Goal: Task Accomplishment & Management: Complete application form

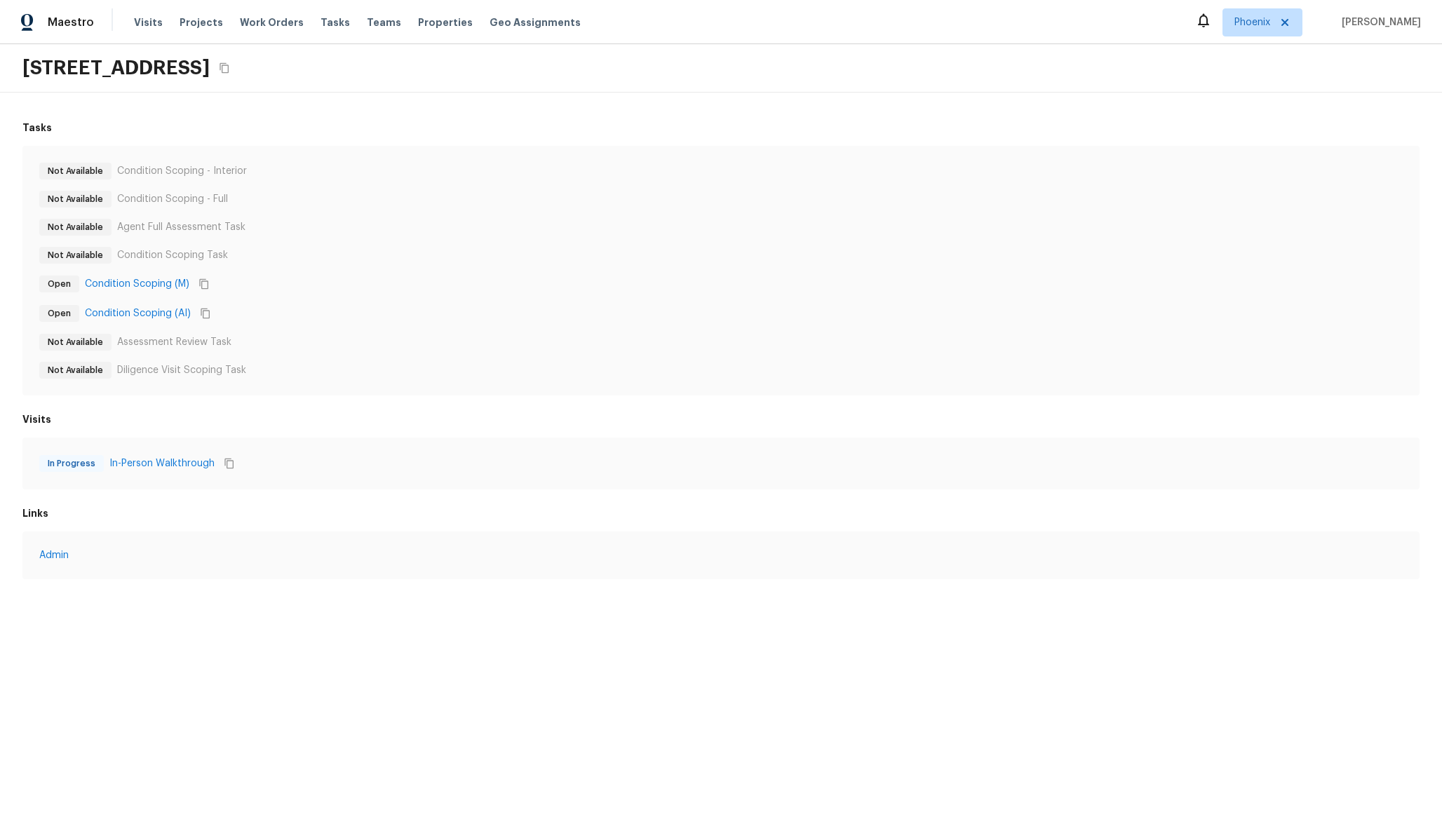
click at [608, 82] on div "534 E Poncho Ln, San Tan Valley, AZ 85143" at bounding box center [721, 68] width 1442 height 48
click at [1074, 79] on div "[STREET_ADDRESS][PERSON_NAME][PERSON_NAME]" at bounding box center [721, 68] width 1442 height 48
click at [156, 34] on div "Visits Projects Work Orders Tasks Teams Properties Geo Assignments" at bounding box center [365, 22] width 464 height 28
click at [152, 29] on span "Visits" at bounding box center [148, 22] width 29 height 14
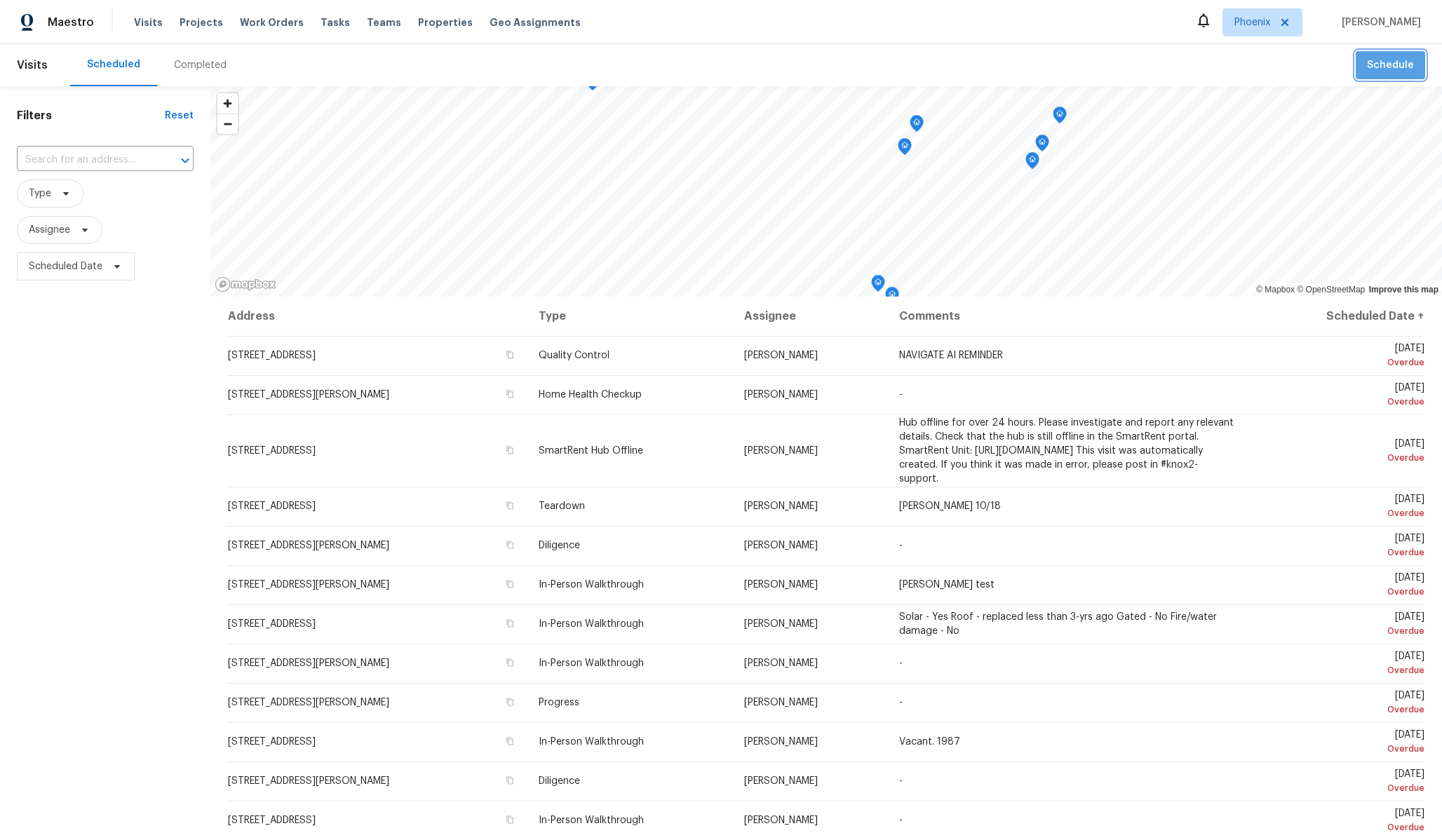
click at [1401, 63] on span "Schedule" at bounding box center [1390, 65] width 47 height 18
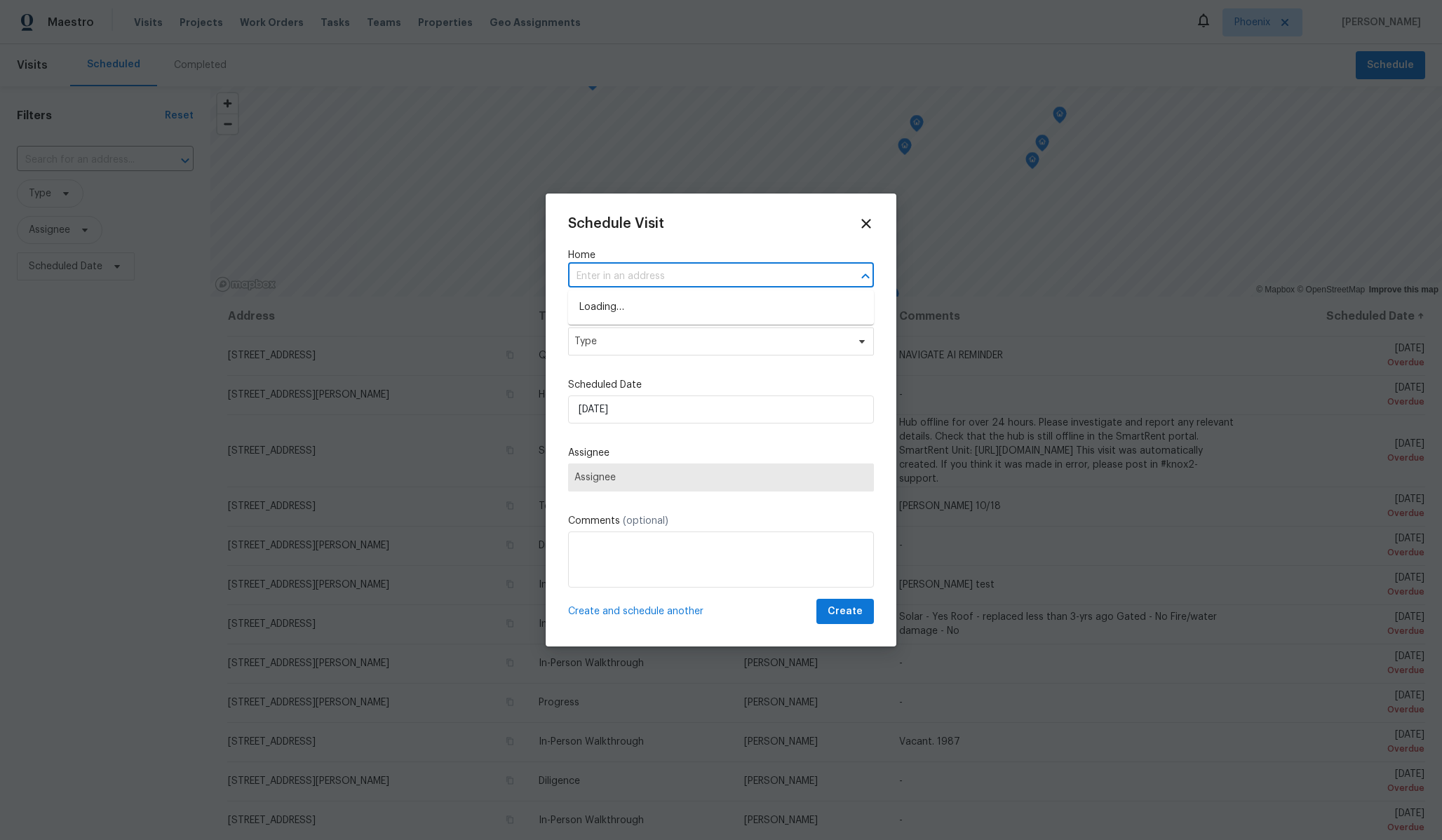
click at [701, 278] on input "text" at bounding box center [700, 276] width 266 height 22
paste input "9228 W Raymond St address_token 01c41af6-373c-5723-aaa8-aa4767d38d8c address su…"
type input "9228 W Raymond St address_token 01c41af6-373c-5723-aaa8-aa4767d38d8c address su…"
type input "\"
paste input "1914 S [PERSON_NAME] Dr"
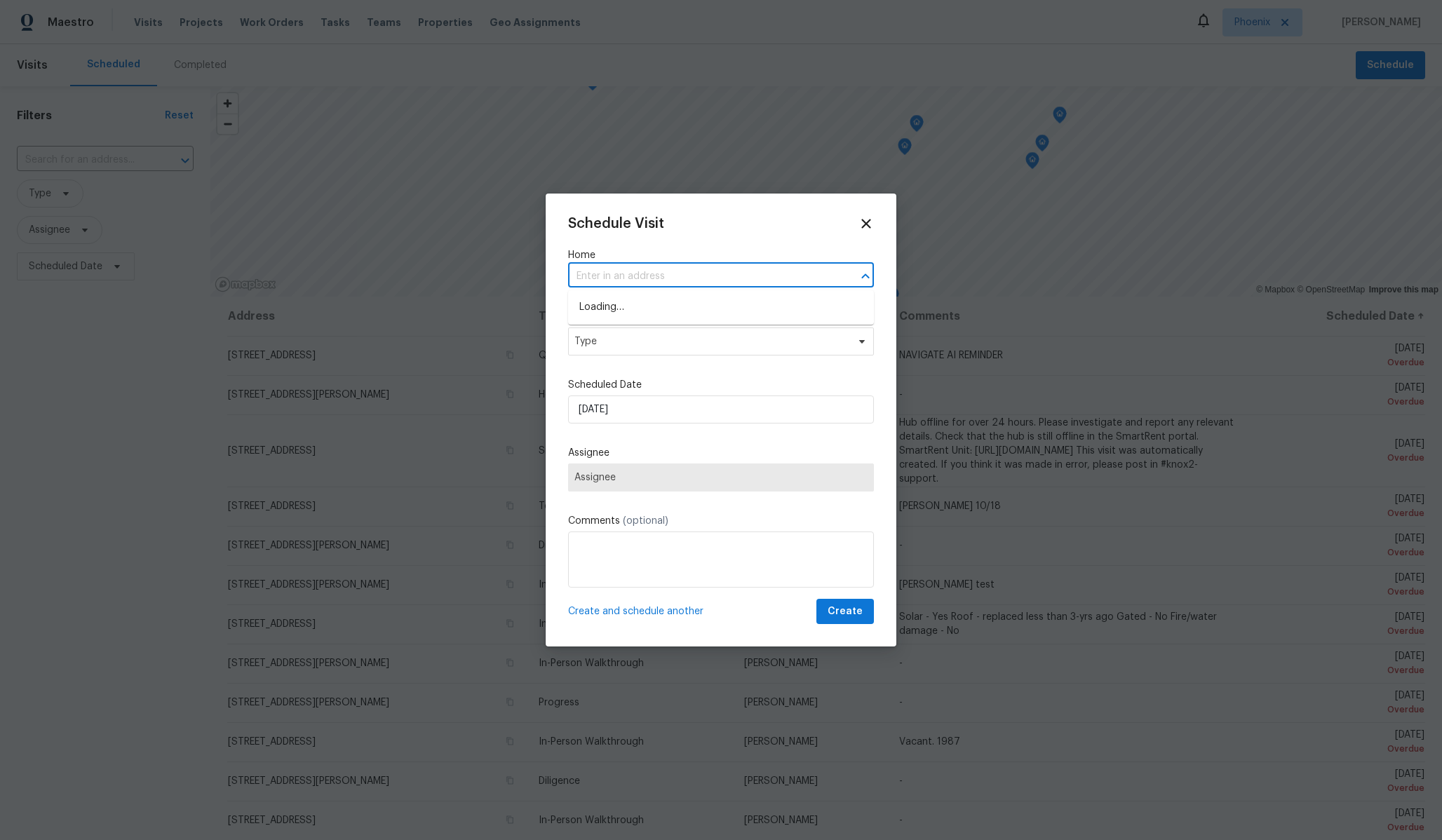
type input "1914 S [PERSON_NAME] Dr"
click at [644, 310] on li "[STREET_ADDRESS][PERSON_NAME]" at bounding box center [720, 307] width 306 height 23
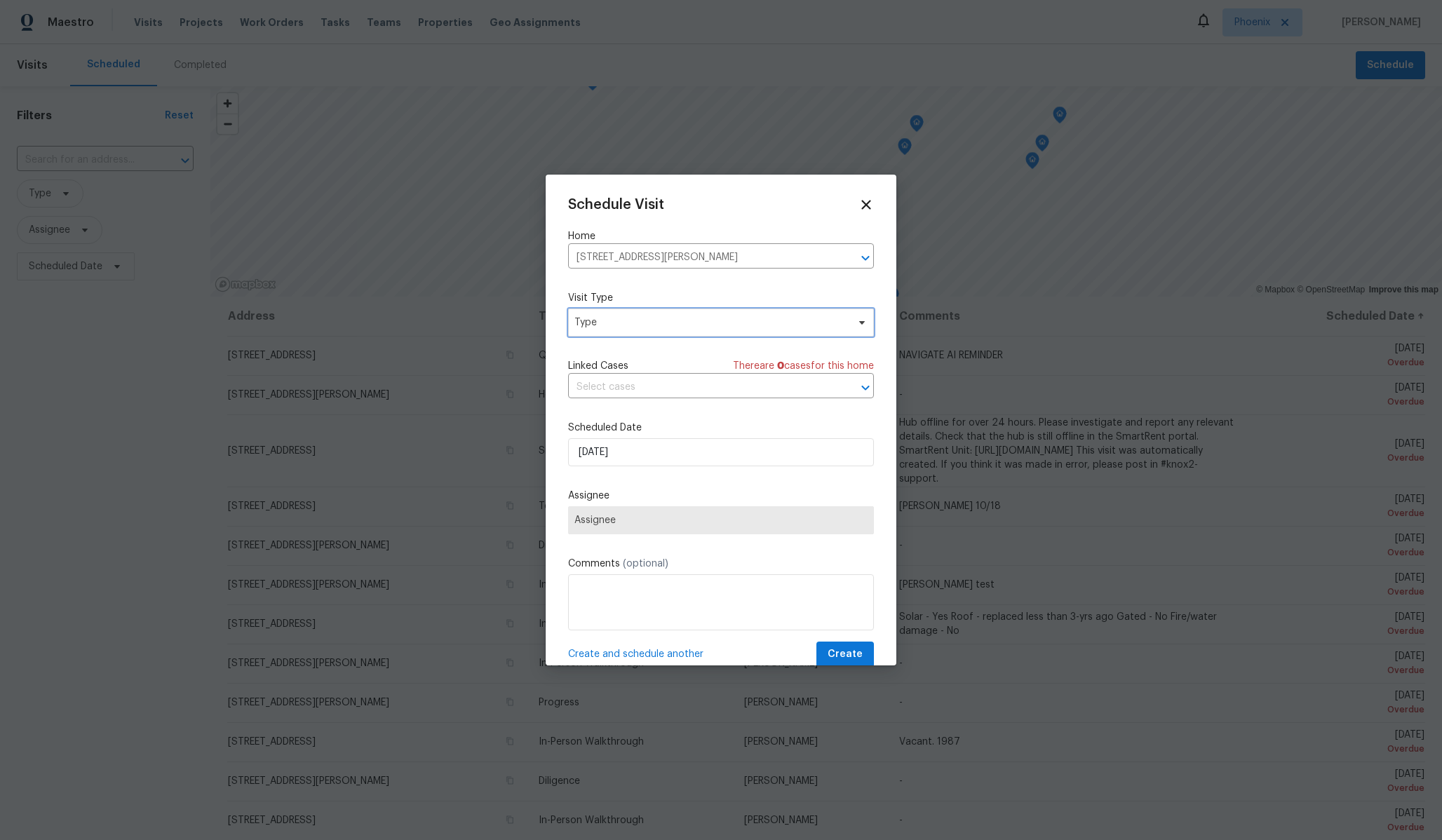
click at [655, 330] on span "Type" at bounding box center [720, 322] width 306 height 28
type input "in-pe"
click at [669, 385] on div "In-Person Walkthrough" at bounding box center [629, 389] width 105 height 14
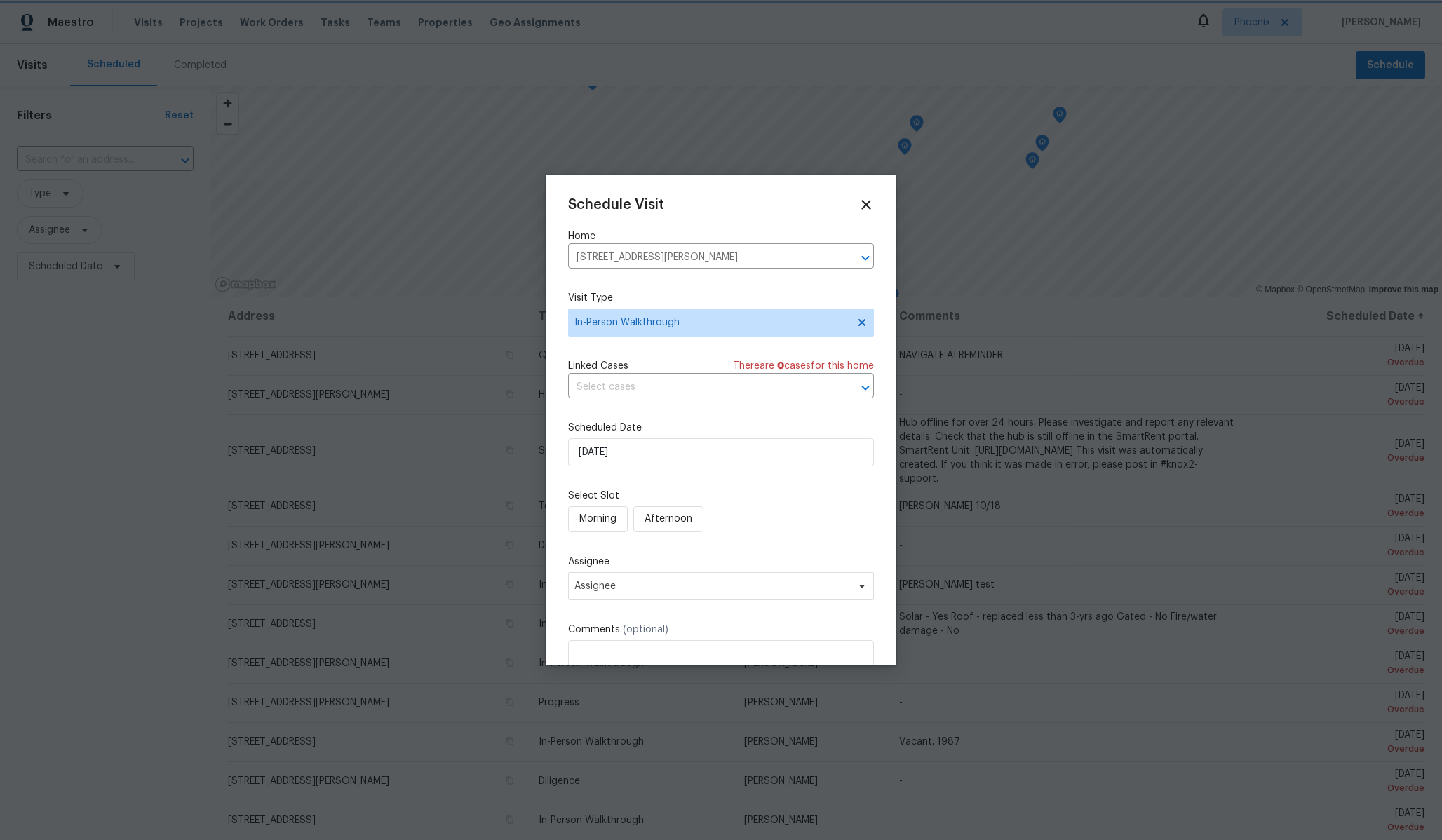
scroll to position [91, 0]
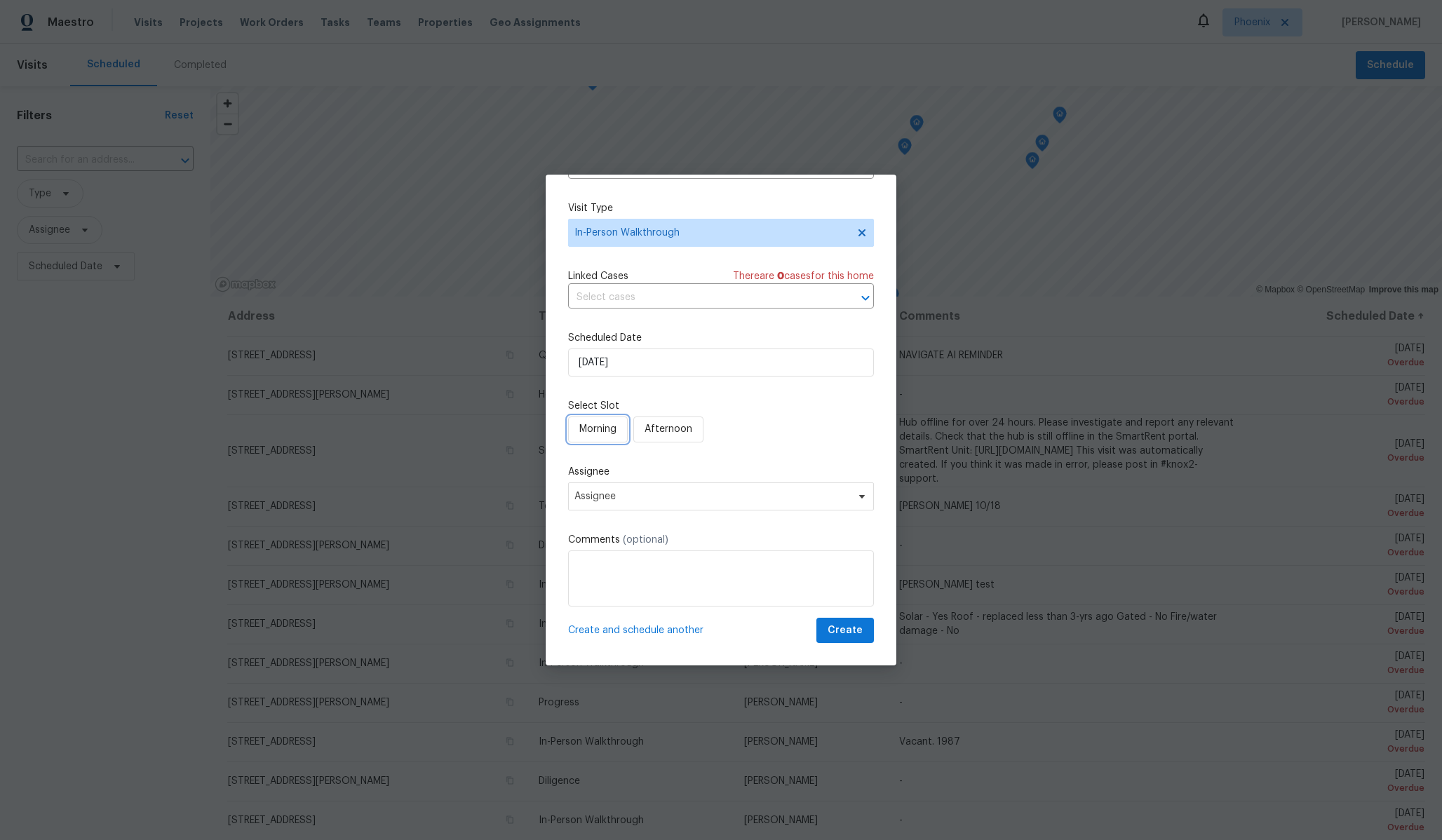
click at [614, 441] on button "Morning" at bounding box center [597, 429] width 59 height 26
click at [683, 441] on button "Afternoon" at bounding box center [672, 429] width 70 height 26
click at [844, 635] on span "Create" at bounding box center [845, 631] width 35 height 18
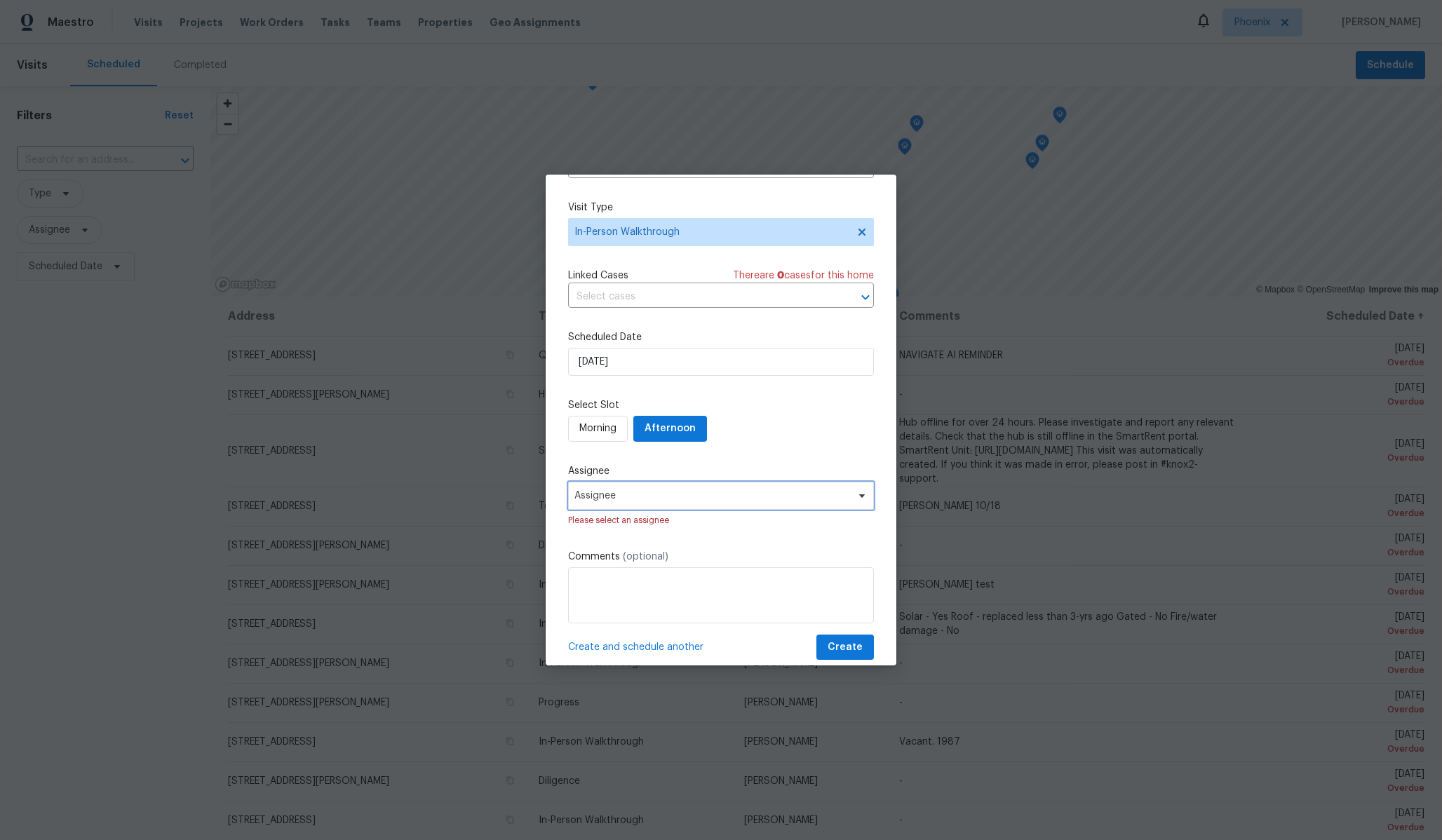
click at [789, 492] on span "Assignee" at bounding box center [711, 496] width 275 height 12
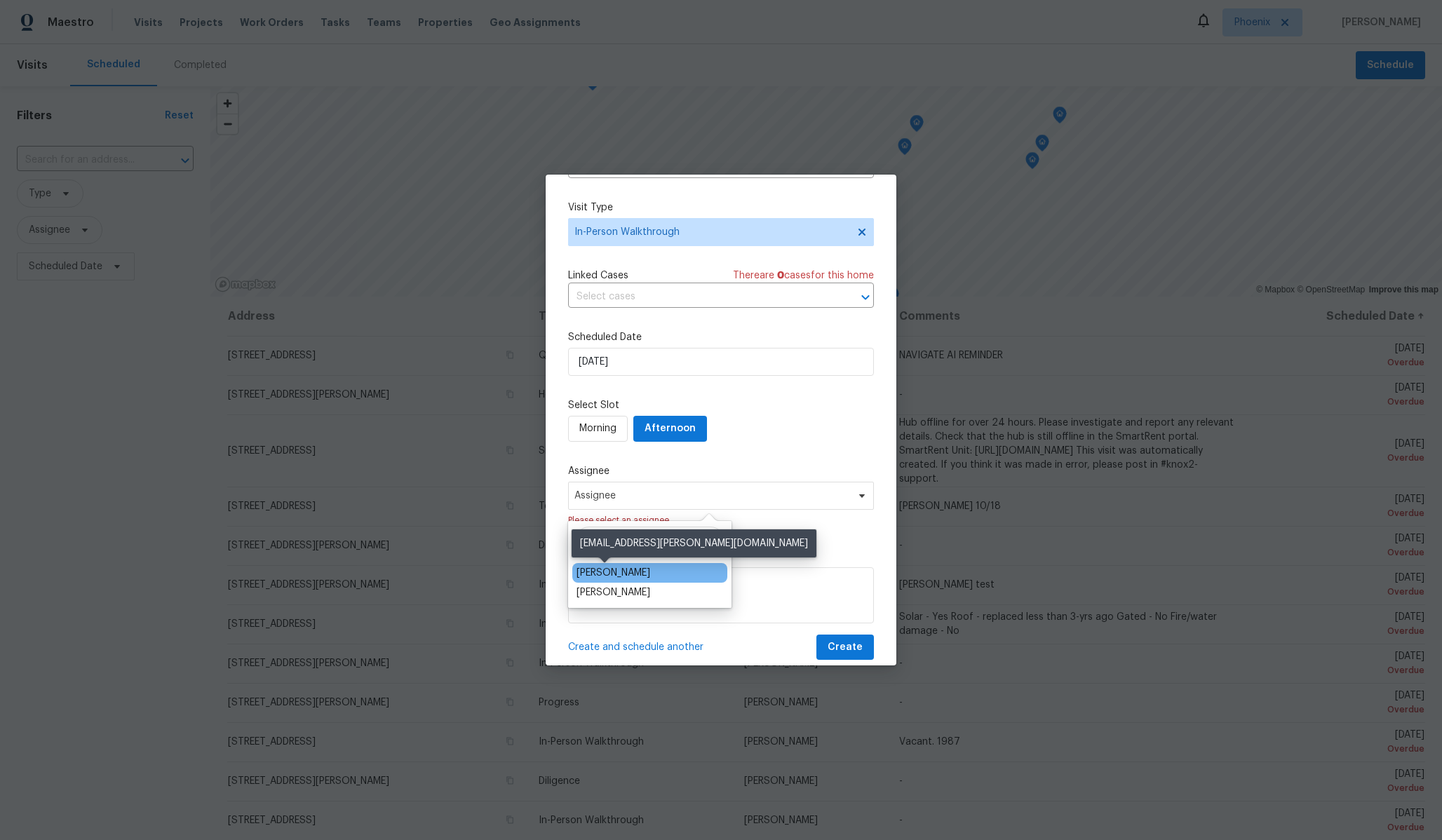
type input "daw"
click at [621, 573] on div "[PERSON_NAME]" at bounding box center [613, 573] width 74 height 14
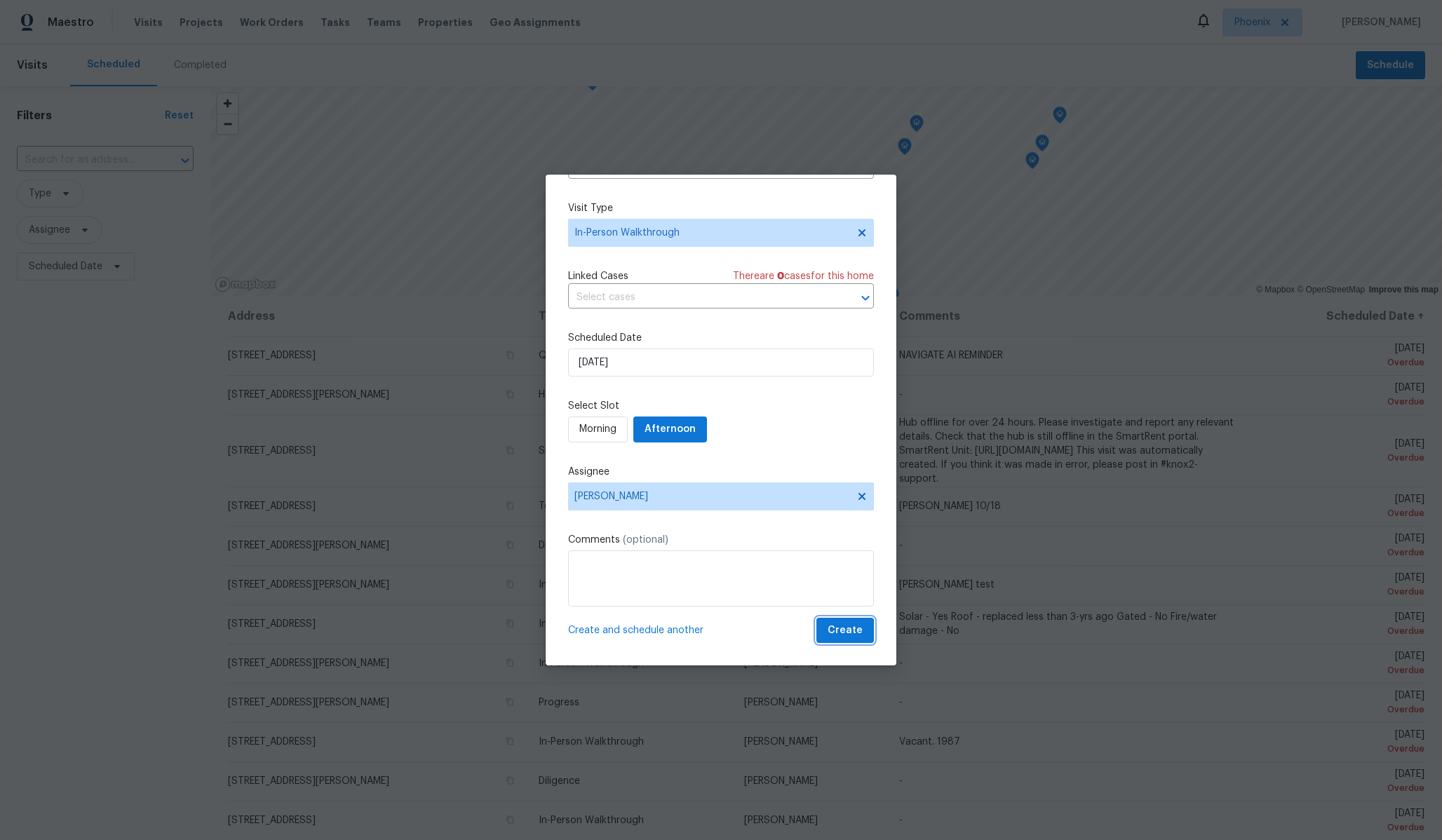
click at [847, 632] on span "Create" at bounding box center [845, 631] width 35 height 18
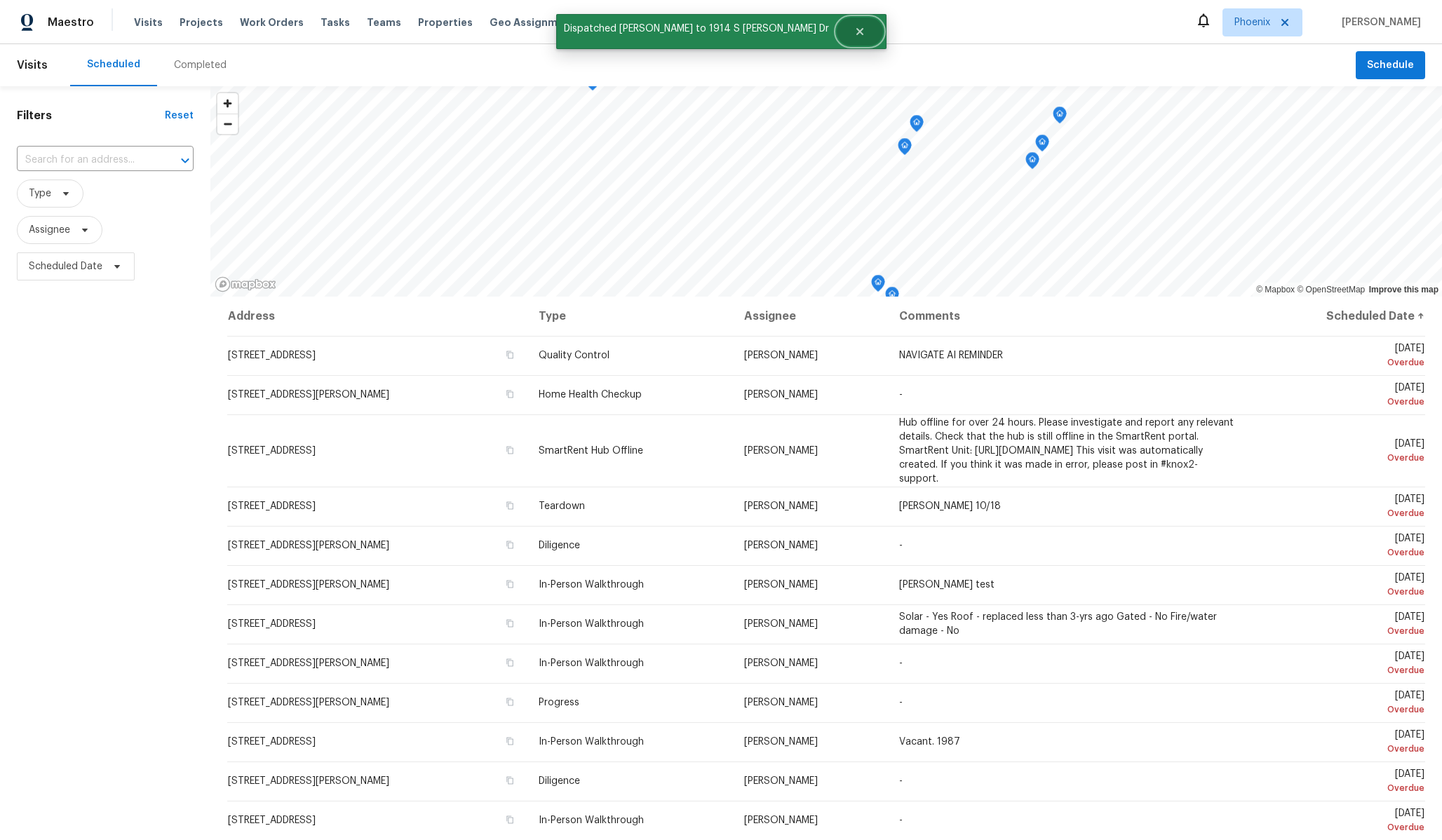
click at [838, 31] on button "Close" at bounding box center [860, 31] width 47 height 28
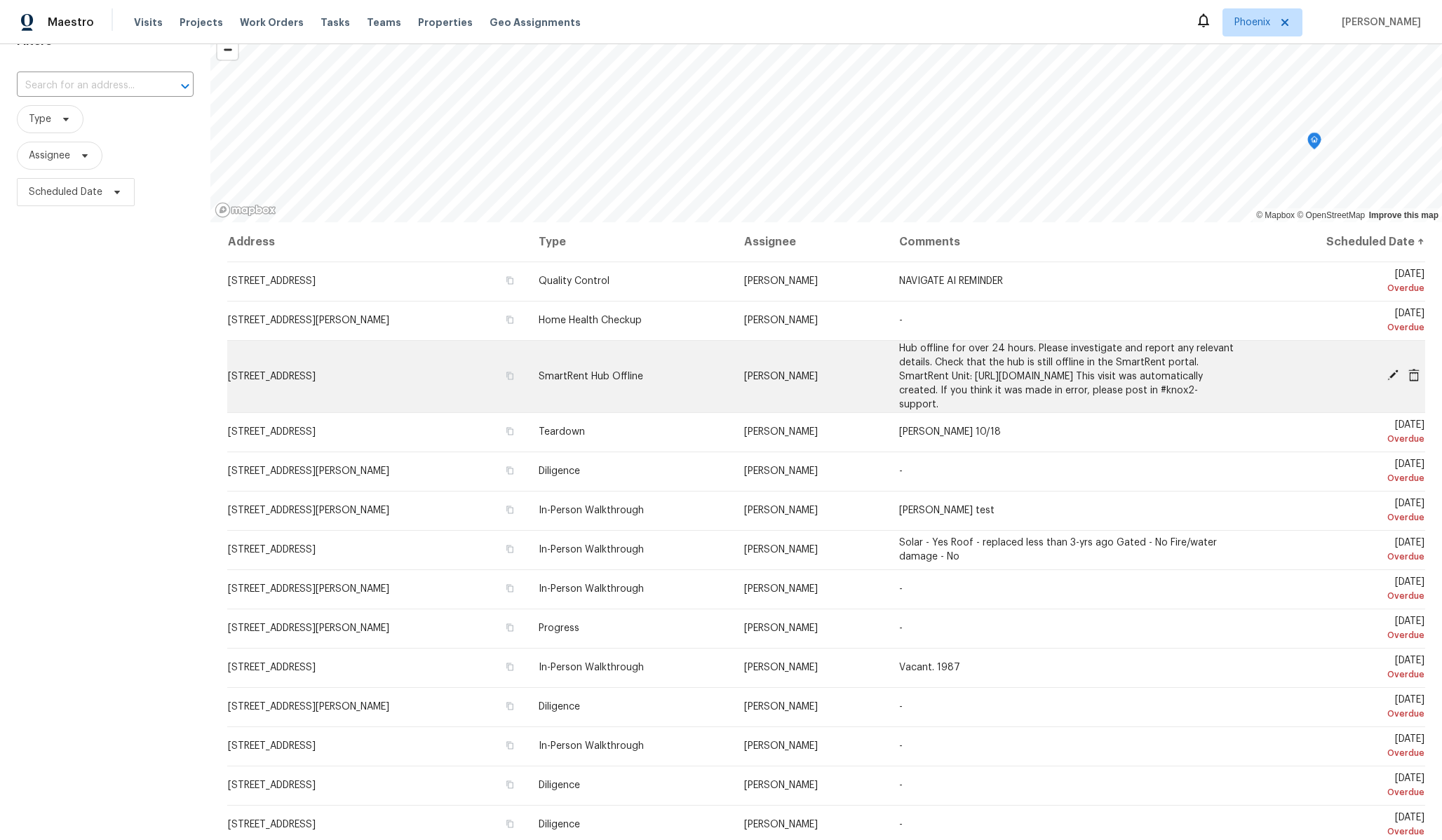
scroll to position [0, 0]
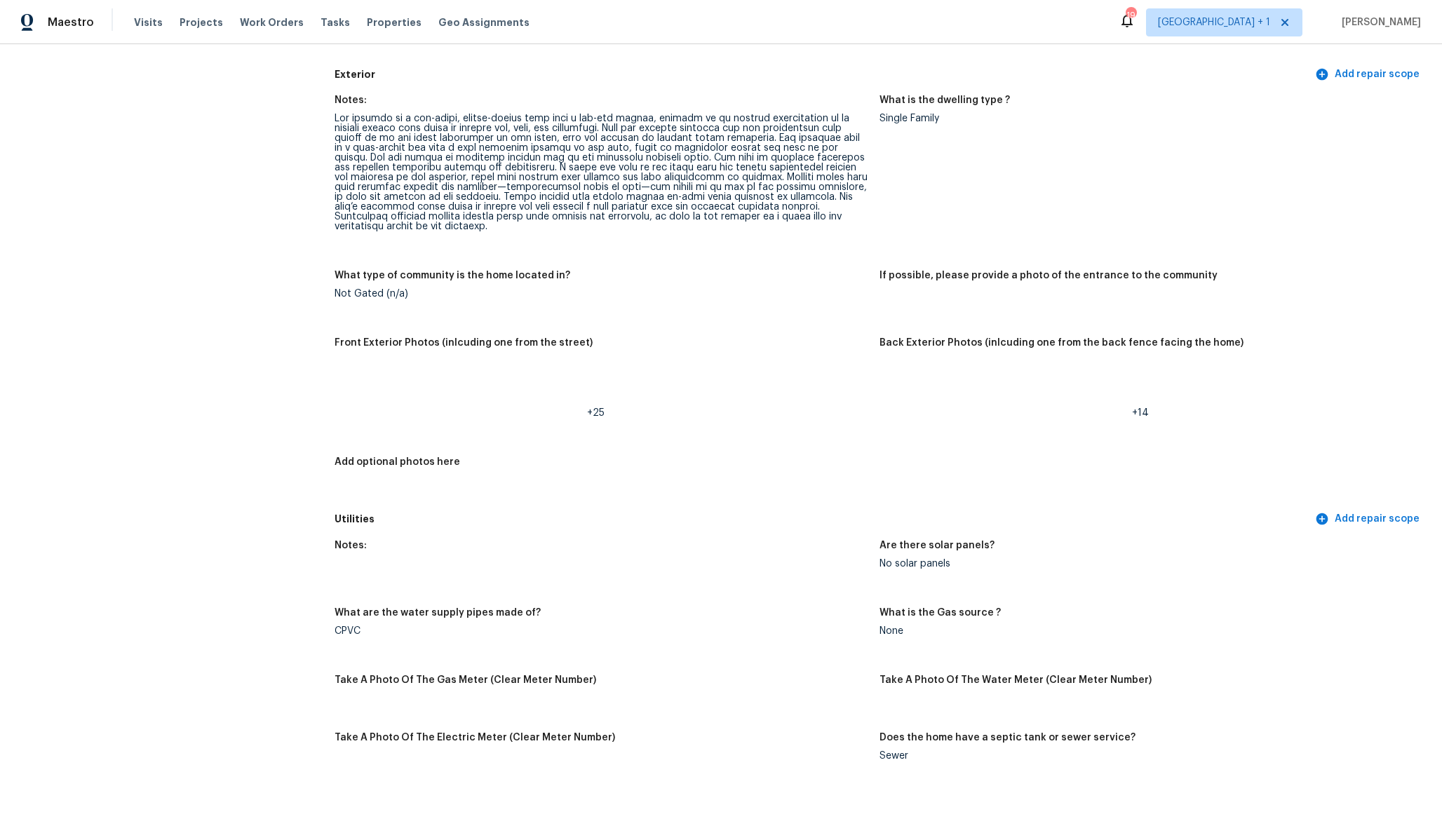
scroll to position [648, 0]
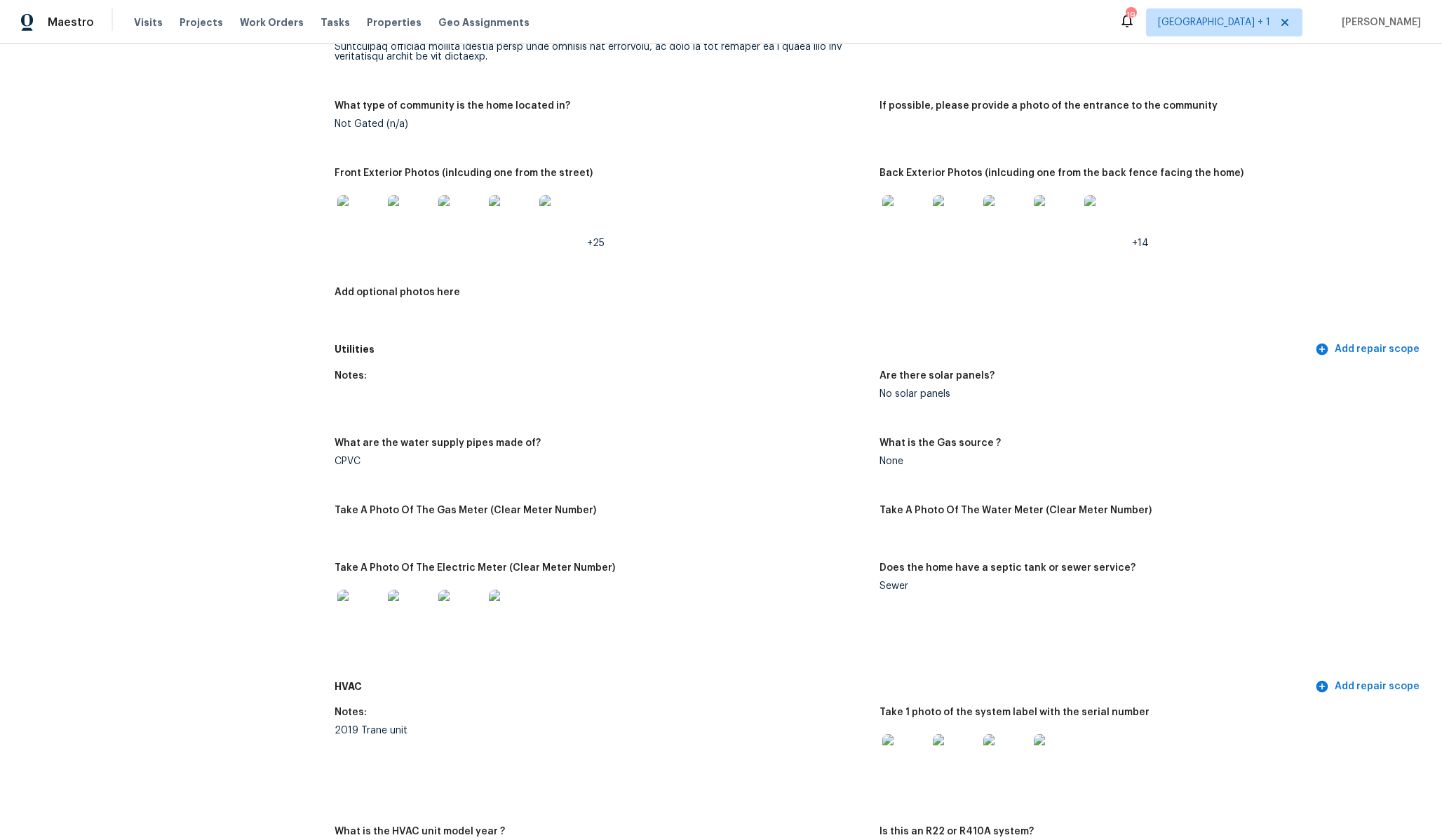
click at [519, 226] on img at bounding box center [511, 217] width 45 height 45
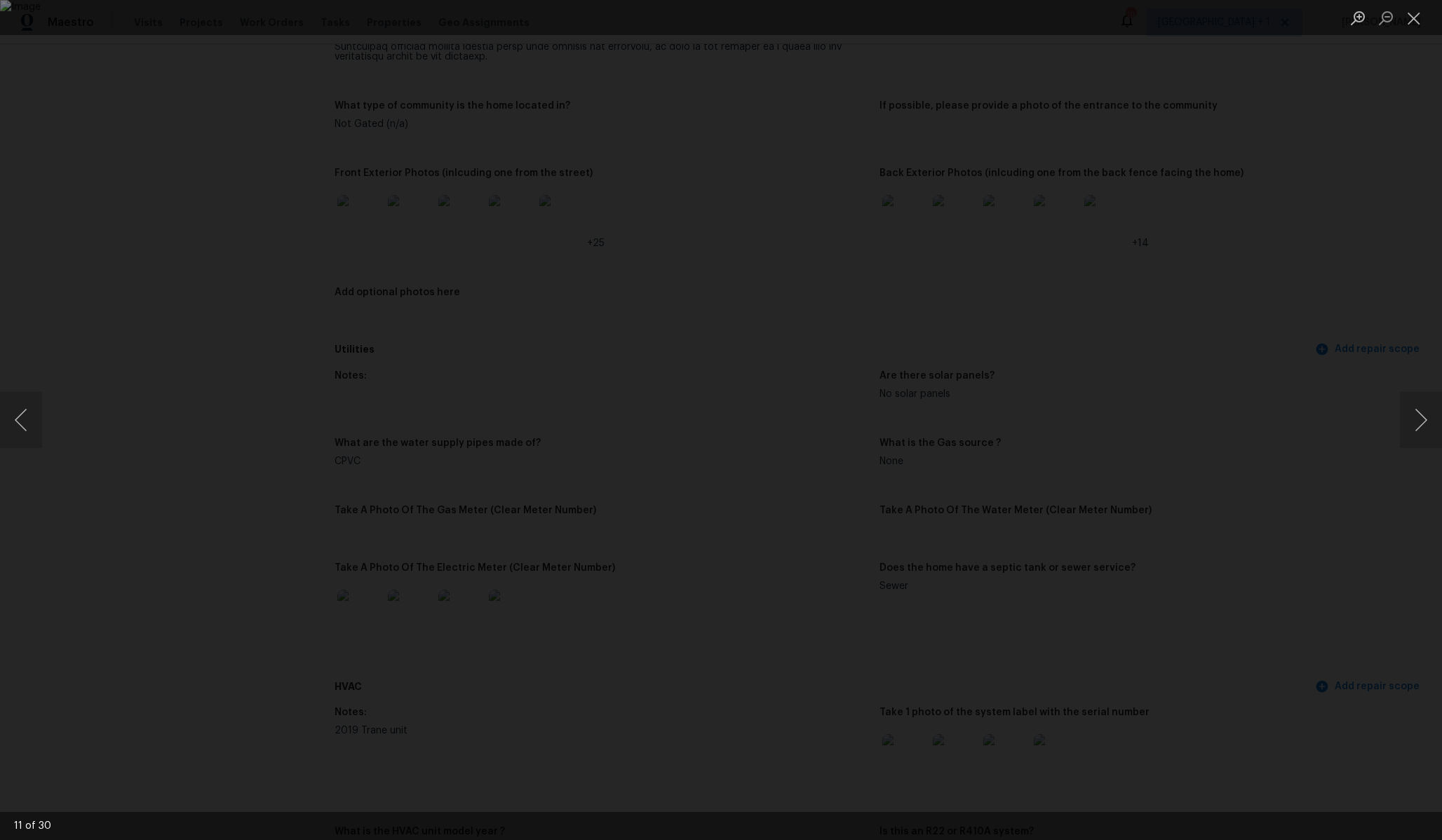
click at [1185, 294] on div "Lightbox" at bounding box center [721, 420] width 1442 height 840
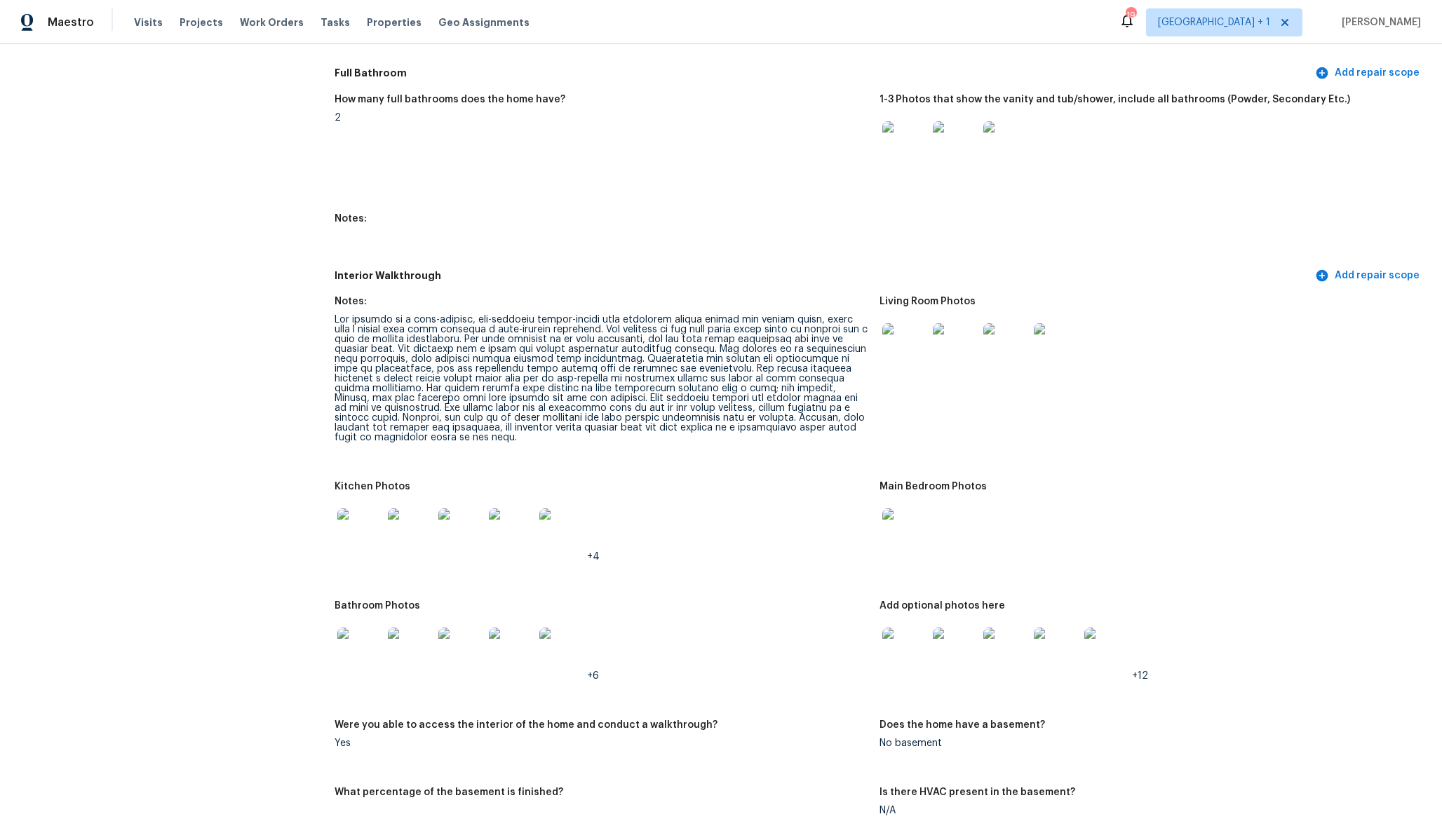
scroll to position [1321, 0]
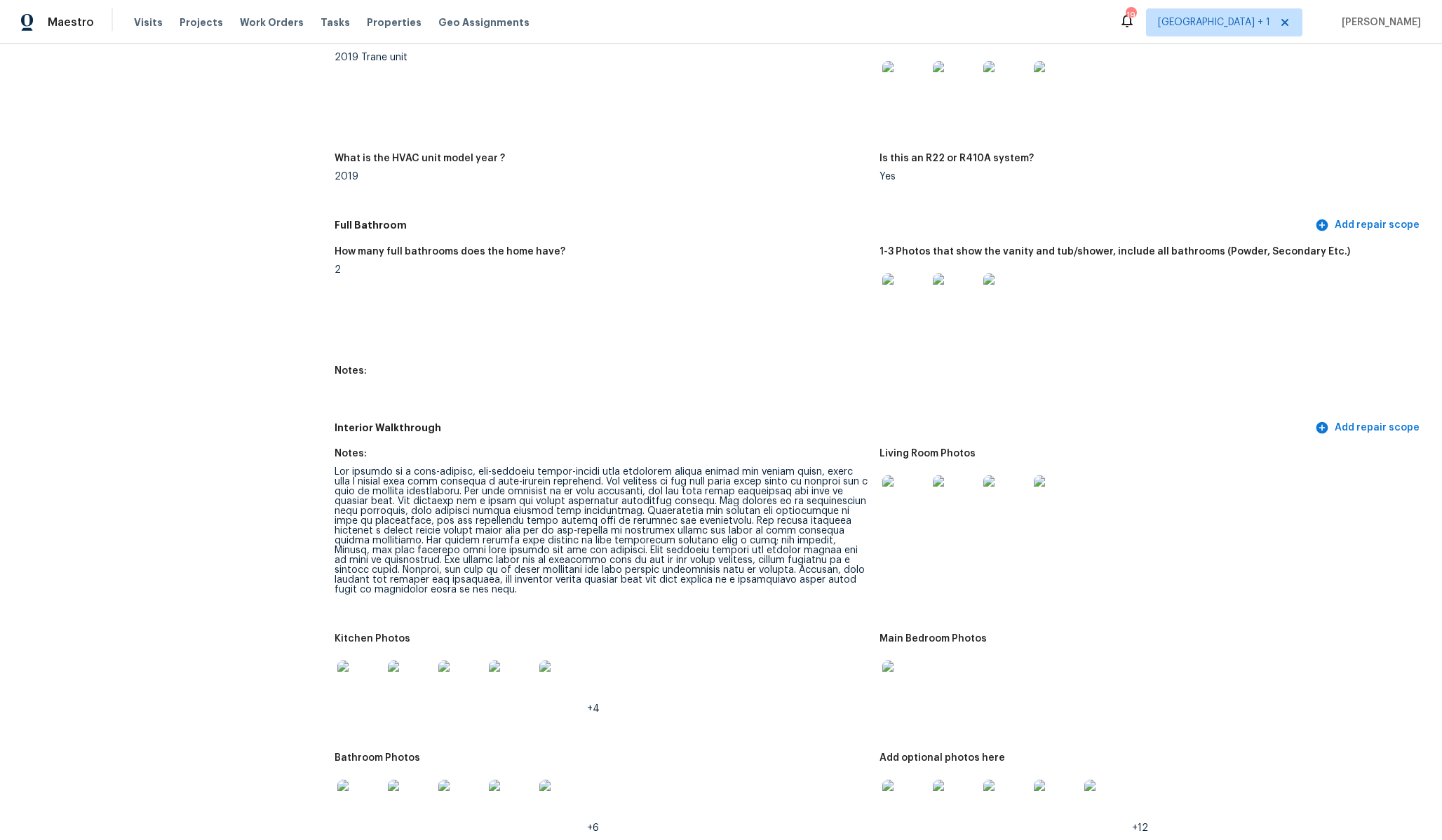
click at [909, 288] on img at bounding box center [905, 296] width 45 height 45
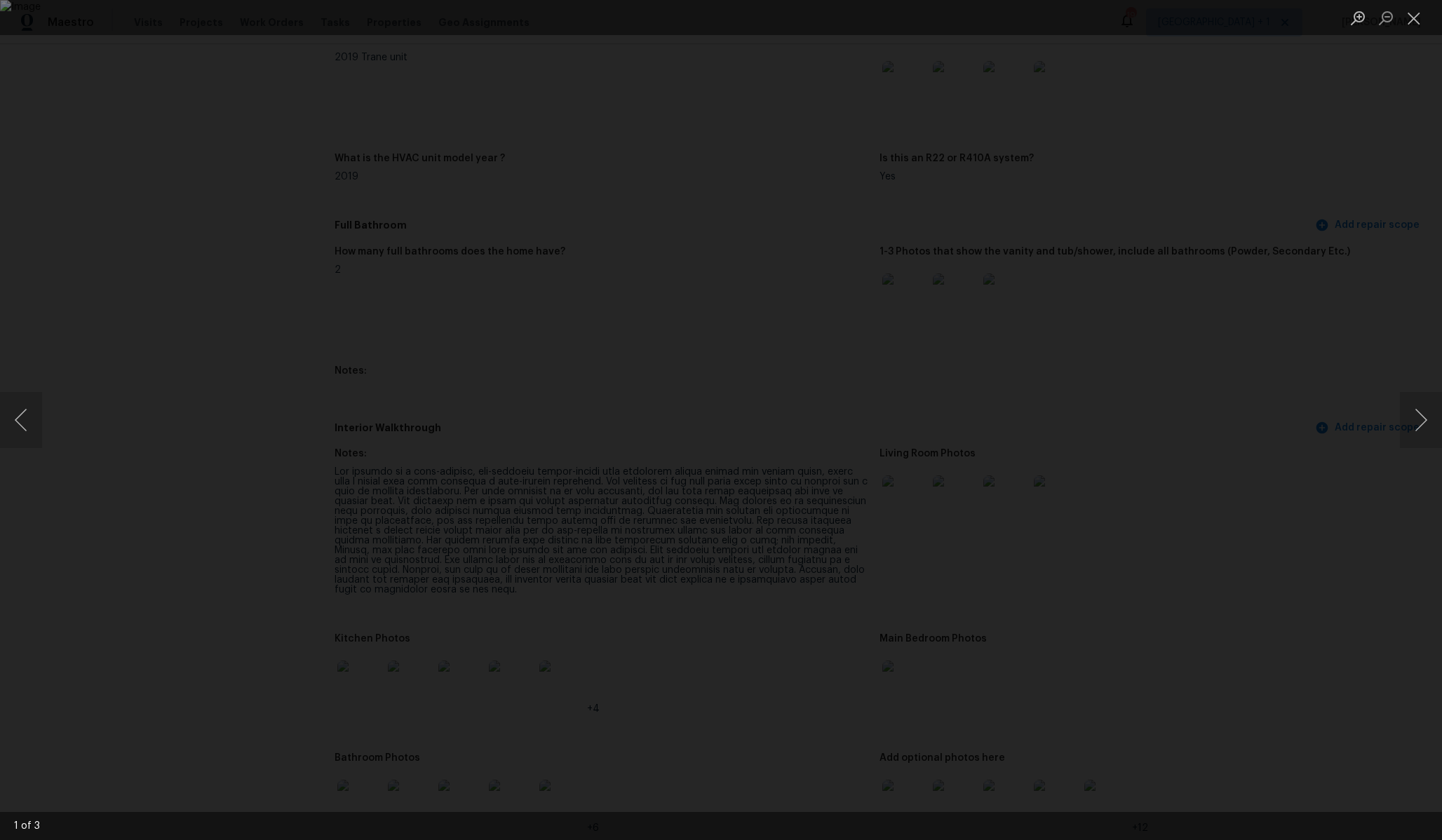
click at [1099, 256] on div "Lightbox" at bounding box center [721, 420] width 1442 height 840
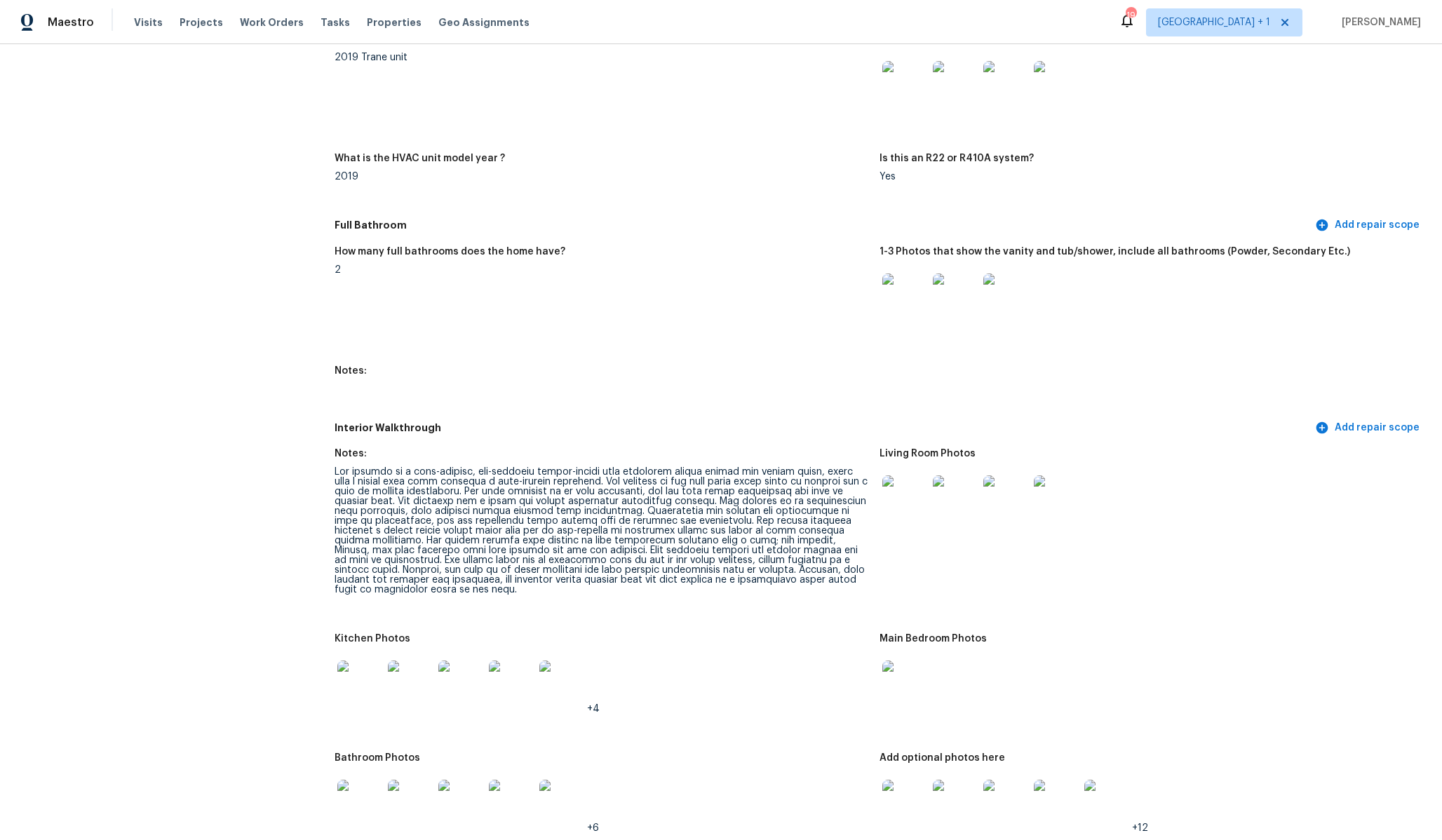
click at [902, 74] on img at bounding box center [905, 83] width 45 height 45
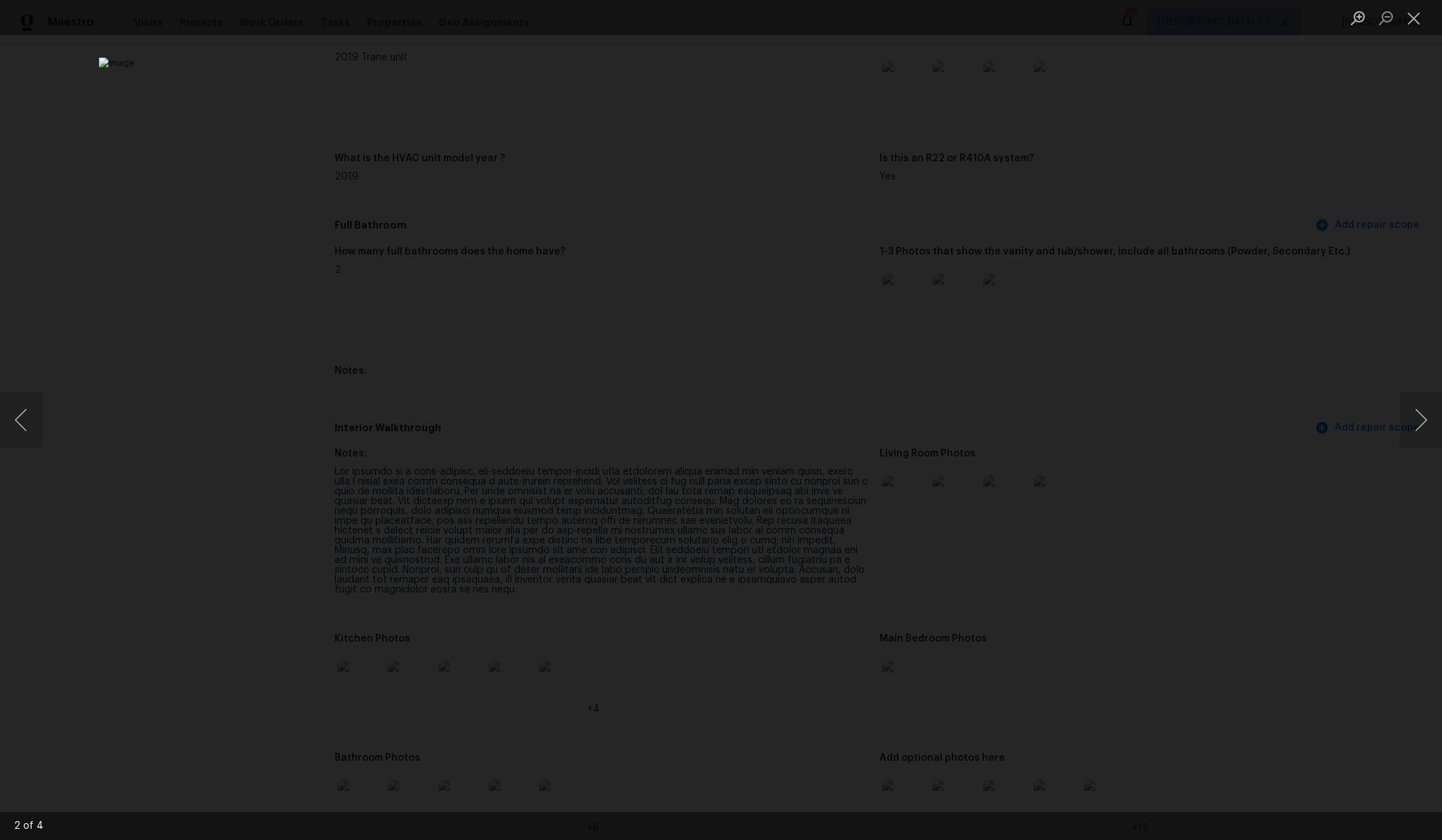
click at [1157, 455] on div "Lightbox" at bounding box center [721, 420] width 1442 height 840
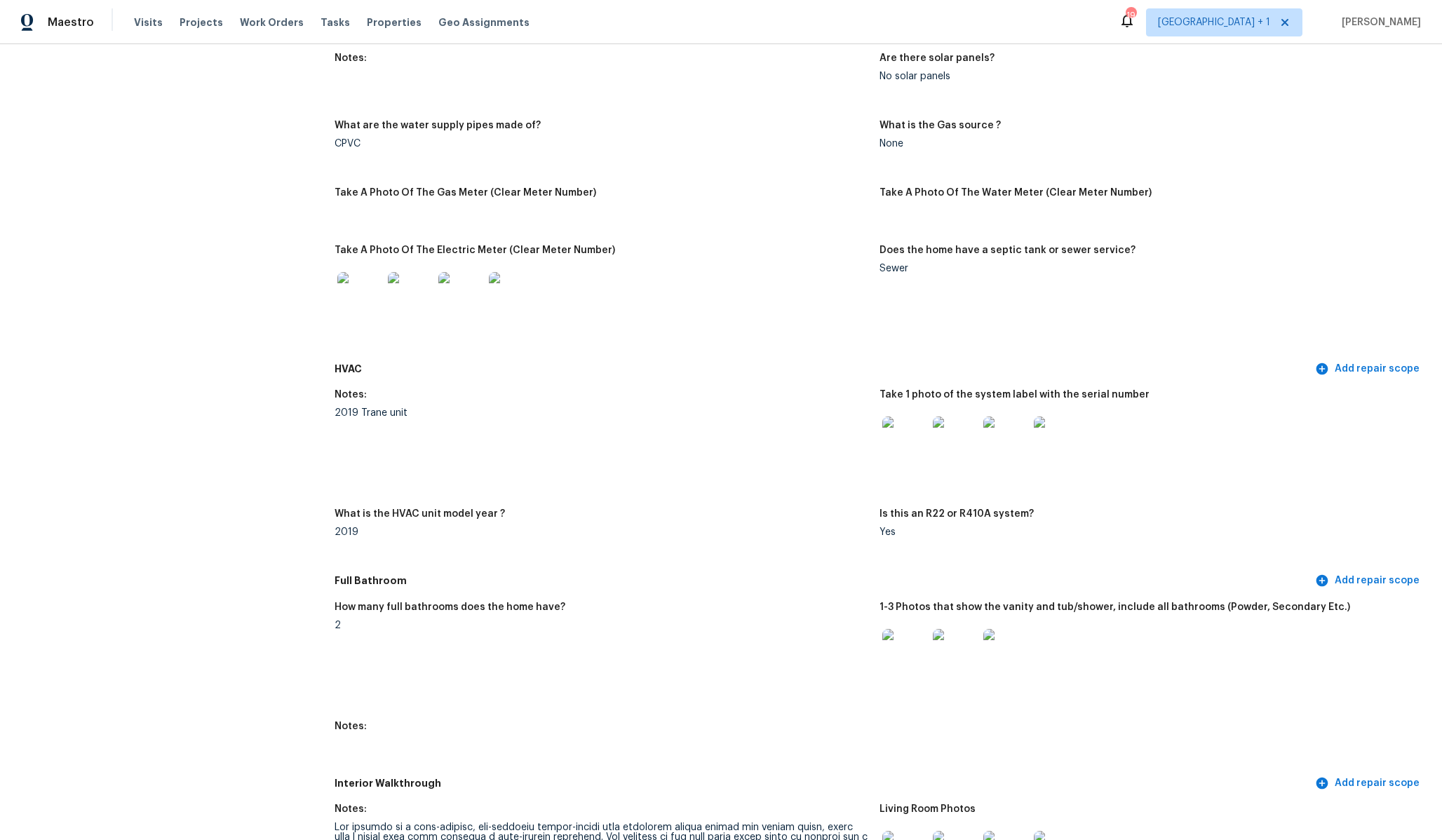
scroll to position [966, 0]
click at [900, 462] on div at bounding box center [905, 437] width 50 height 62
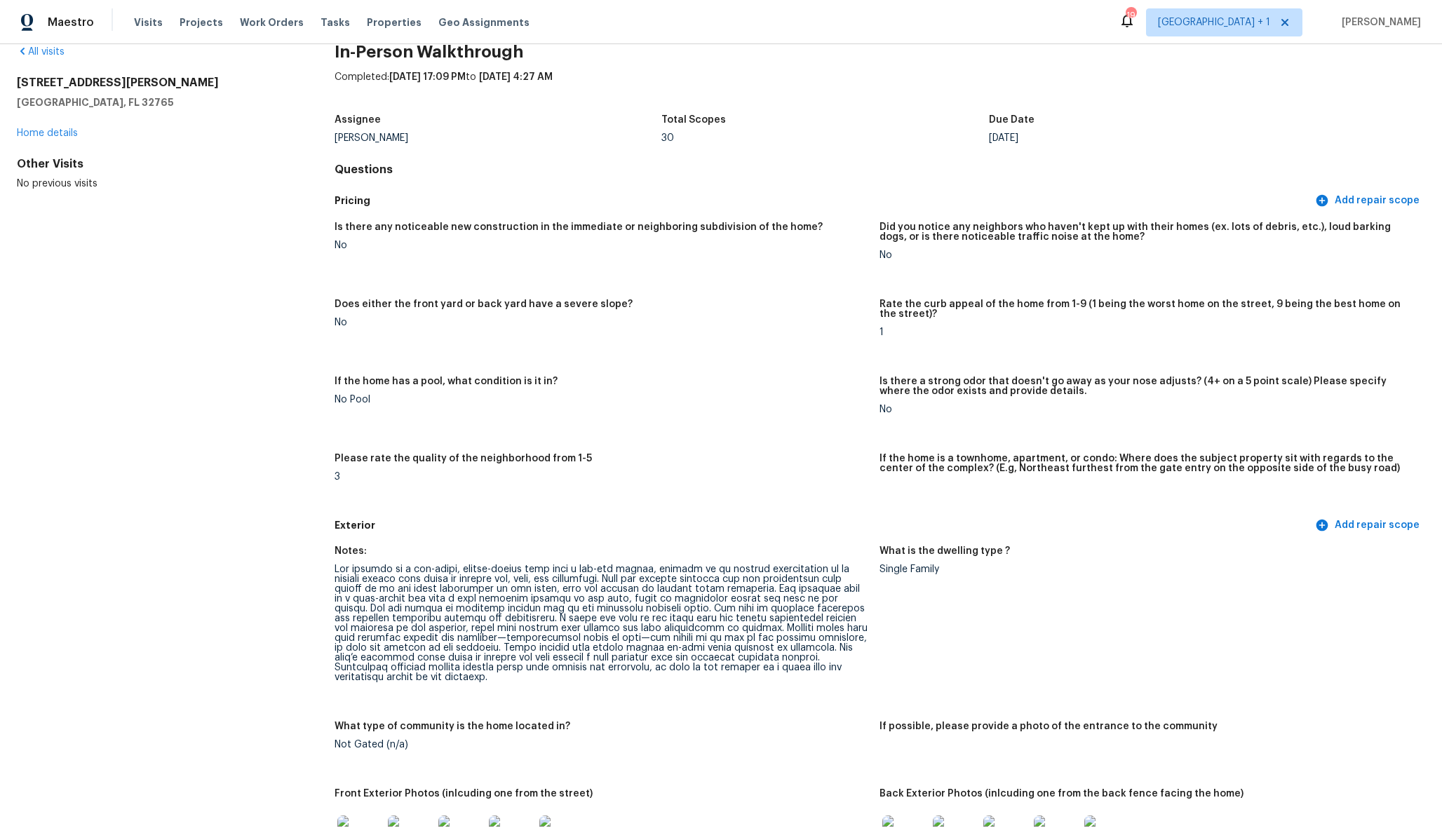
scroll to position [0, 0]
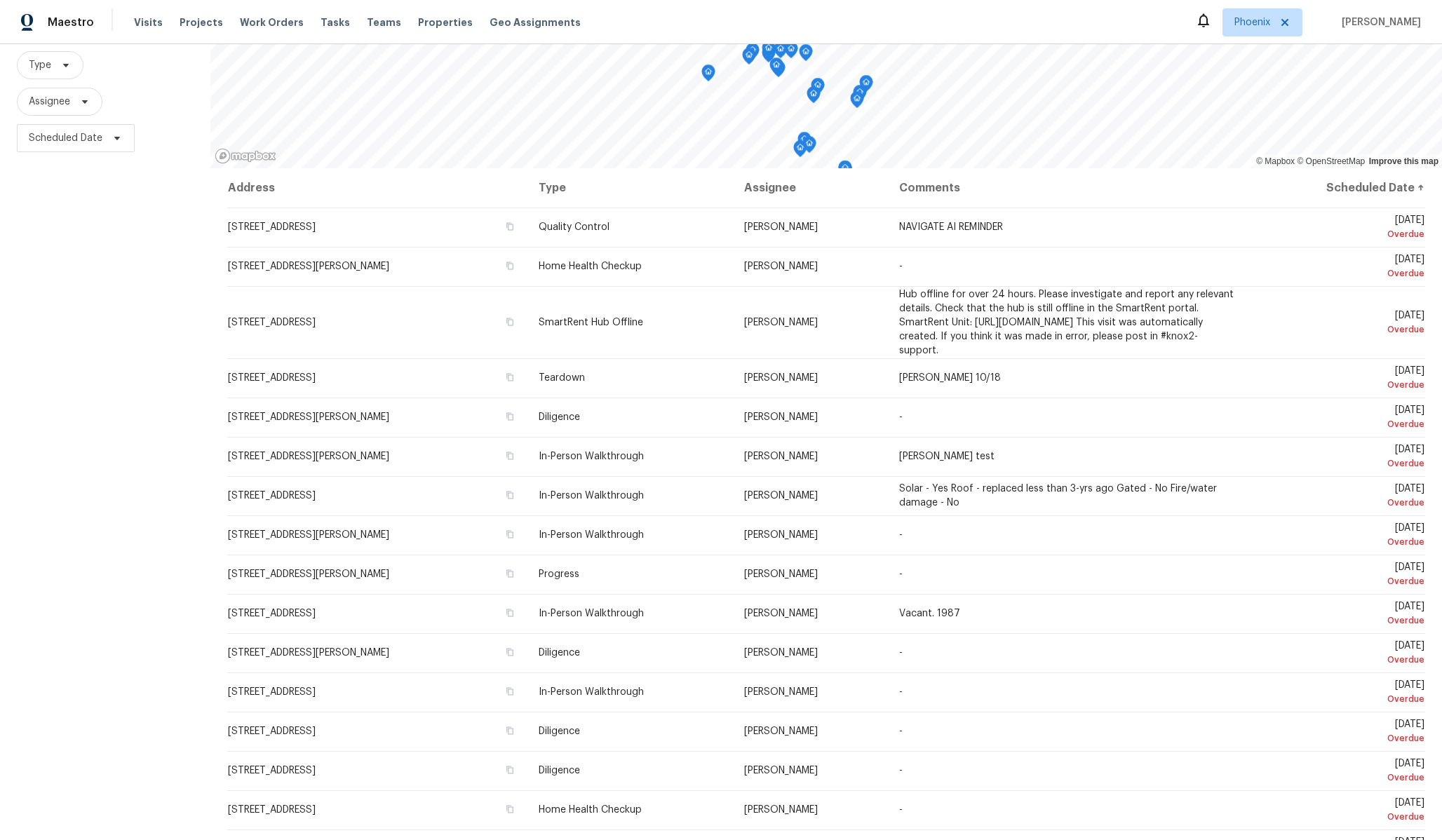
click at [1398, 195] on th "Scheduled Date ↑" at bounding box center [1336, 188] width 178 height 39
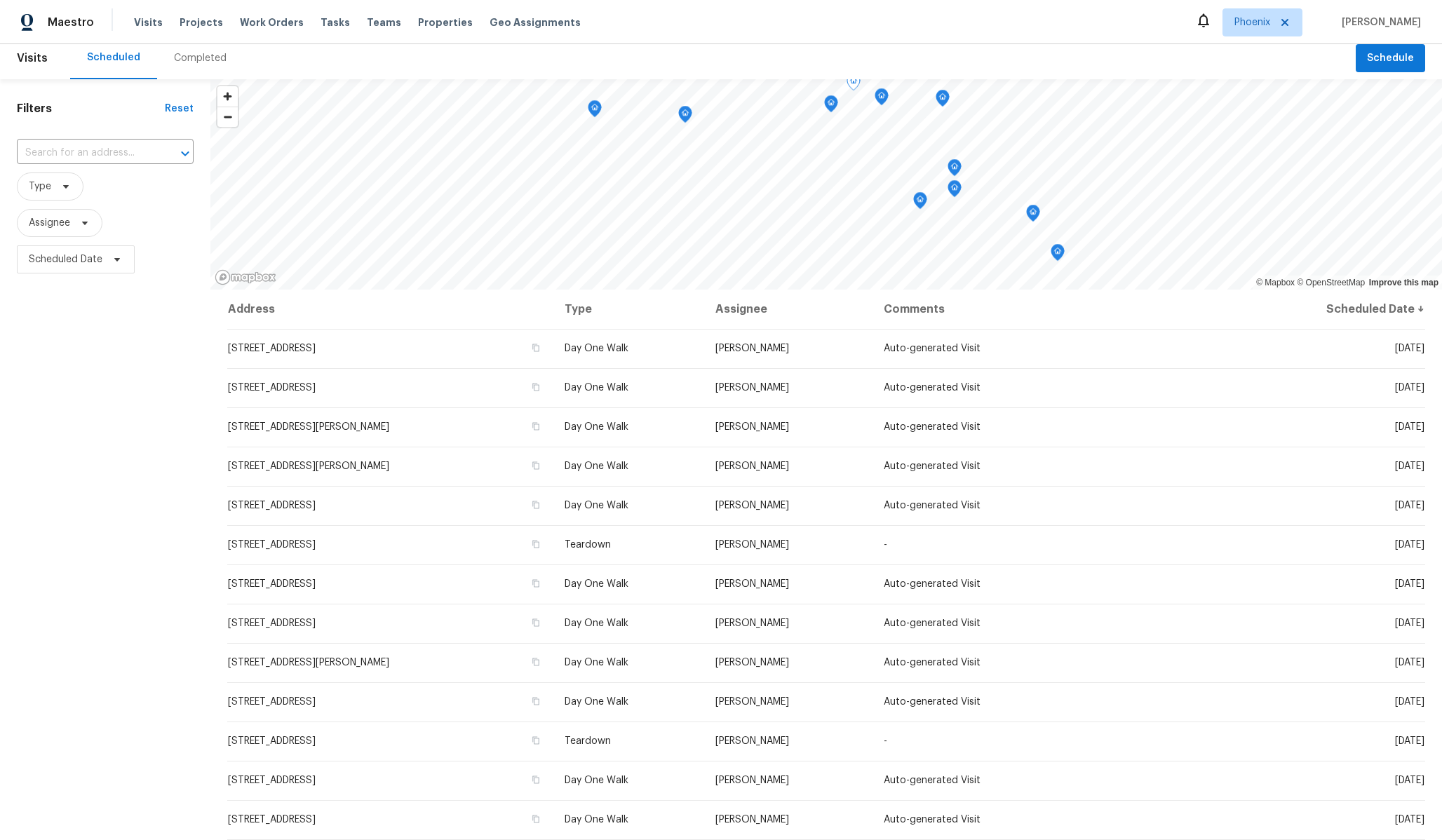
click at [777, 313] on th "Assignee" at bounding box center [788, 309] width 169 height 39
click at [95, 160] on input "text" at bounding box center [85, 153] width 137 height 22
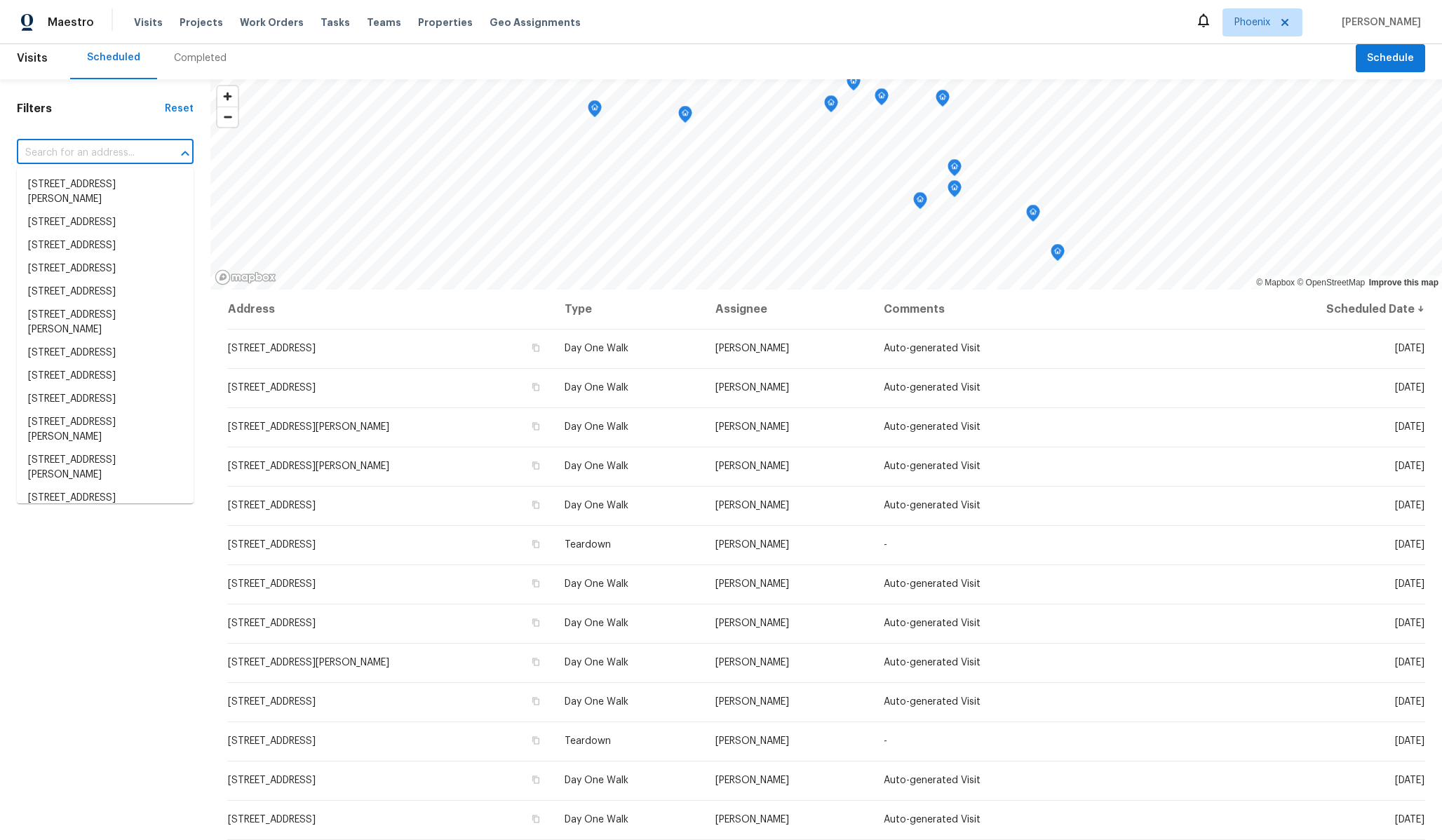
paste input "1914 S Moreno Dr"
type input "1914 S Moreno Dr"
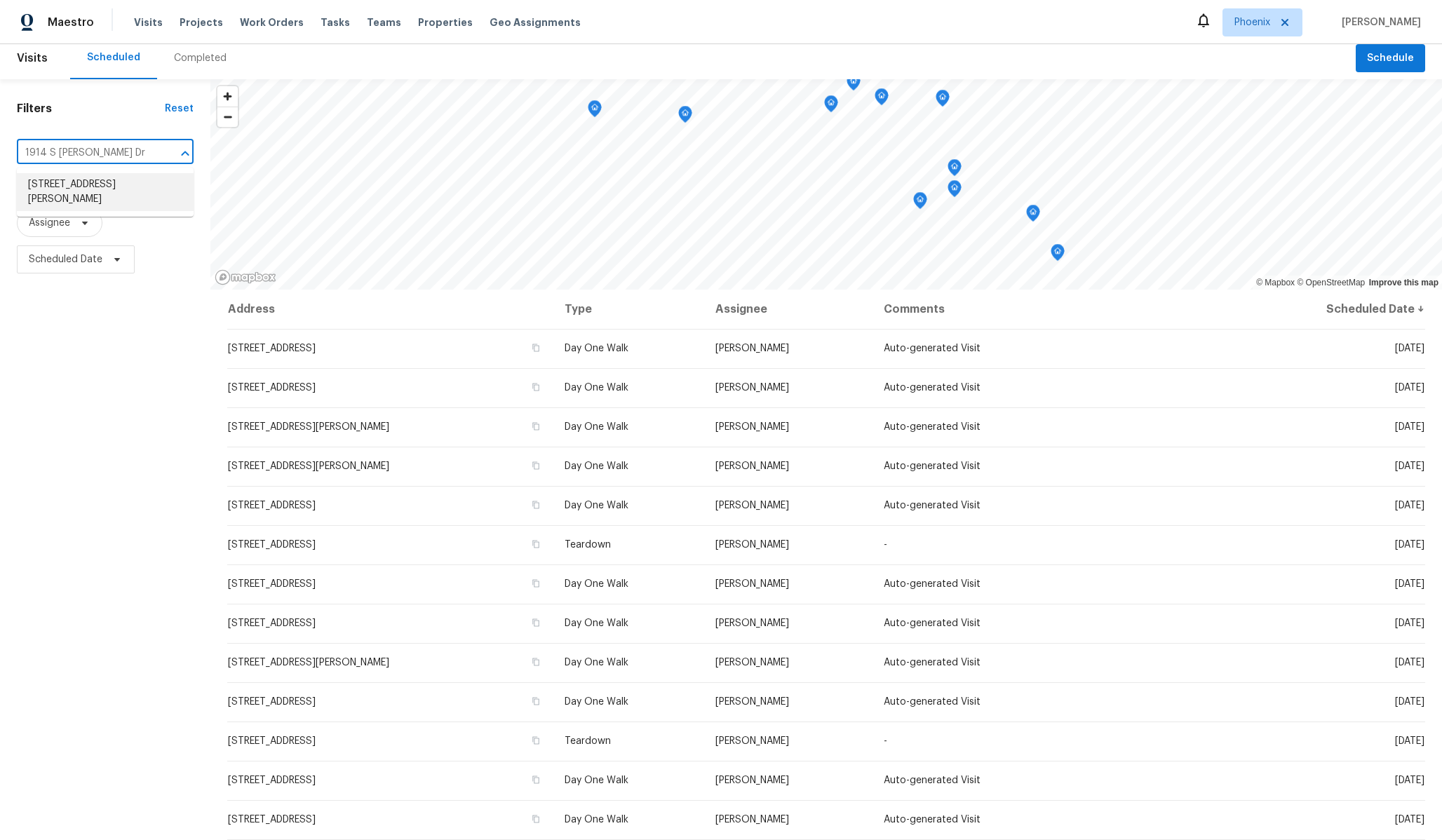
click at [68, 198] on li "1914 S Moreno Dr, Apache Junction, AZ 85120" at bounding box center [105, 192] width 177 height 38
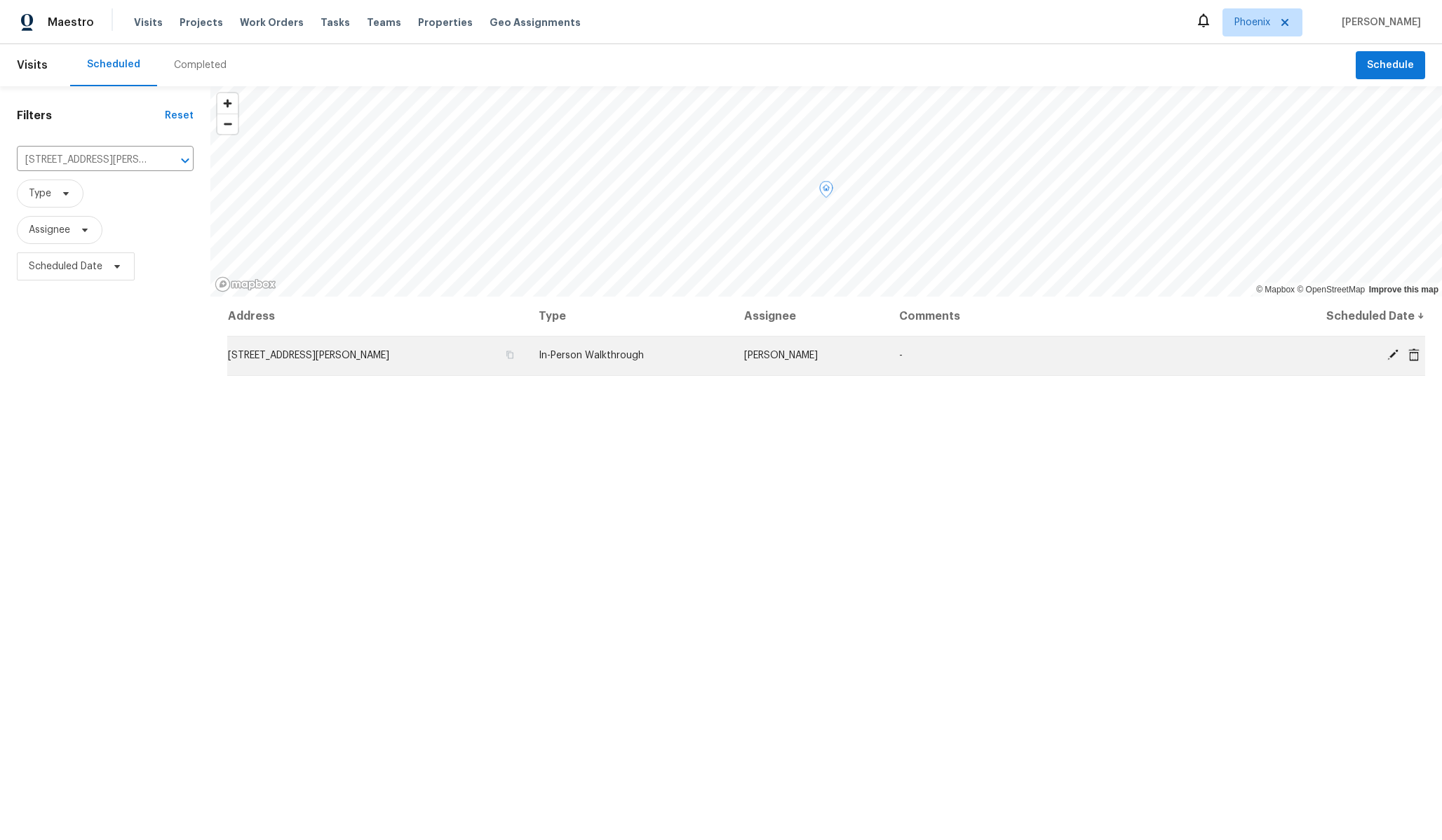
click at [332, 351] on span "1914 S Moreno Dr, Apache Junction, AZ 85120" at bounding box center [308, 355] width 161 height 10
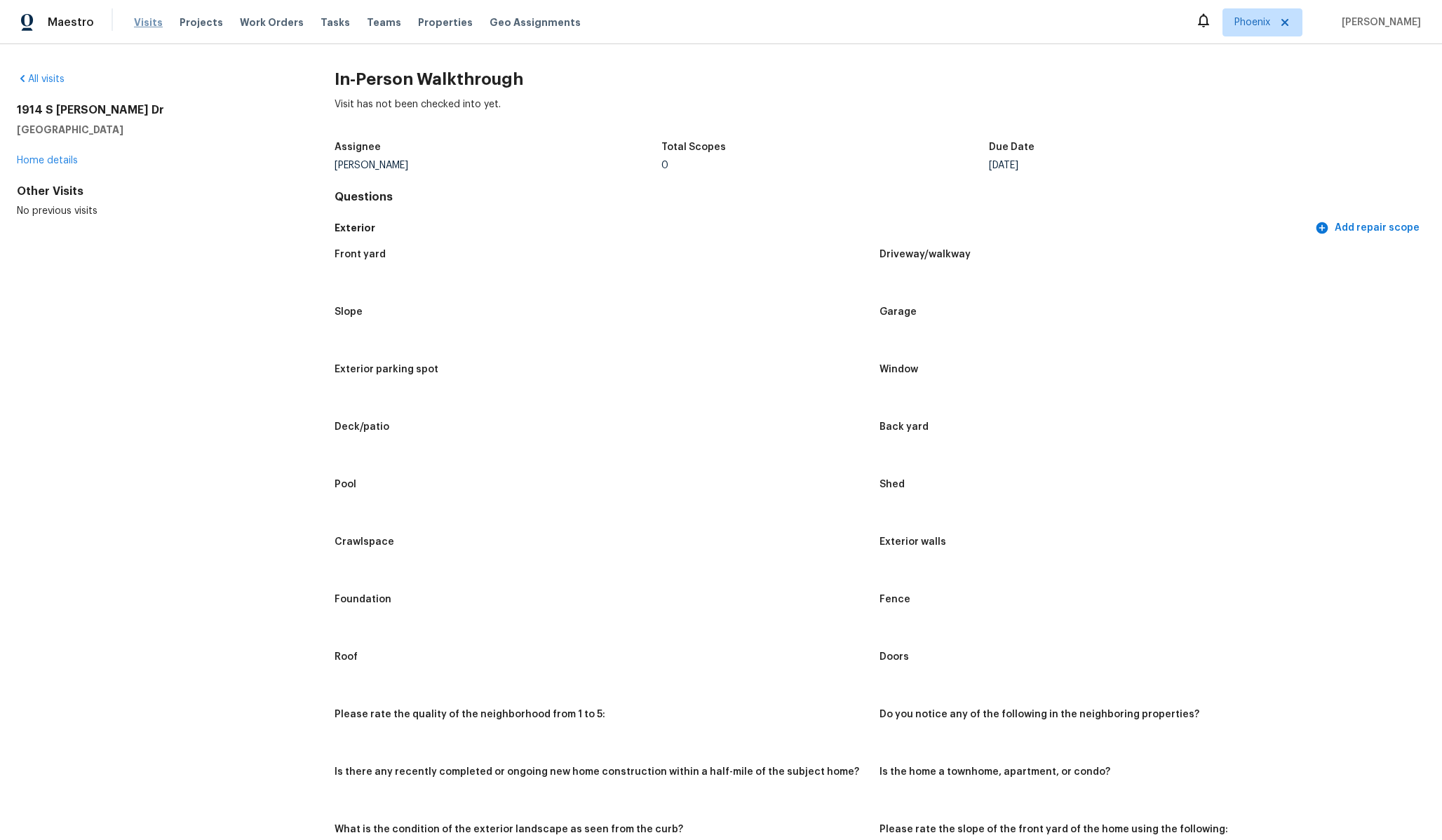
click at [156, 27] on span "Visits" at bounding box center [148, 22] width 29 height 14
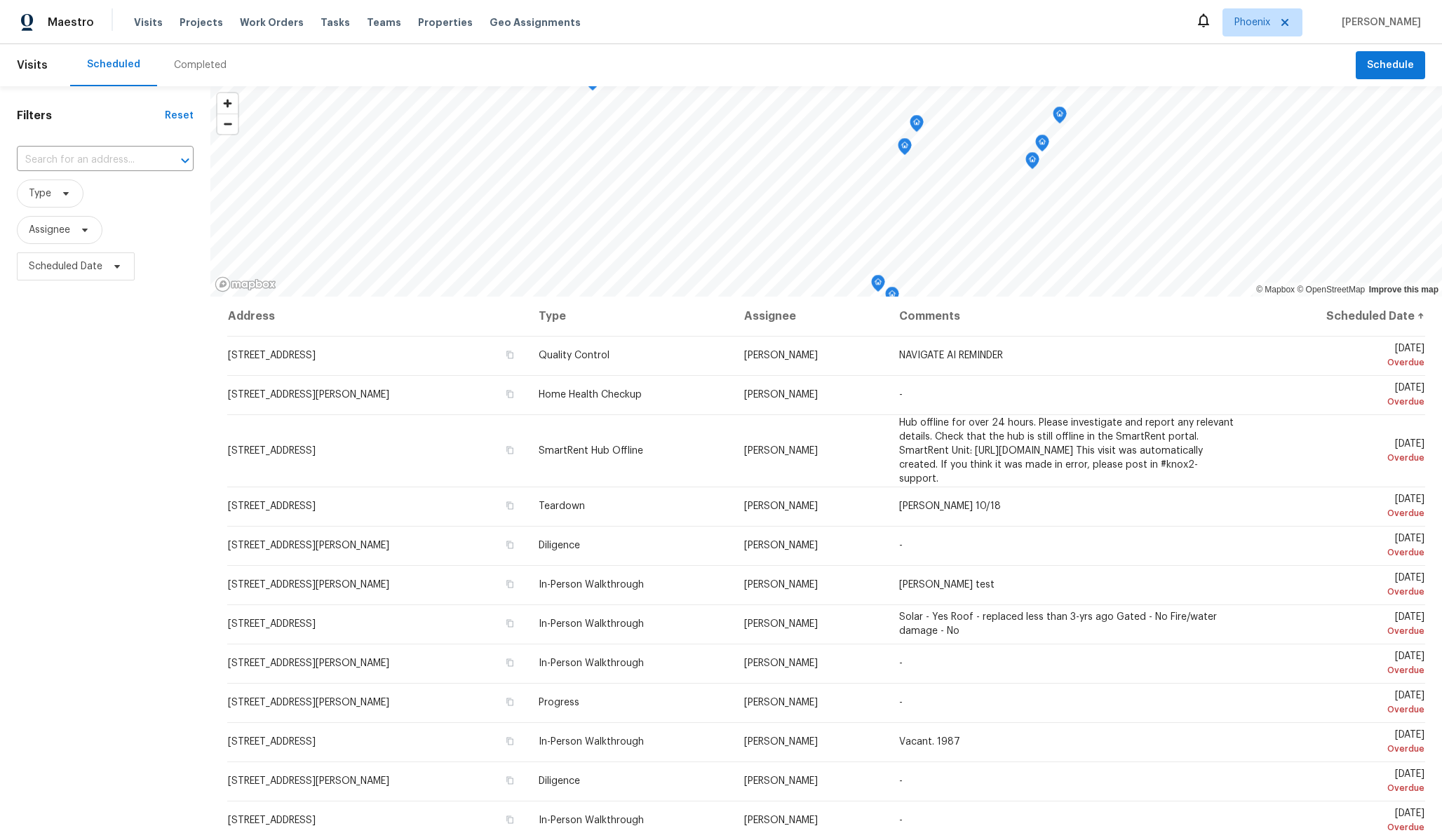
click at [200, 507] on div "Filters Reset ​ Type Assignee Scheduled Date" at bounding box center [105, 527] width 211 height 882
click at [89, 154] on input "text" at bounding box center [85, 160] width 137 height 22
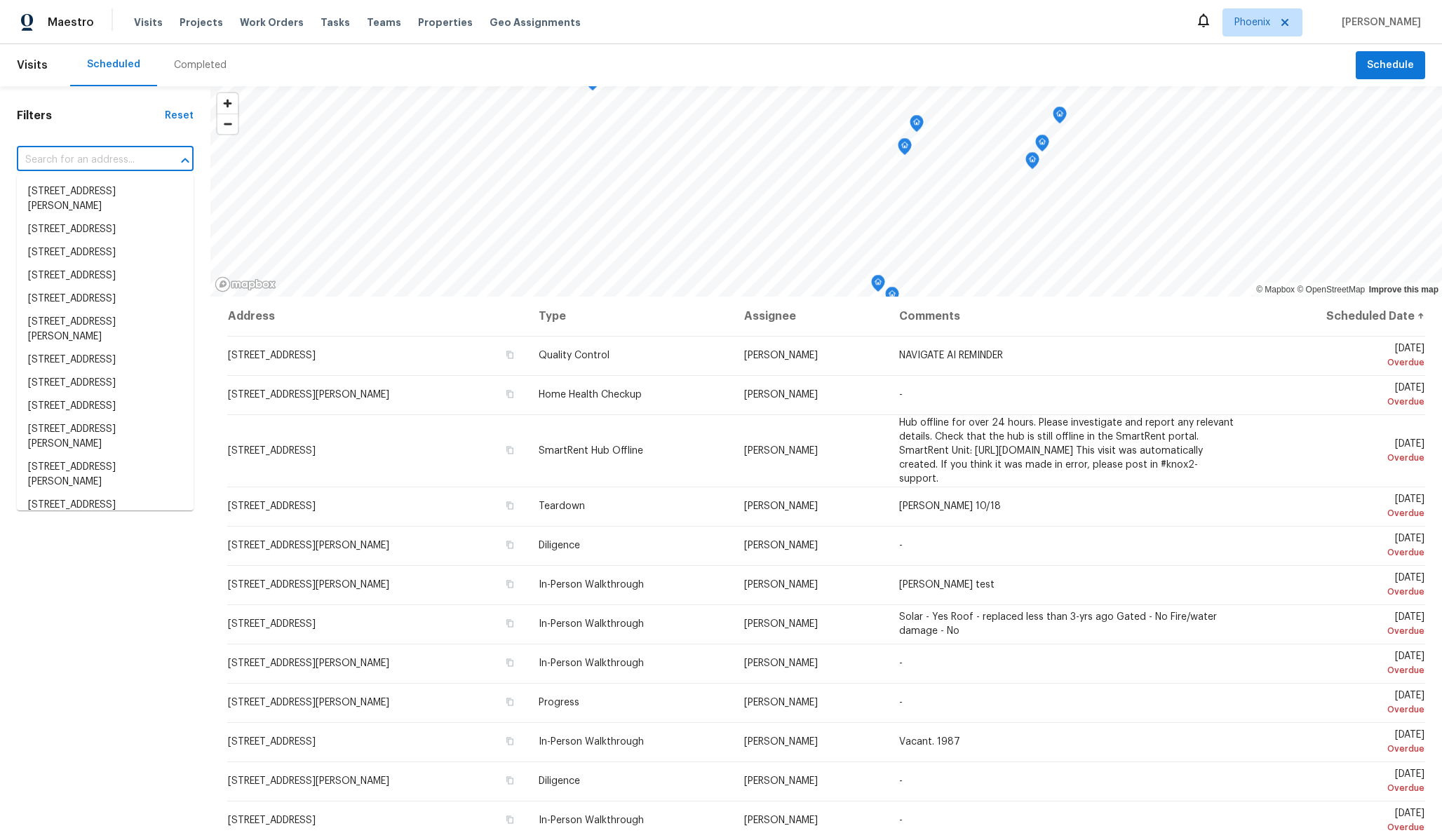
paste input "1914 S [PERSON_NAME] Dr"
type input "1914 S [PERSON_NAME] Dr"
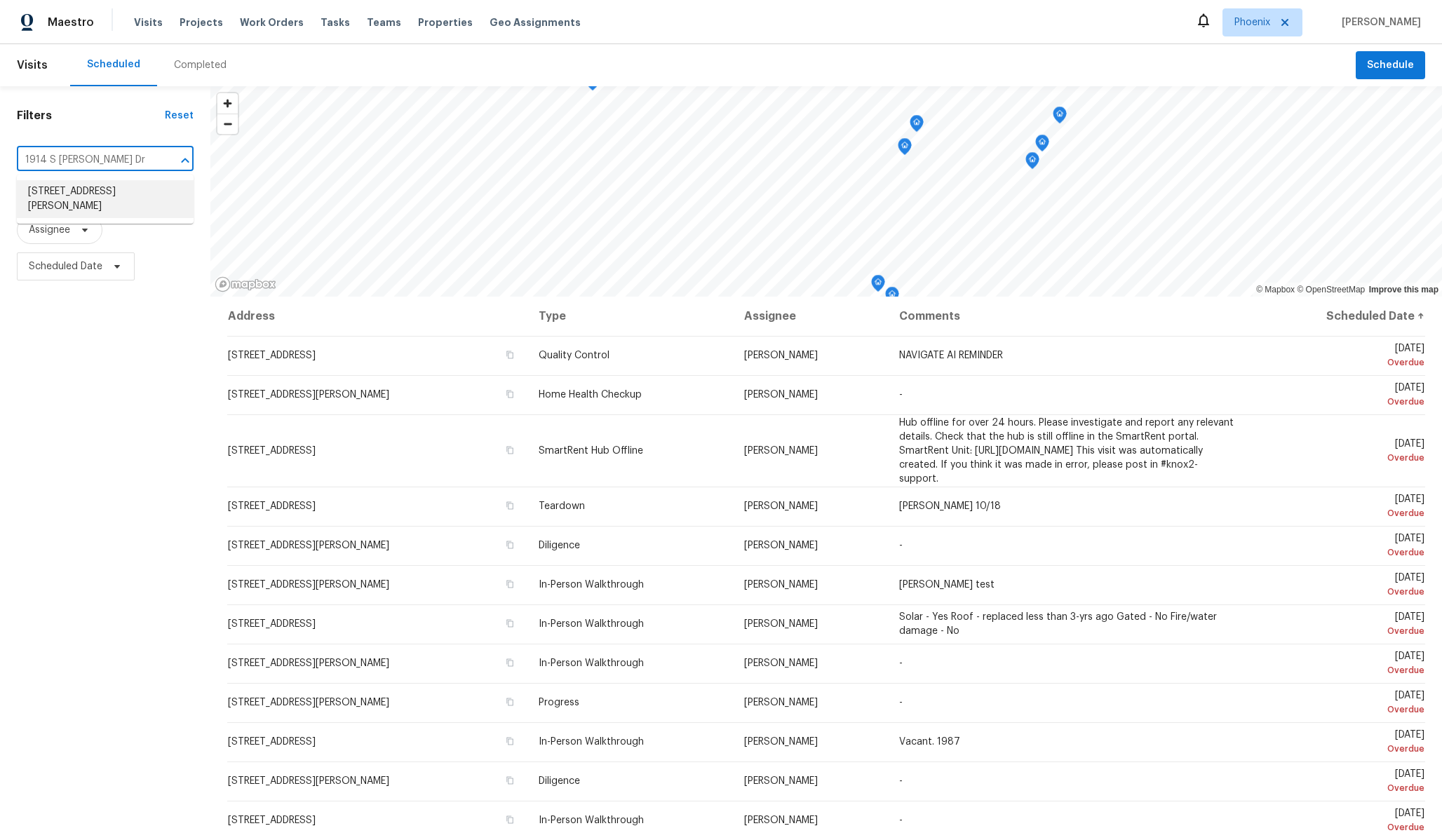
click at [117, 195] on li "1914 S Moreno Dr, Apache Junction, AZ 85120" at bounding box center [105, 199] width 177 height 38
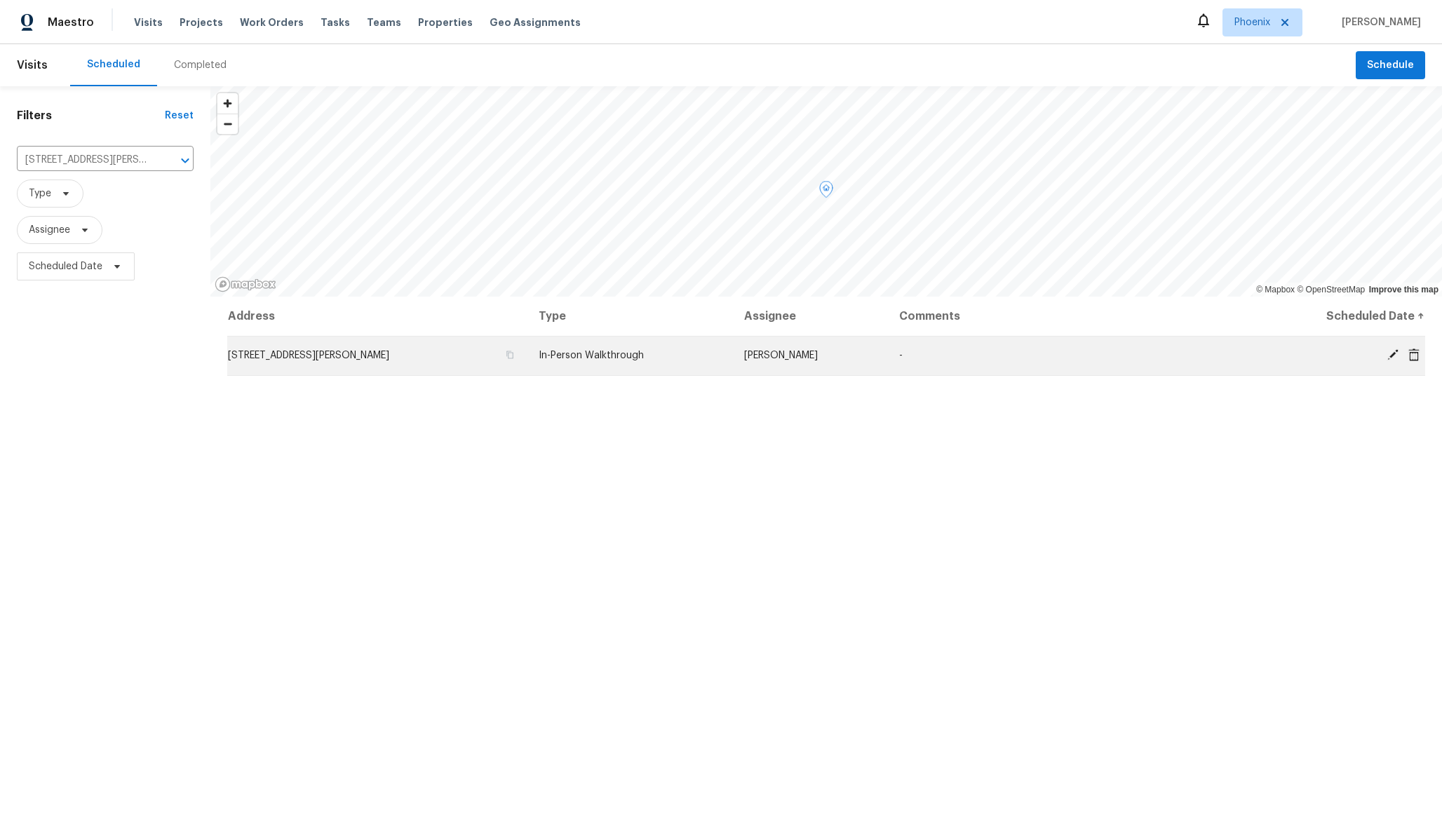
click at [269, 357] on span "[STREET_ADDRESS][PERSON_NAME]" at bounding box center [308, 355] width 161 height 10
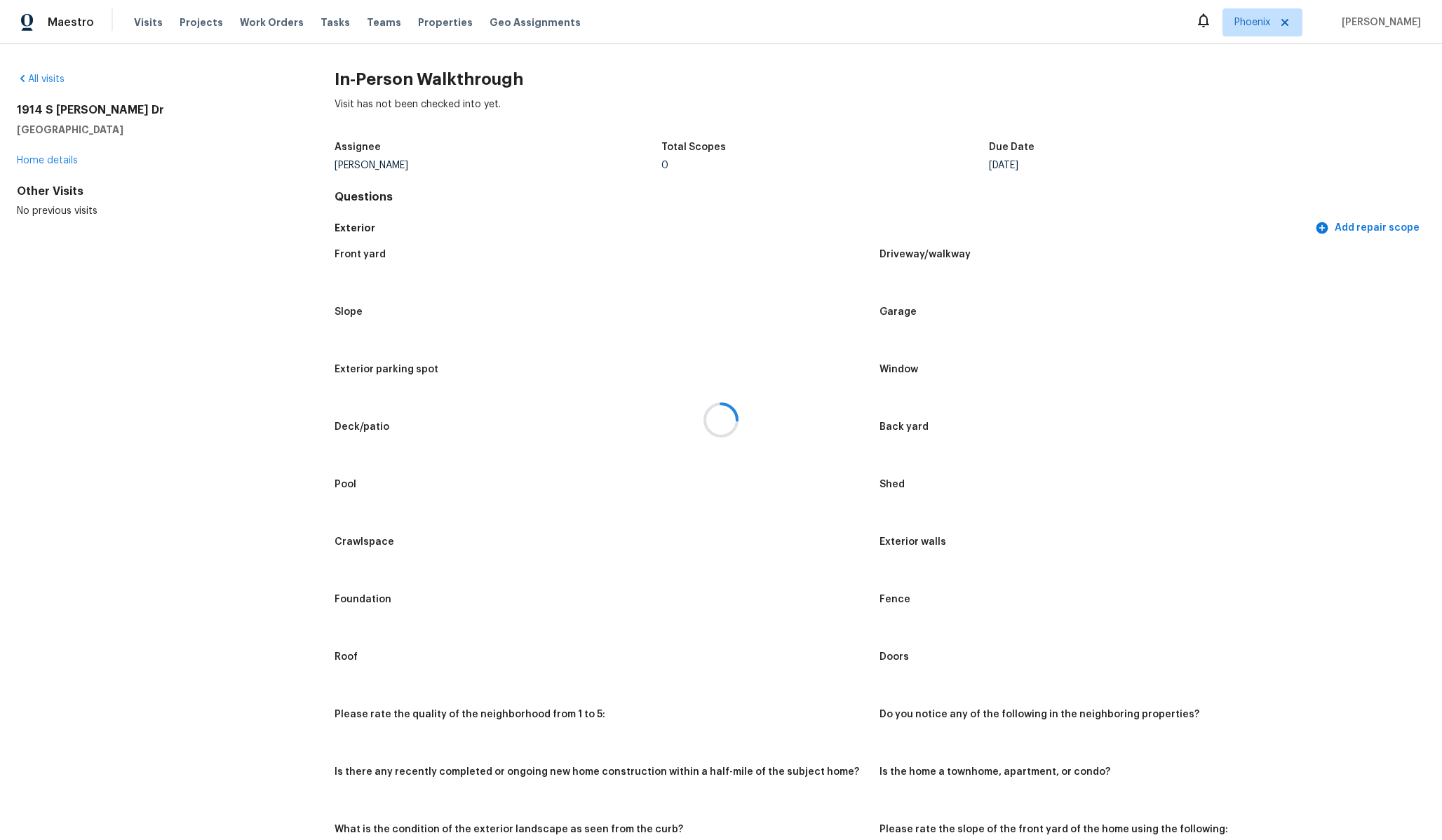
click at [65, 29] on div at bounding box center [721, 420] width 1442 height 840
click at [70, 20] on span "Maestro" at bounding box center [71, 22] width 47 height 14
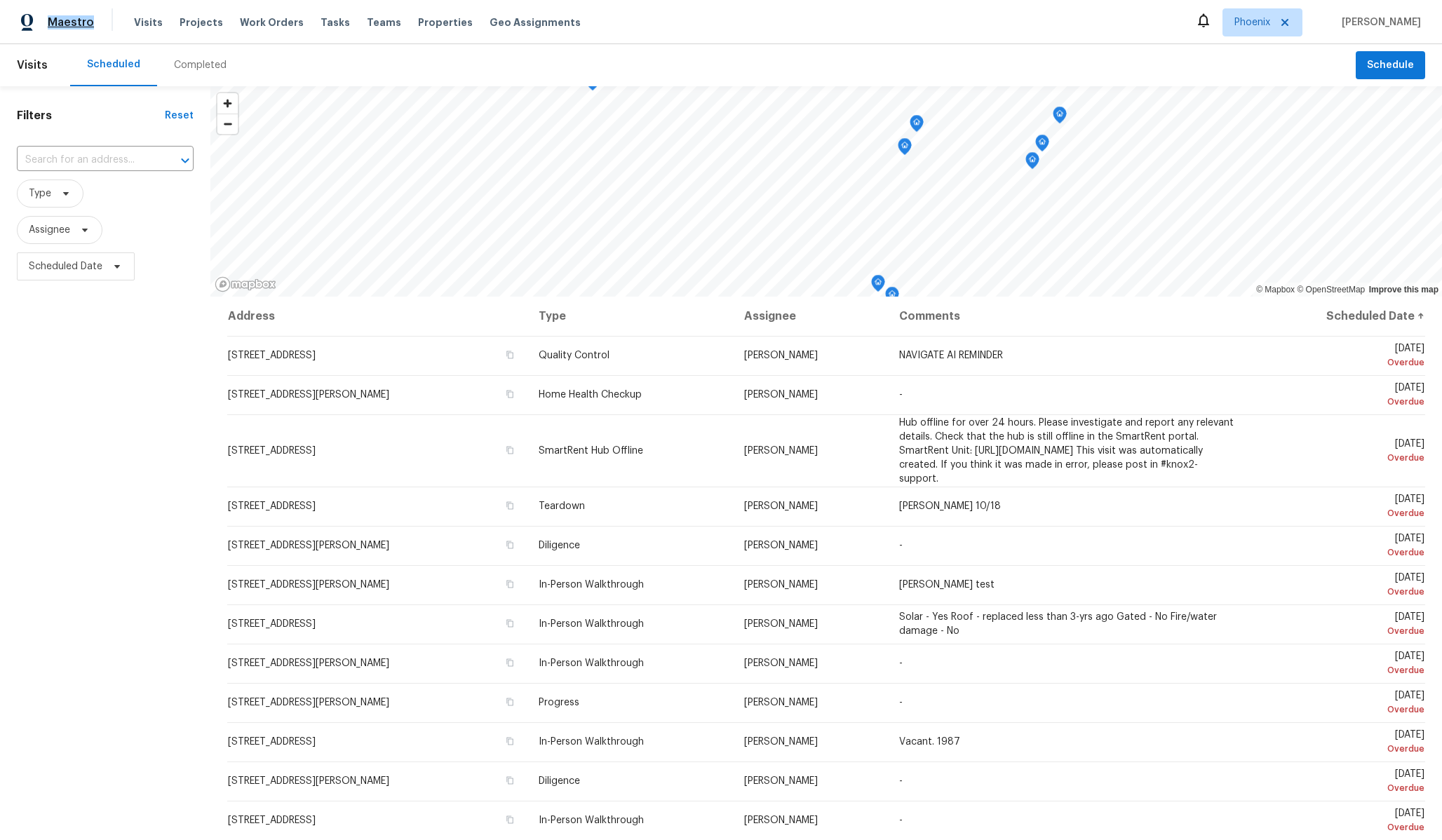
click at [0, 0] on div "Maestro Visits Projects Work Orders Tasks Teams Properties Geo Assignments [GEO…" at bounding box center [721, 22] width 1442 height 44
click at [126, 160] on input "text" at bounding box center [85, 160] width 137 height 22
paste input "[URL][DOMAIN_NAME]"
type input "[URL][DOMAIN_NAME]"
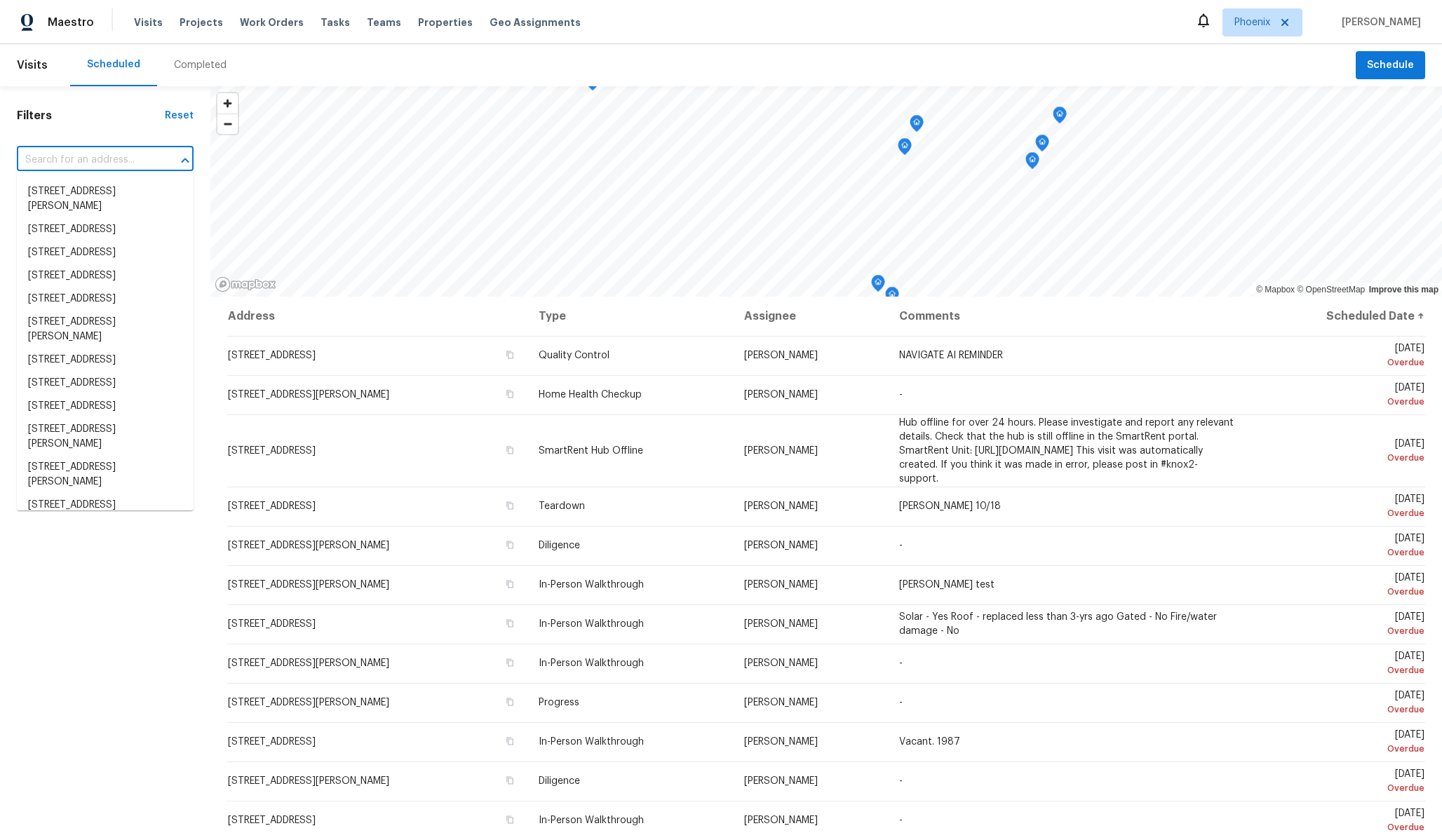
paste input "1914 S [PERSON_NAME] Dr"
type input "1914 S [PERSON_NAME] Dr"
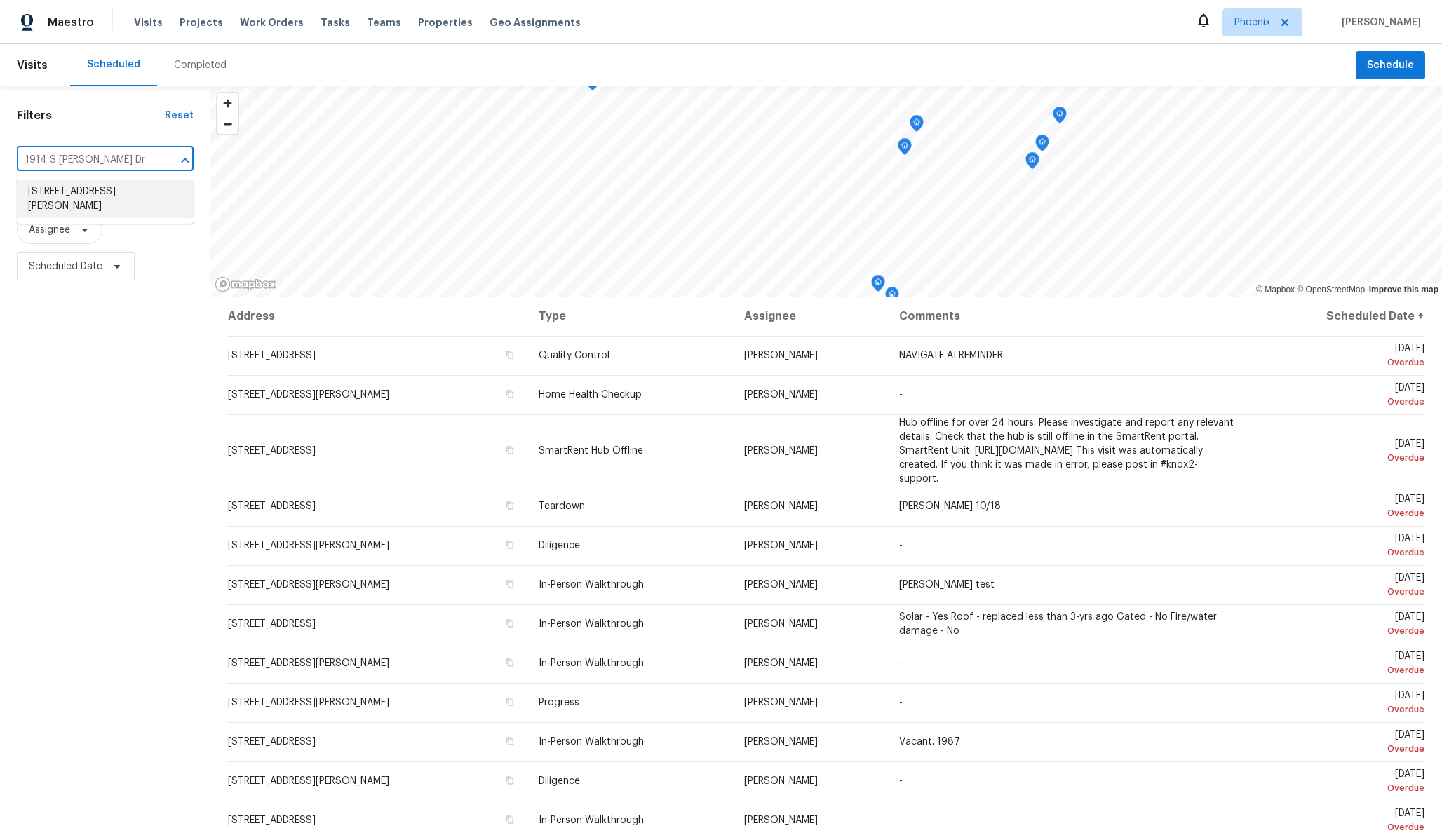
click at [82, 190] on li "[STREET_ADDRESS][PERSON_NAME]" at bounding box center [105, 199] width 177 height 38
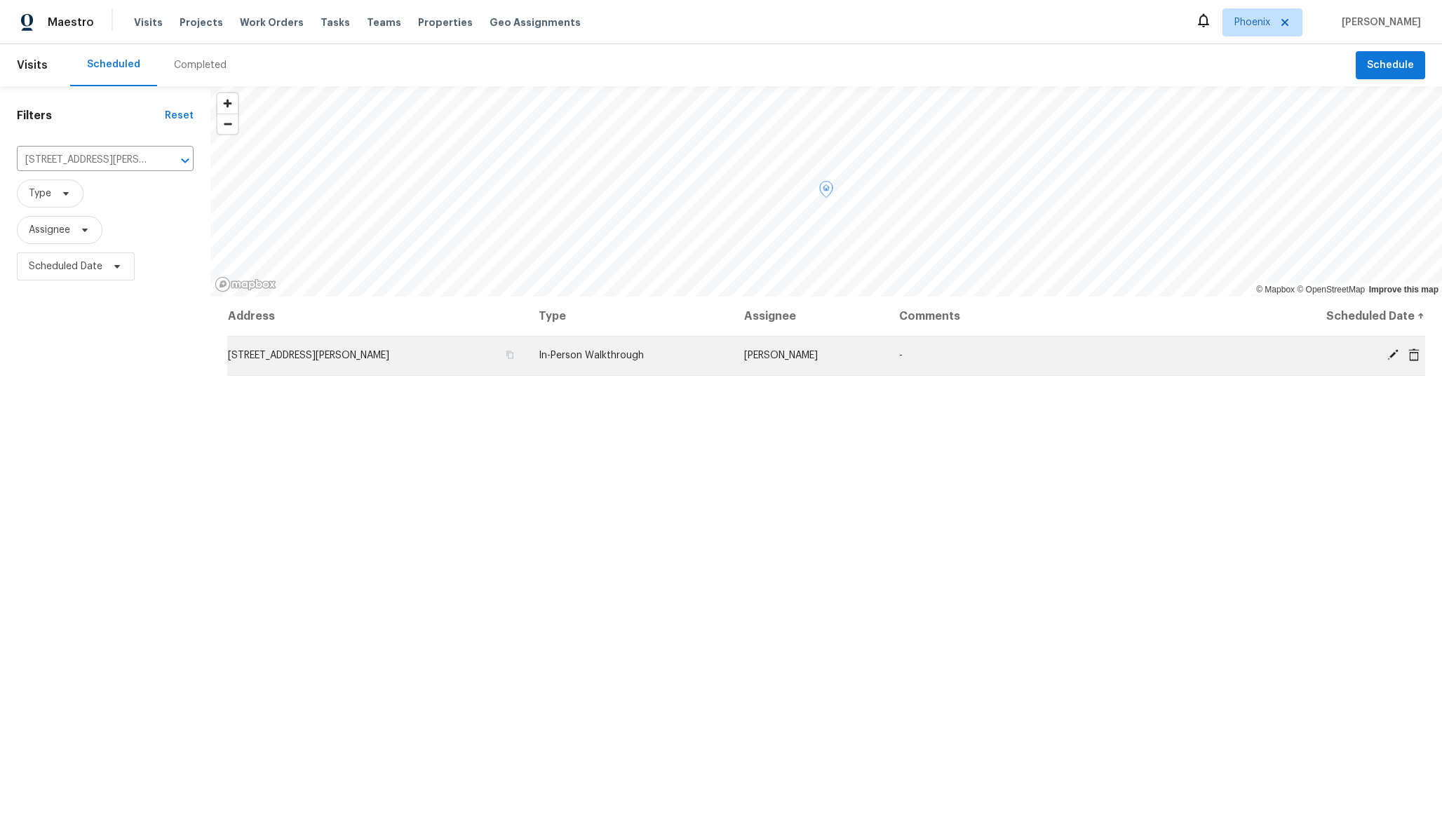
click at [314, 354] on span "[STREET_ADDRESS][PERSON_NAME]" at bounding box center [308, 355] width 161 height 10
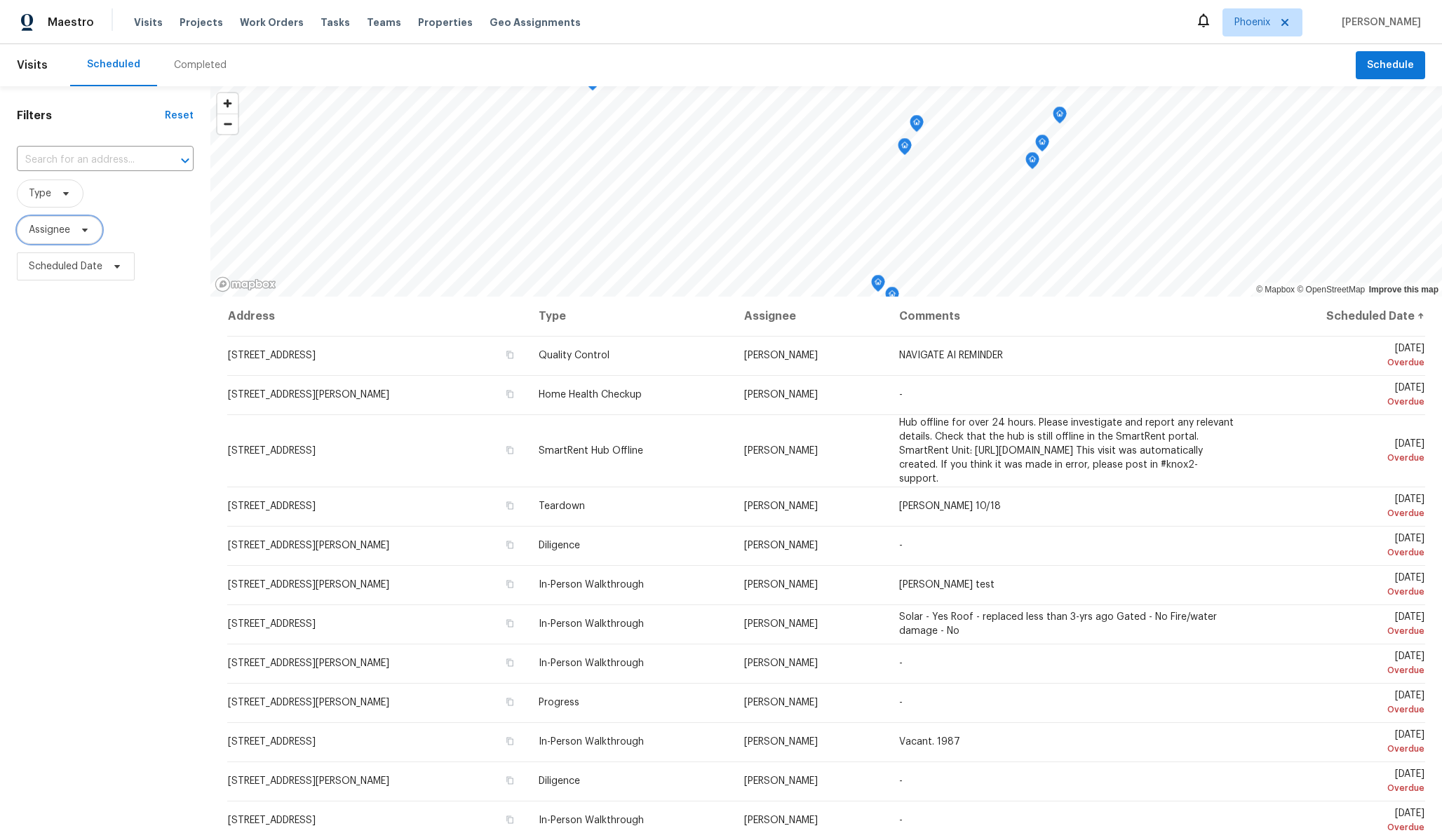
click at [75, 242] on span "Assignee" at bounding box center [59, 229] width 85 height 28
click at [36, 330] on div "Filters Reset ​ Type Assignee Scheduled Date" at bounding box center [105, 527] width 211 height 882
click at [53, 261] on span "Scheduled Date" at bounding box center [65, 266] width 74 height 14
click at [95, 420] on div "Filters Reset ​ Type Assignee Scheduled Date" at bounding box center [105, 527] width 211 height 882
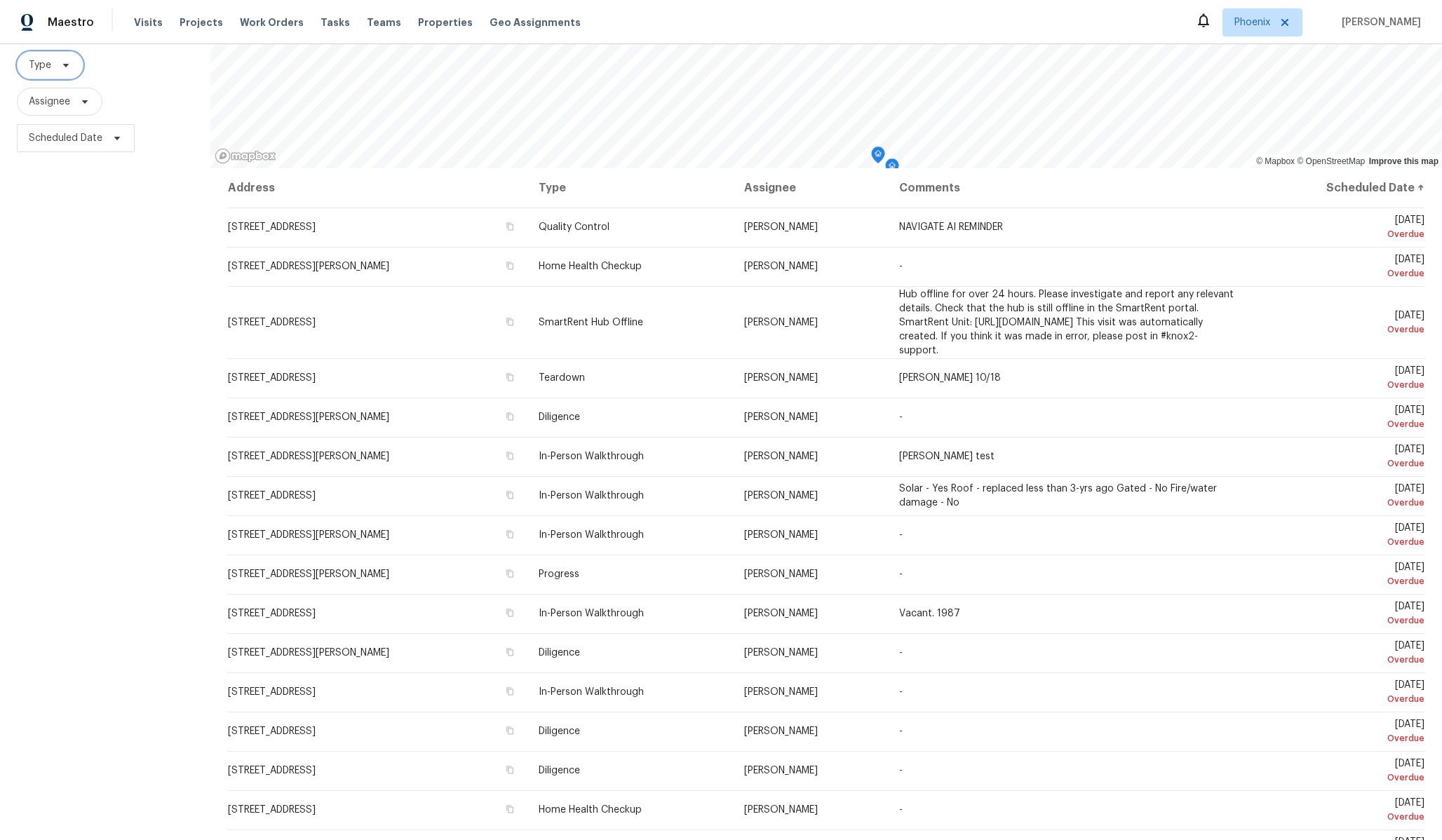
click at [54, 71] on span "Type" at bounding box center [50, 65] width 66 height 28
type input "in-per"
click at [98, 144] on label "In-Person Walkthrough" at bounding box center [87, 142] width 124 height 14
click at [34, 143] on input "In-Person Walkthrough" at bounding box center [30, 139] width 9 height 9
checkbox input "true"
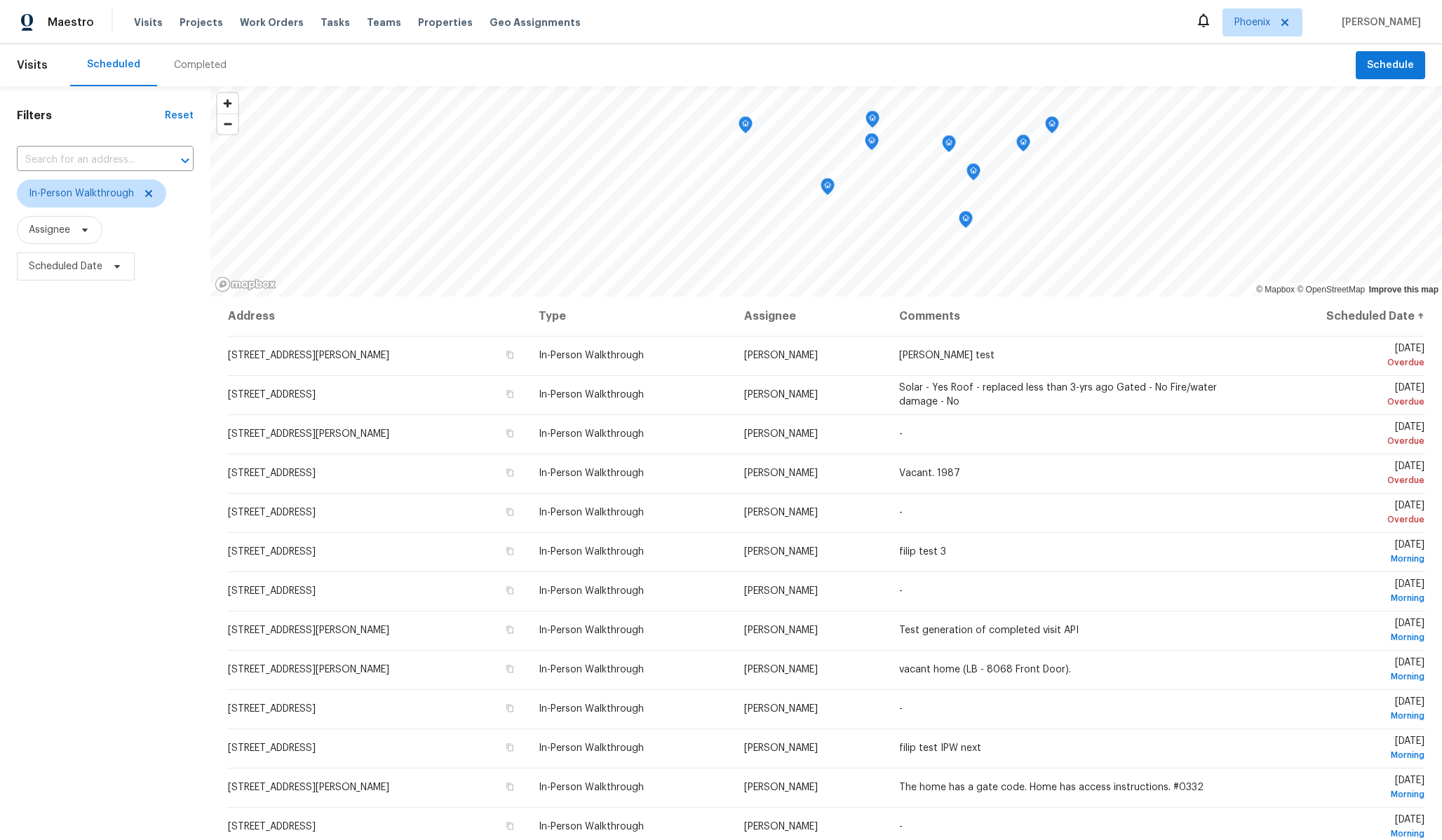
click at [123, 410] on div "Filters Reset ​ In-Person Walkthrough Assignee Scheduled Date" at bounding box center [105, 527] width 211 height 882
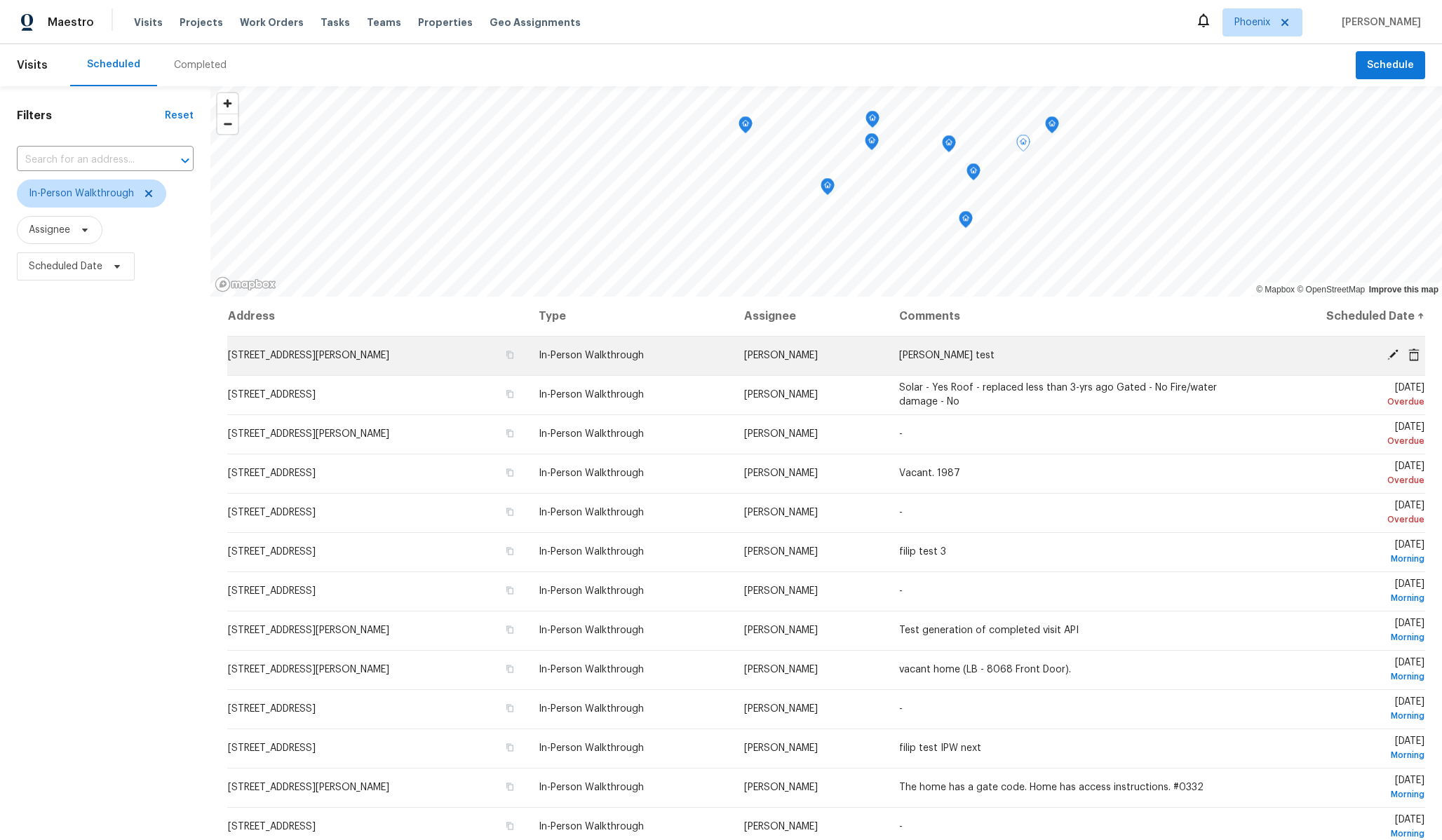
click at [667, 365] on td "In-Person Walkthrough" at bounding box center [630, 356] width 206 height 39
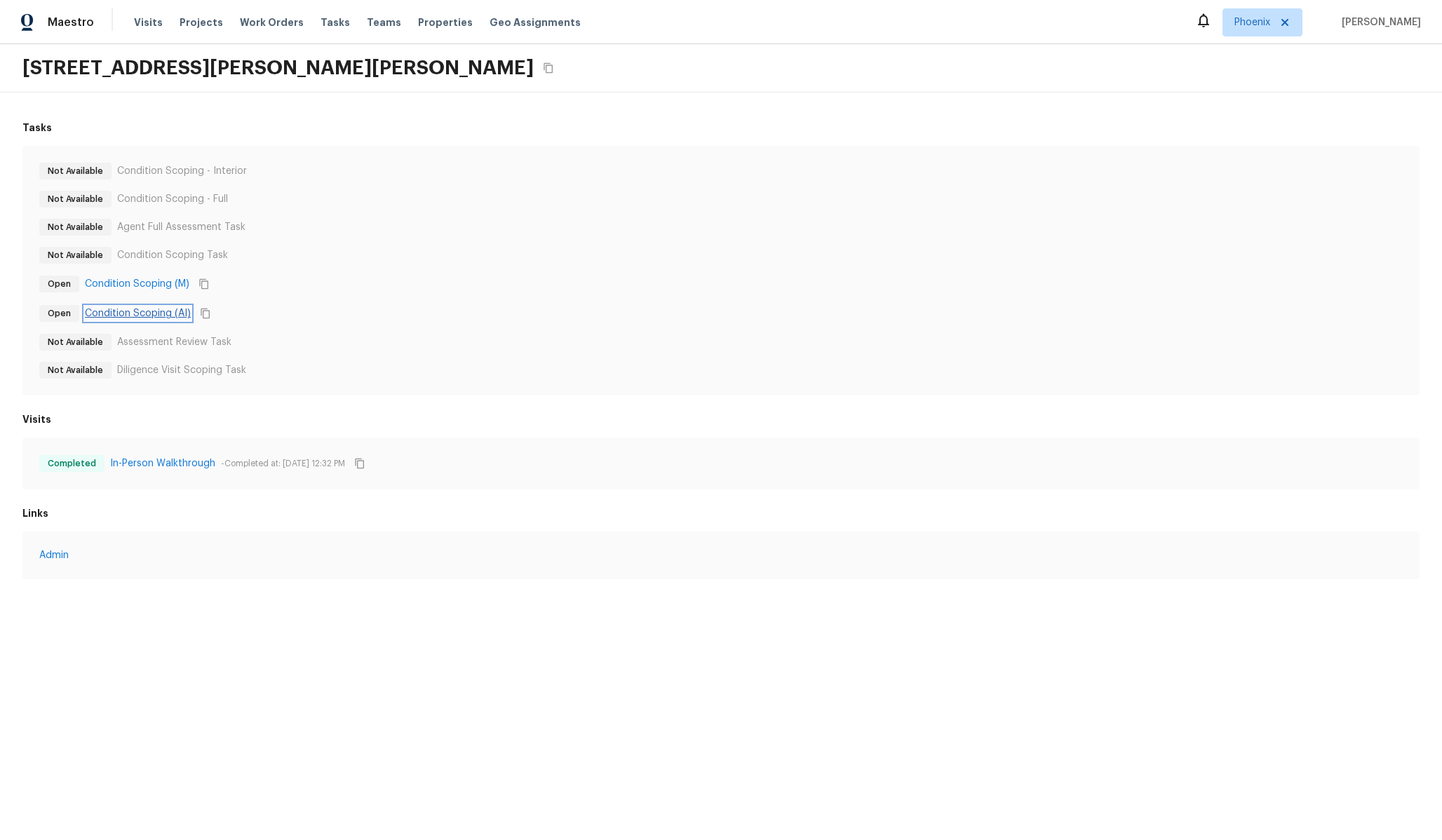
click at [146, 308] on link "Condition Scoping (AI)" at bounding box center [138, 314] width 106 height 14
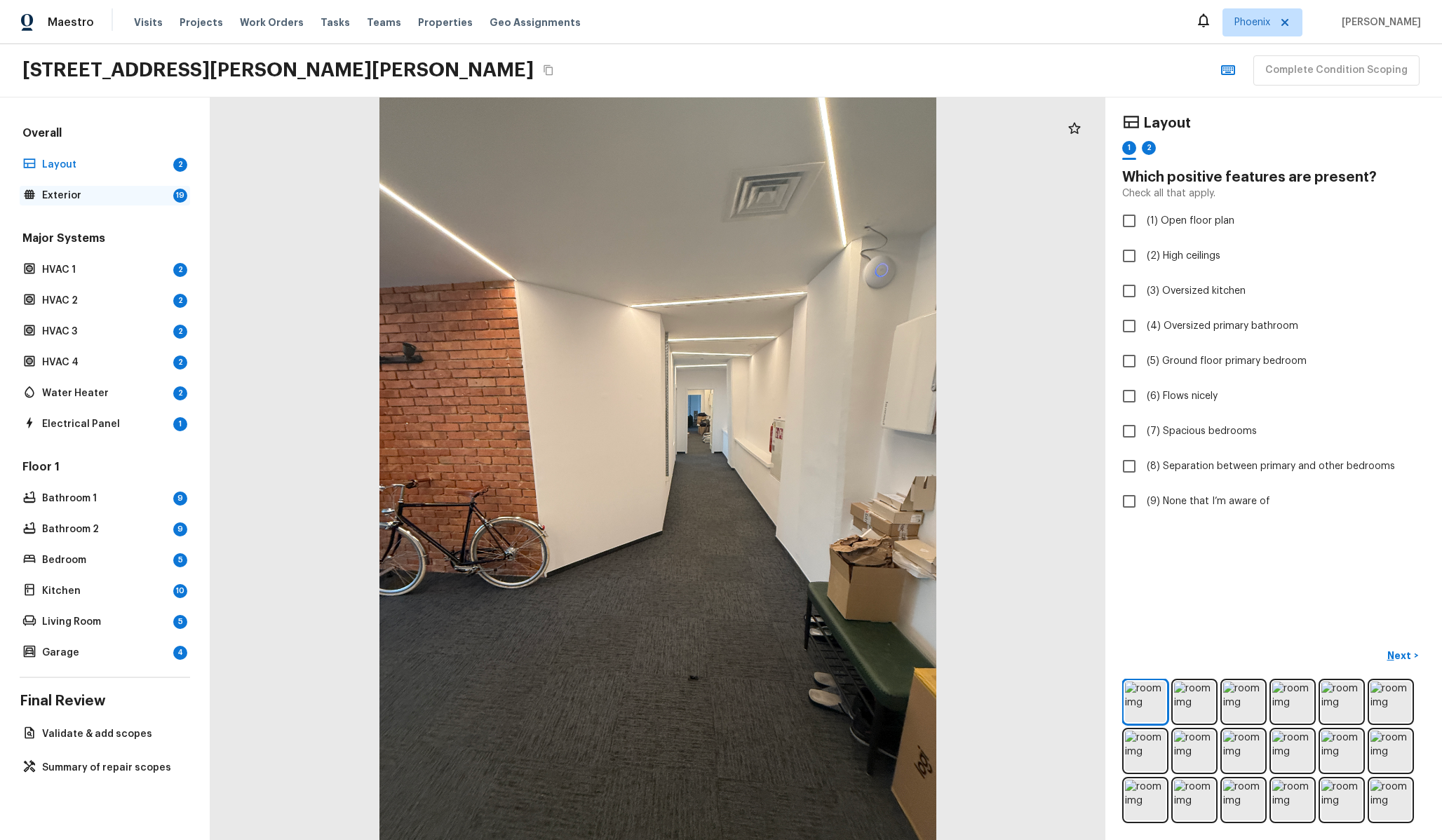
click at [105, 198] on p "Exterior" at bounding box center [105, 195] width 126 height 14
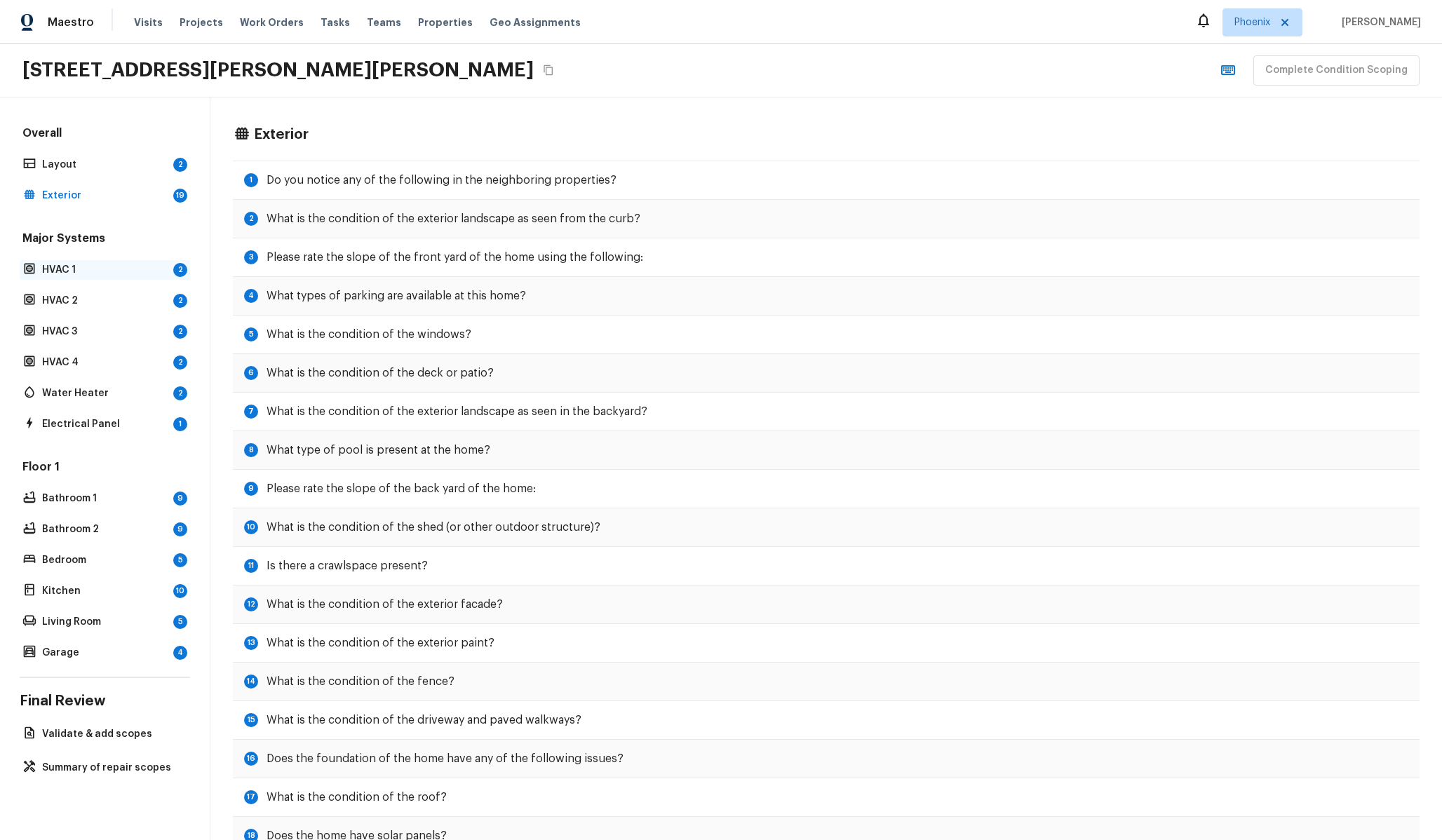
click at [88, 265] on p "HVAC 1" at bounding box center [105, 270] width 126 height 14
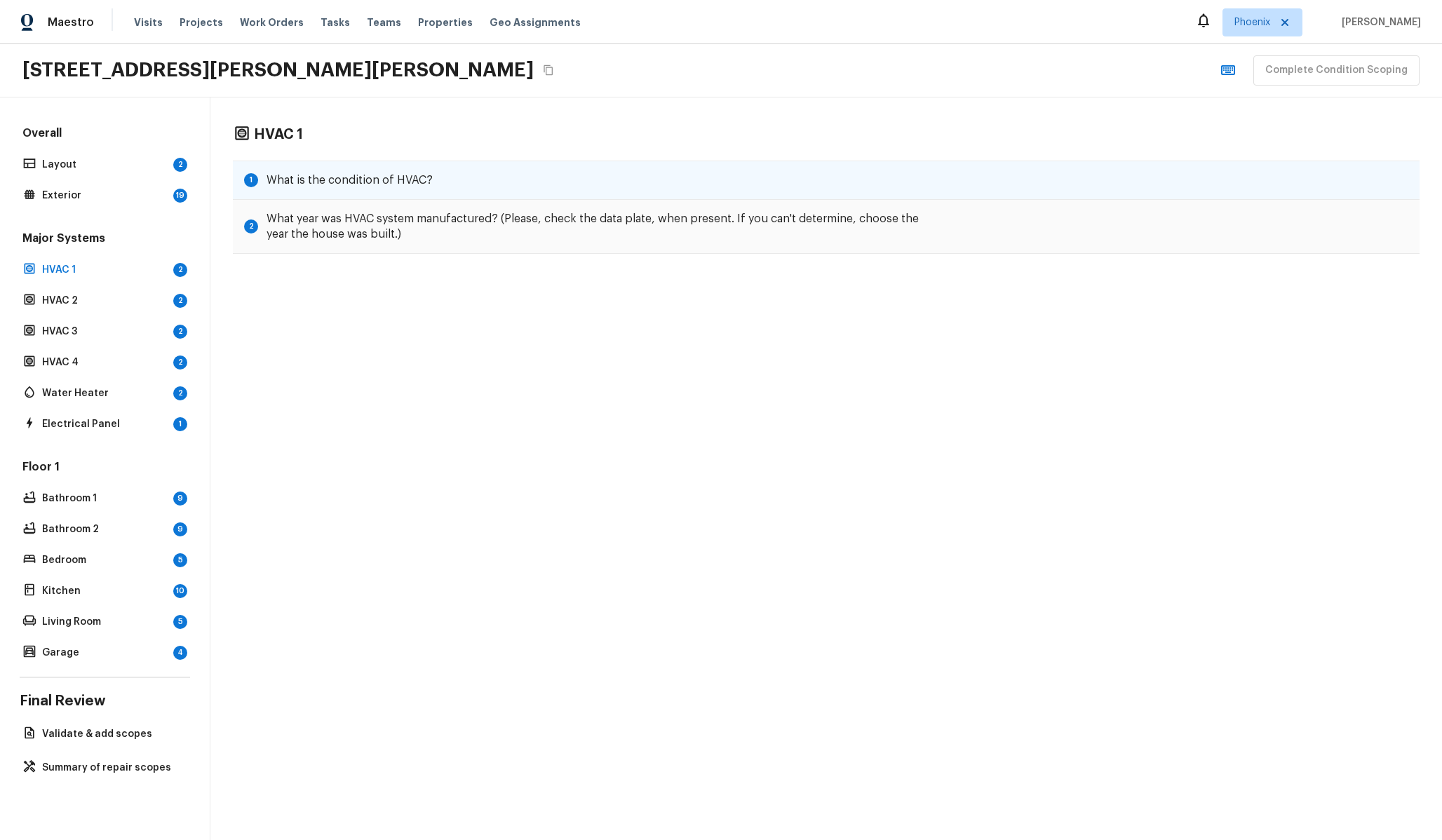
click at [387, 178] on h5 "What is the condition of HVAC?" at bounding box center [349, 179] width 166 height 15
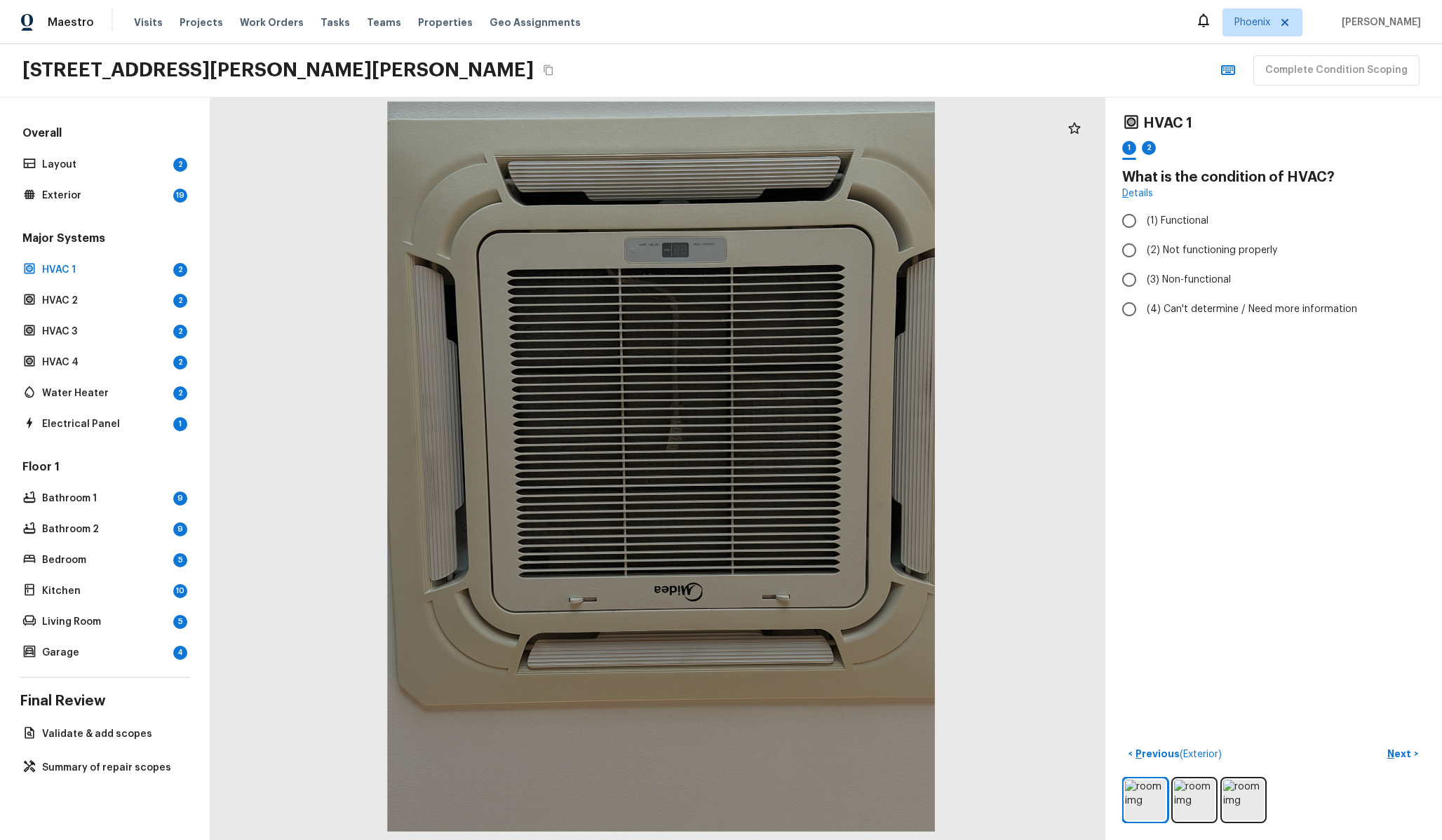
click at [845, 342] on div at bounding box center [660, 466] width 880 height 730
click at [114, 166] on p "Layout" at bounding box center [105, 165] width 126 height 14
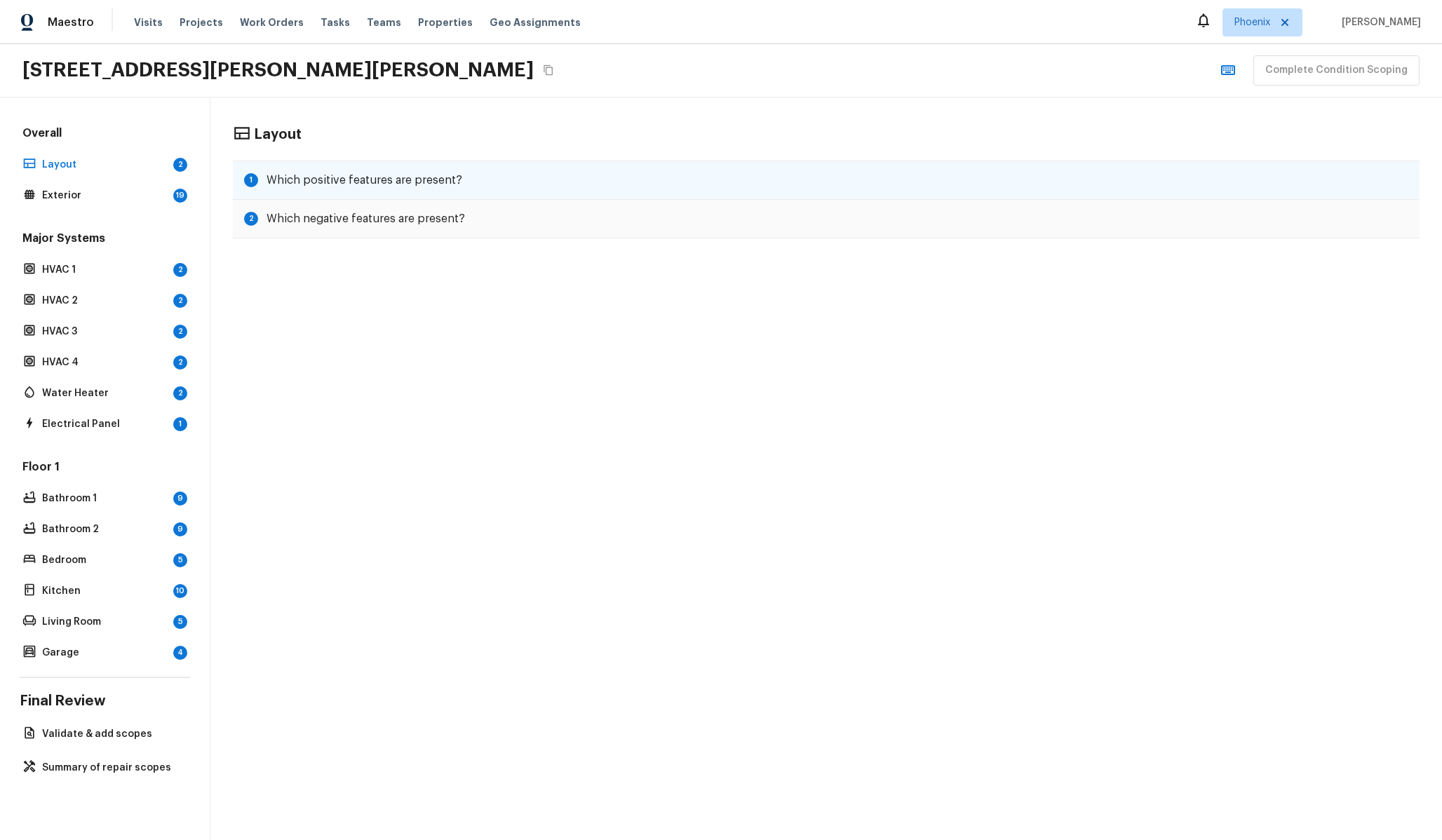
click at [404, 178] on h5 "Which positive features are present?" at bounding box center [364, 179] width 195 height 15
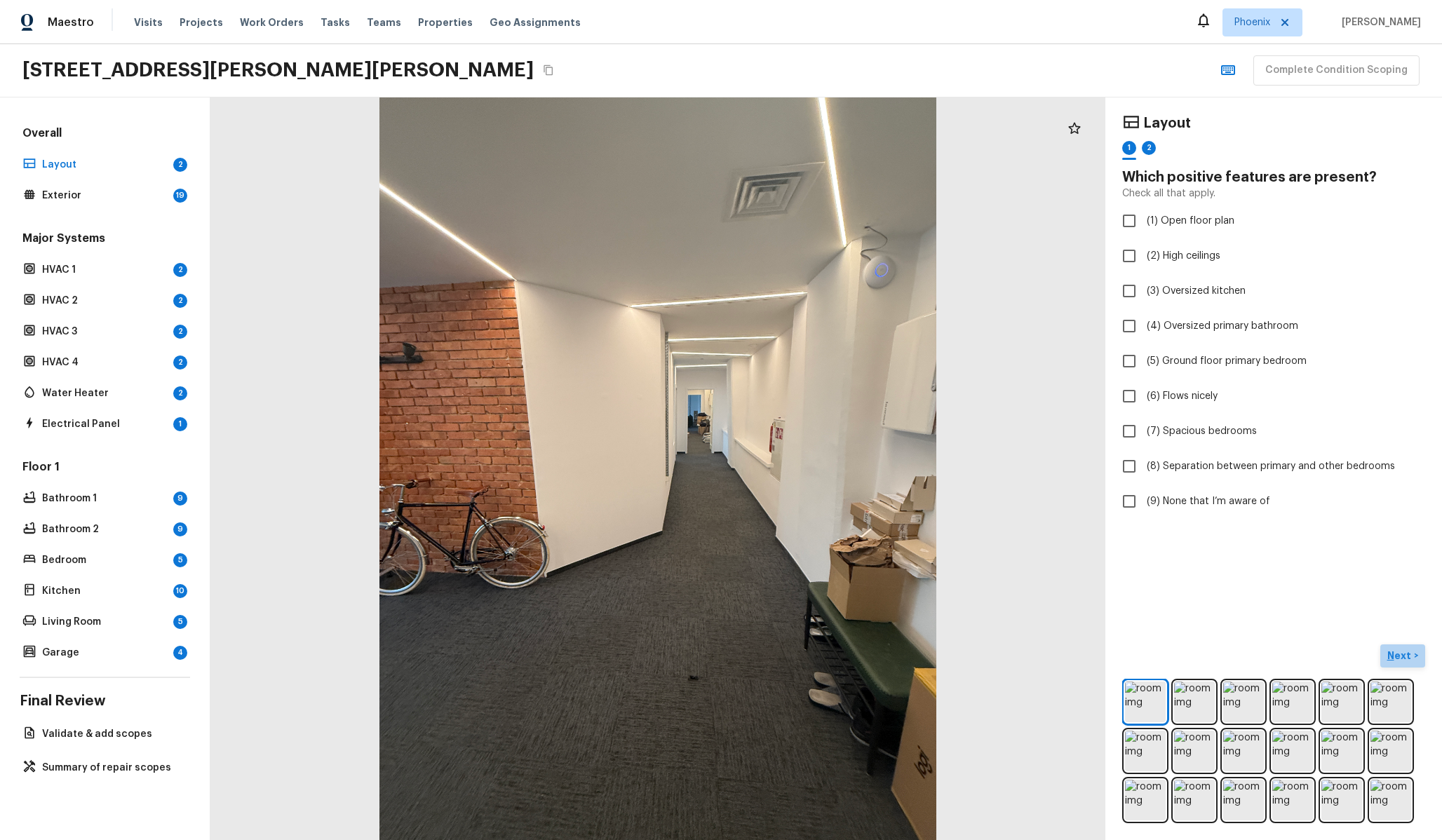
click at [1406, 658] on p "Next" at bounding box center [1401, 655] width 27 height 14
click at [1160, 656] on p "Previous" at bounding box center [1156, 655] width 47 height 14
click at [1190, 690] on img at bounding box center [1194, 701] width 40 height 40
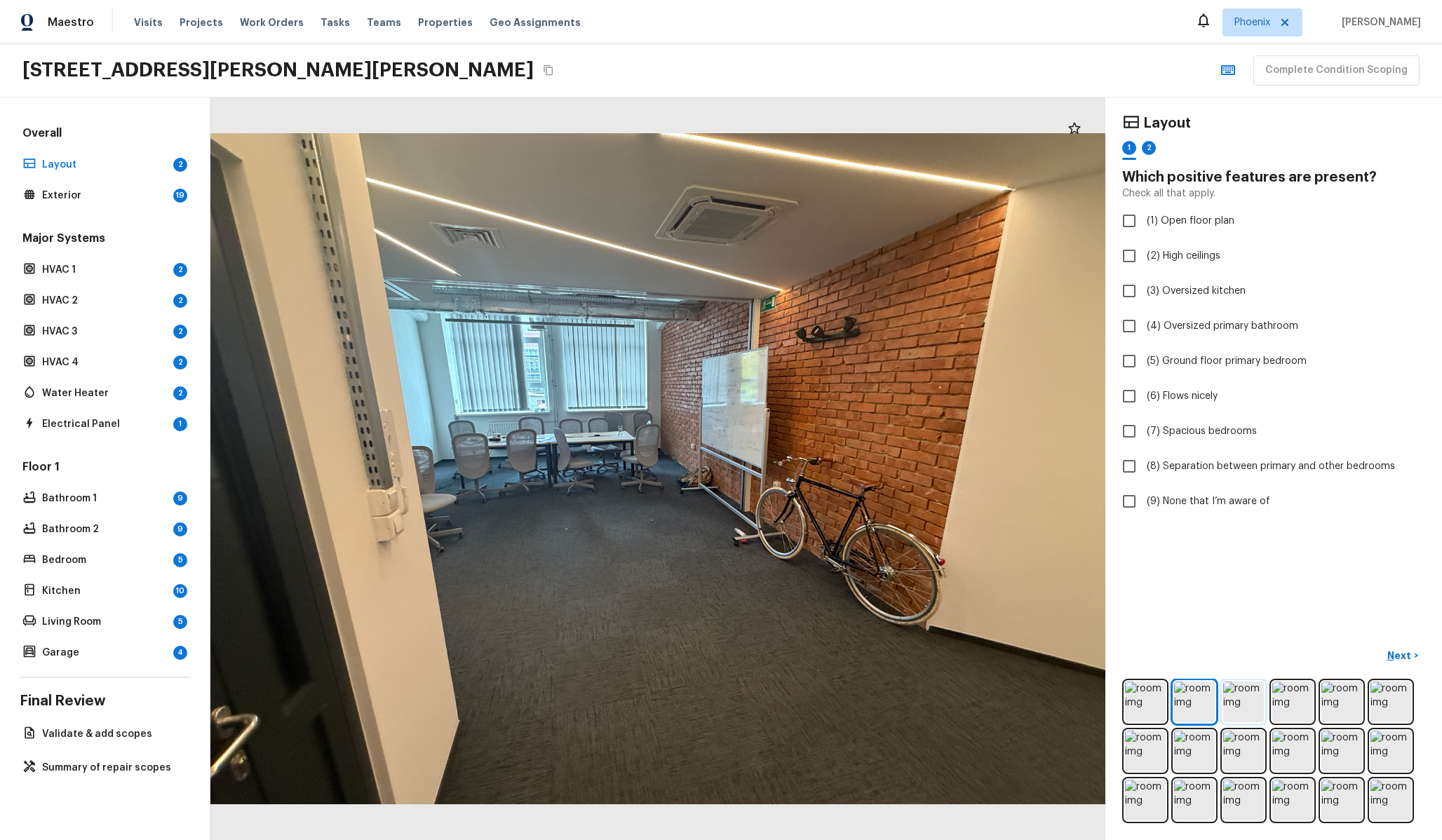
click at [1248, 707] on img at bounding box center [1243, 701] width 40 height 40
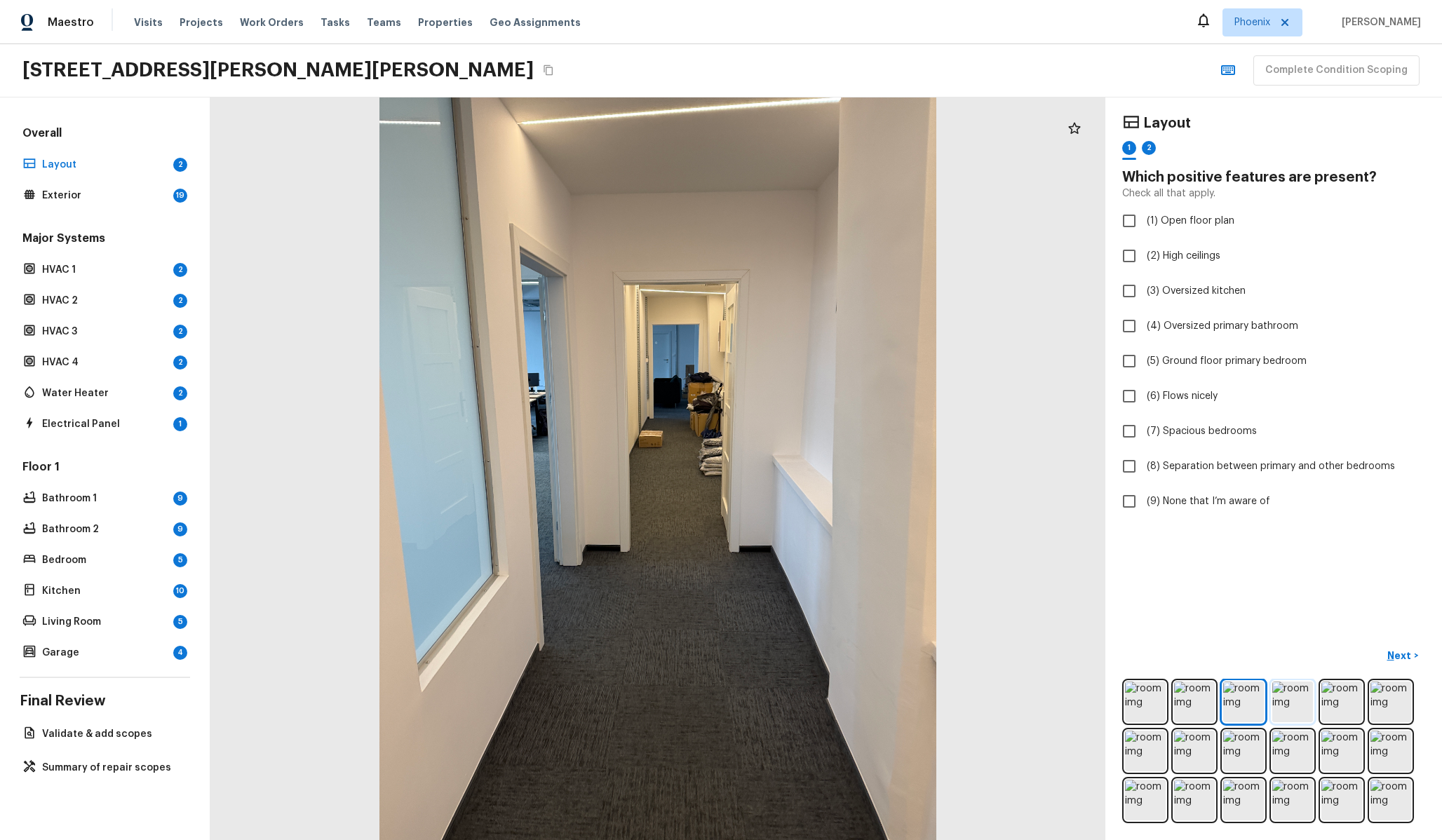
click at [1285, 702] on img at bounding box center [1292, 701] width 40 height 40
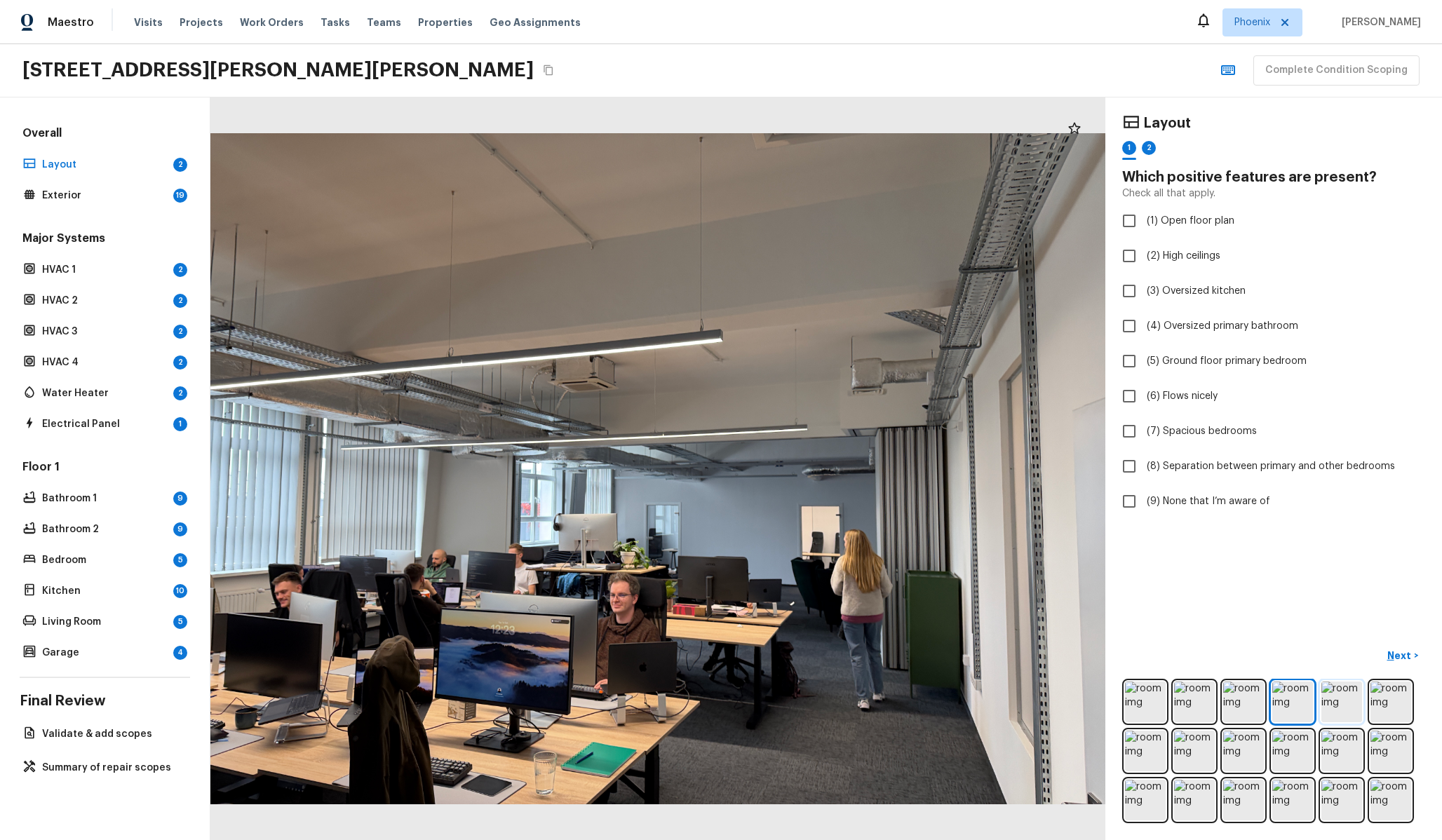
click at [1342, 702] on img at bounding box center [1341, 701] width 40 height 40
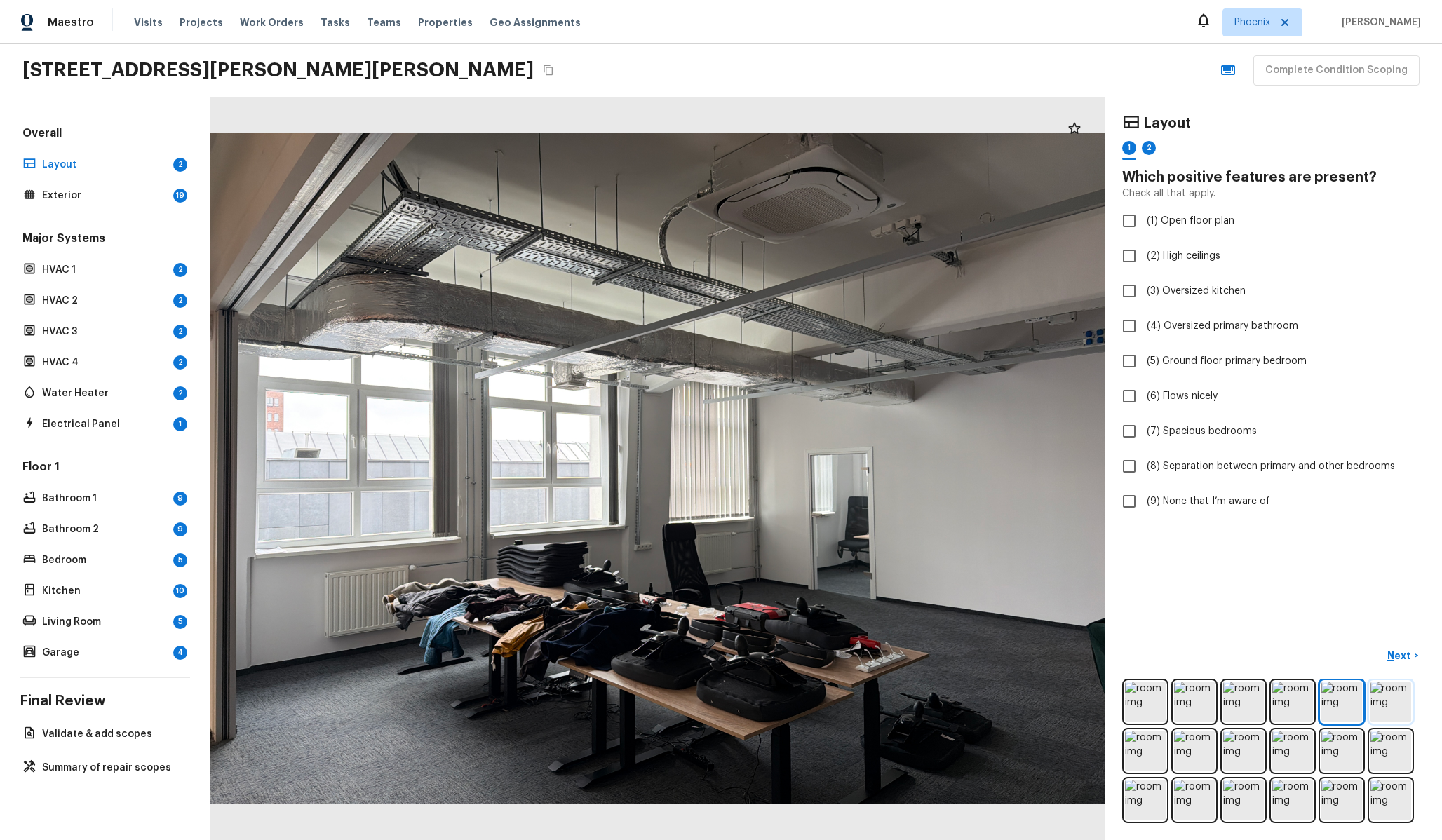
click at [1394, 717] on img at bounding box center [1390, 701] width 40 height 40
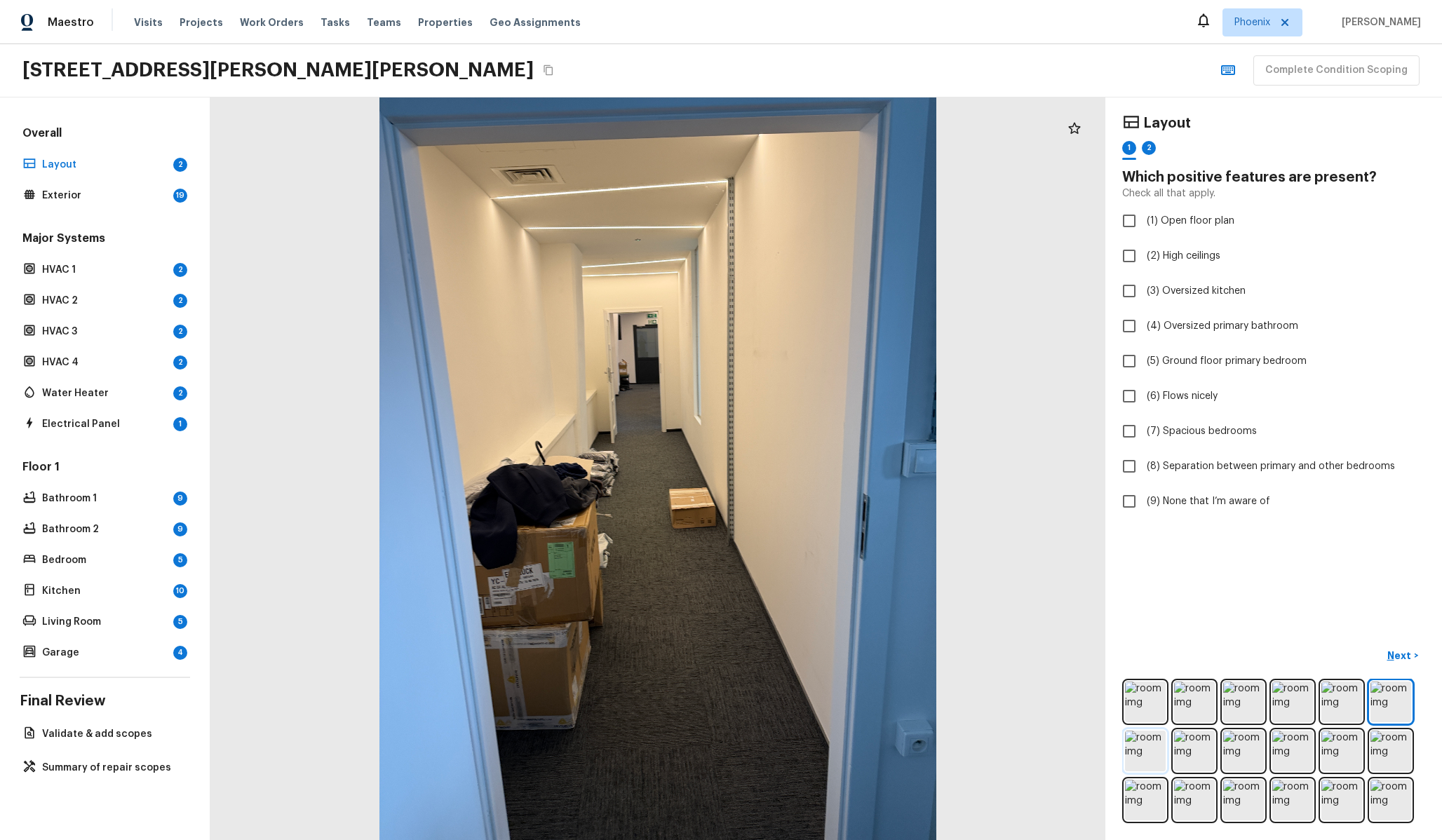
click at [1160, 749] on img at bounding box center [1144, 750] width 40 height 40
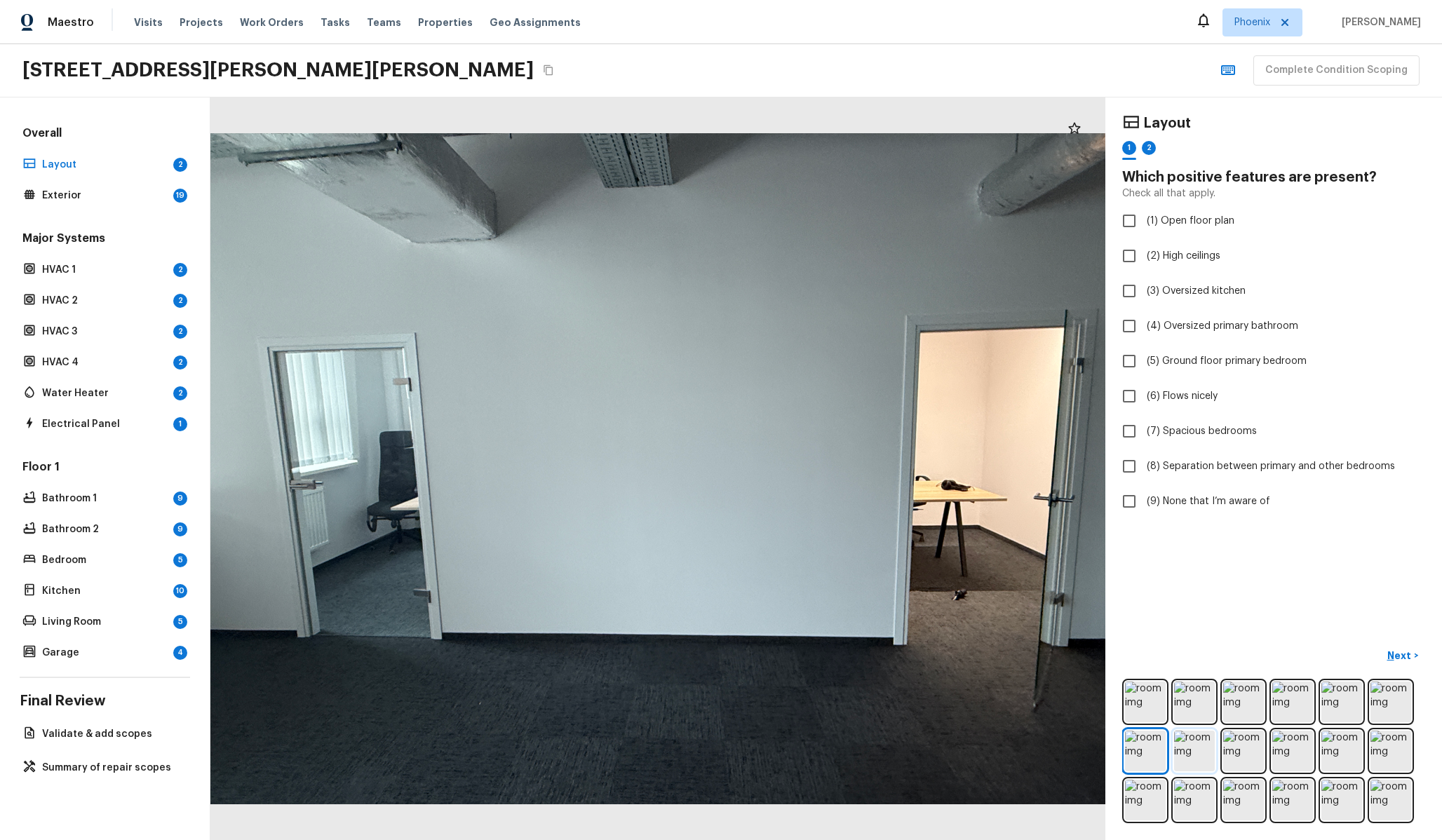
click at [1199, 766] on img at bounding box center [1194, 750] width 40 height 40
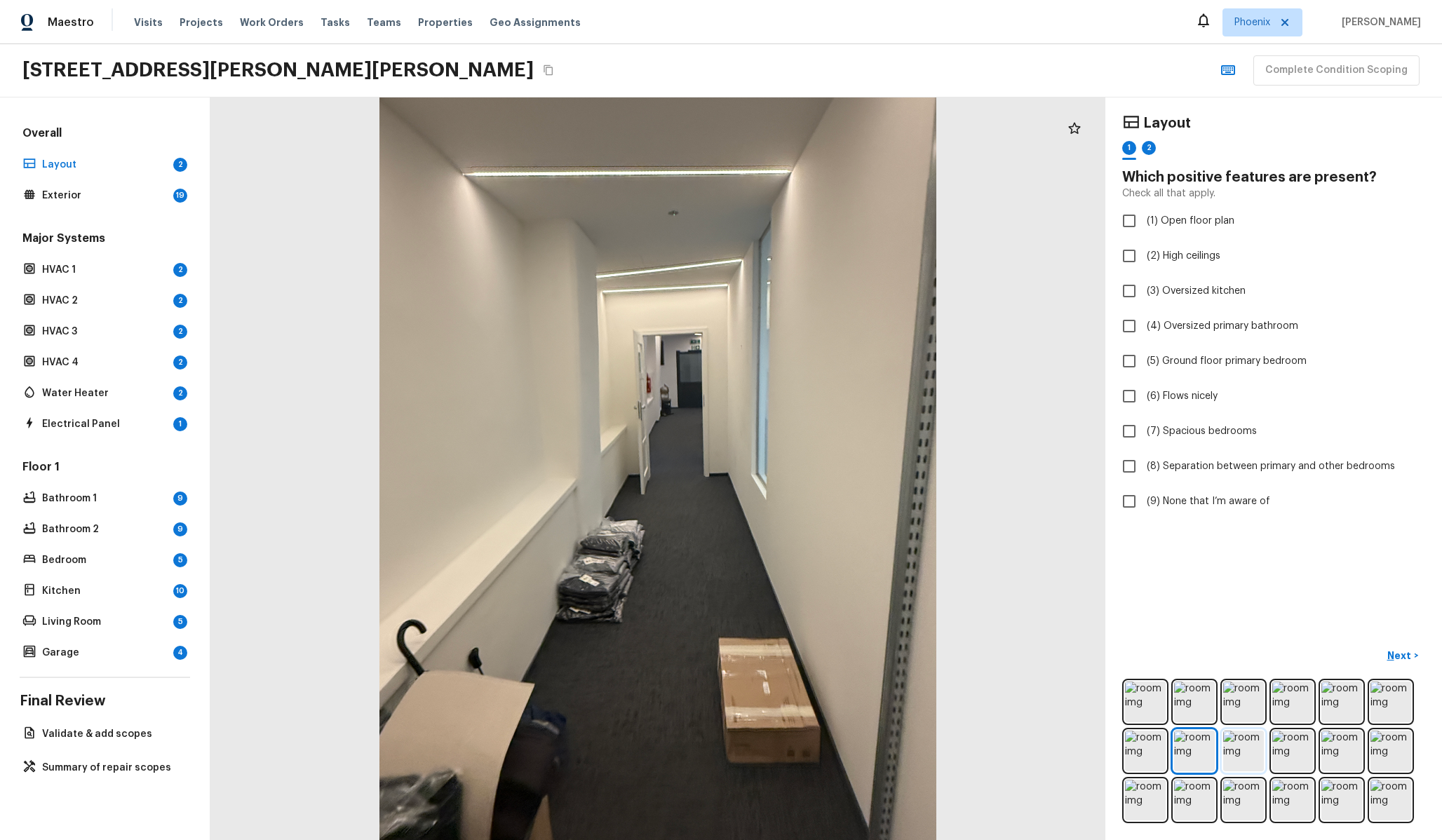
click at [1240, 767] on img at bounding box center [1243, 750] width 40 height 40
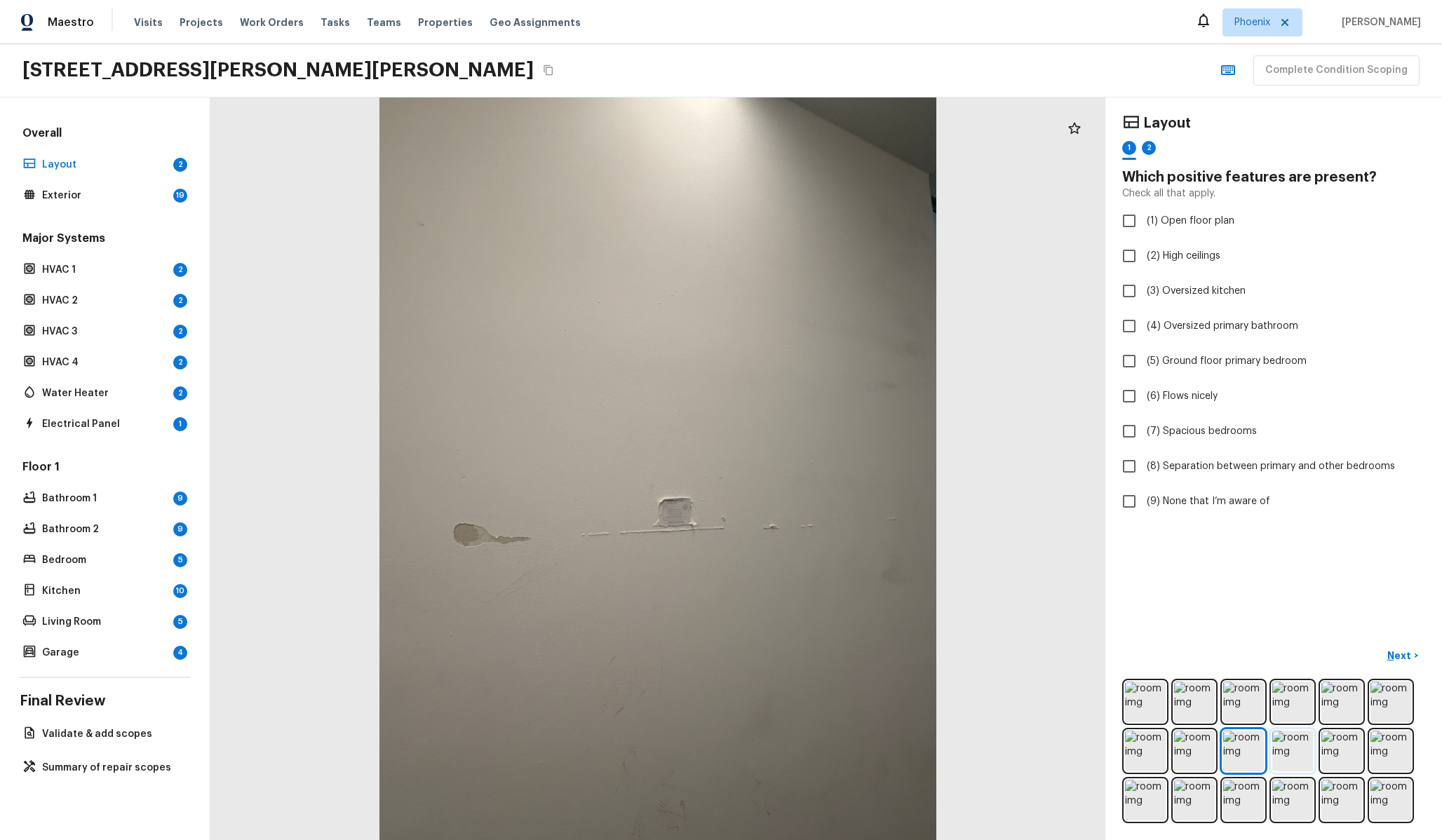
click at [1295, 745] on img at bounding box center [1292, 750] width 40 height 40
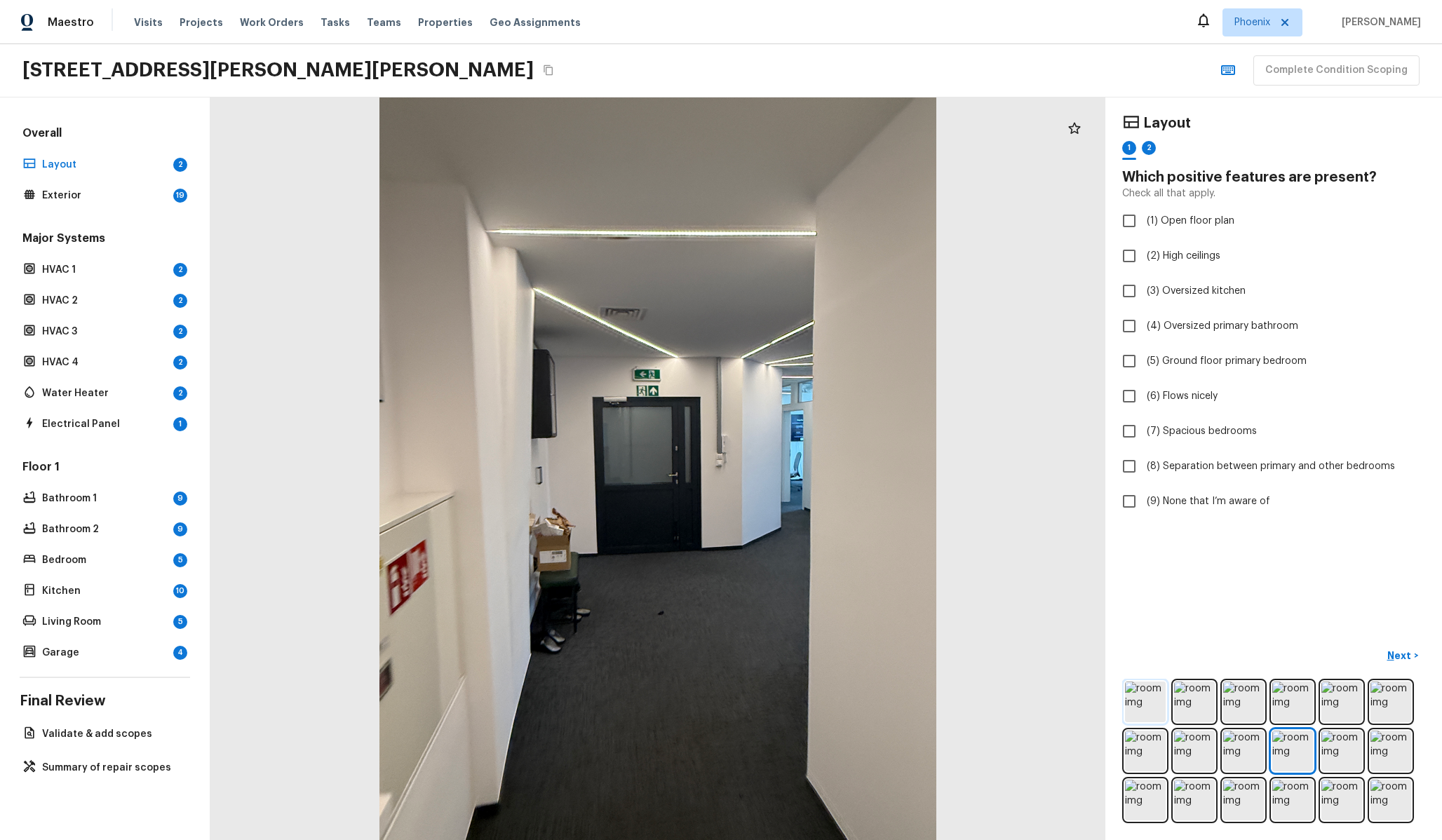
click at [1142, 709] on img at bounding box center [1144, 701] width 40 height 40
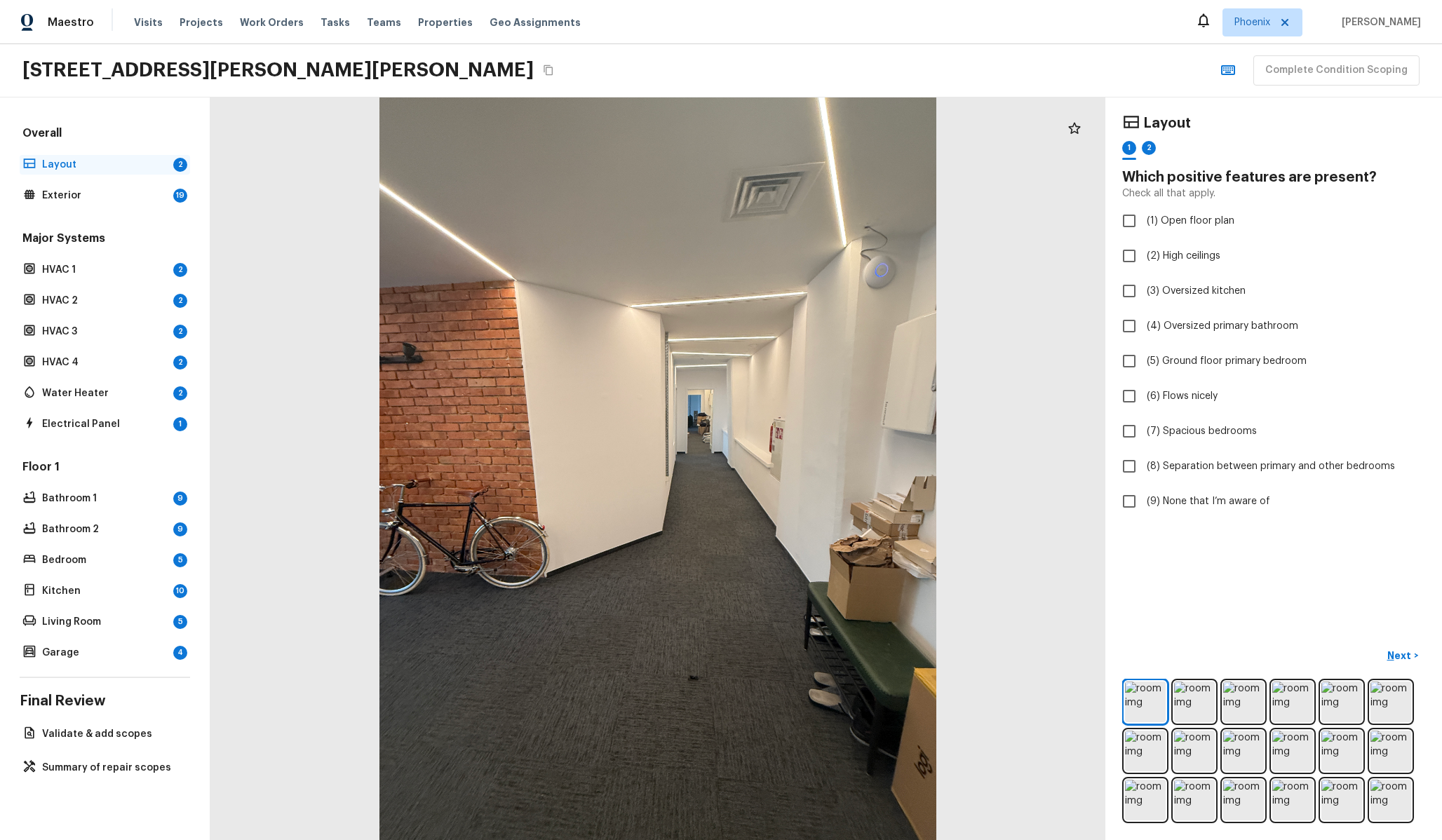
click at [100, 164] on p "Layout" at bounding box center [105, 165] width 126 height 14
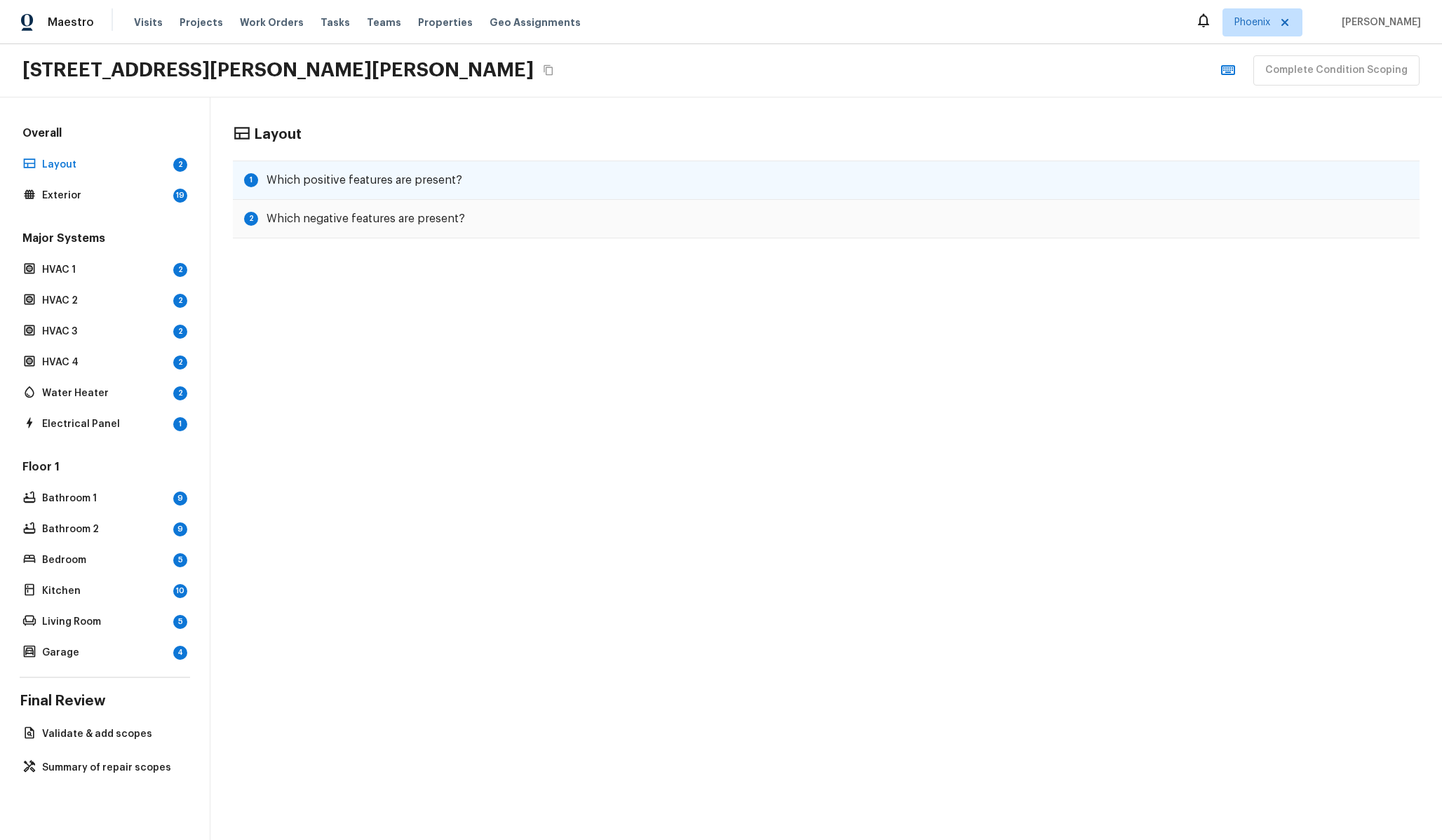
click at [300, 177] on h5 "Which positive features are present?" at bounding box center [364, 179] width 195 height 15
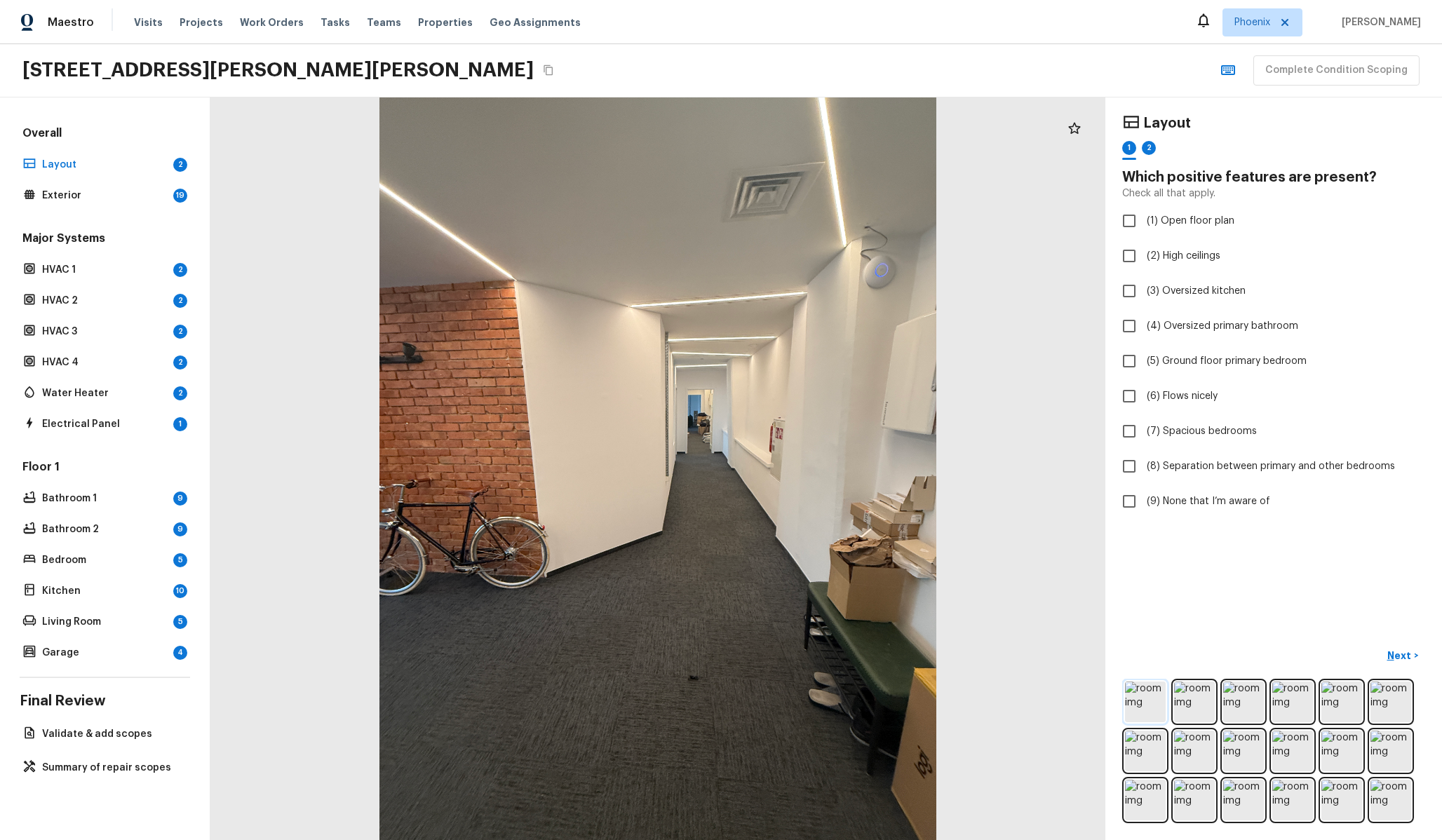
click at [1155, 704] on img at bounding box center [1144, 701] width 40 height 40
click at [1202, 690] on img at bounding box center [1194, 701] width 40 height 40
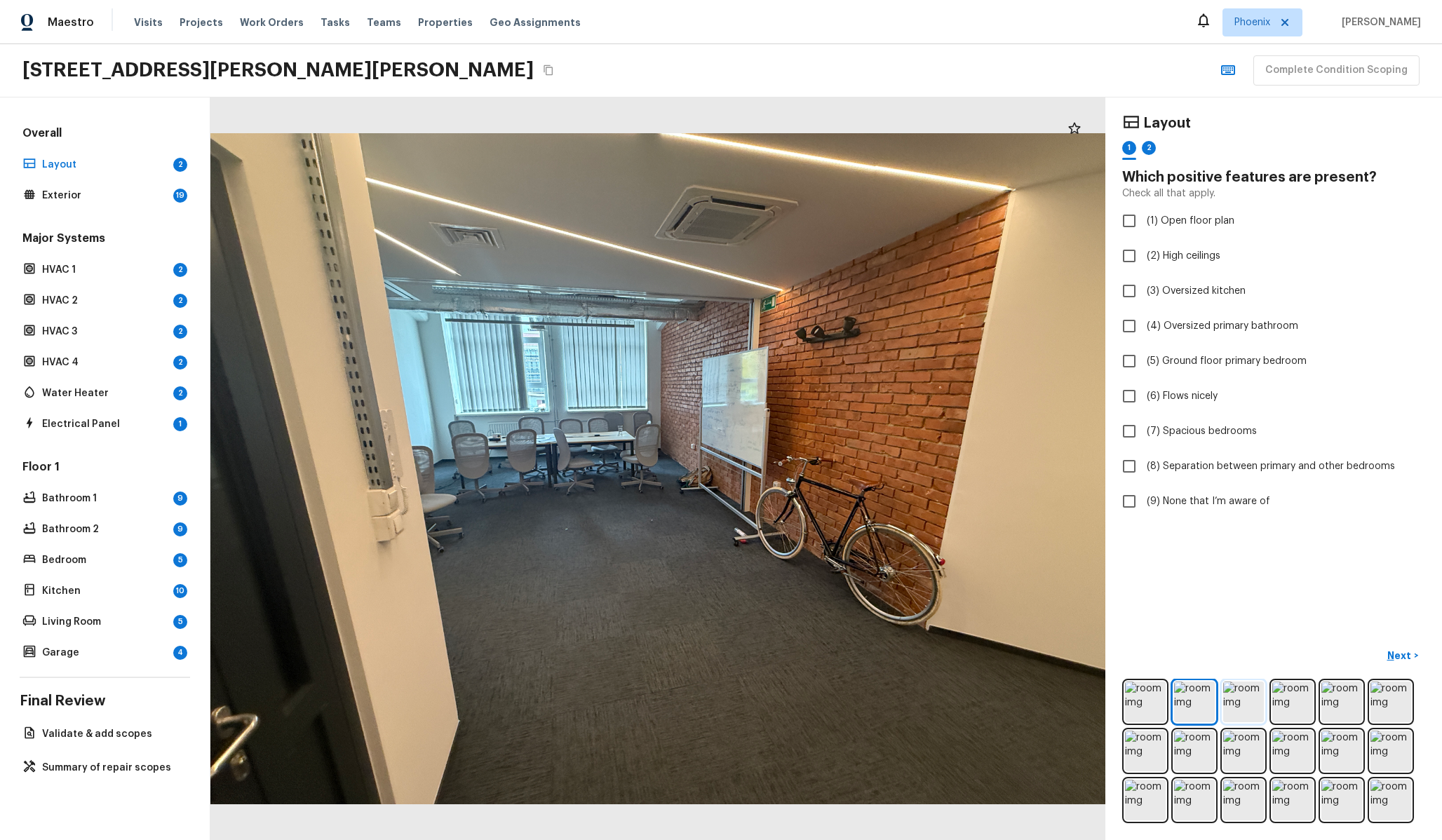
click at [1251, 699] on img at bounding box center [1243, 701] width 40 height 40
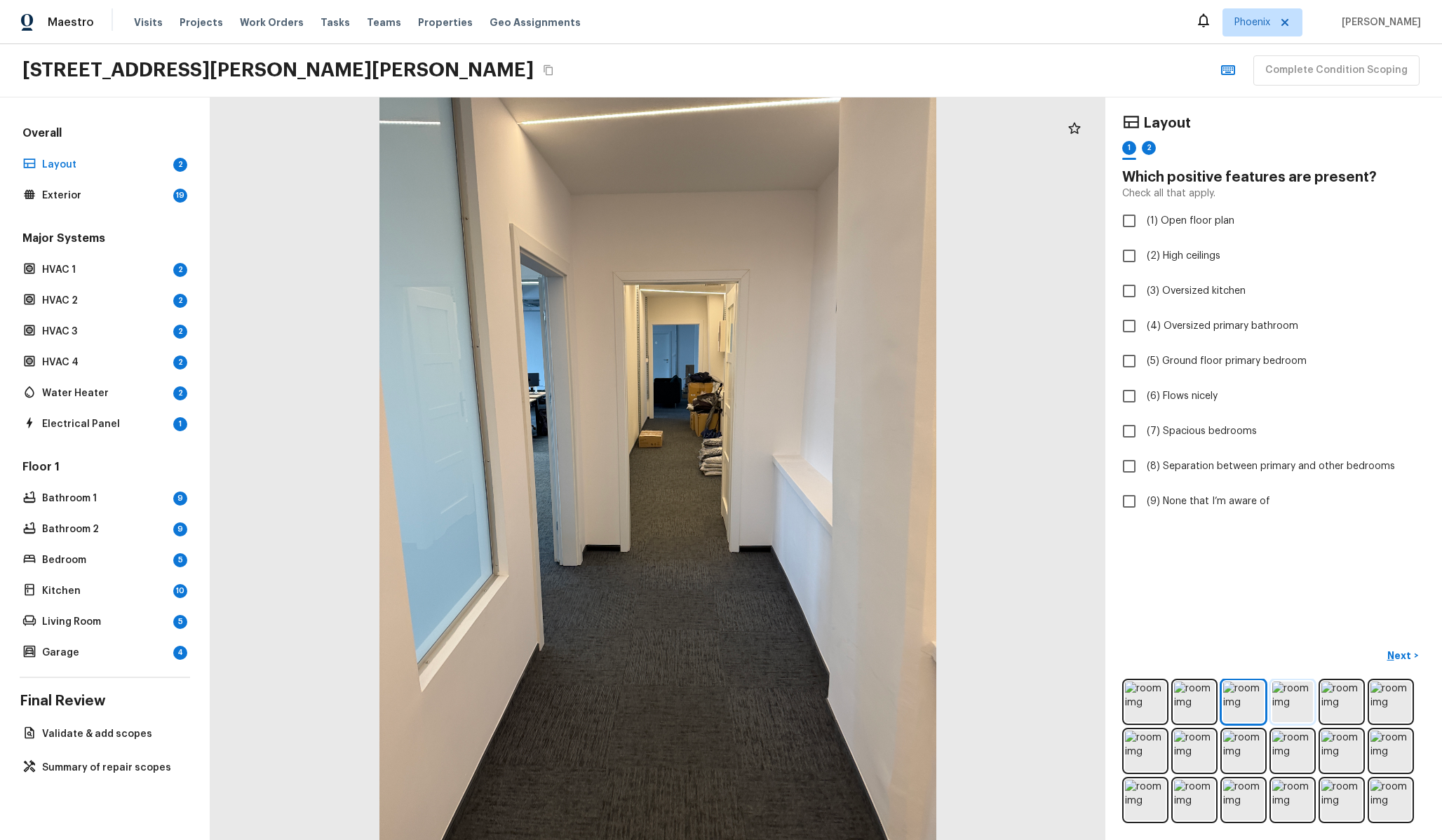
click at [1294, 697] on img at bounding box center [1292, 701] width 40 height 40
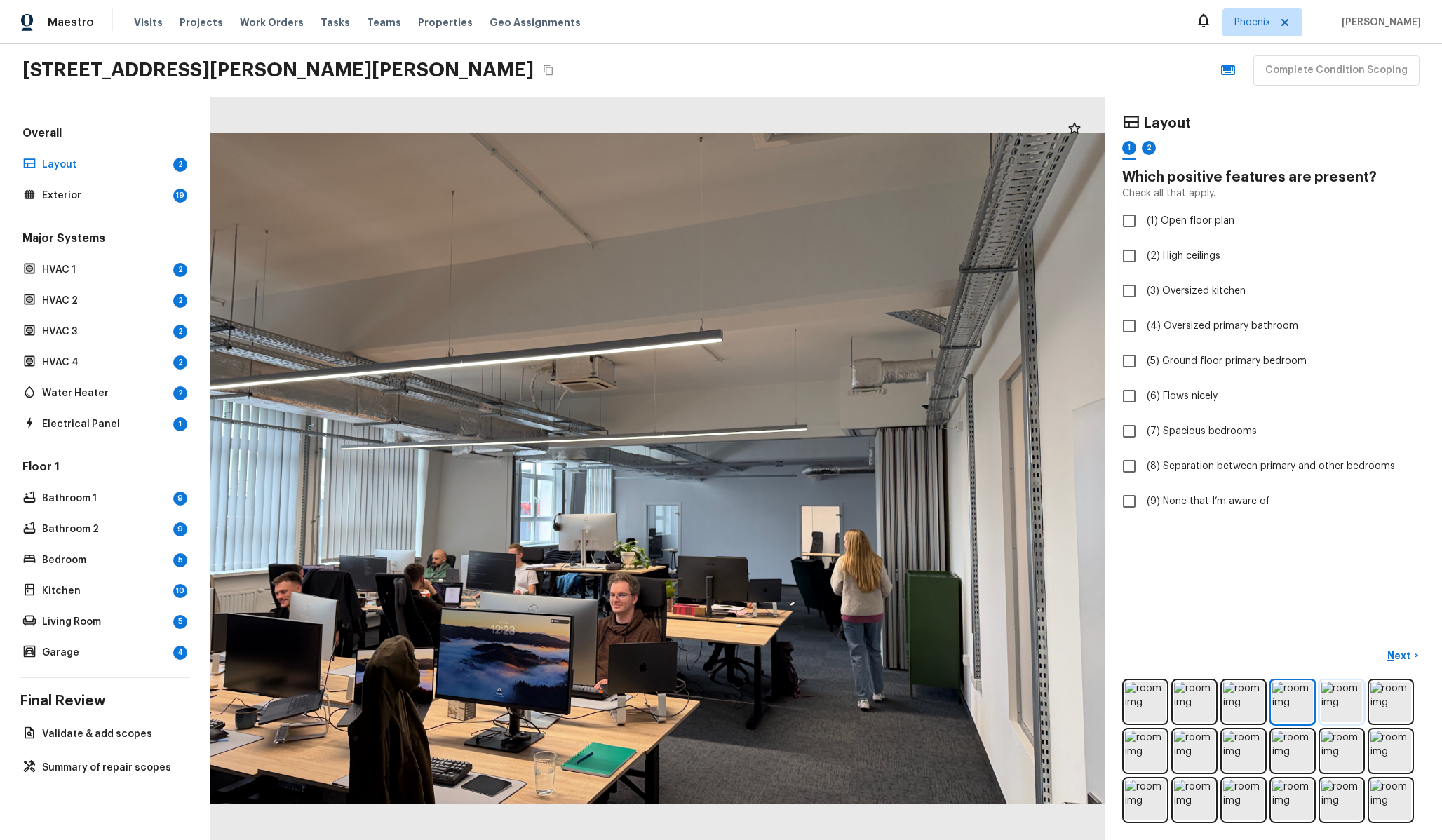
click at [1321, 699] on img at bounding box center [1341, 701] width 40 height 40
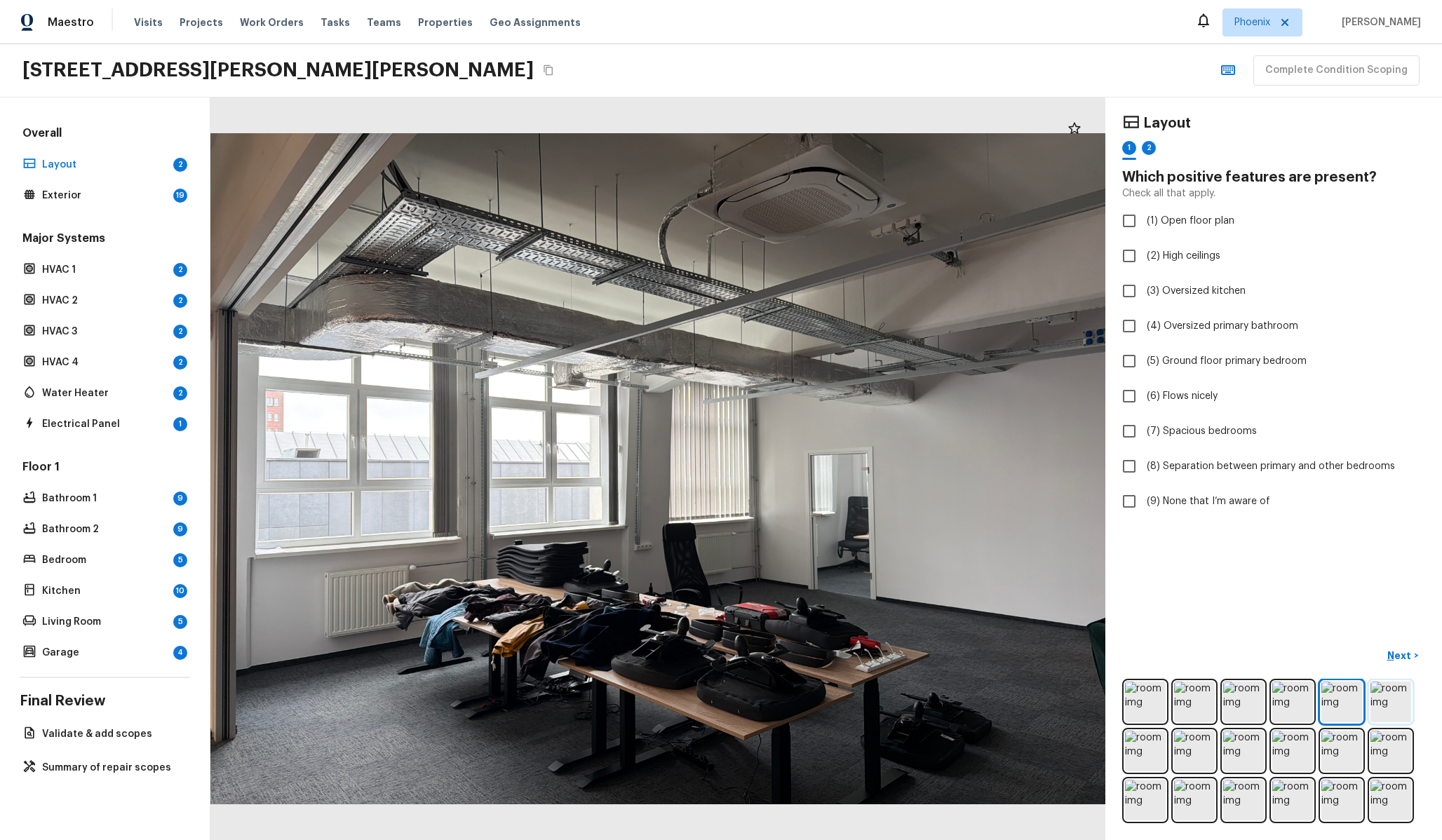
click at [1400, 709] on img at bounding box center [1390, 701] width 40 height 40
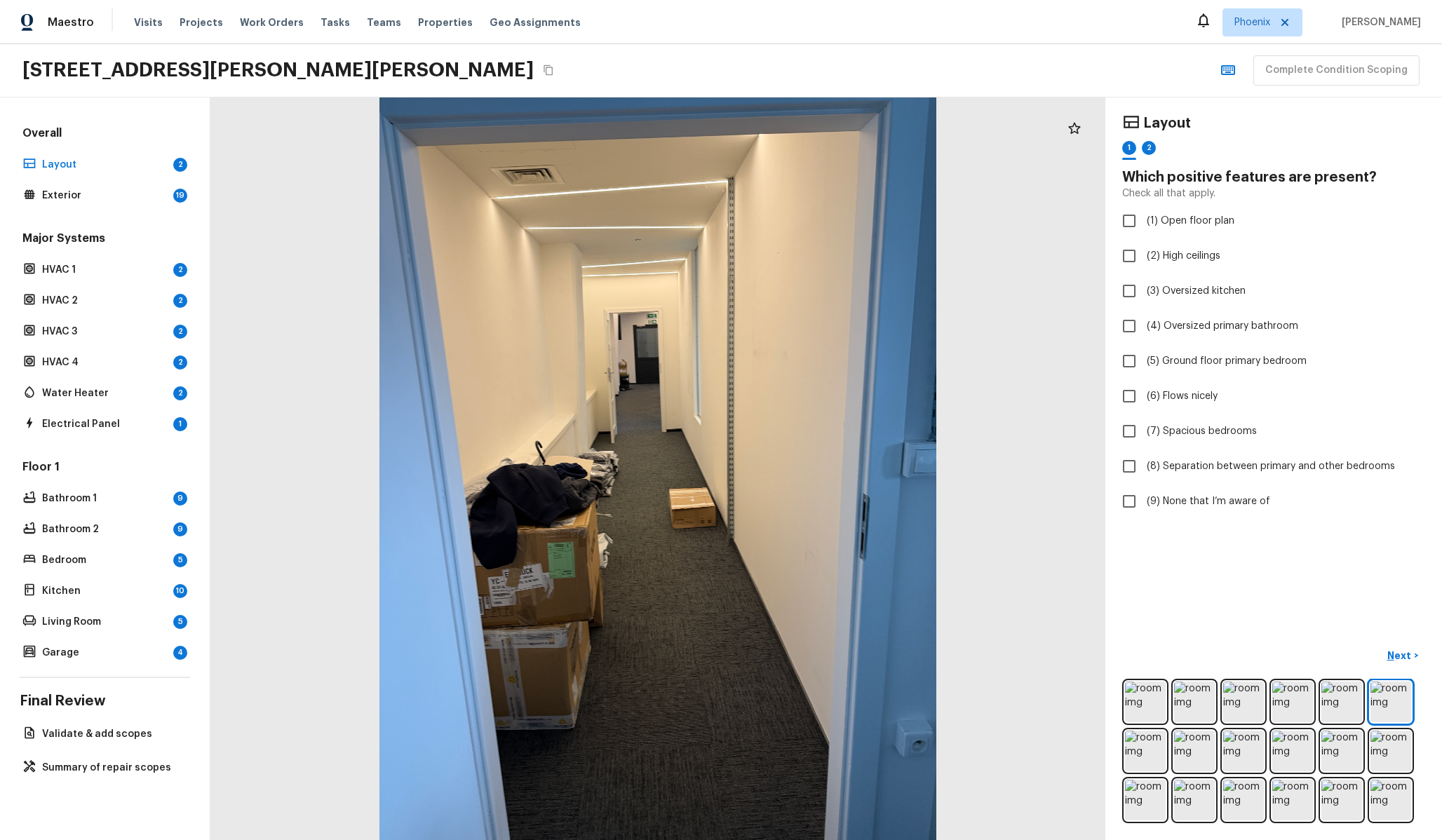
click at [1123, 749] on div at bounding box center [1273, 750] width 303 height 144
click at [1137, 749] on img at bounding box center [1144, 750] width 40 height 40
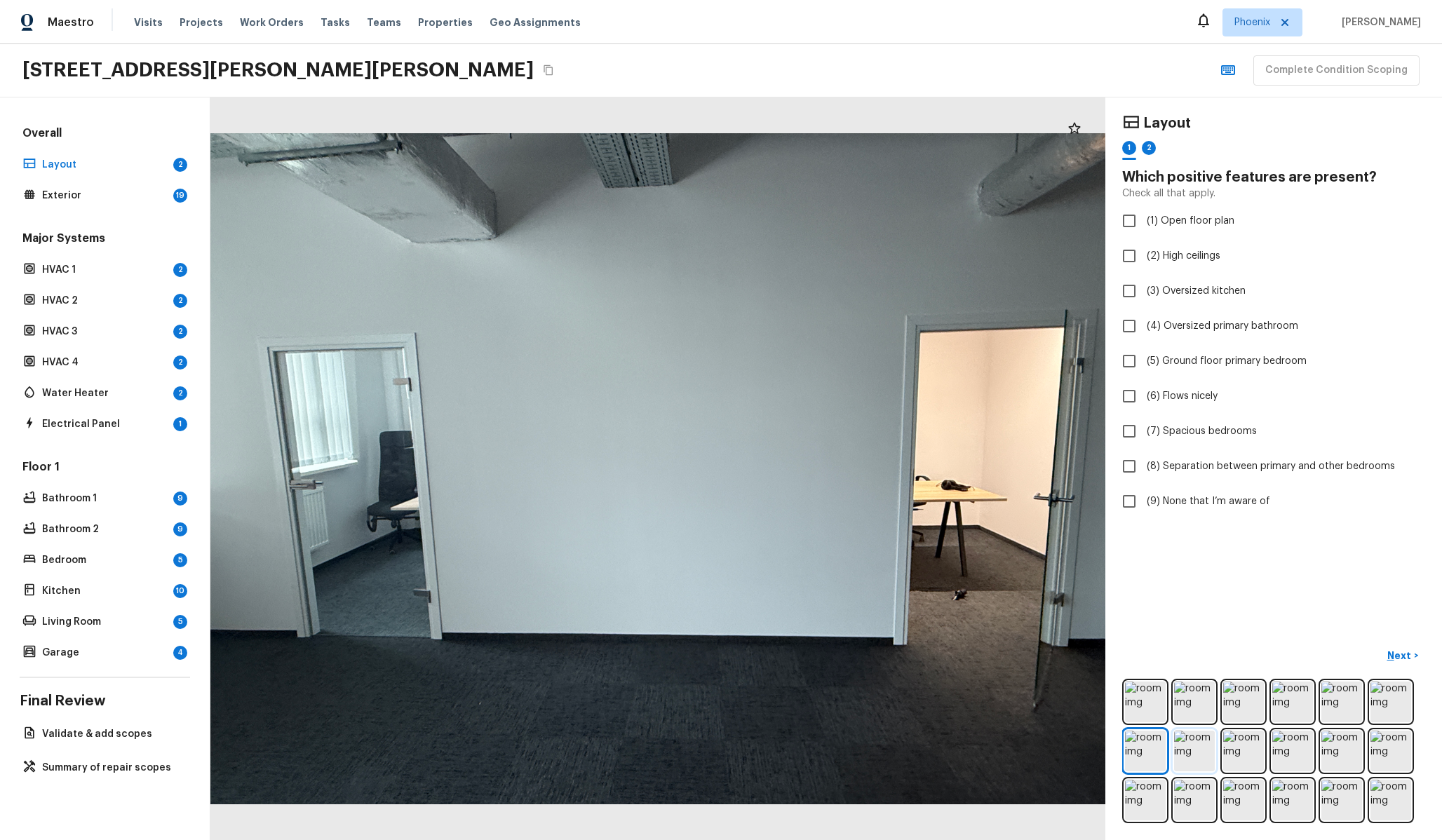
click at [1196, 734] on img at bounding box center [1194, 750] width 40 height 40
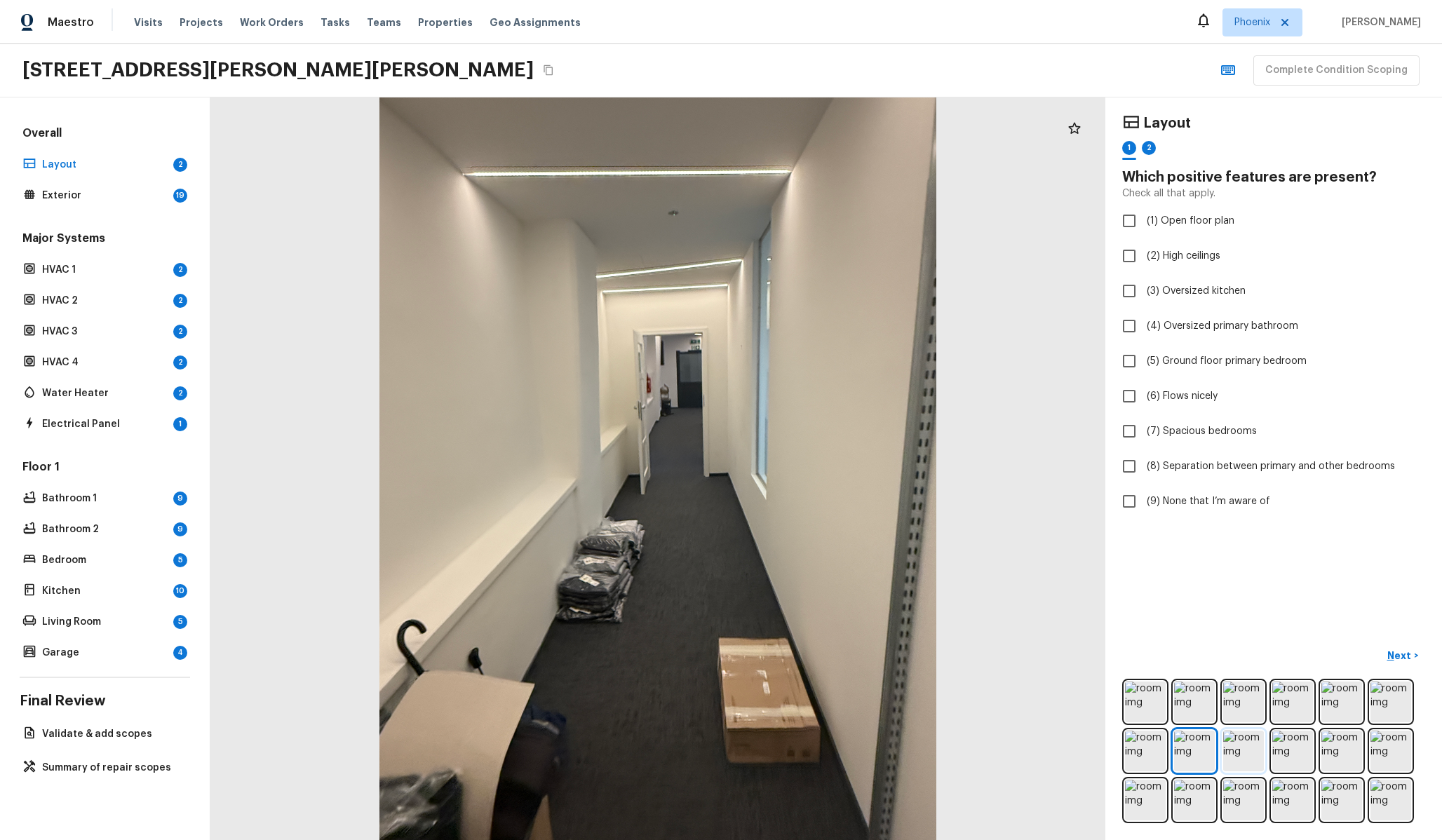
click at [1247, 735] on img at bounding box center [1243, 750] width 40 height 40
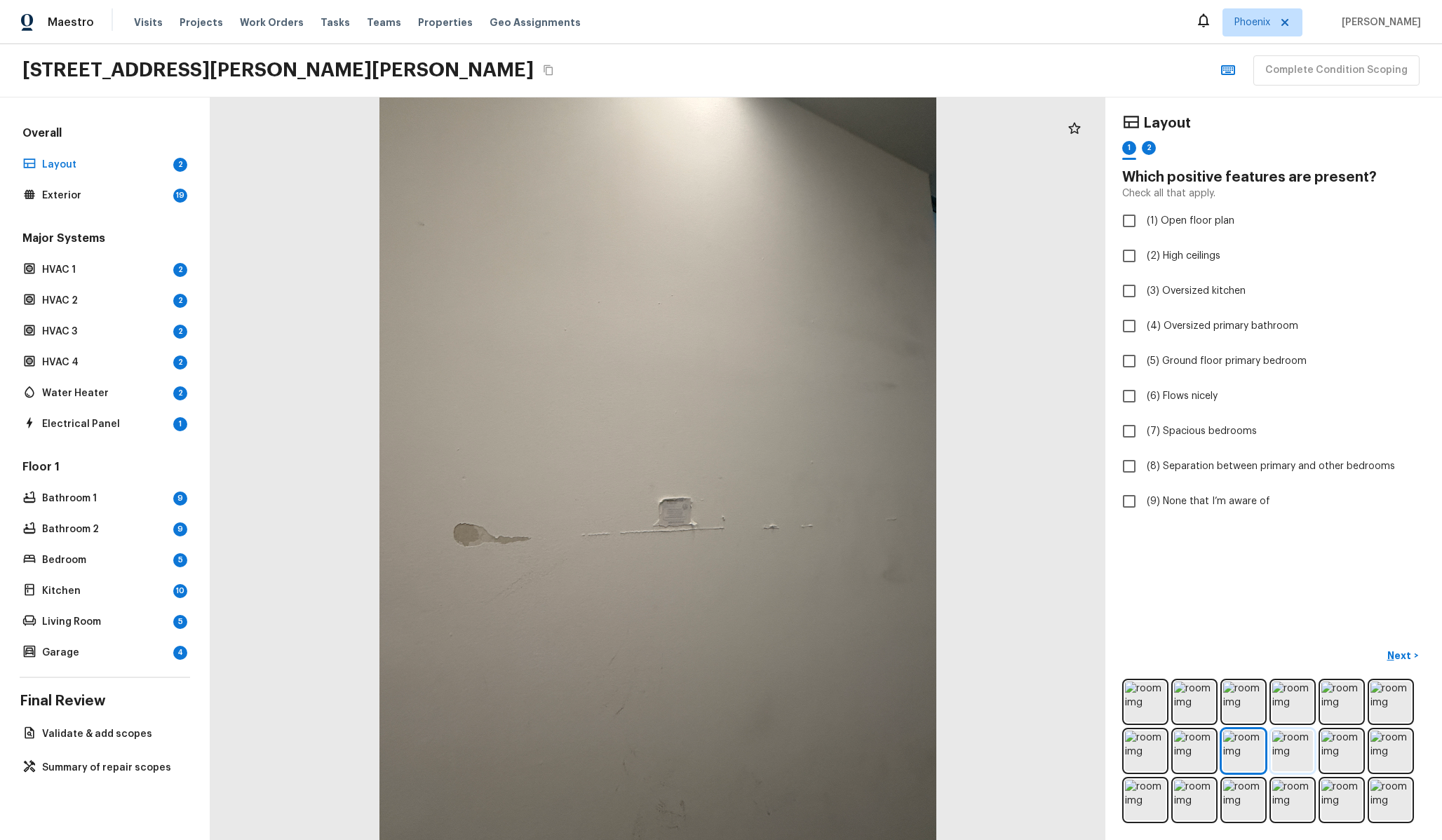
click at [1291, 740] on img at bounding box center [1292, 750] width 40 height 40
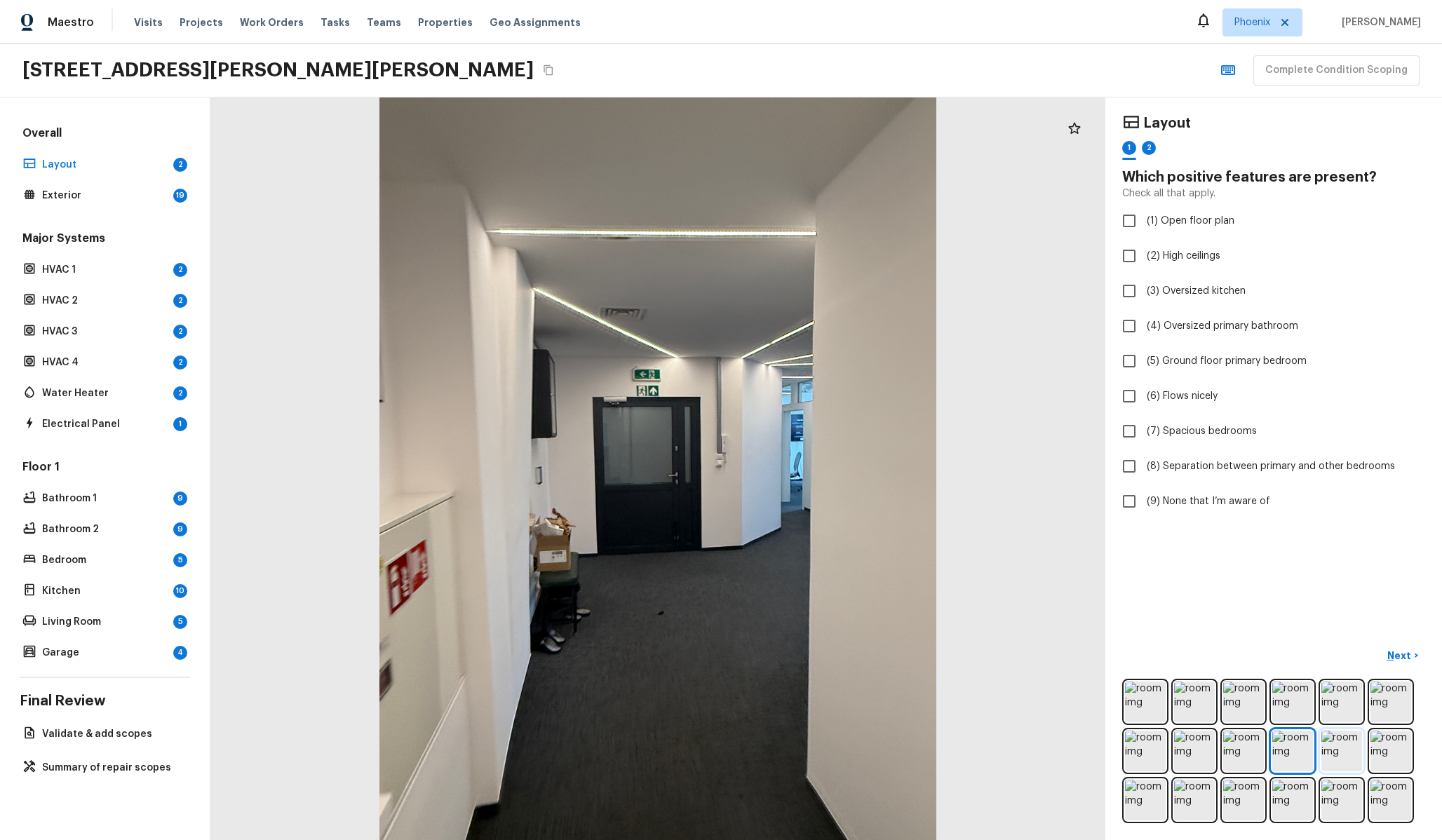
click at [1328, 746] on img at bounding box center [1341, 750] width 40 height 40
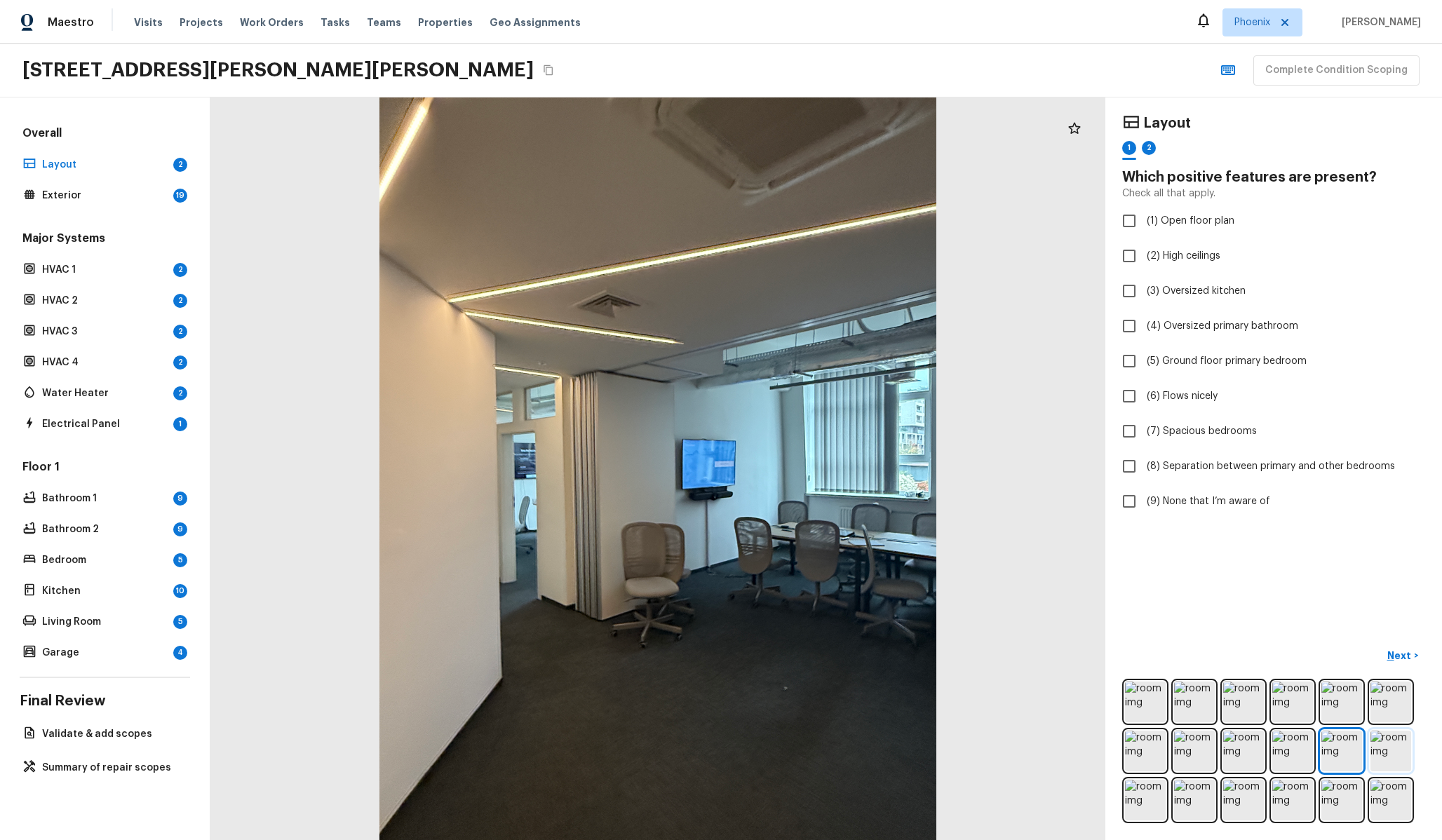
click at [1401, 749] on img at bounding box center [1390, 750] width 40 height 40
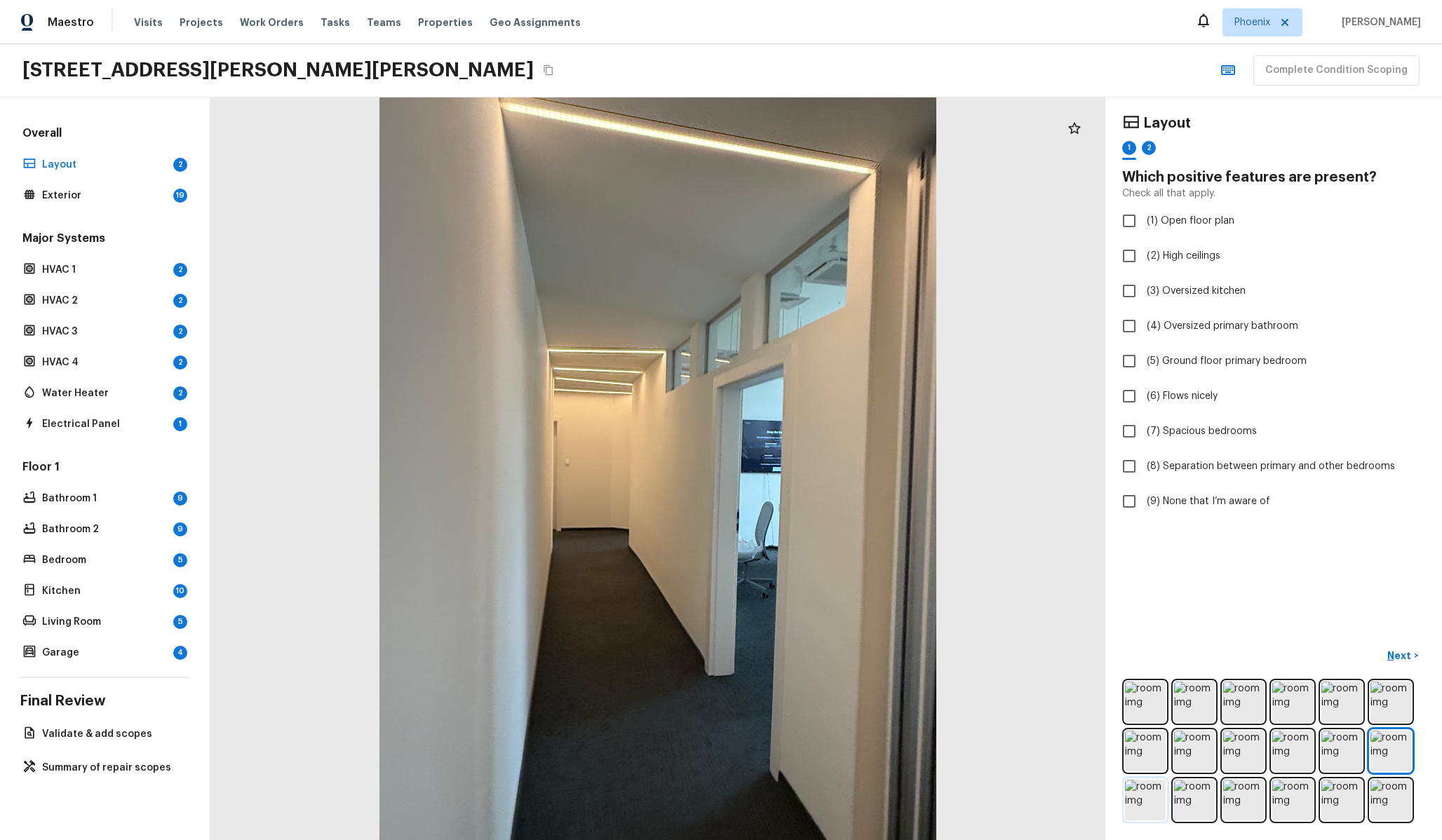
click at [1139, 790] on img at bounding box center [1144, 800] width 40 height 40
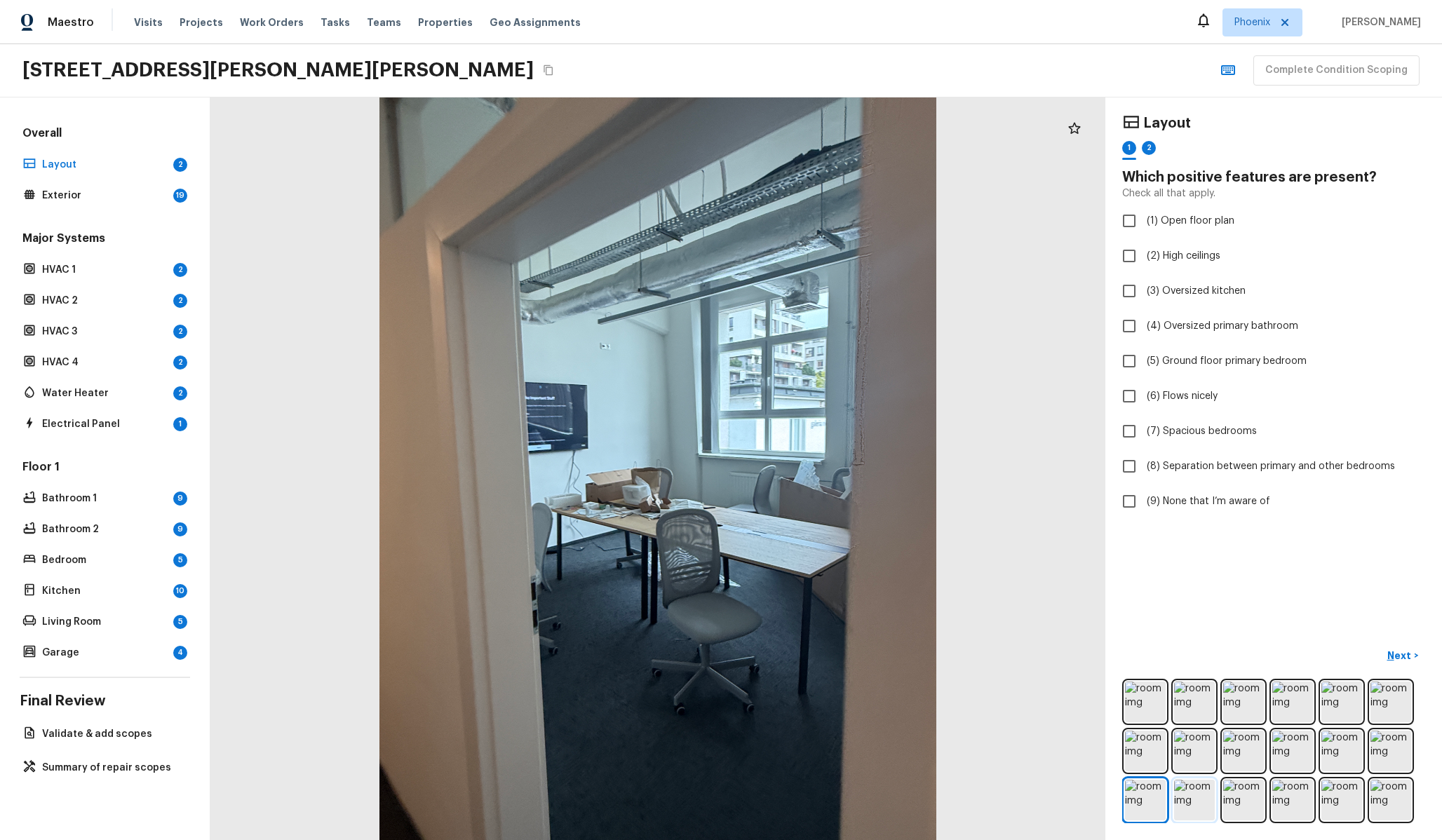
click at [1186, 787] on img at bounding box center [1194, 800] width 40 height 40
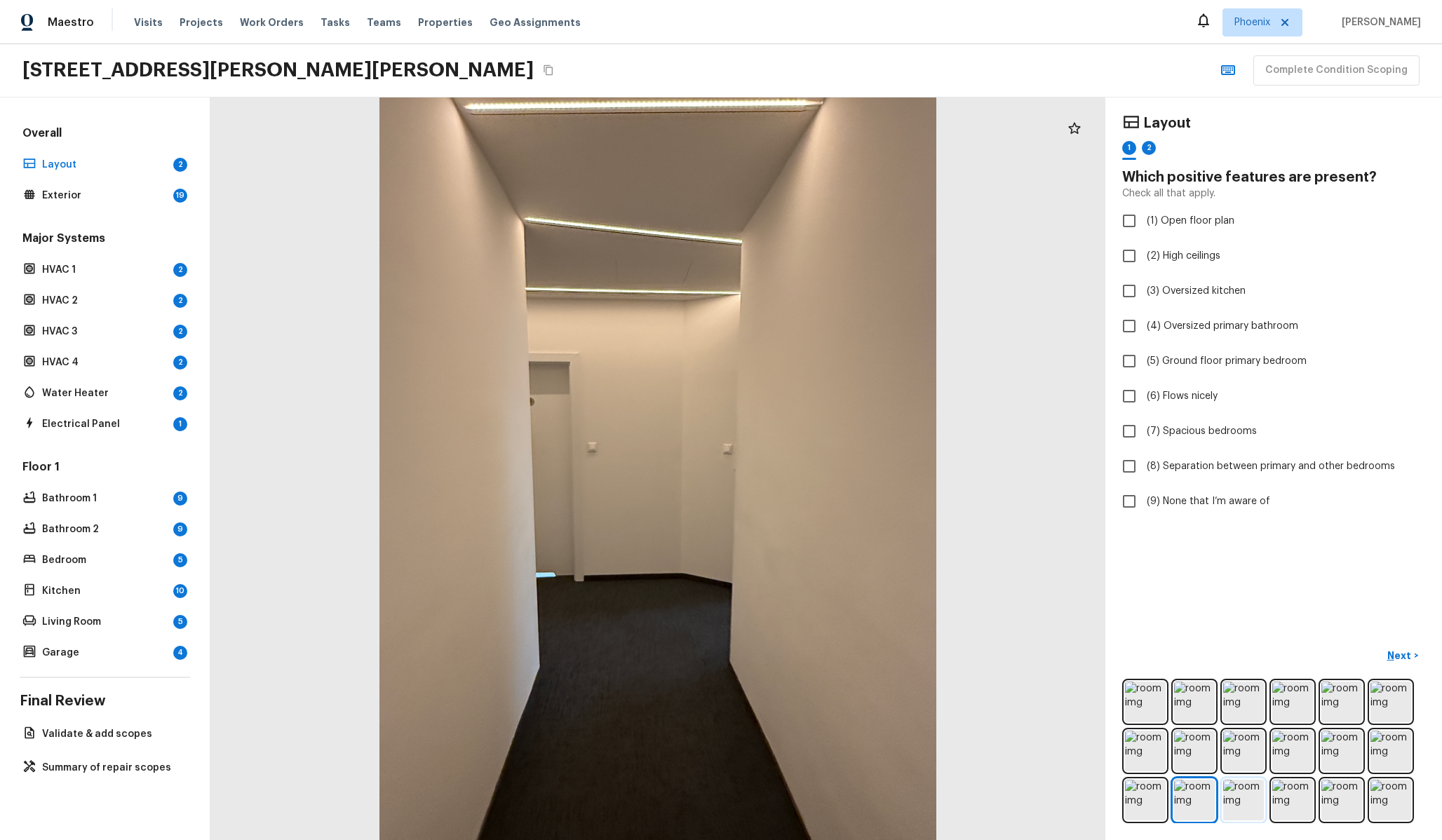
click at [1247, 800] on img at bounding box center [1243, 800] width 40 height 40
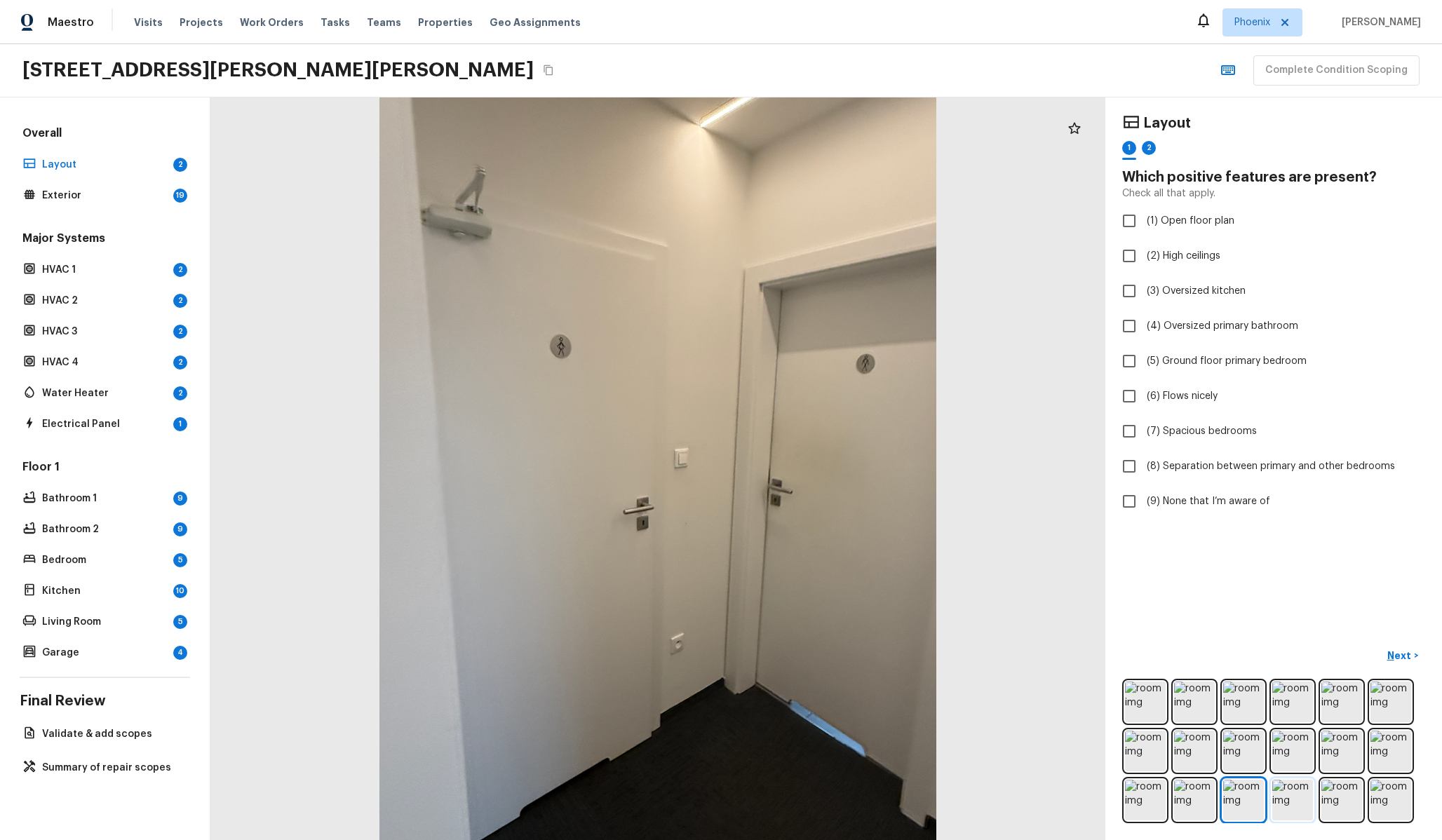
click at [1275, 796] on img at bounding box center [1292, 800] width 40 height 40
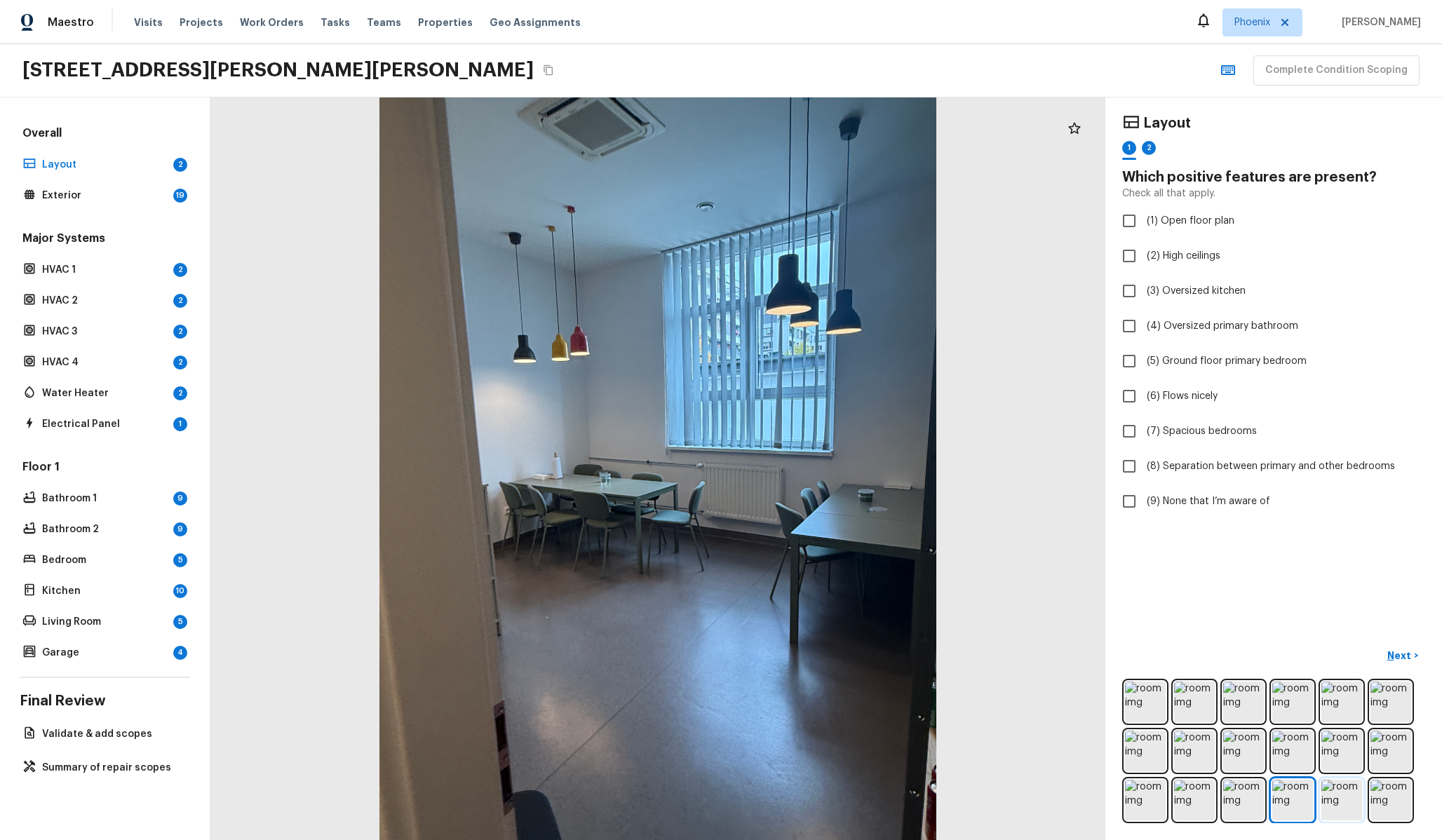
click at [1337, 800] on img at bounding box center [1341, 800] width 40 height 40
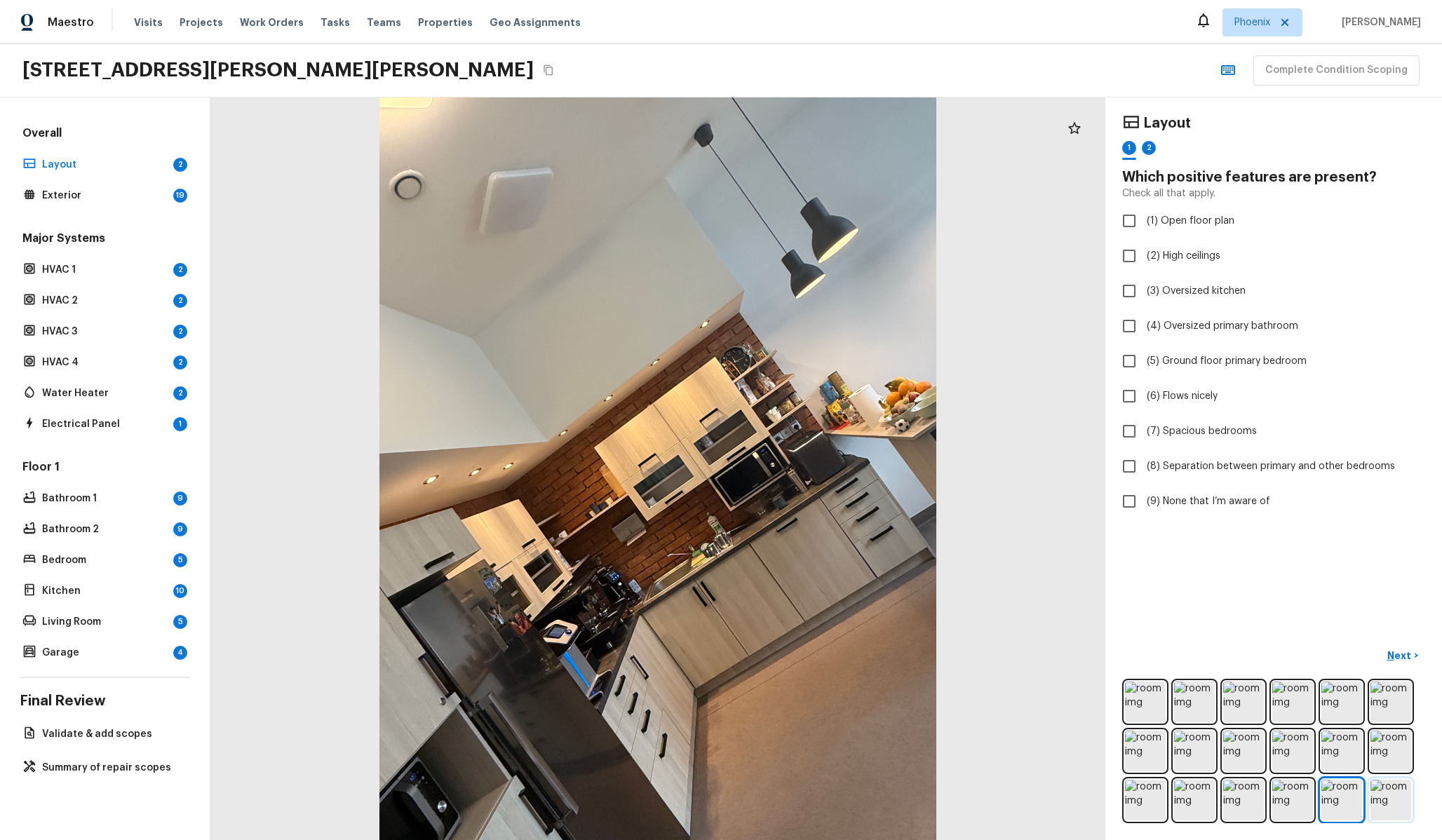
click at [1392, 788] on img at bounding box center [1390, 800] width 40 height 40
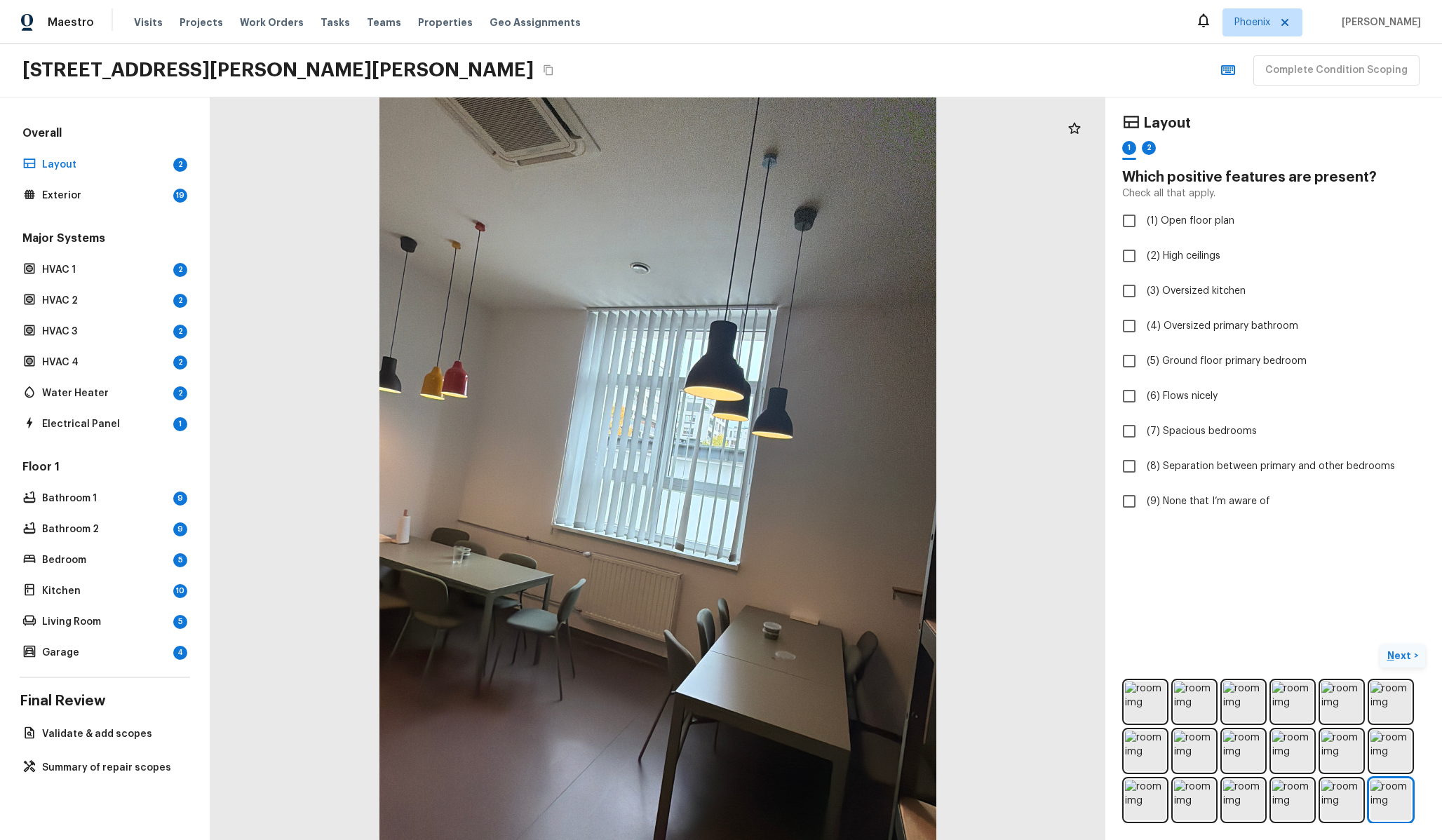
click at [1403, 650] on p "Next" at bounding box center [1401, 655] width 27 height 14
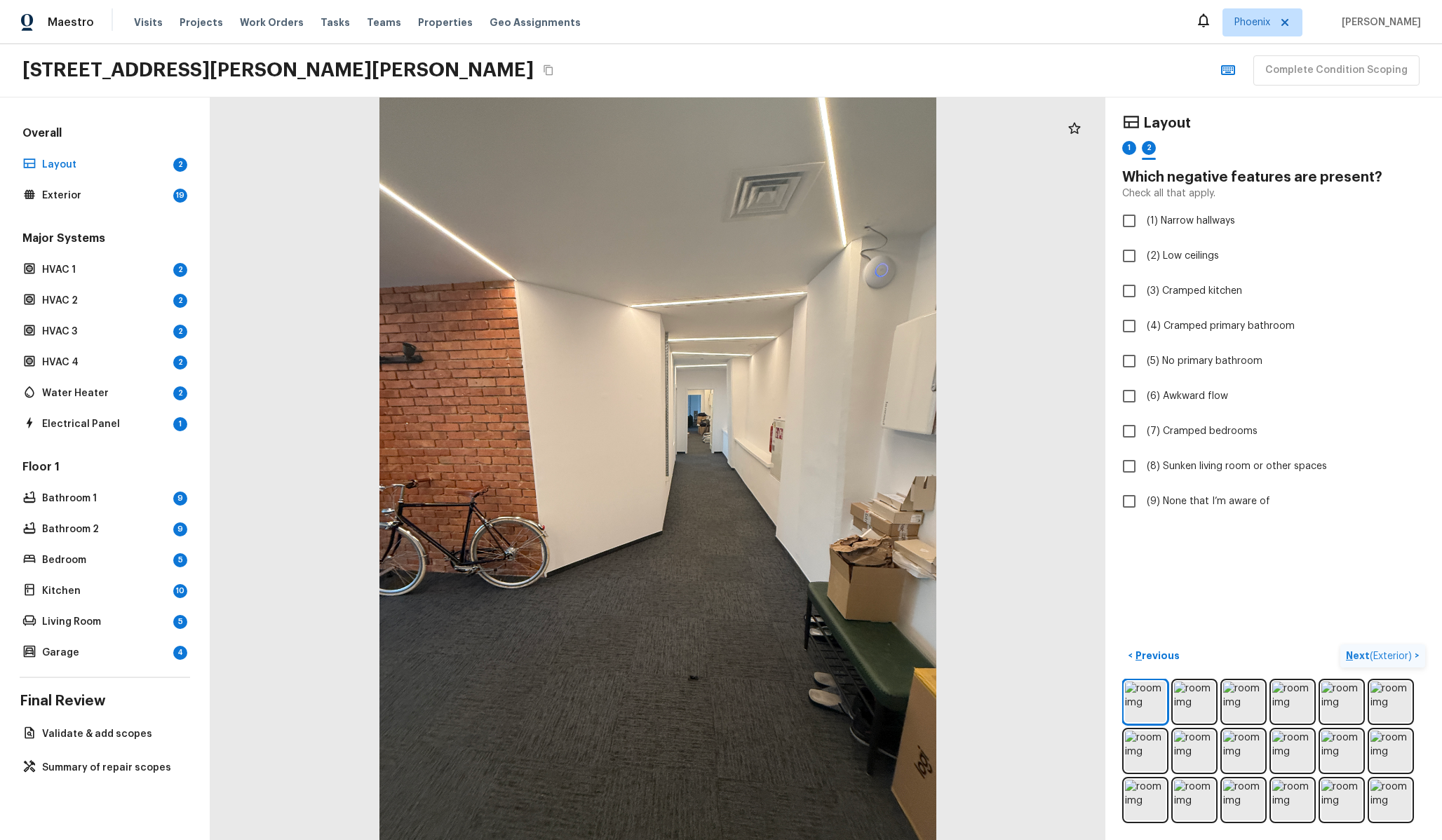
click at [1370, 654] on span "( Exterior )" at bounding box center [1390, 655] width 42 height 10
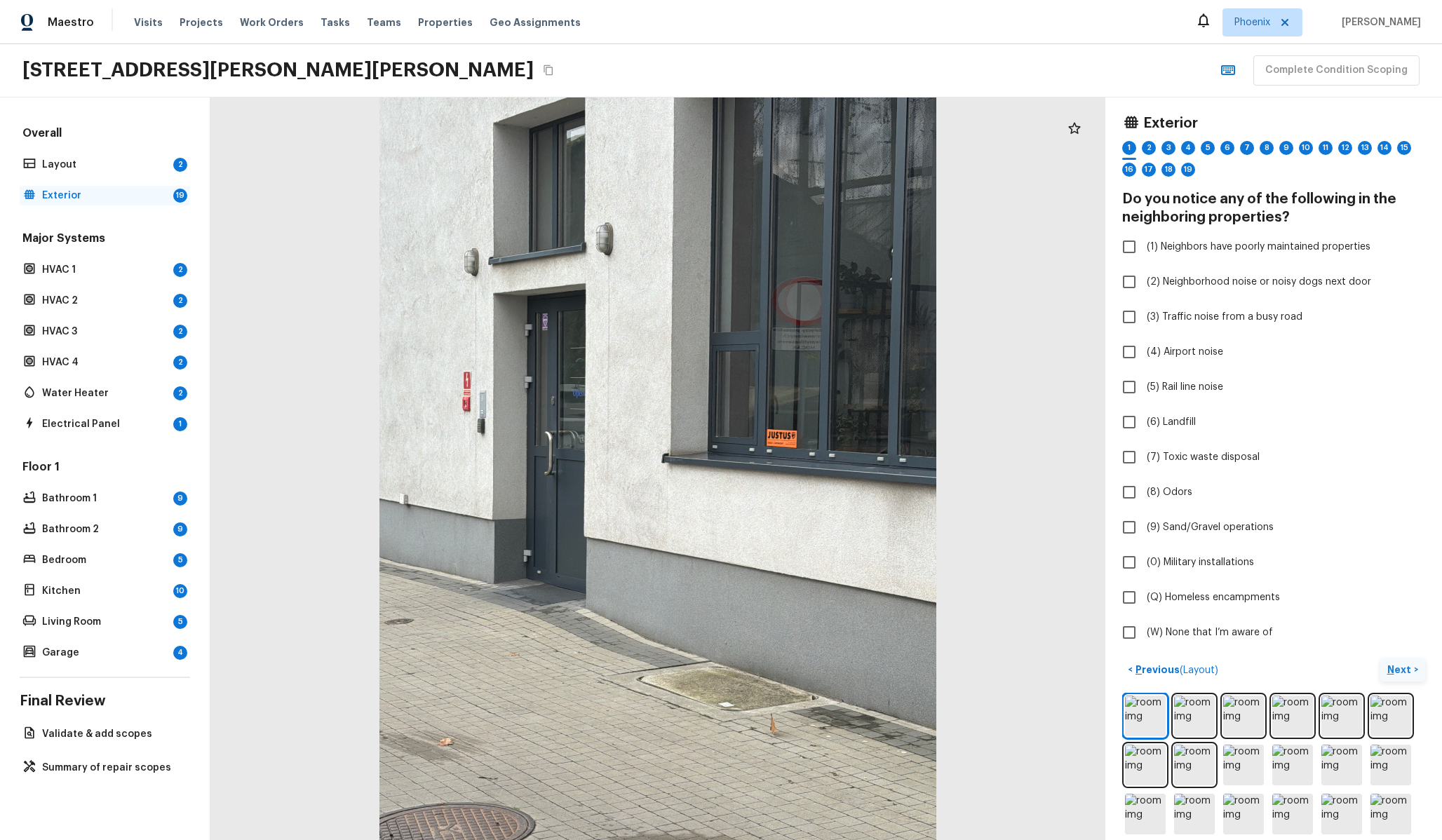
click at [115, 197] on p "Exterior" at bounding box center [105, 195] width 126 height 14
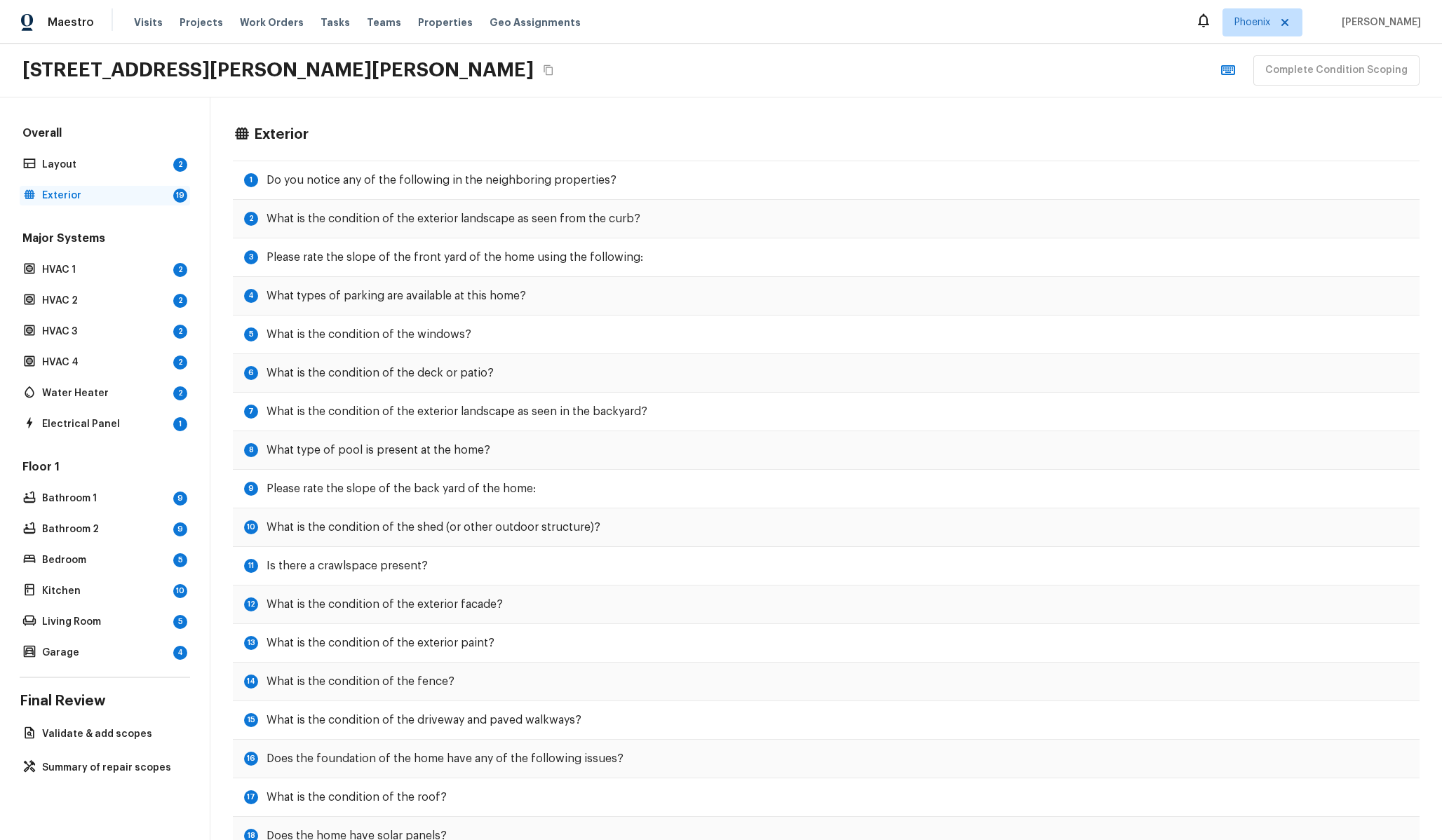
click at [124, 187] on div "Exterior 19" at bounding box center [105, 195] width 170 height 20
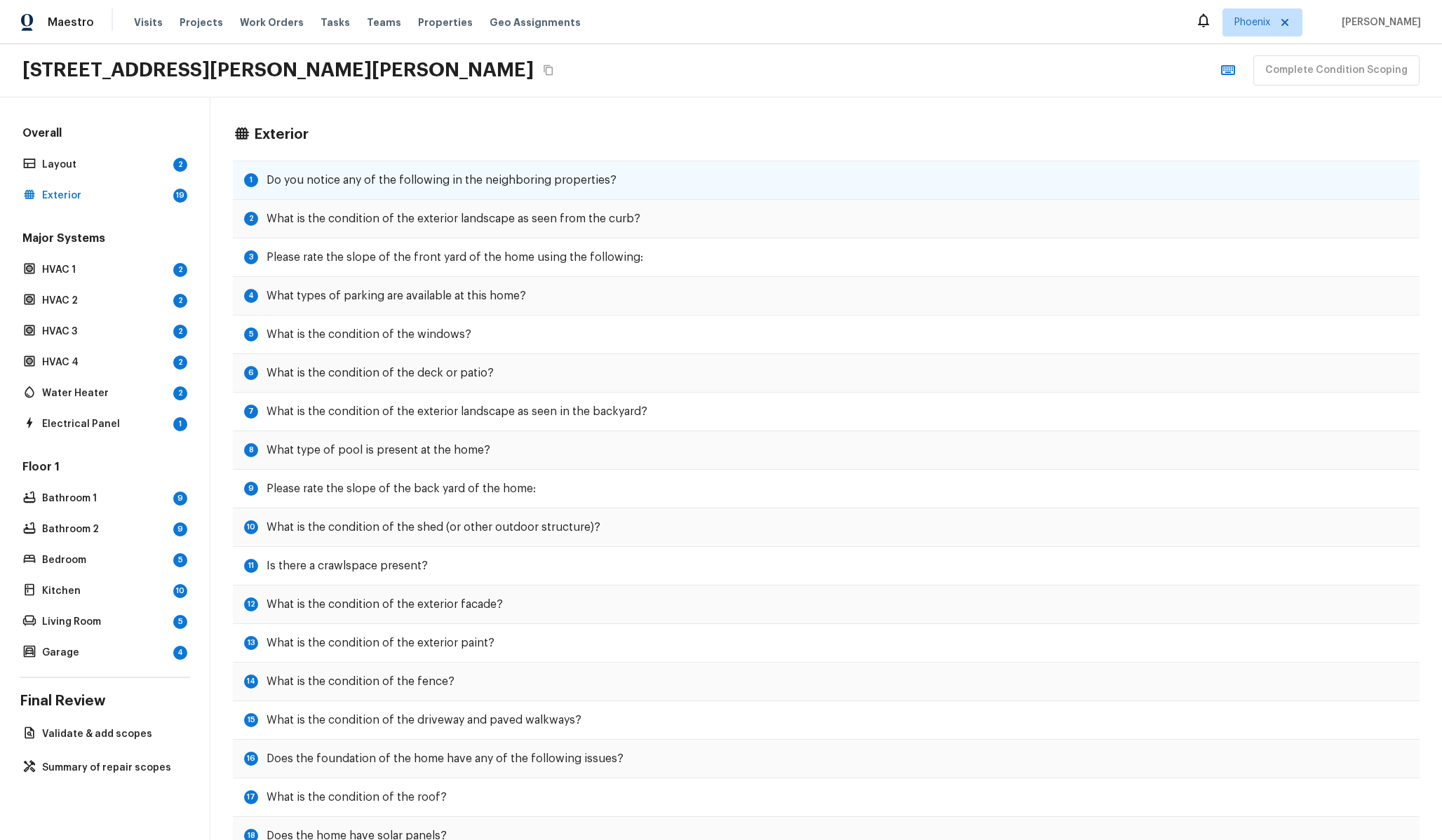
click at [368, 185] on h5 "Do you notice any of the following in the neighboring properties?" at bounding box center [441, 179] width 350 height 15
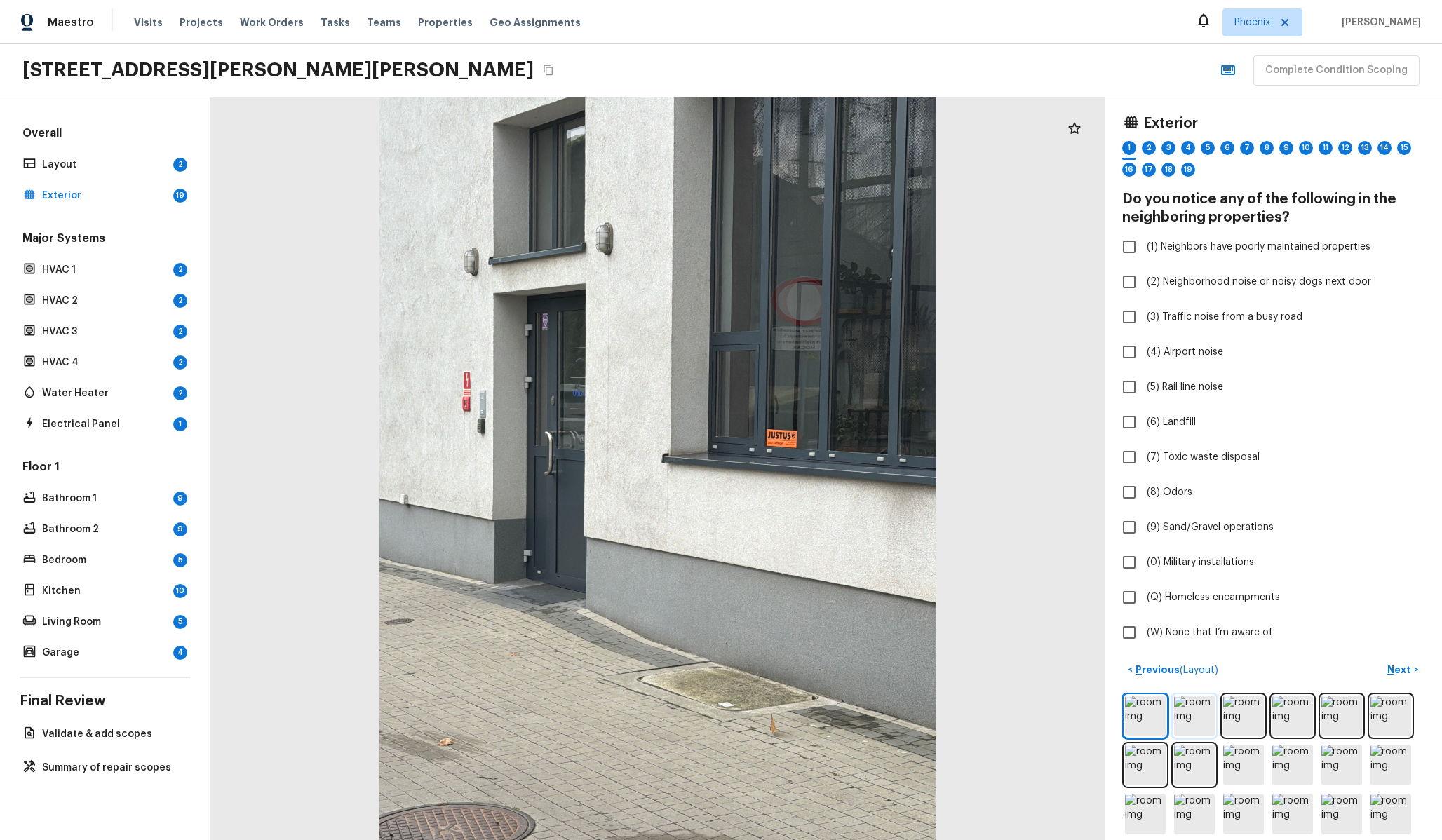
click at [1203, 730] on img at bounding box center [1194, 715] width 40 height 40
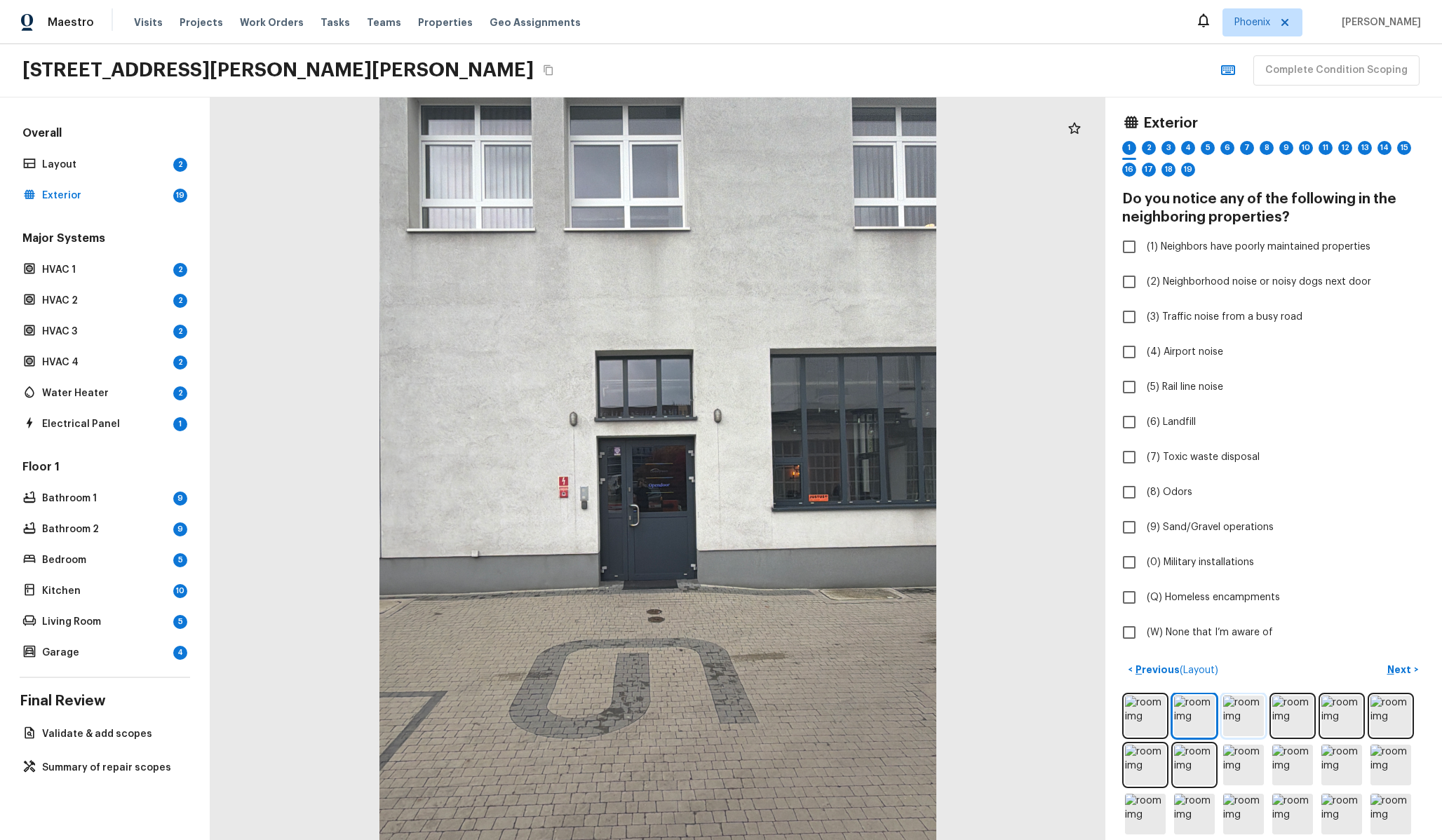
click at [1261, 729] on img at bounding box center [1243, 715] width 40 height 40
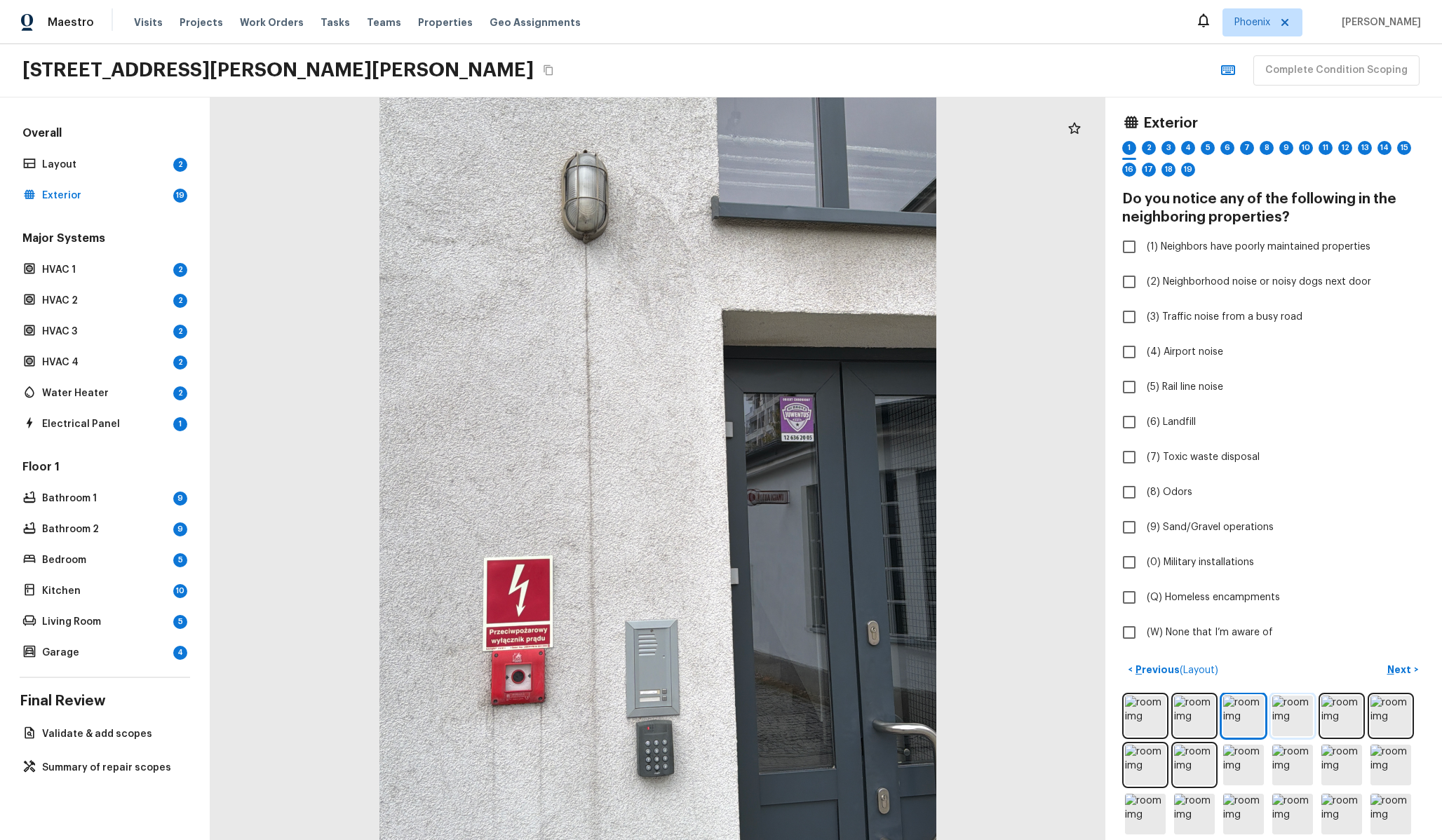
click at [1301, 719] on img at bounding box center [1292, 715] width 40 height 40
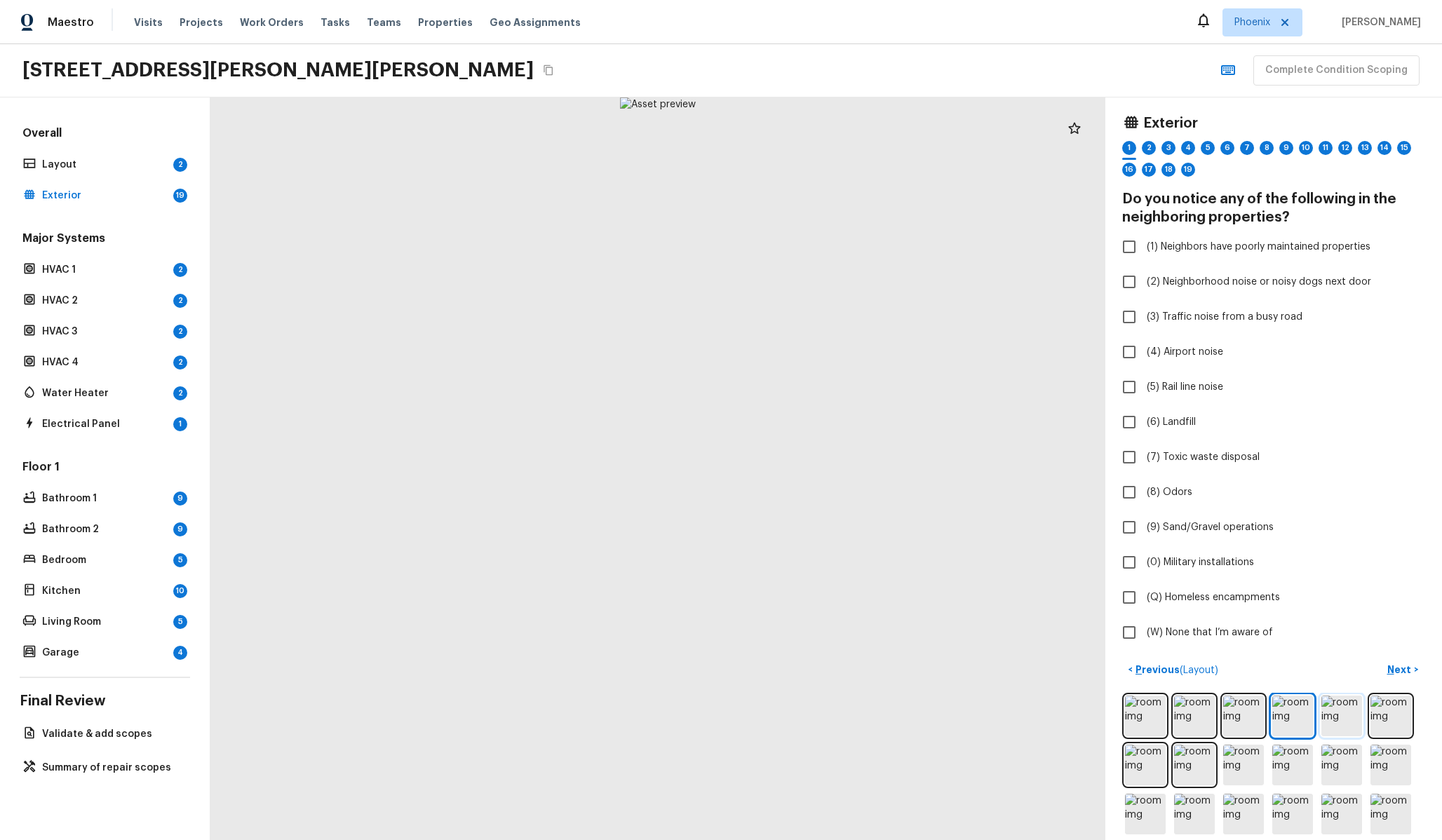
click at [1327, 718] on img at bounding box center [1341, 715] width 40 height 40
click at [1288, 715] on img at bounding box center [1292, 715] width 40 height 40
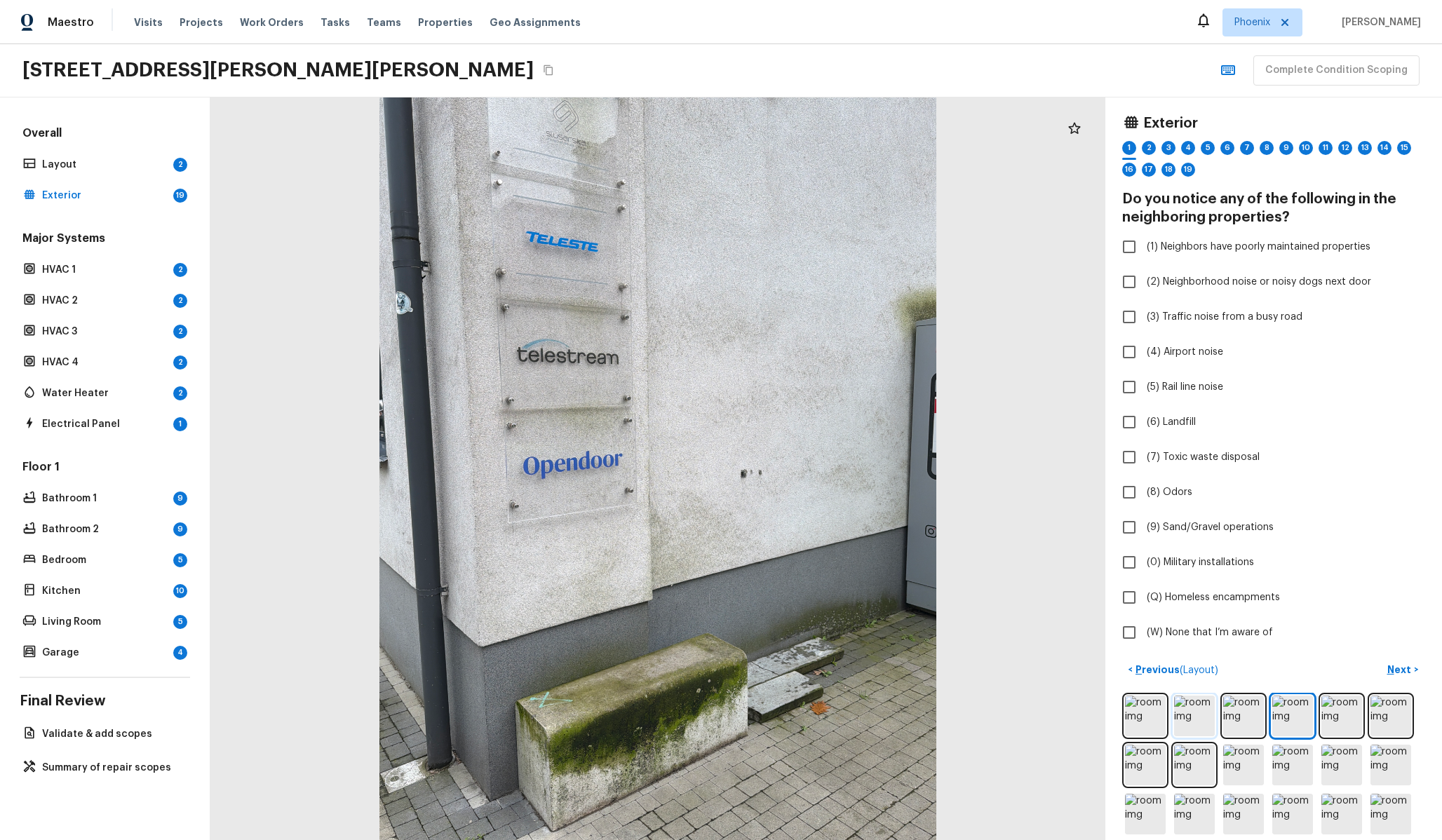
click at [1202, 715] on img at bounding box center [1194, 715] width 40 height 40
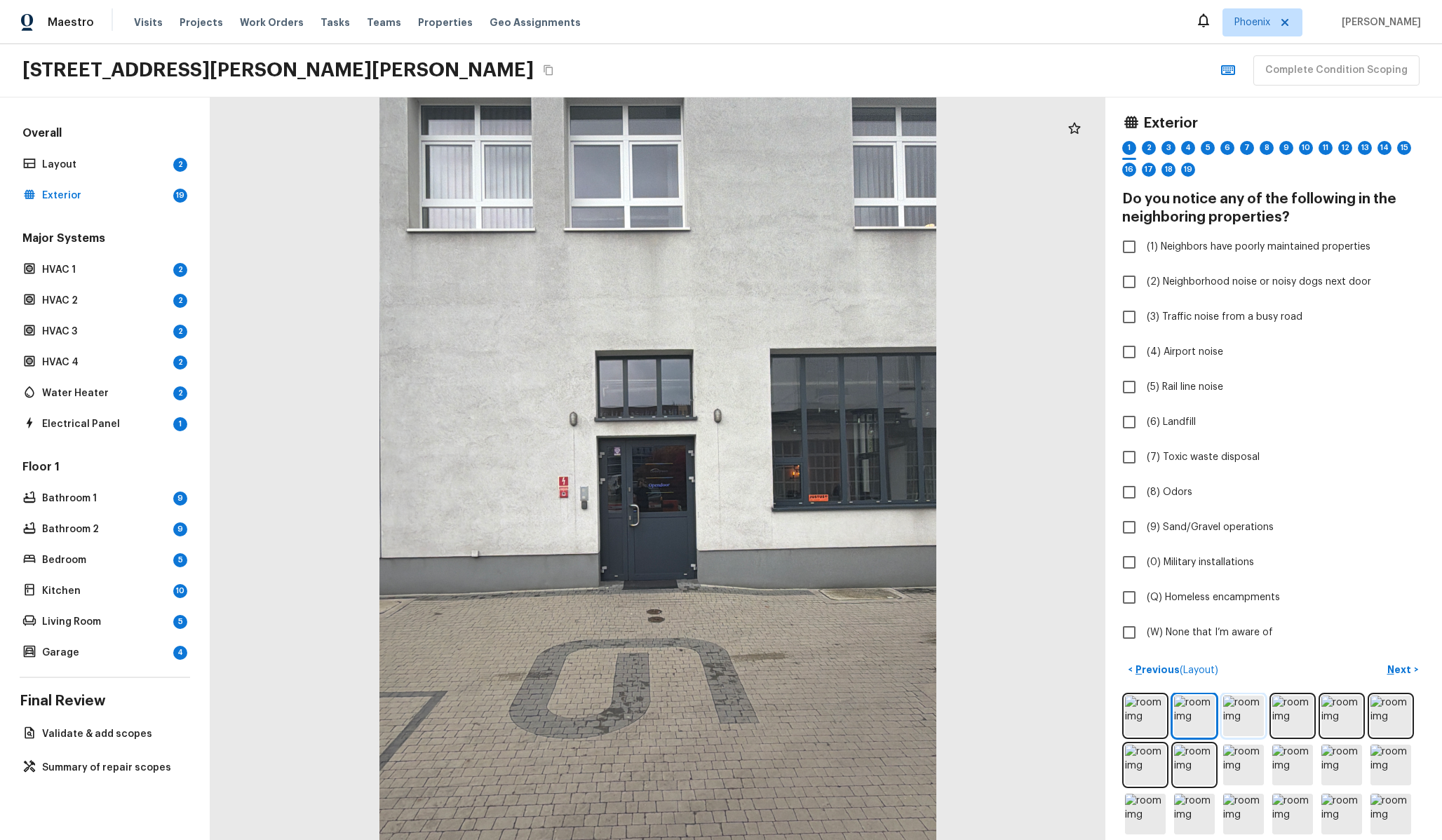
click at [1231, 711] on img at bounding box center [1243, 715] width 40 height 40
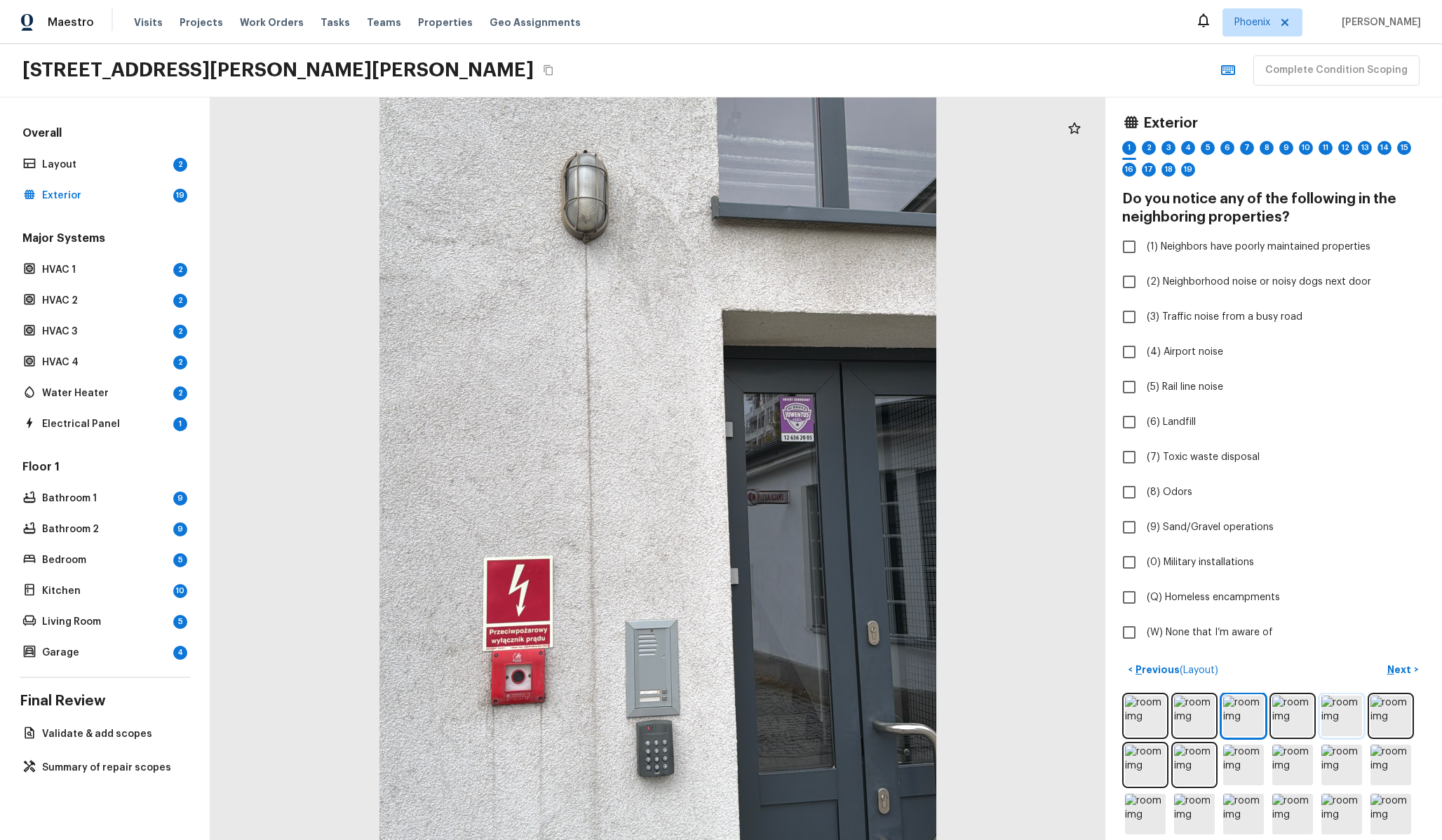
click at [1361, 727] on img at bounding box center [1341, 715] width 40 height 40
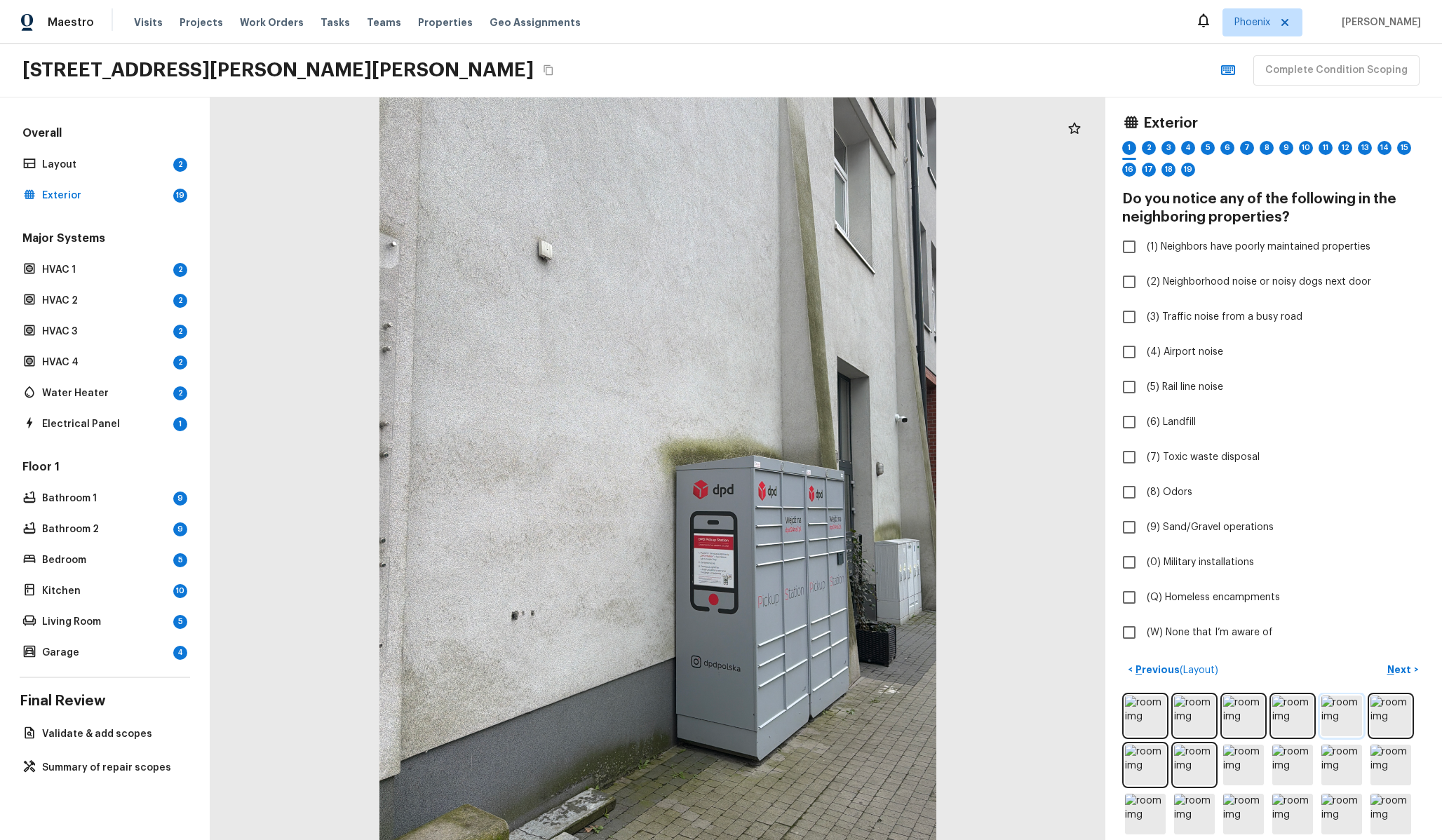
click at [1356, 726] on img at bounding box center [1341, 715] width 40 height 40
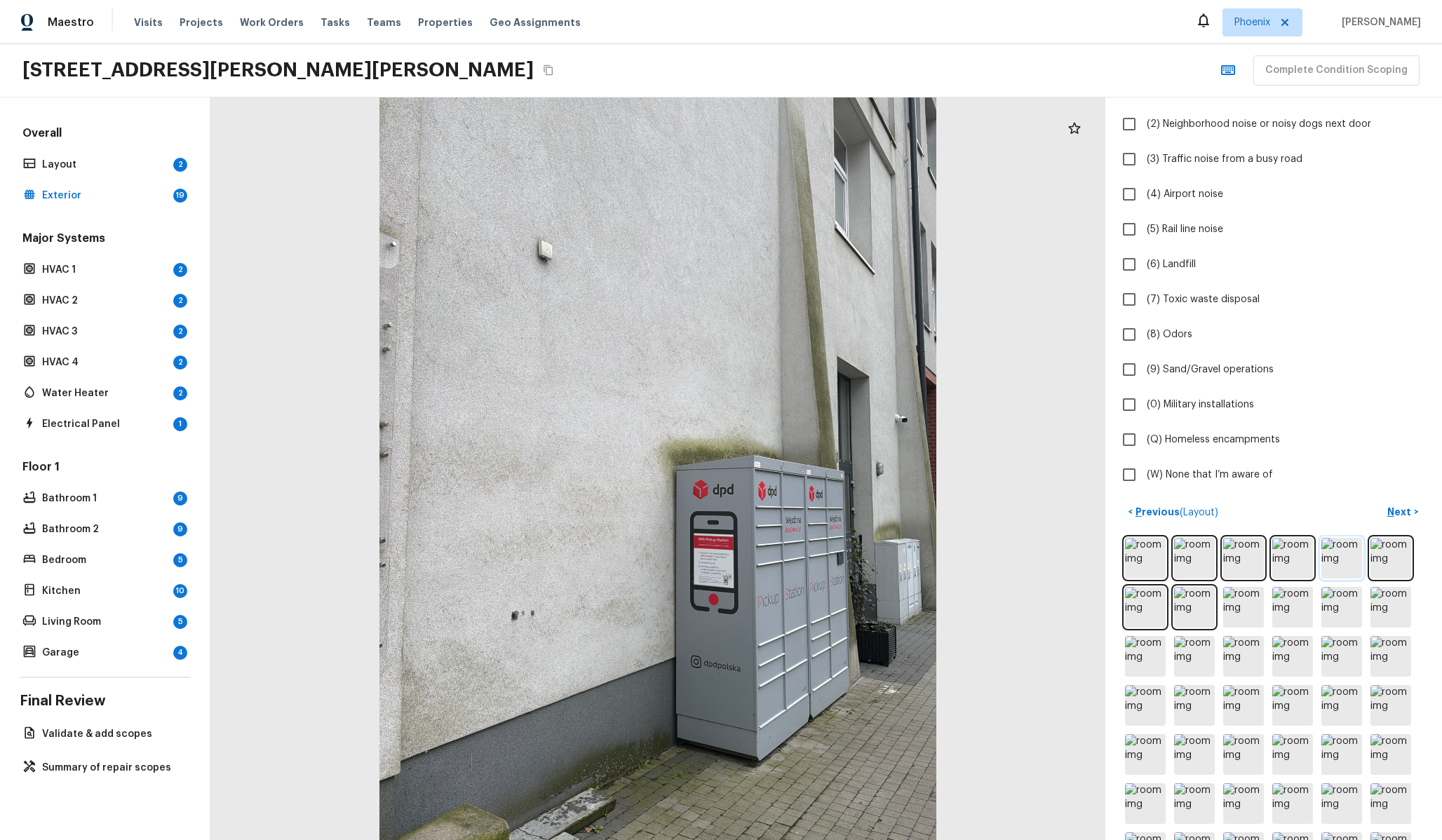
scroll to position [159, 0]
click at [1136, 606] on img at bounding box center [1144, 606] width 40 height 40
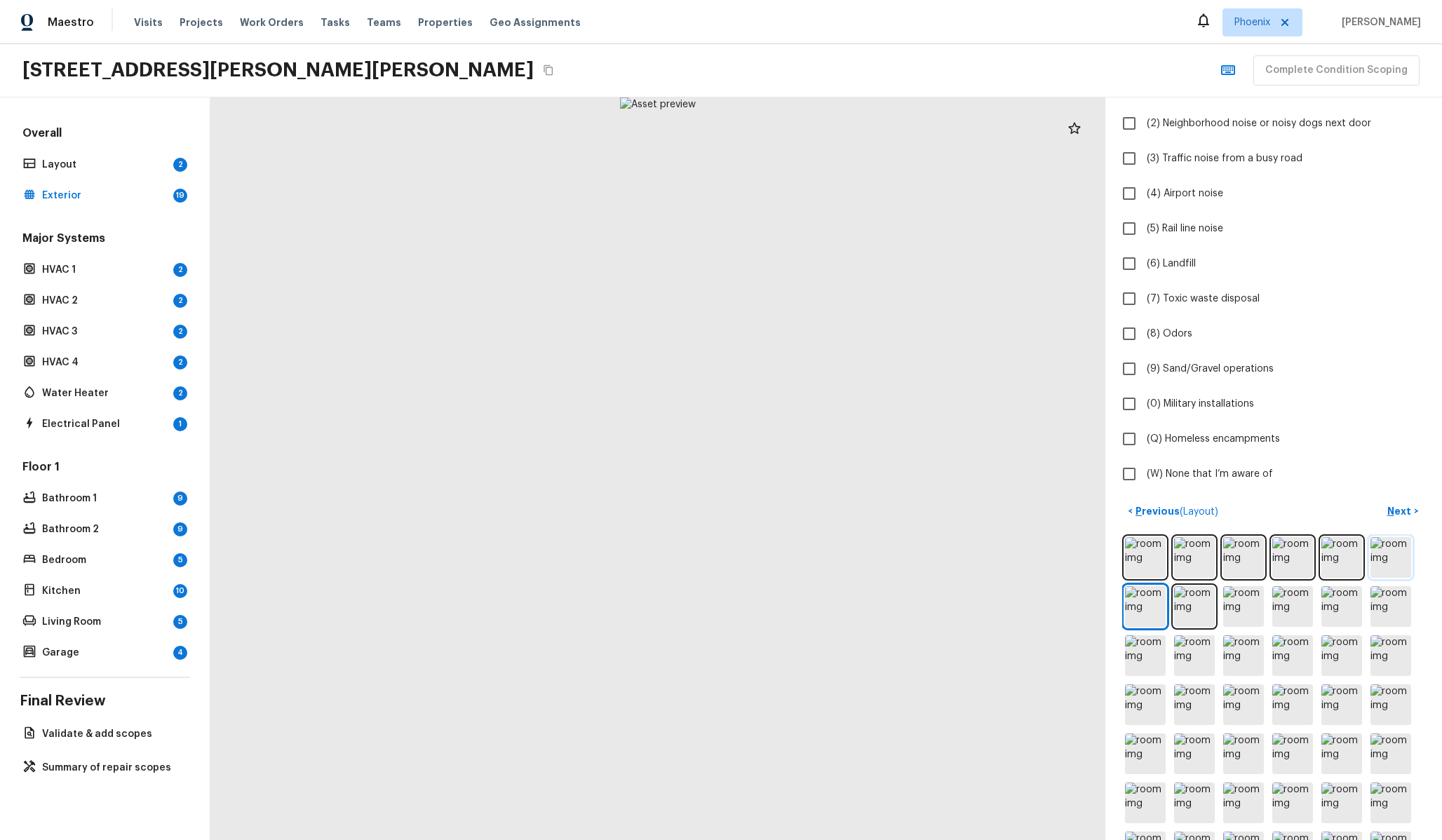
click at [1397, 553] on img at bounding box center [1390, 557] width 40 height 40
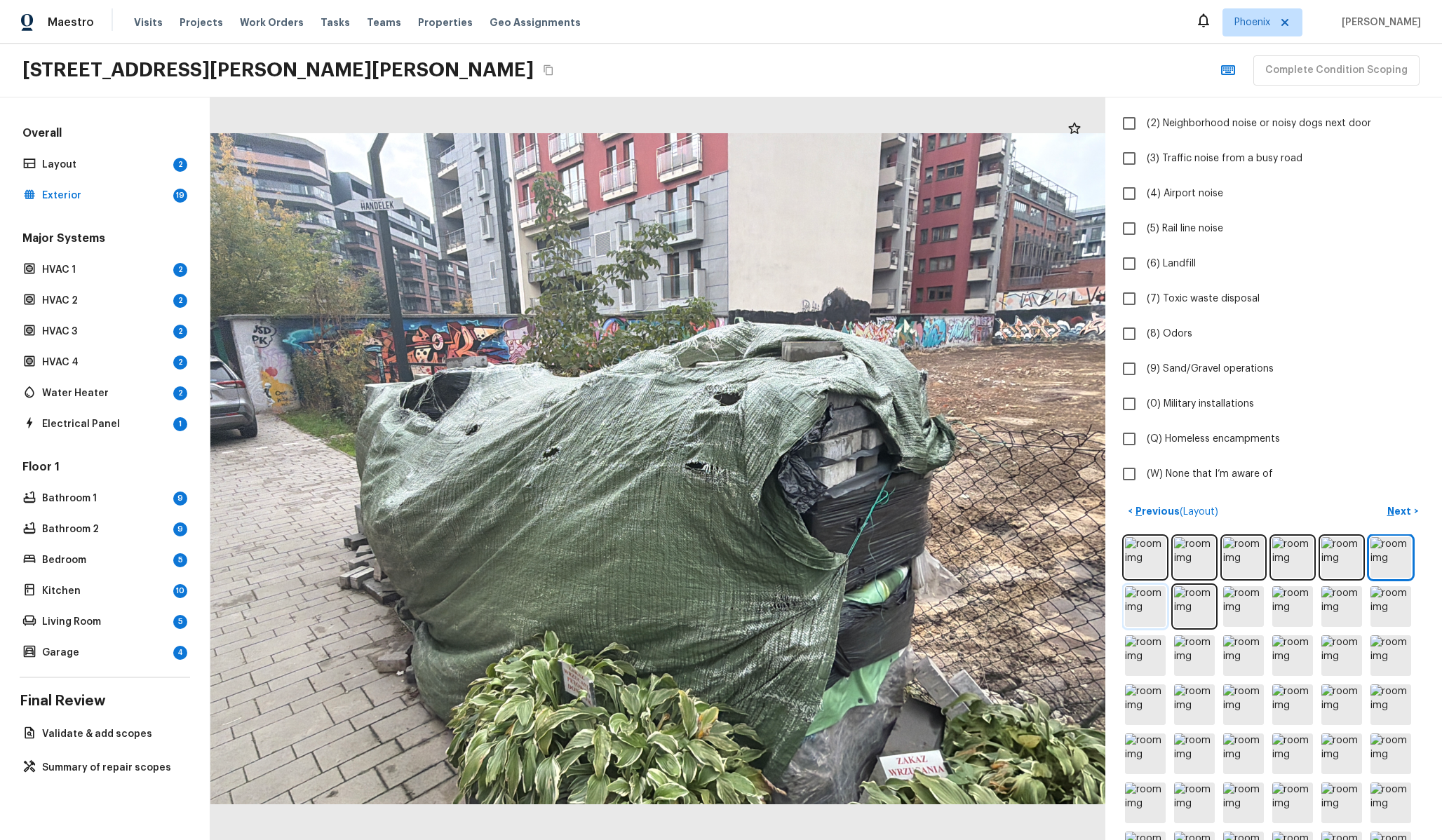
click at [1131, 614] on img at bounding box center [1144, 606] width 40 height 40
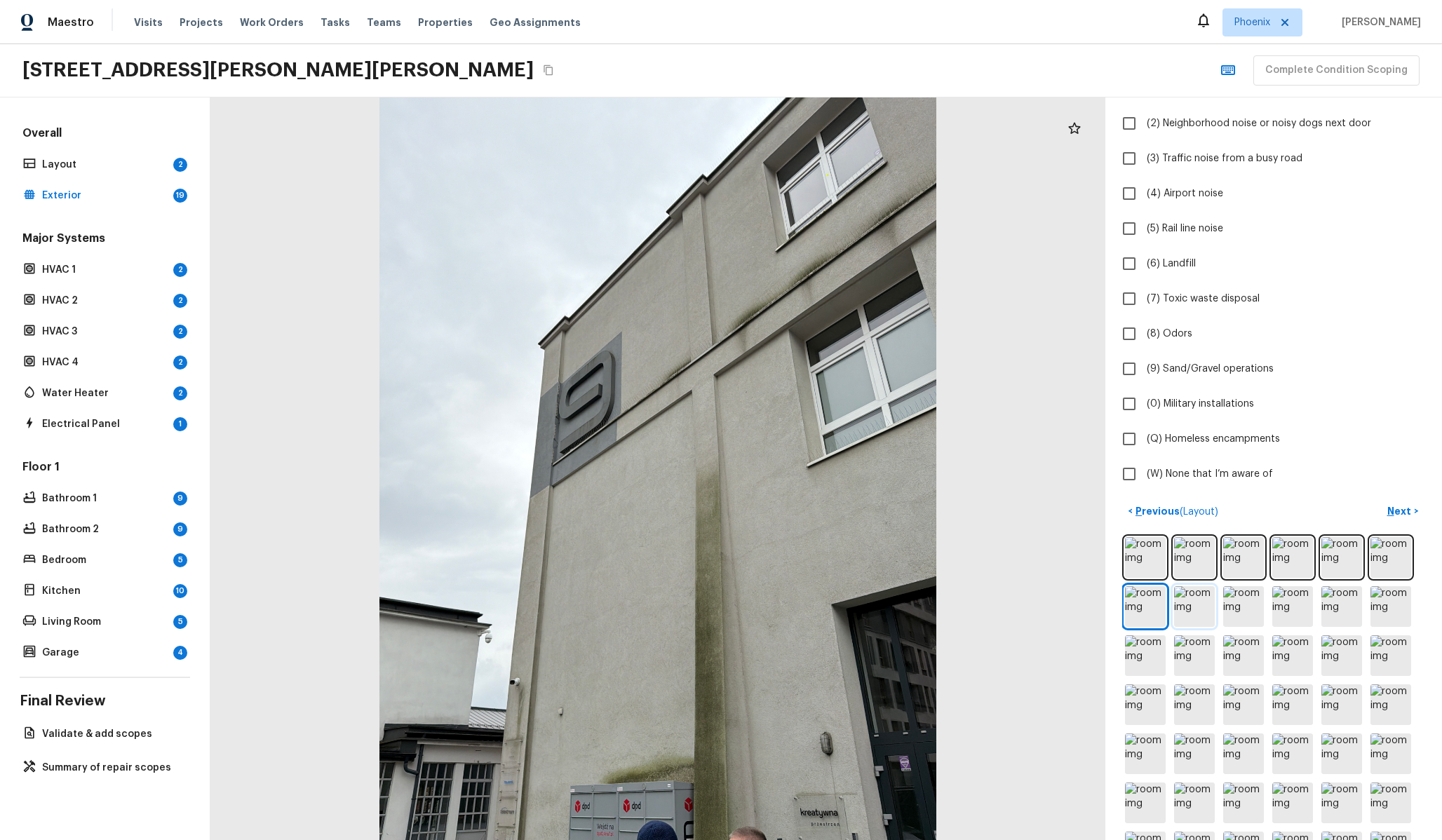
click at [1175, 610] on img at bounding box center [1194, 606] width 40 height 40
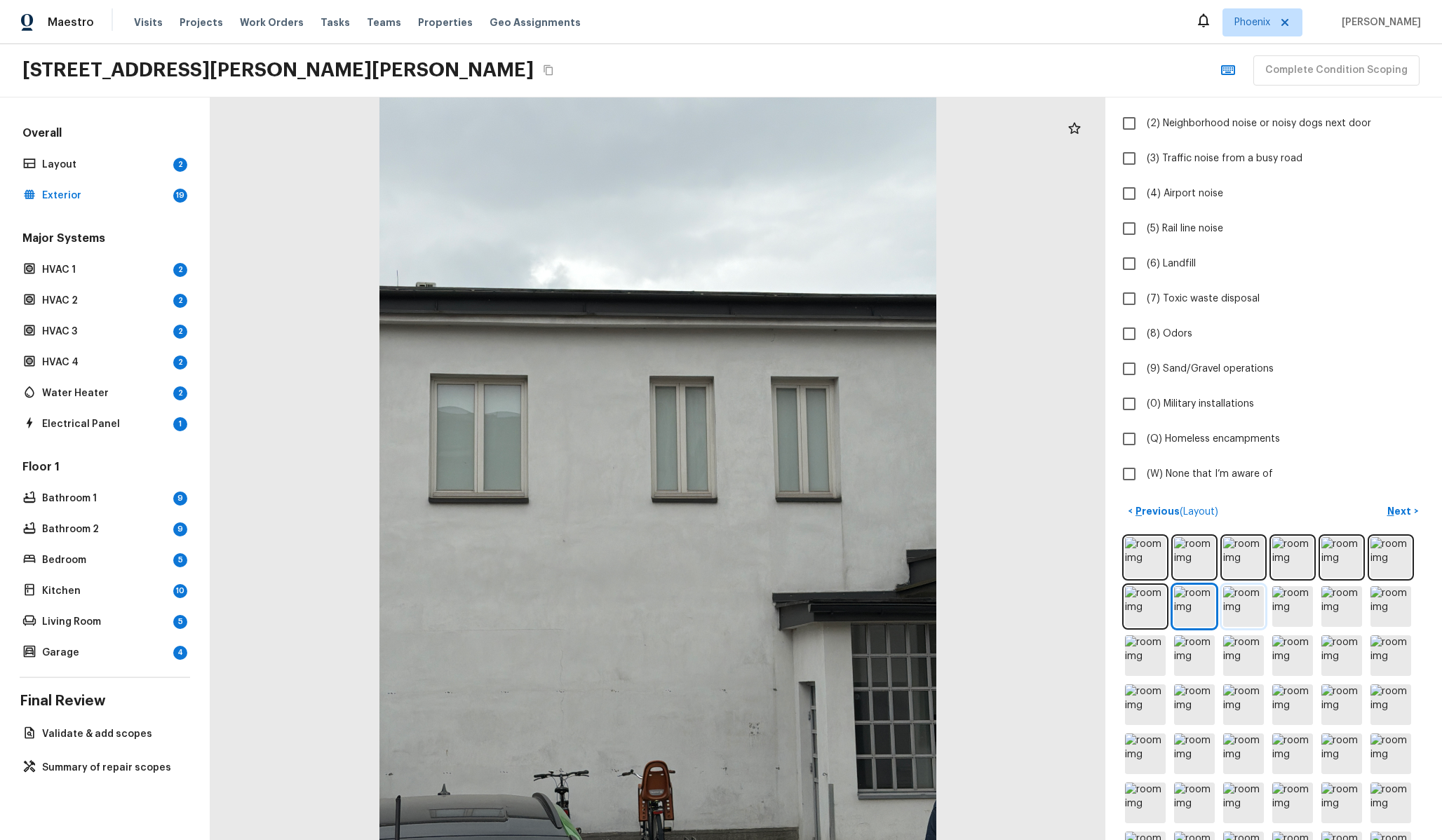
click at [1244, 616] on img at bounding box center [1243, 606] width 40 height 40
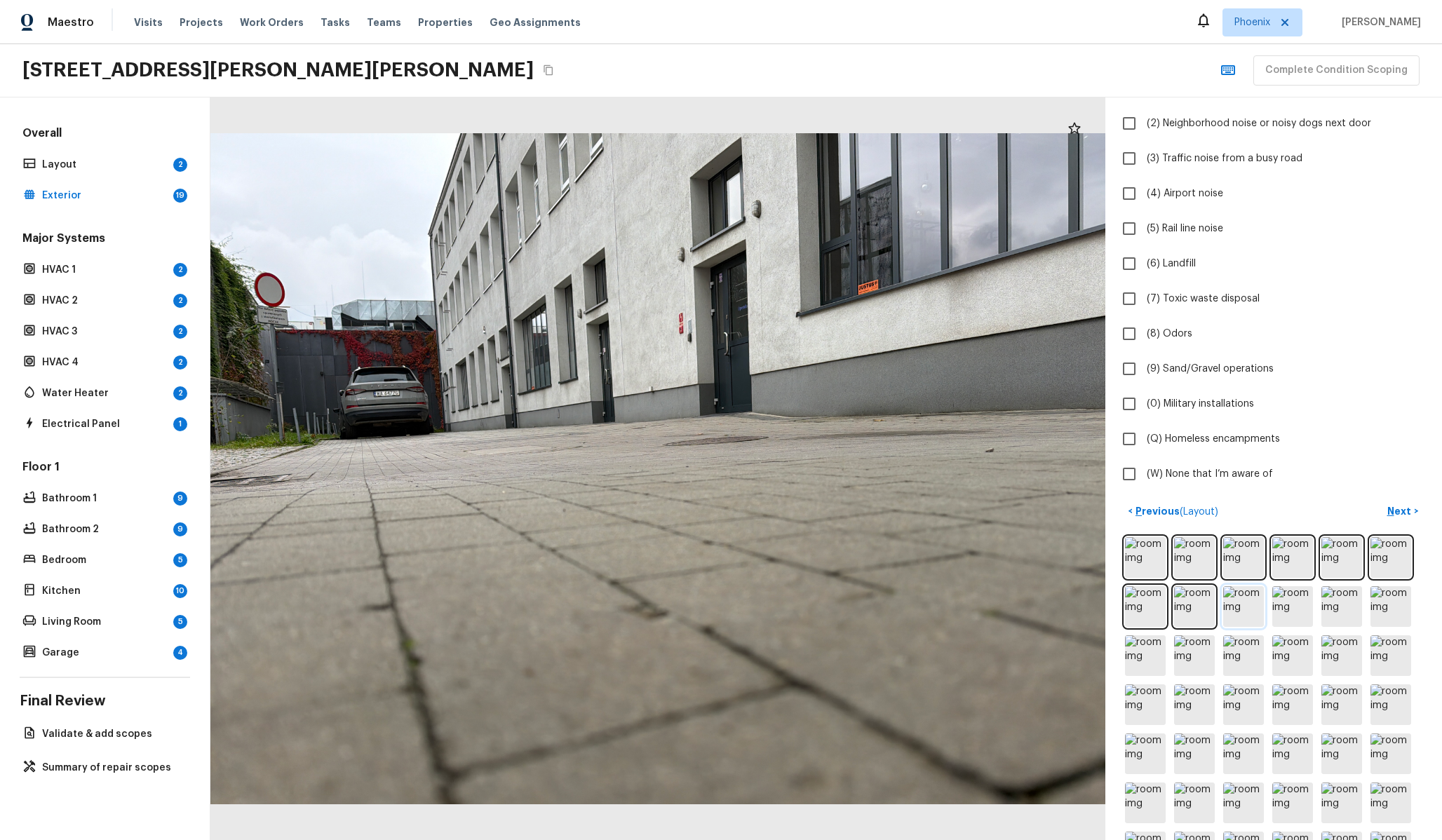
click at [1255, 612] on img at bounding box center [1243, 606] width 40 height 40
click at [1282, 612] on img at bounding box center [1292, 606] width 40 height 40
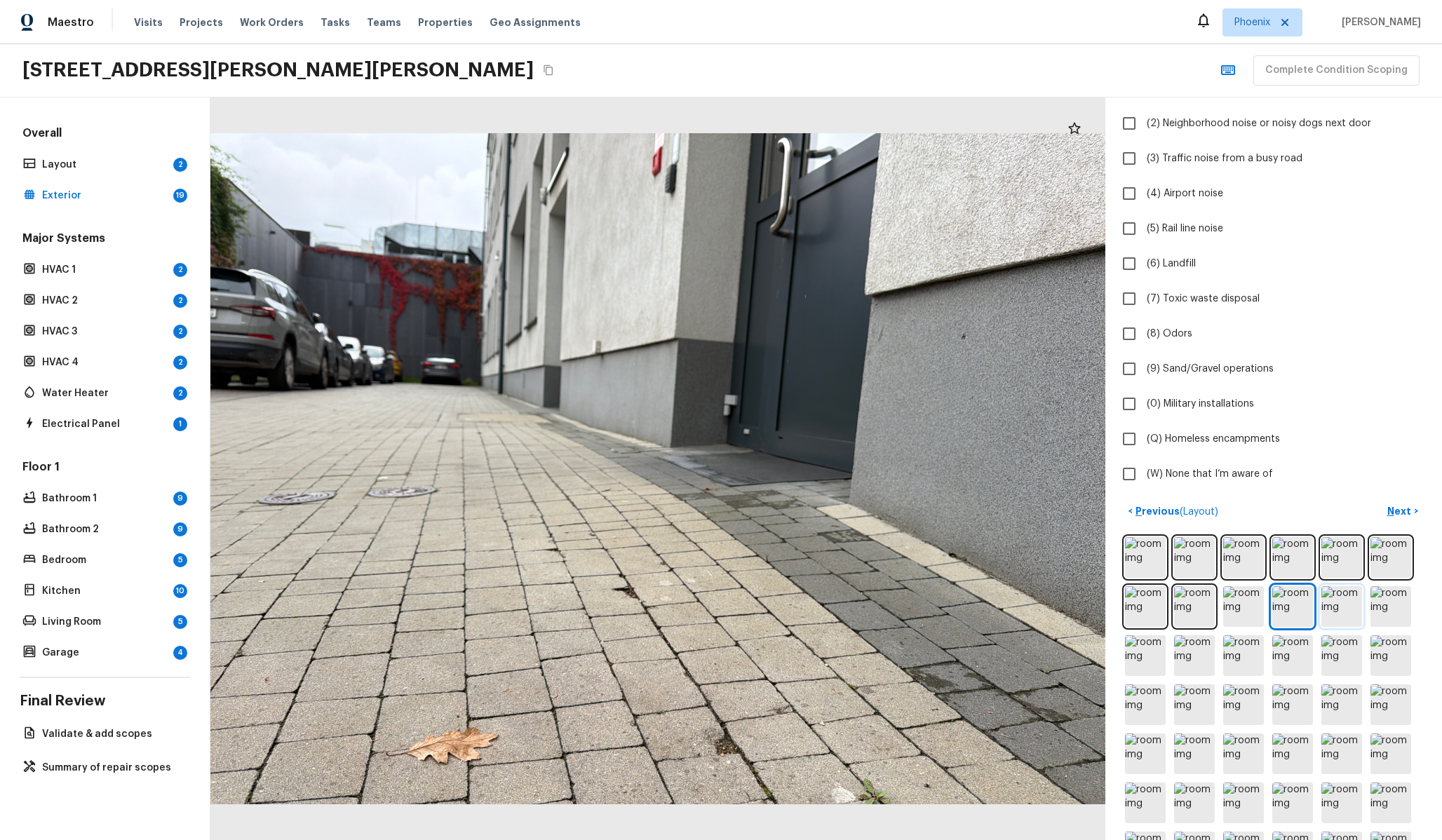
click at [1326, 608] on img at bounding box center [1341, 606] width 40 height 40
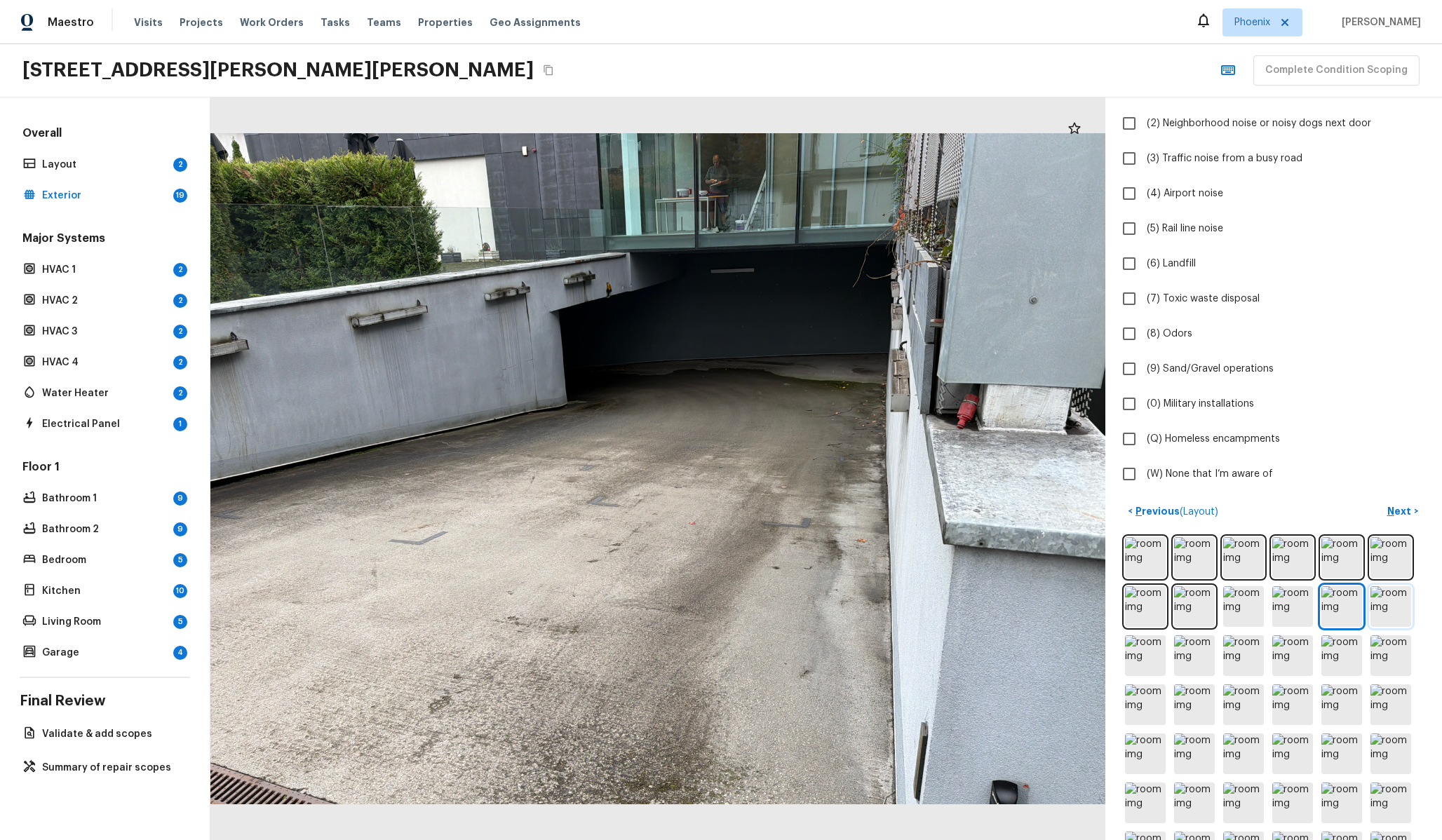
click at [1388, 604] on img at bounding box center [1390, 606] width 40 height 40
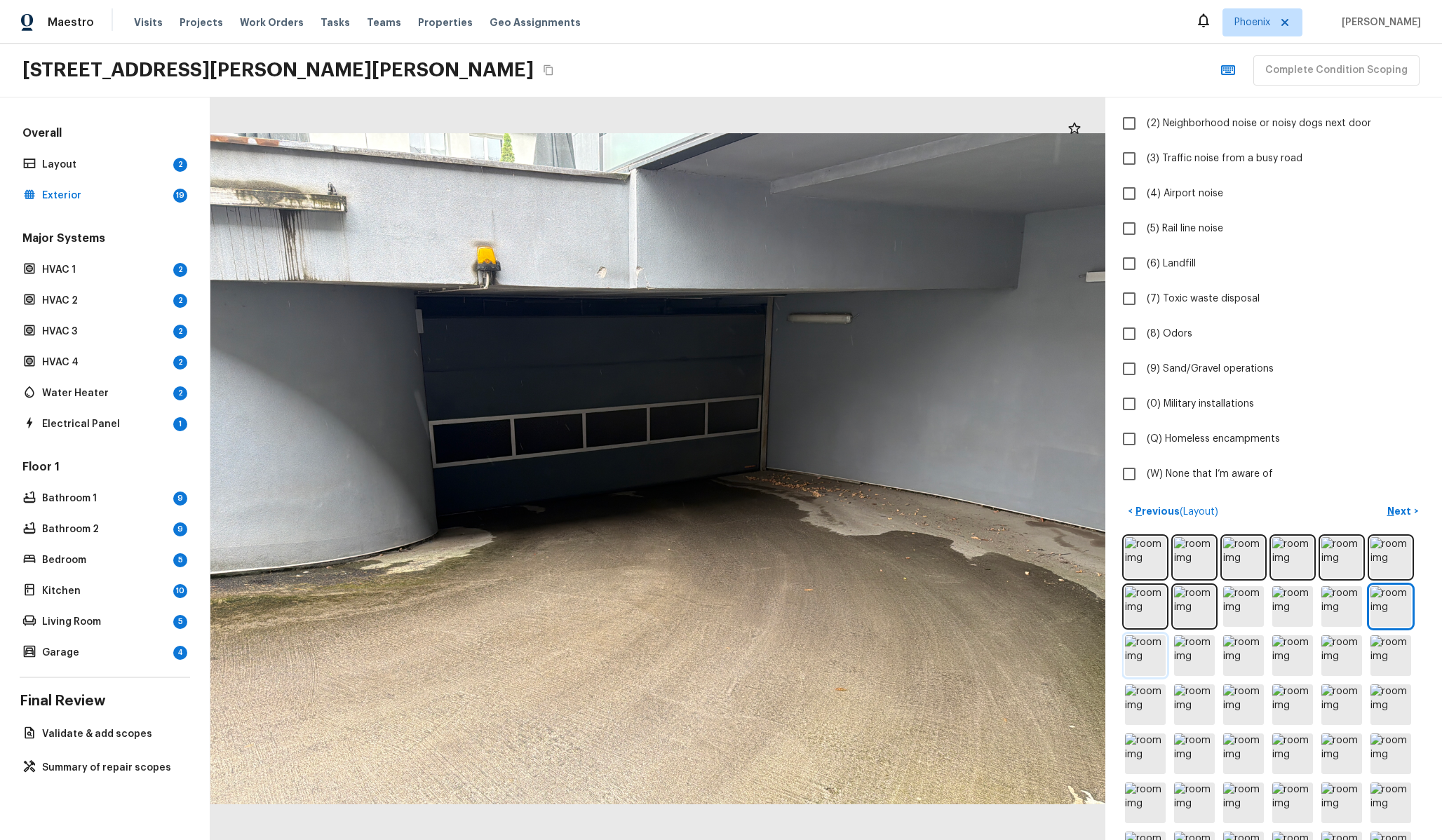
click at [1153, 654] on img at bounding box center [1144, 655] width 40 height 40
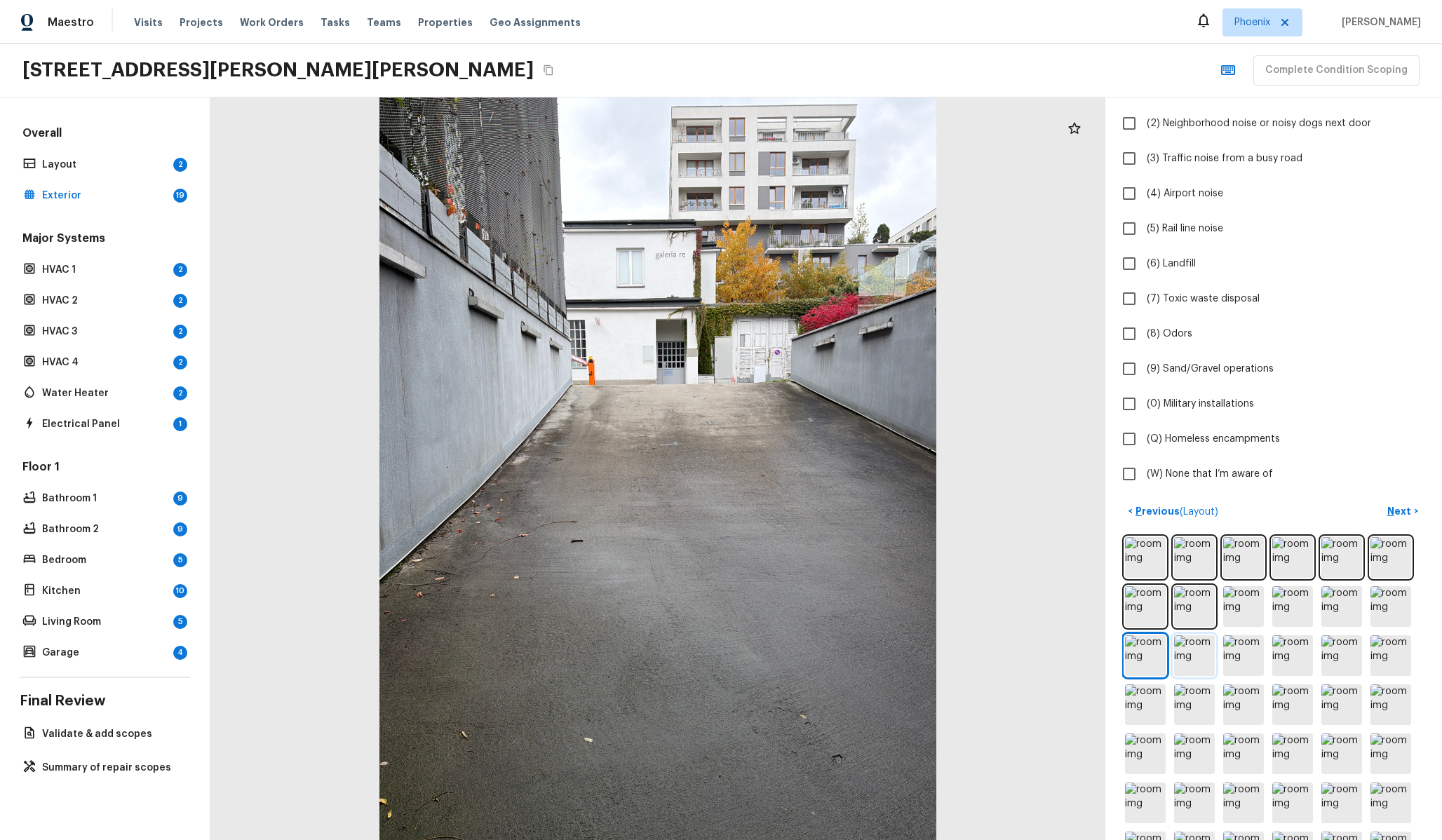
click at [1196, 645] on img at bounding box center [1194, 655] width 40 height 40
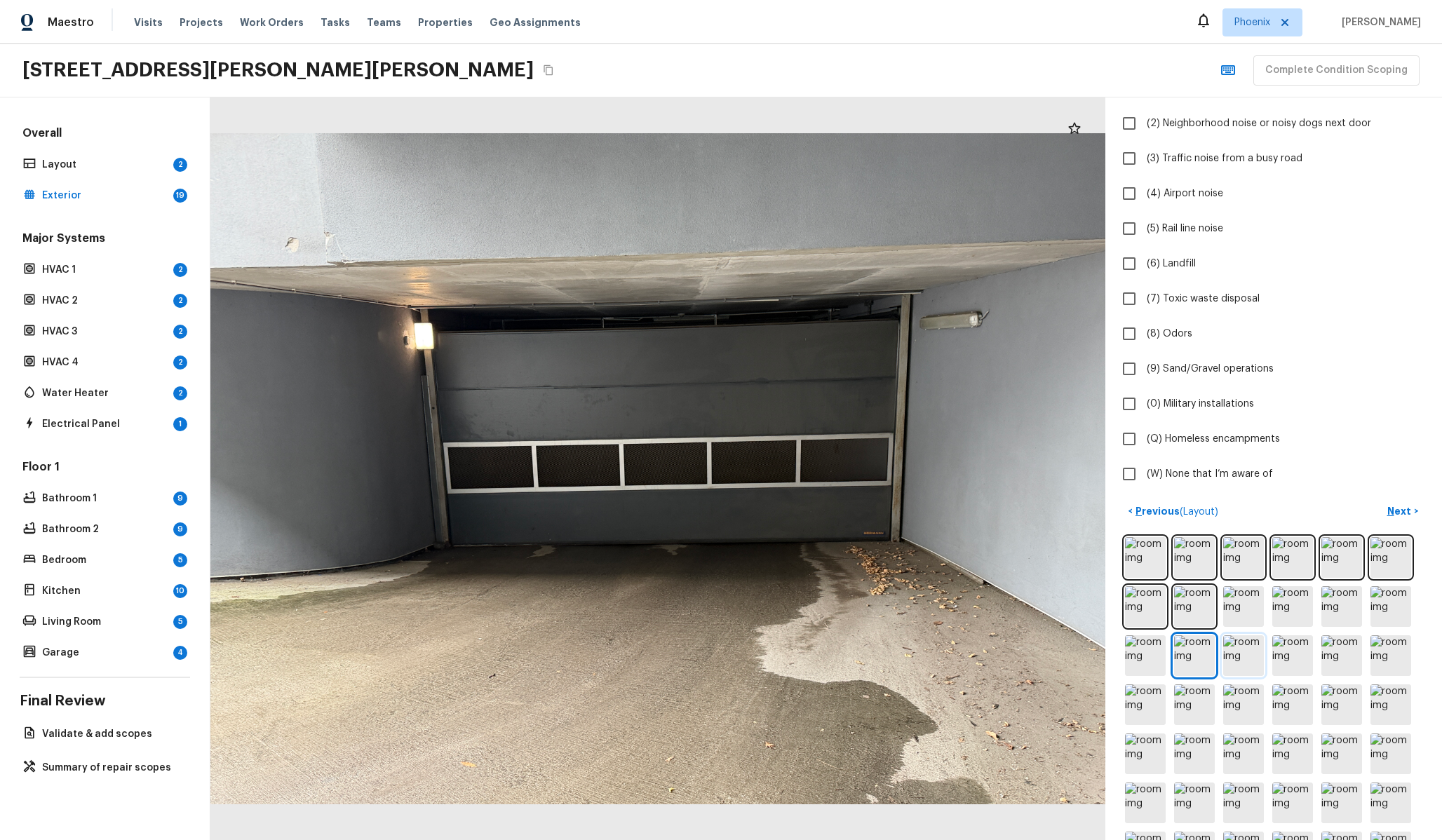
click at [1236, 659] on img at bounding box center [1243, 655] width 40 height 40
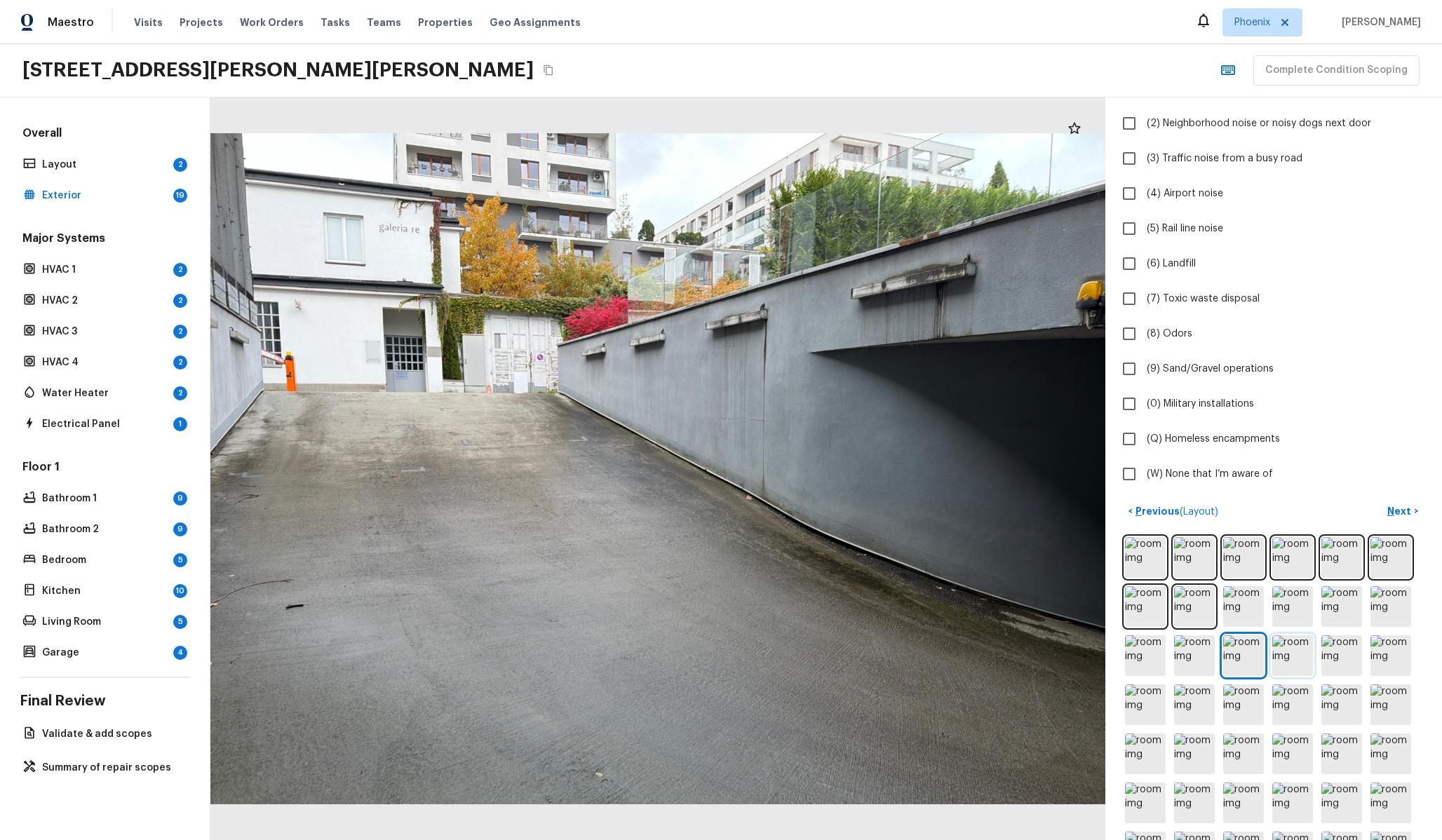
click at [1290, 658] on img at bounding box center [1292, 655] width 40 height 40
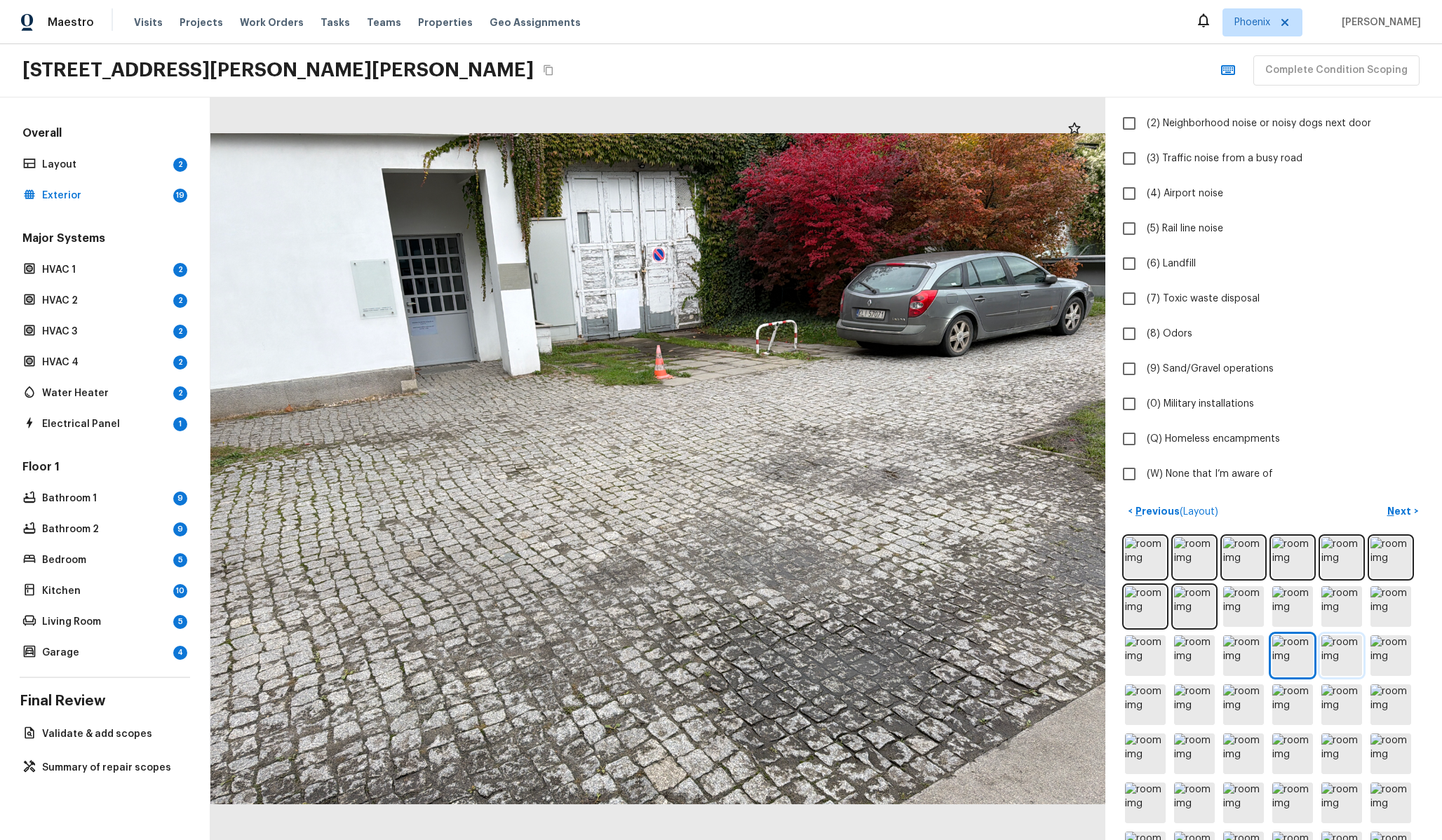
click at [1334, 663] on img at bounding box center [1341, 655] width 40 height 40
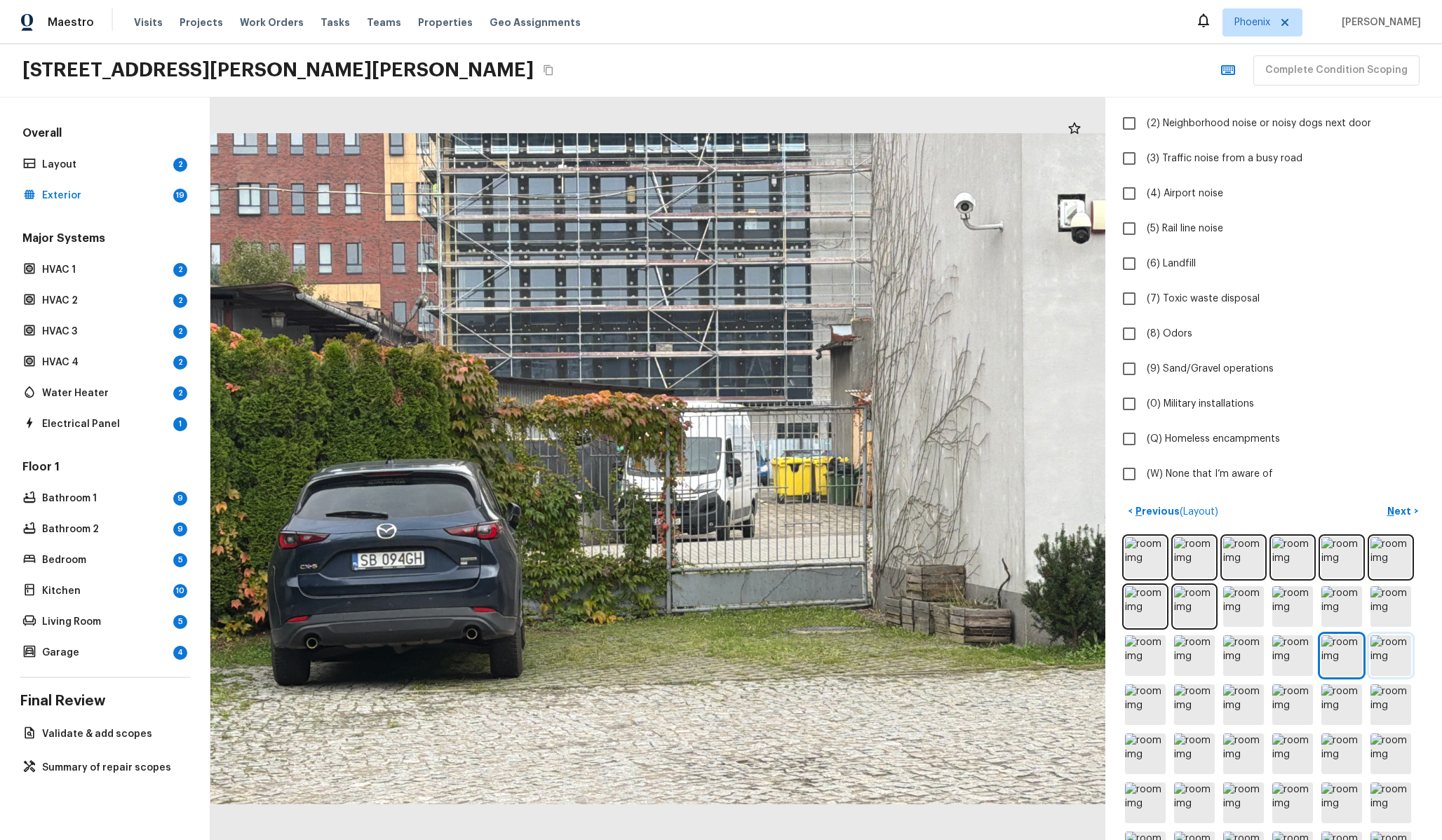
click at [1385, 651] on img at bounding box center [1390, 655] width 40 height 40
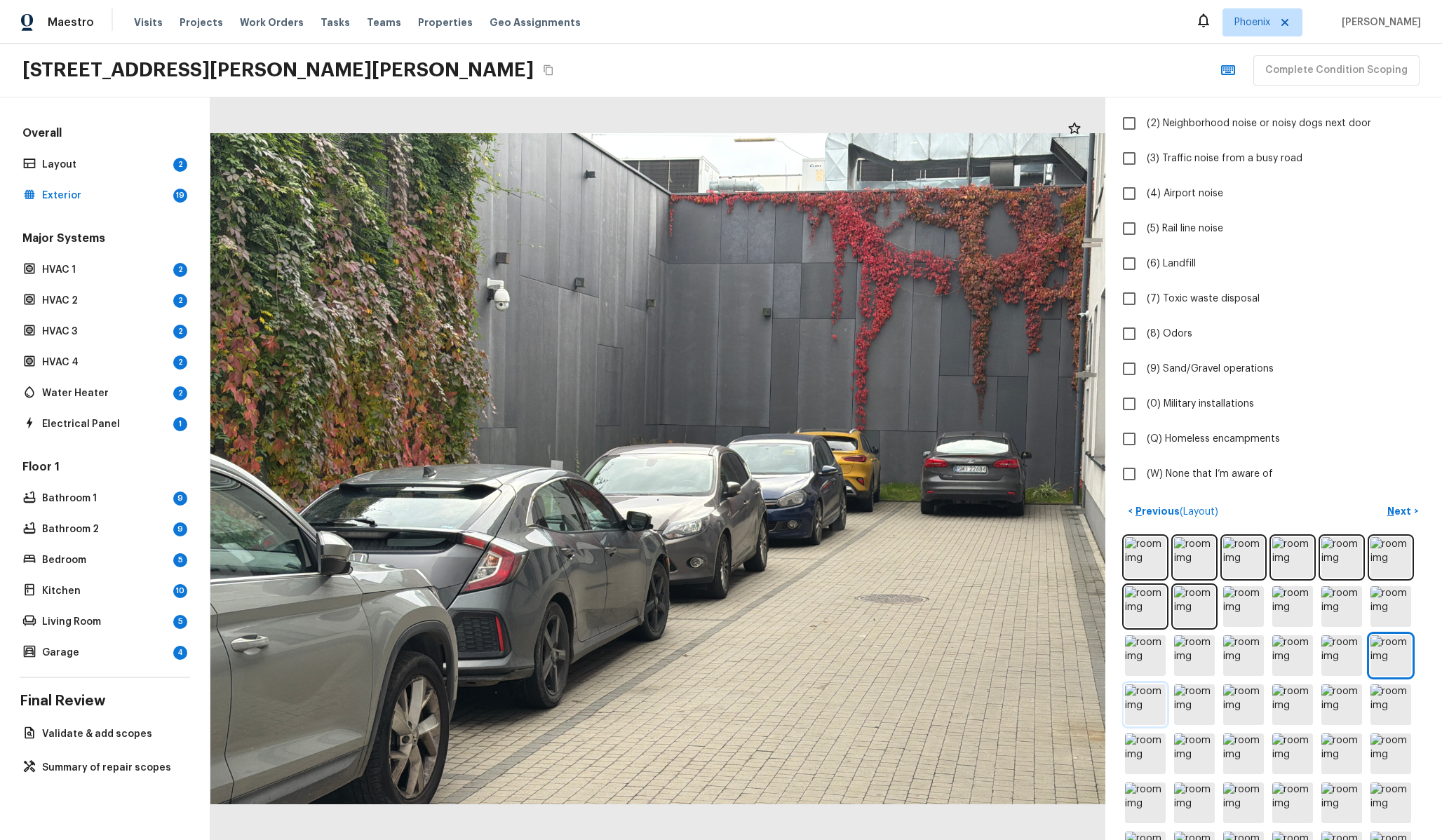
click at [1154, 693] on img at bounding box center [1144, 704] width 40 height 40
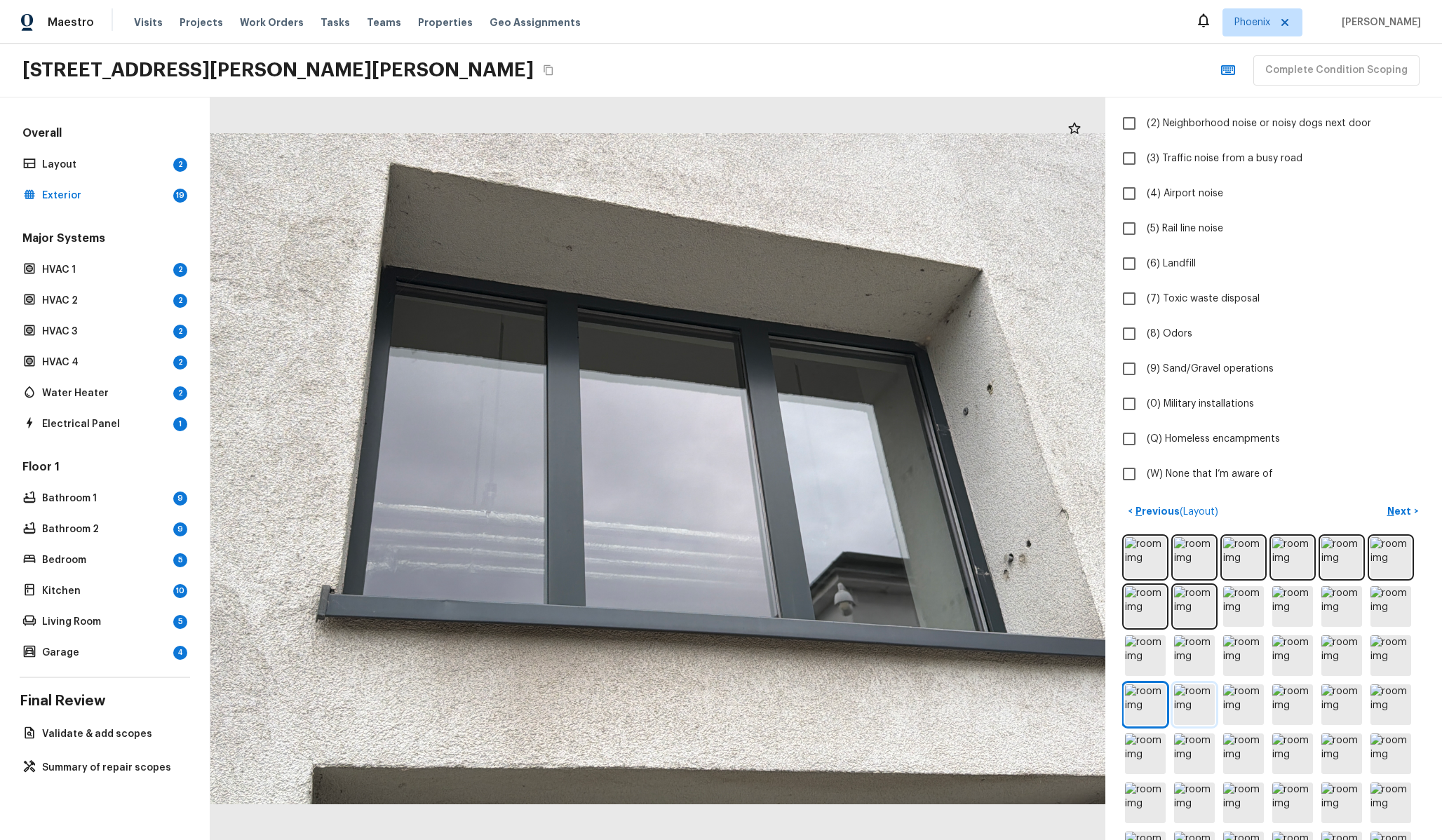
click at [1194, 706] on img at bounding box center [1194, 704] width 40 height 40
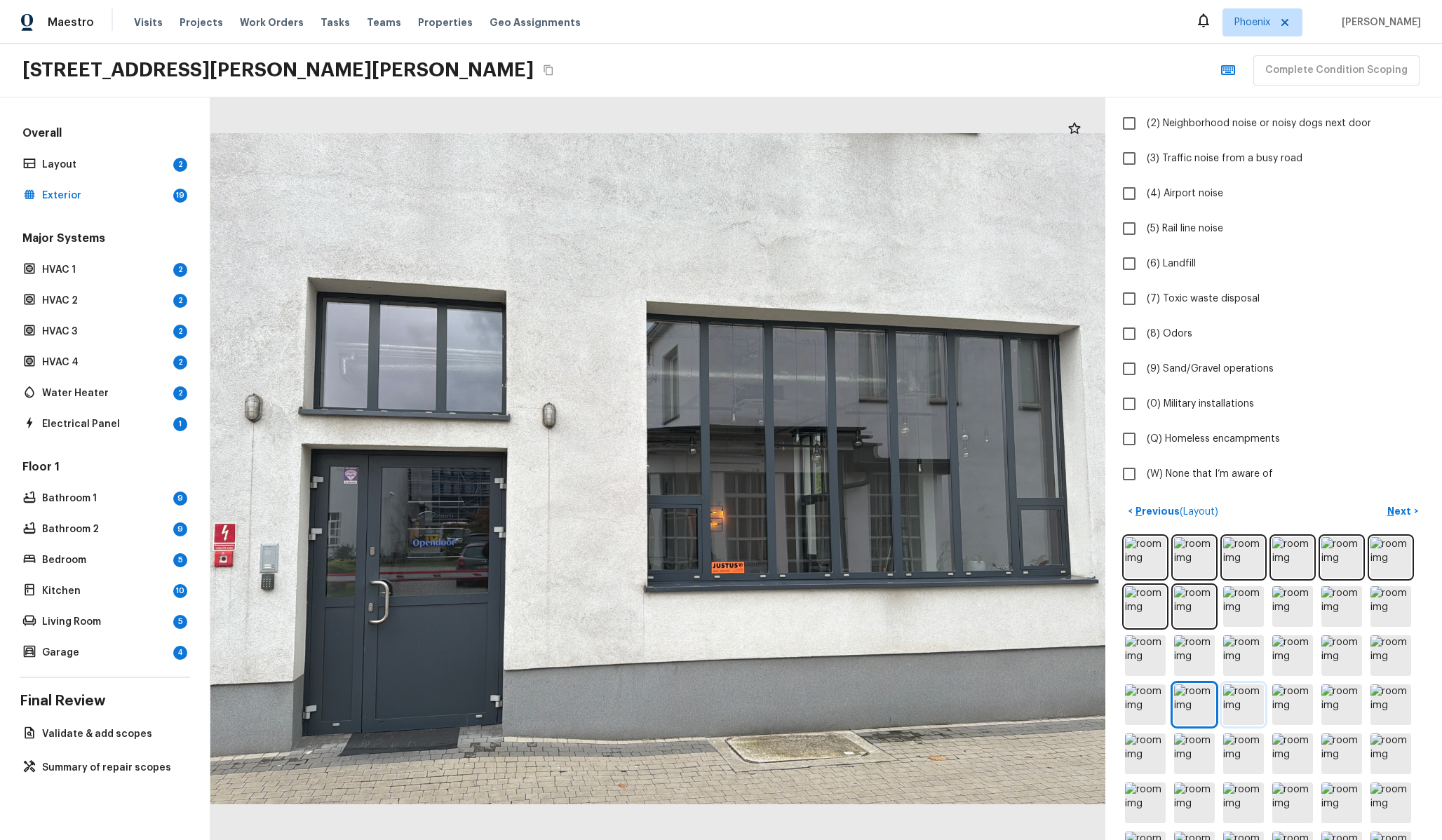
click at [1242, 713] on img at bounding box center [1243, 704] width 40 height 40
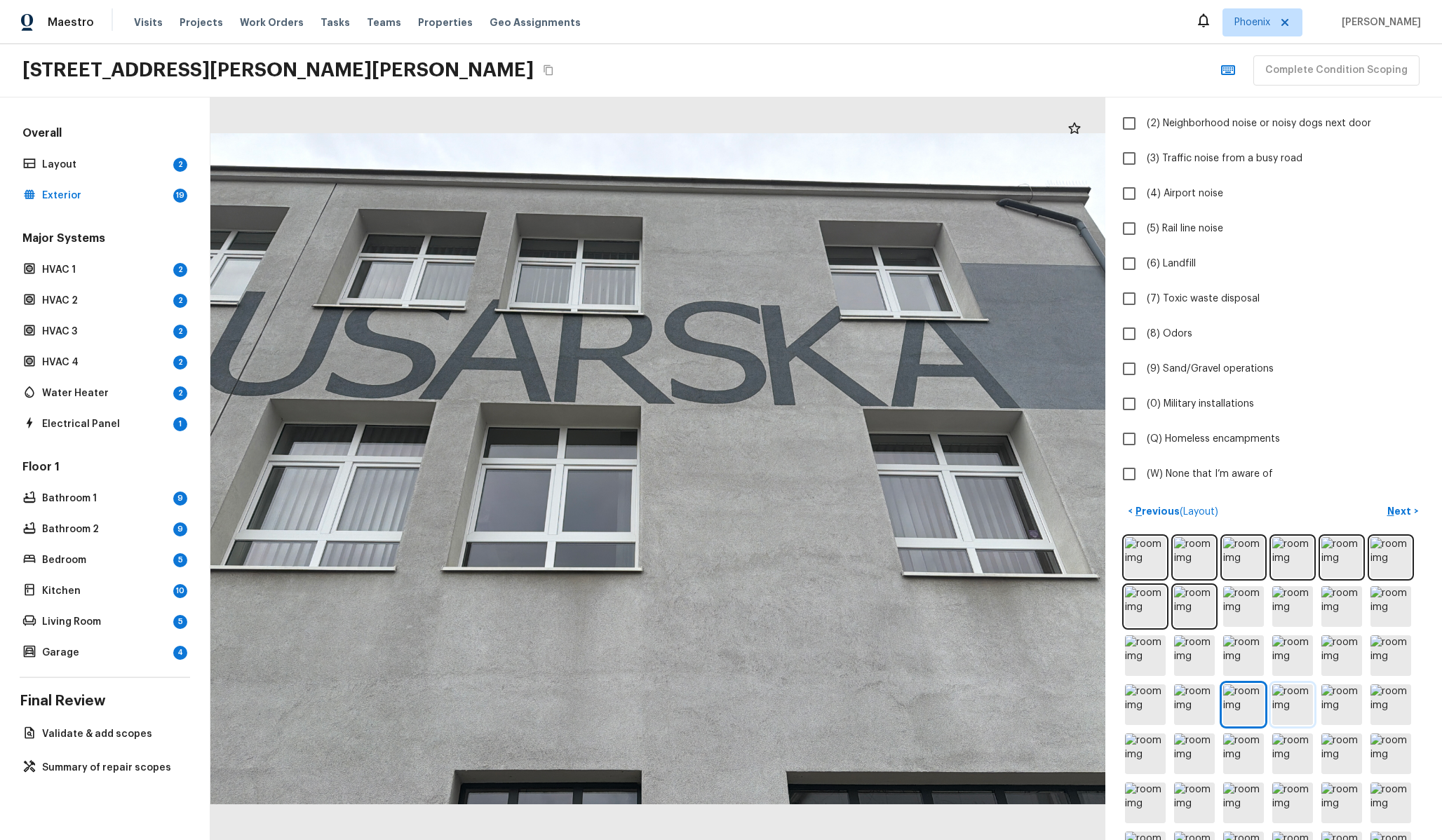
click at [1292, 718] on img at bounding box center [1292, 704] width 40 height 40
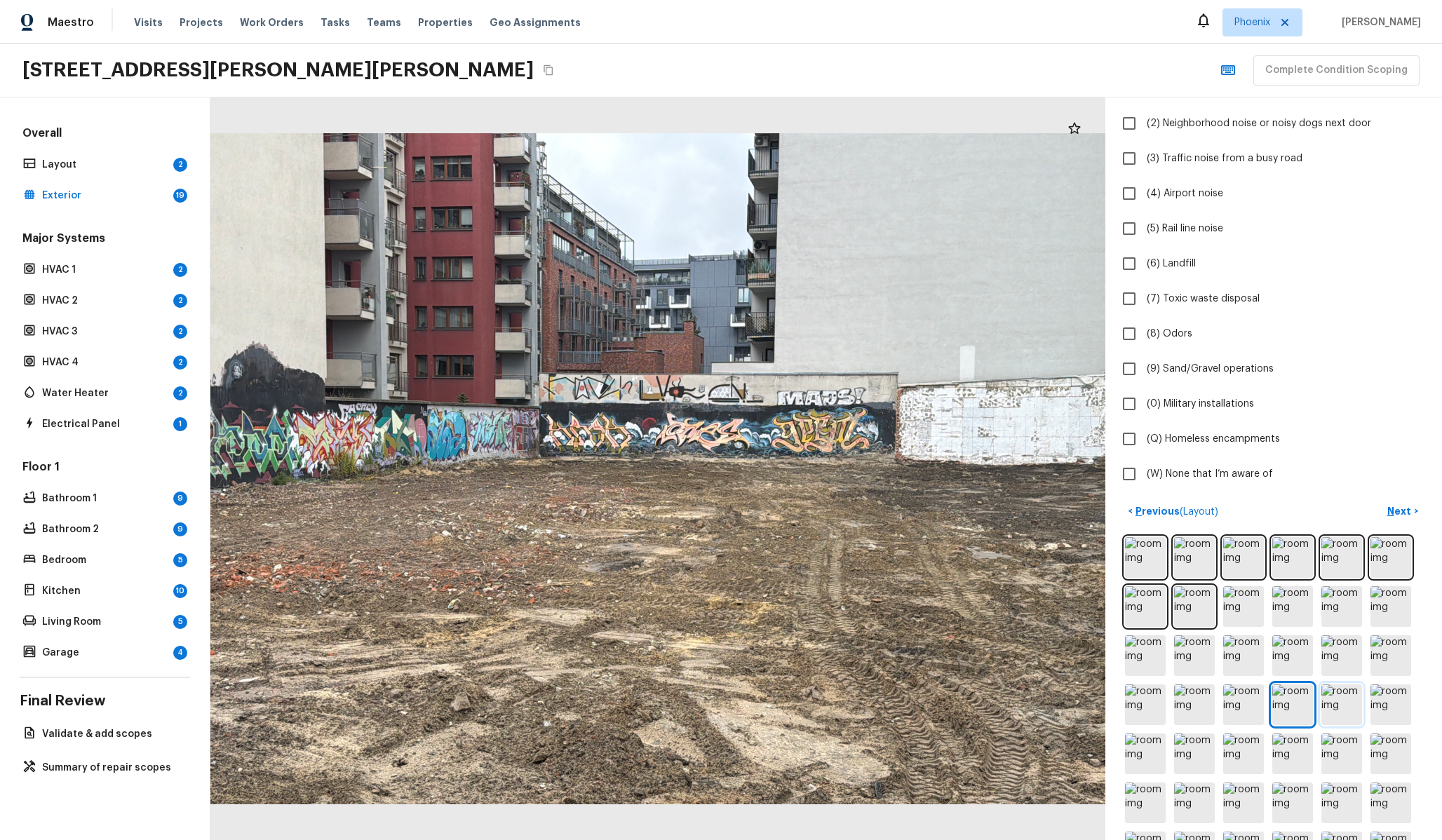
click at [1333, 713] on img at bounding box center [1341, 704] width 40 height 40
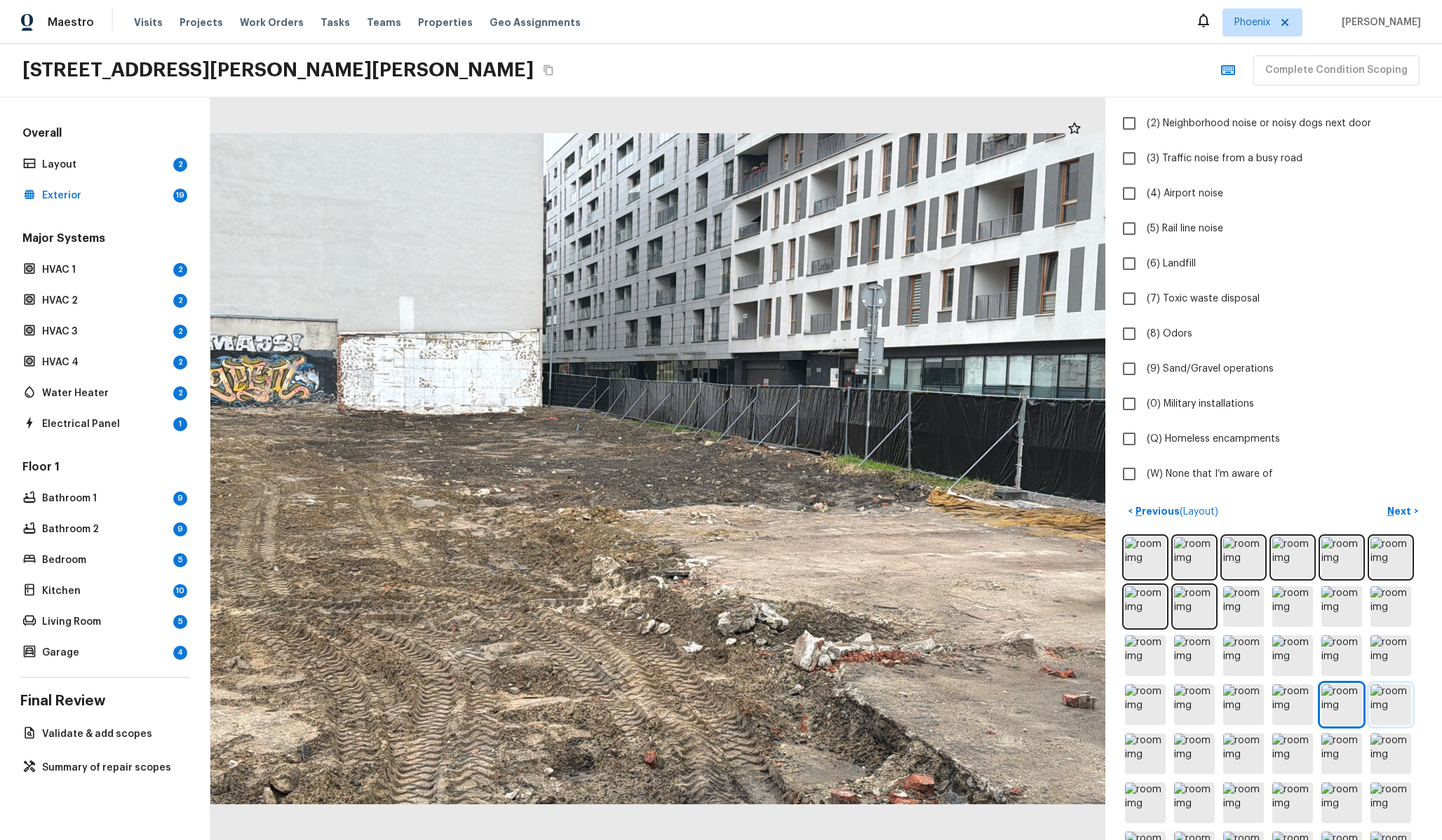
click at [1391, 707] on img at bounding box center [1390, 704] width 40 height 40
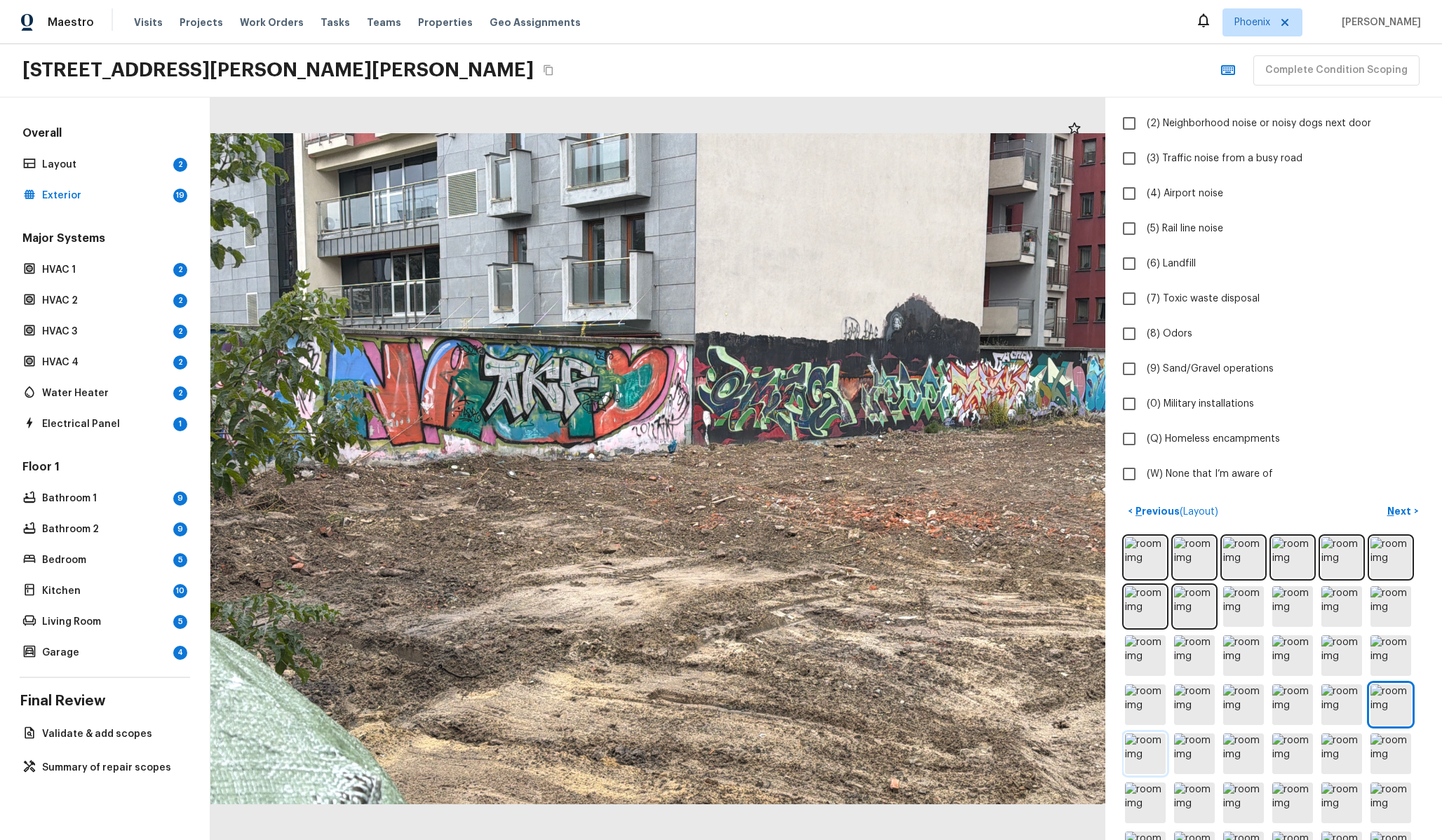
click at [1131, 754] on img at bounding box center [1144, 753] width 40 height 40
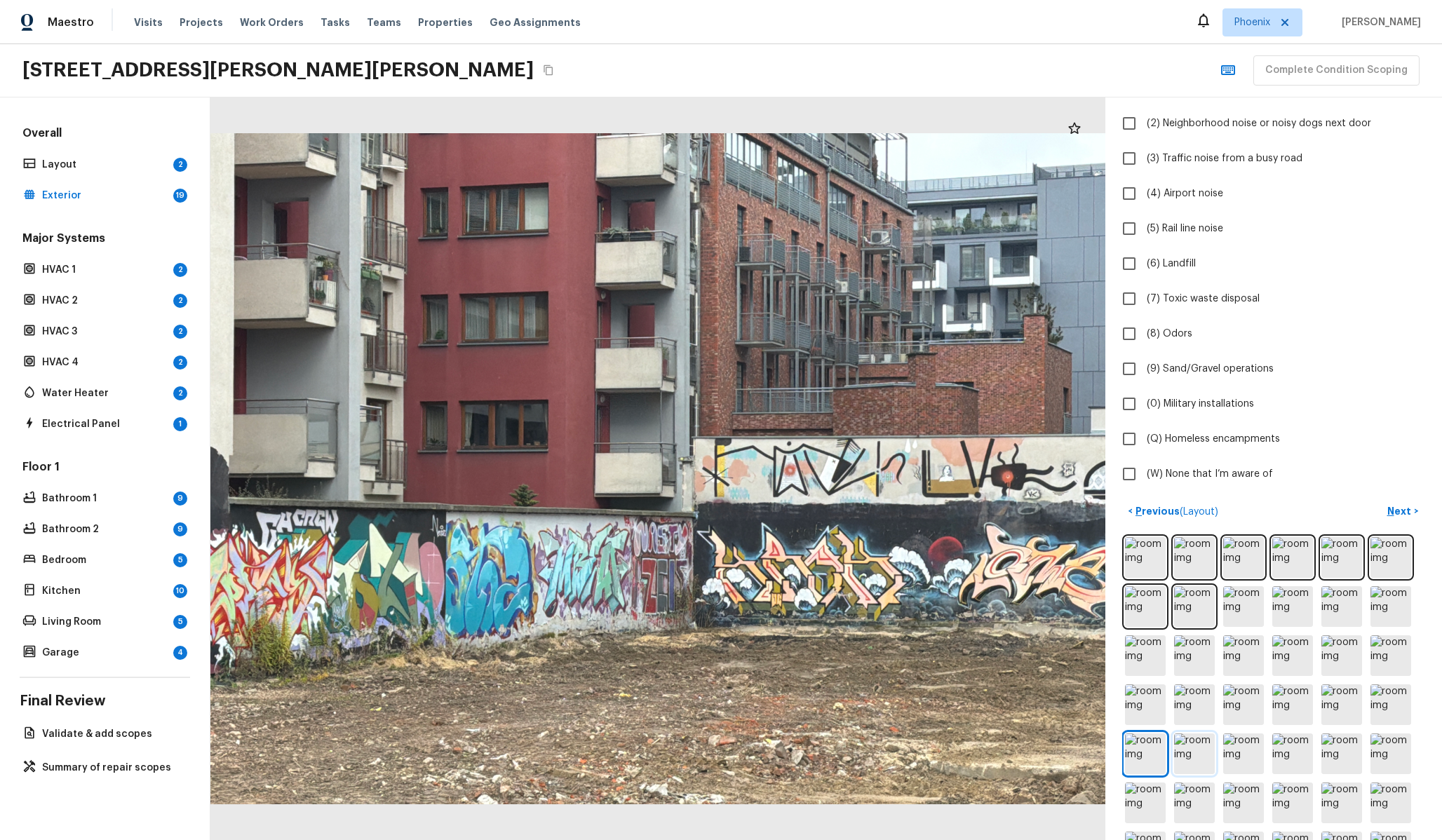
click at [1192, 767] on img at bounding box center [1194, 753] width 40 height 40
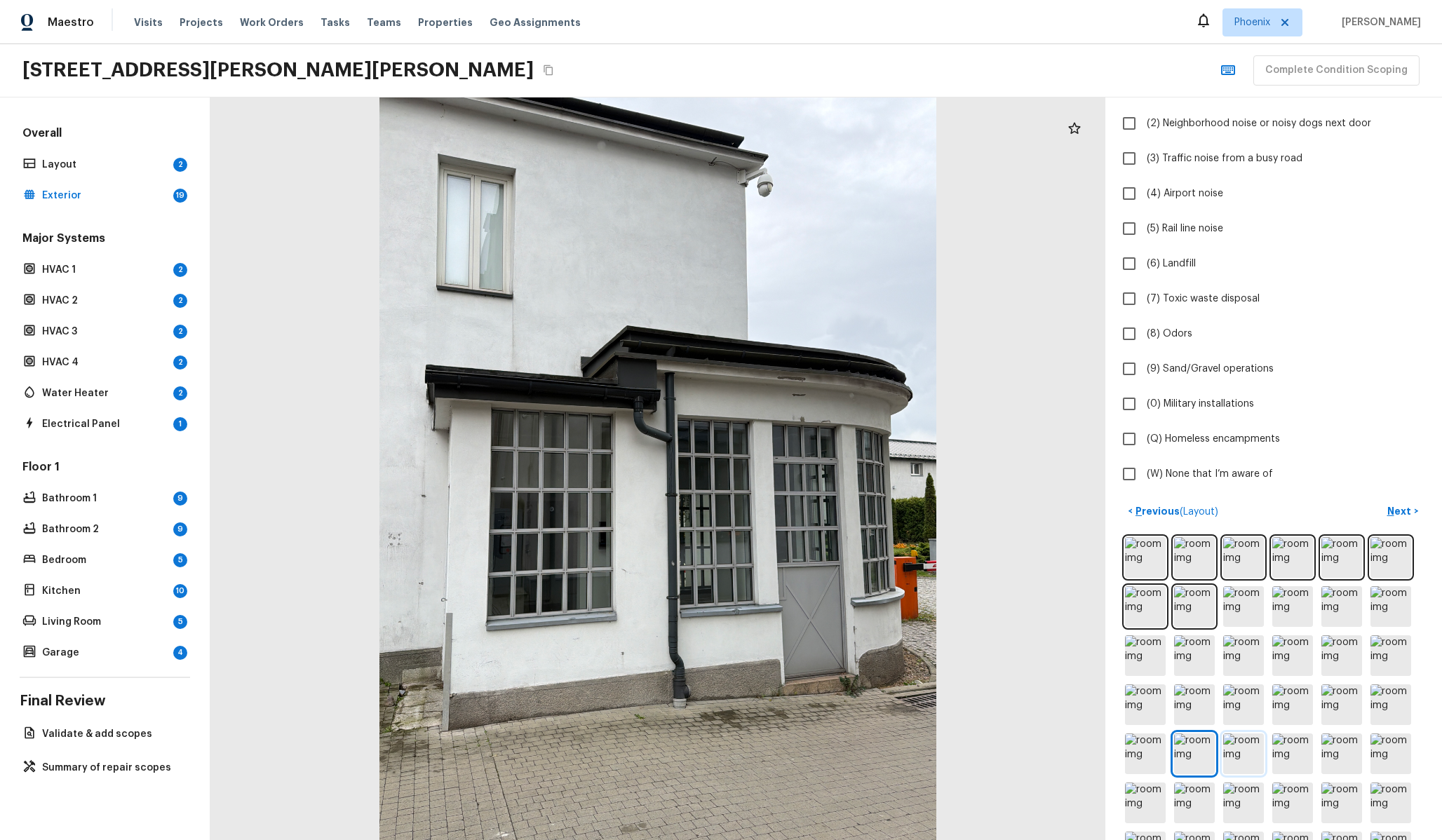
click at [1253, 748] on img at bounding box center [1243, 753] width 40 height 40
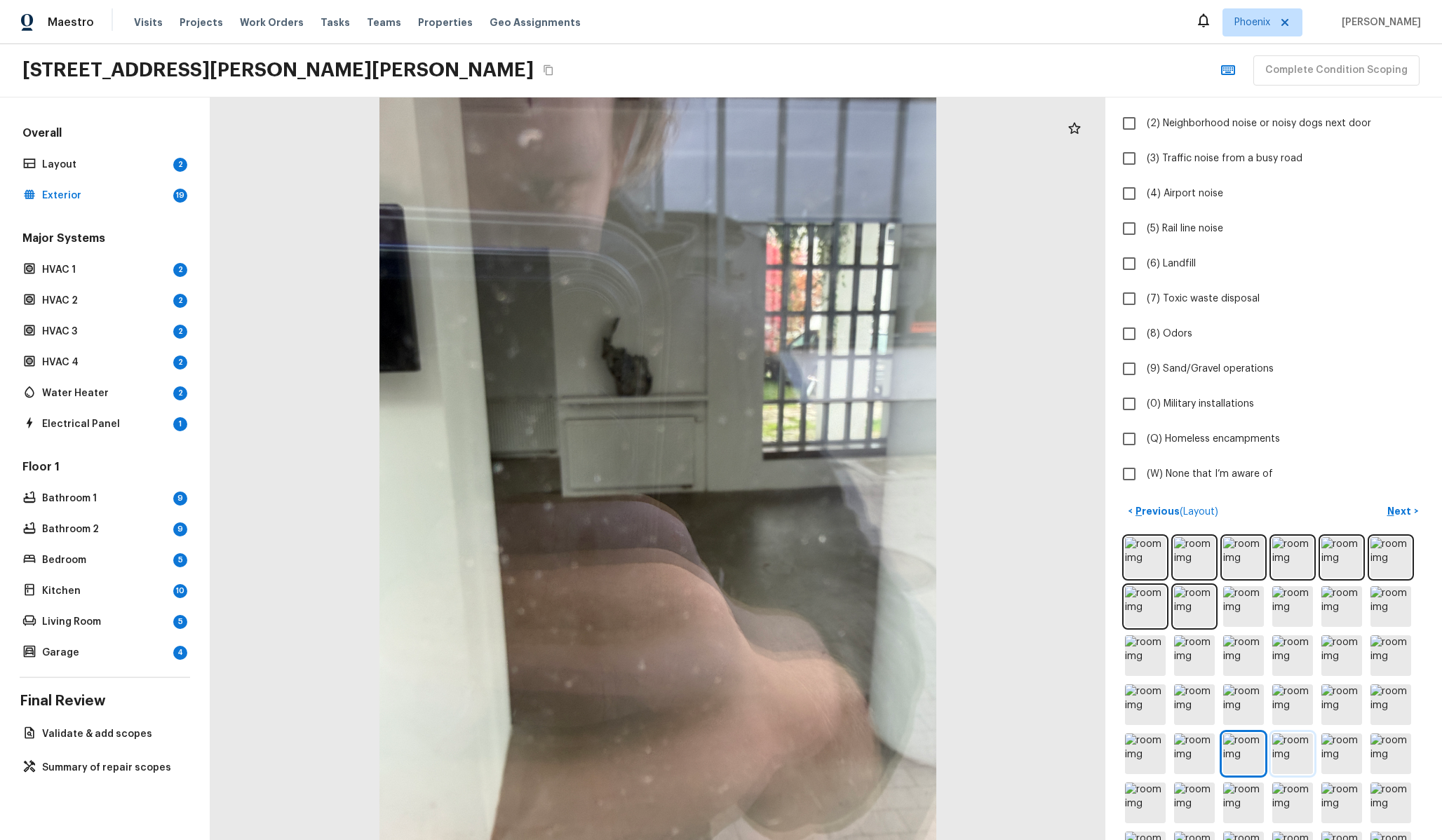
click at [1297, 757] on img at bounding box center [1292, 753] width 40 height 40
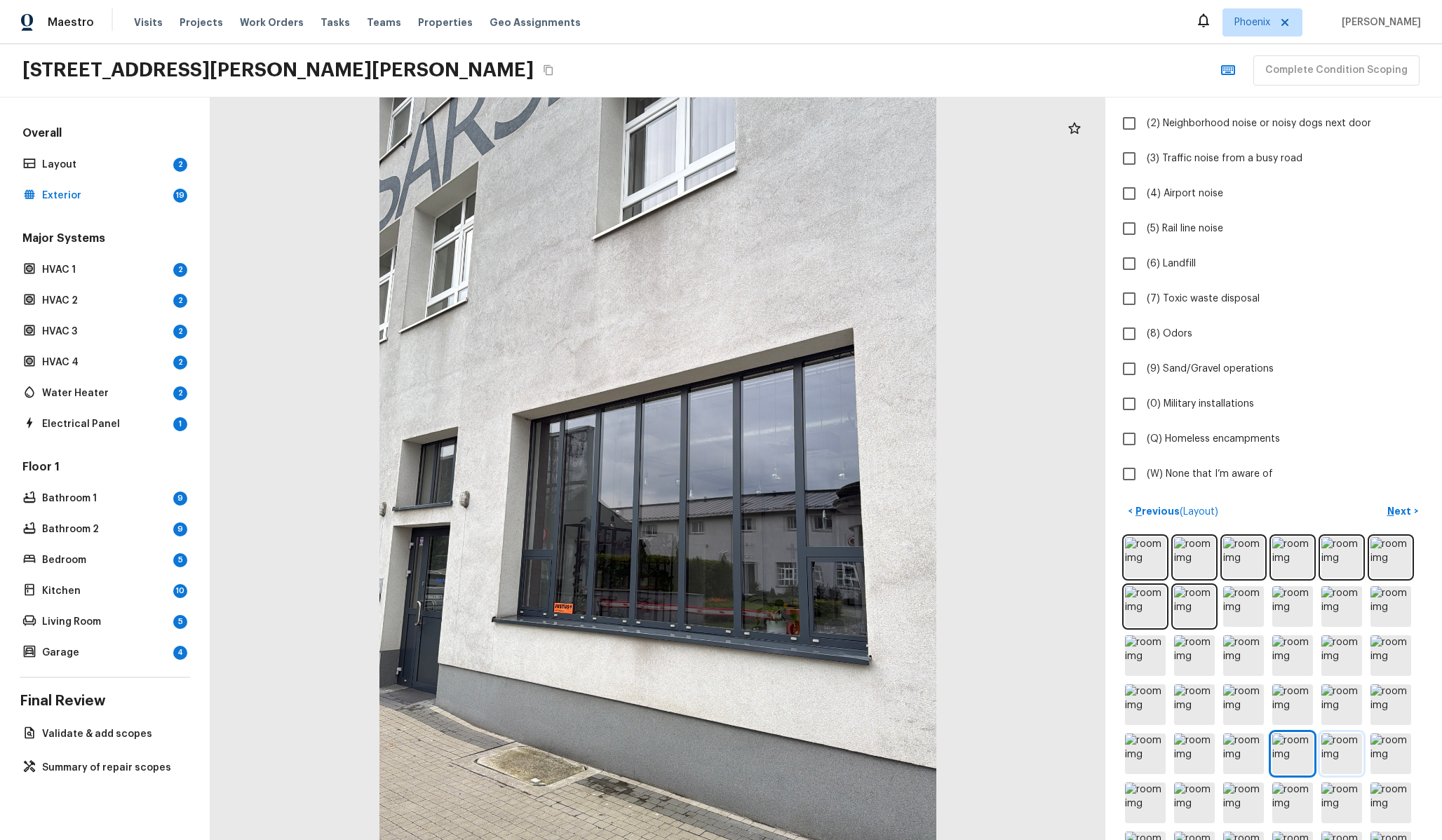
click at [1338, 756] on img at bounding box center [1341, 753] width 40 height 40
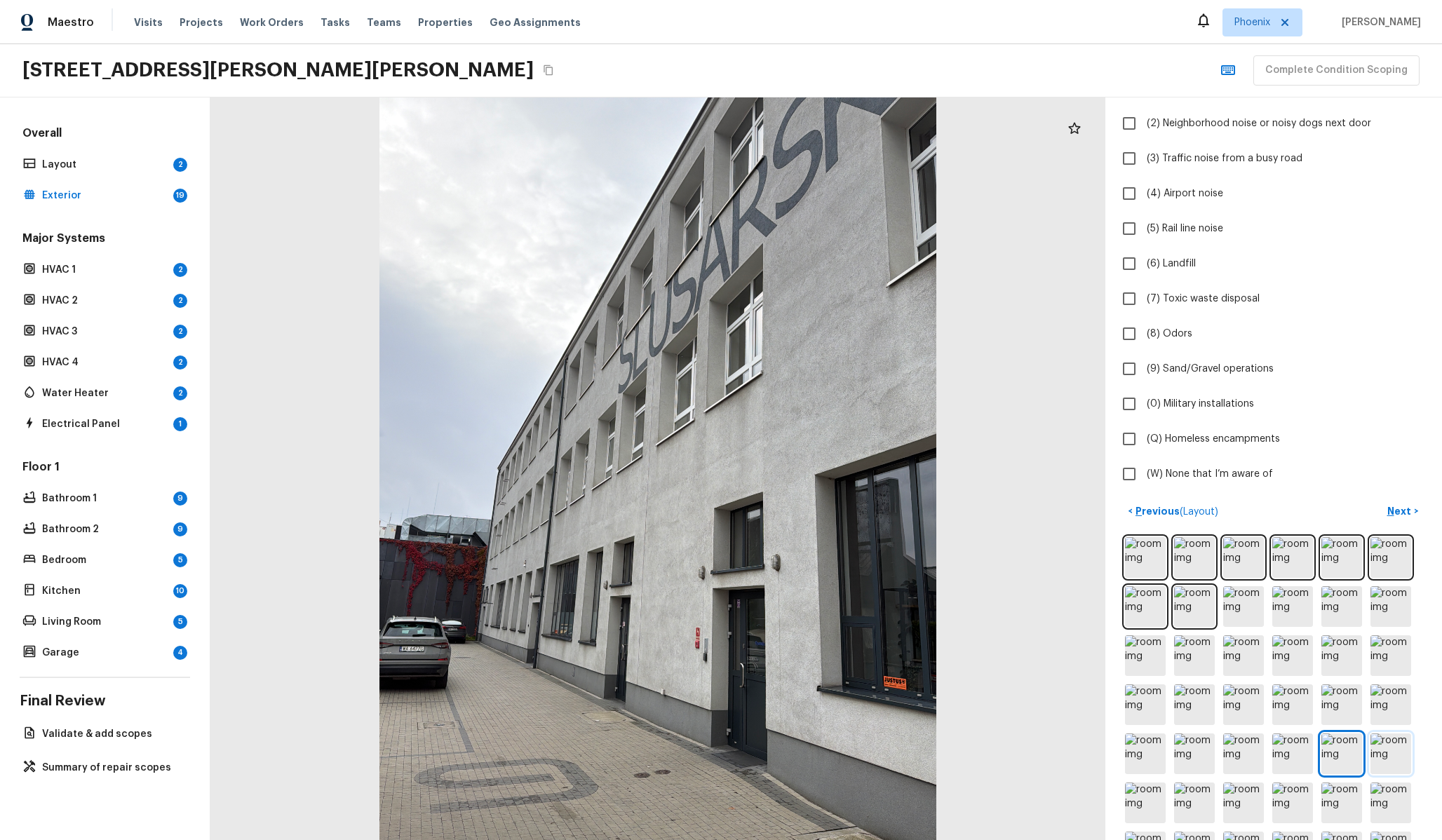
click at [1386, 745] on img at bounding box center [1390, 753] width 40 height 40
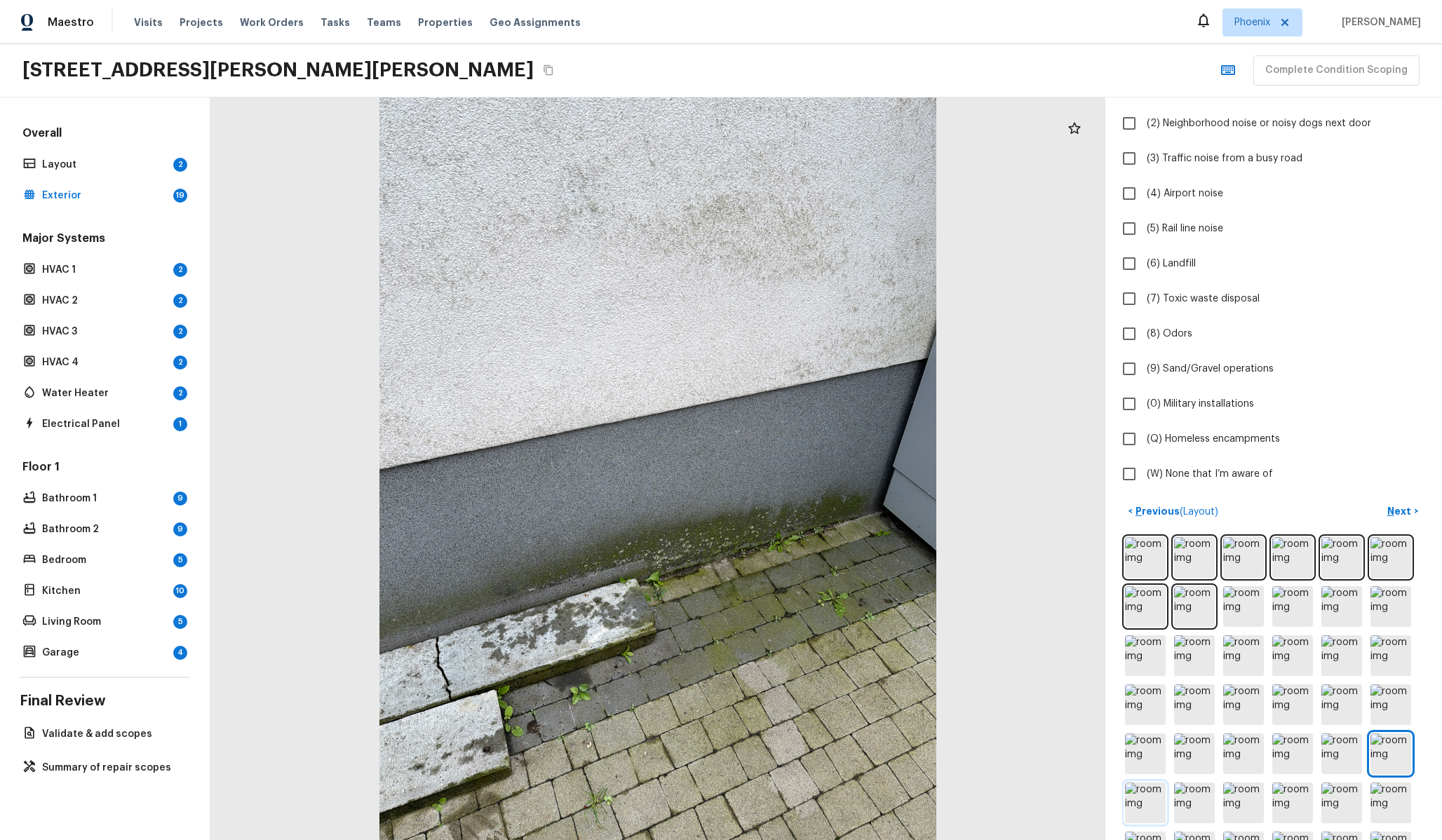
click at [1160, 784] on img at bounding box center [1144, 802] width 40 height 40
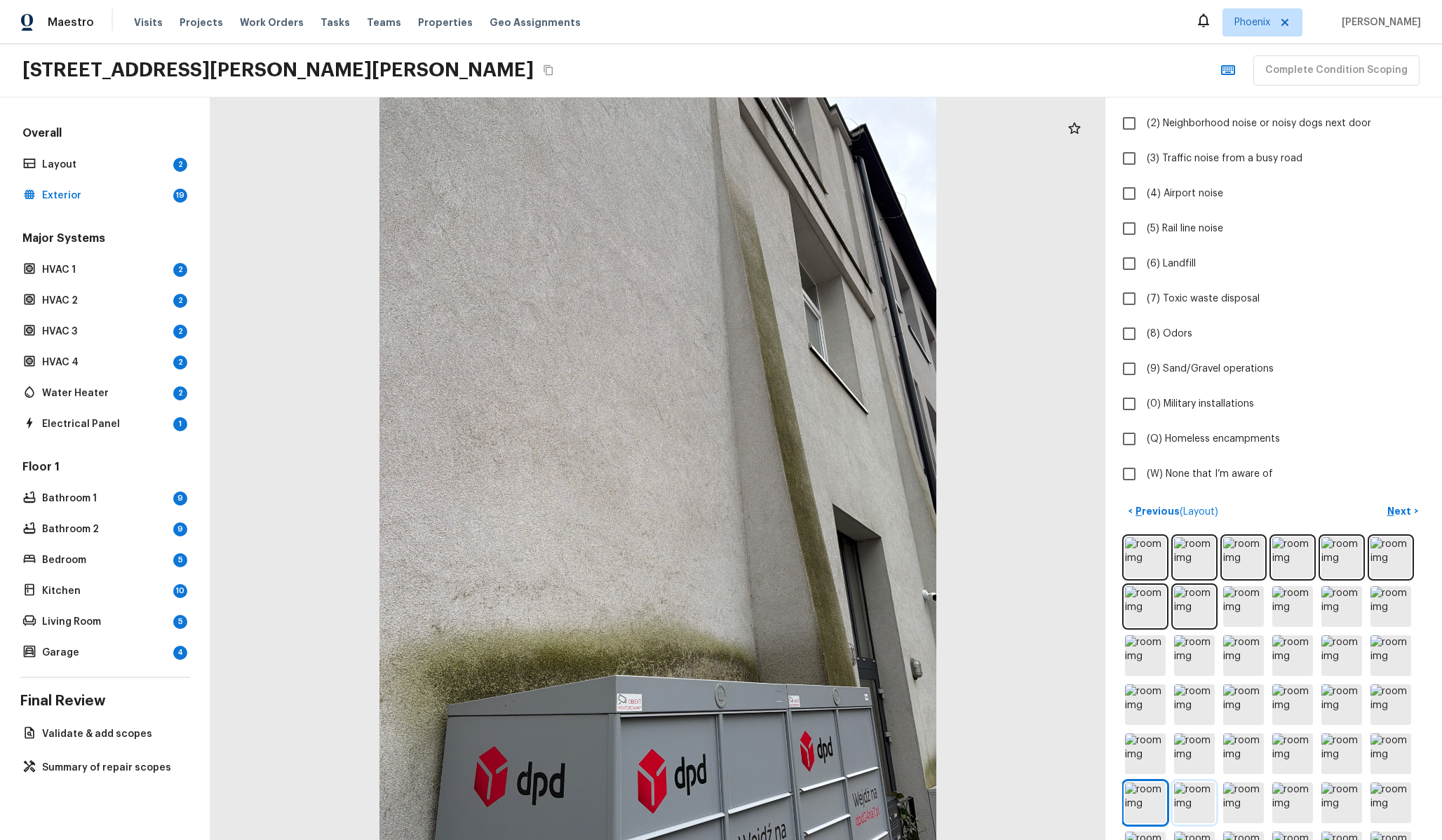
click at [1198, 792] on img at bounding box center [1194, 802] width 40 height 40
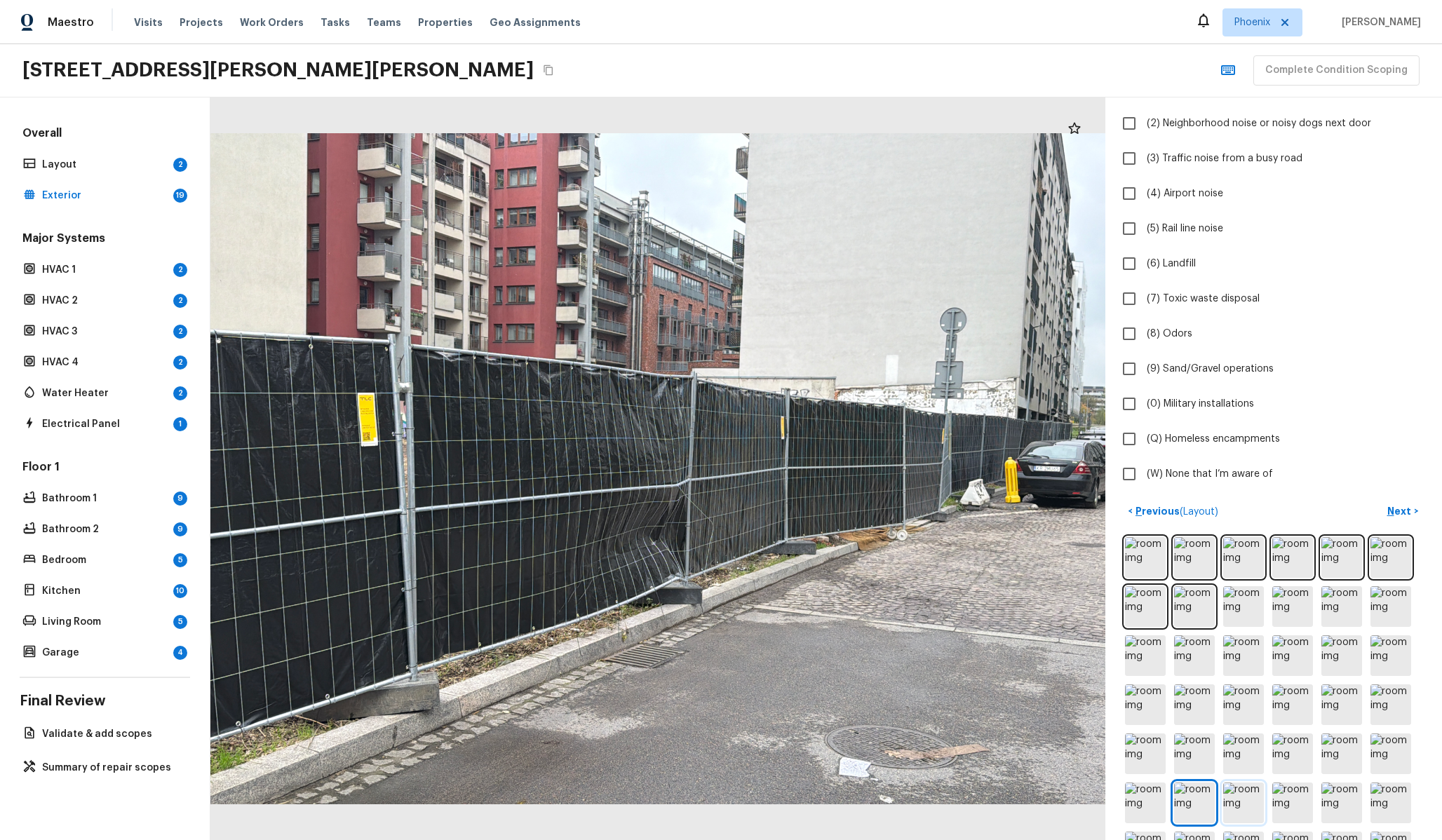
click at [1250, 802] on img at bounding box center [1243, 802] width 40 height 40
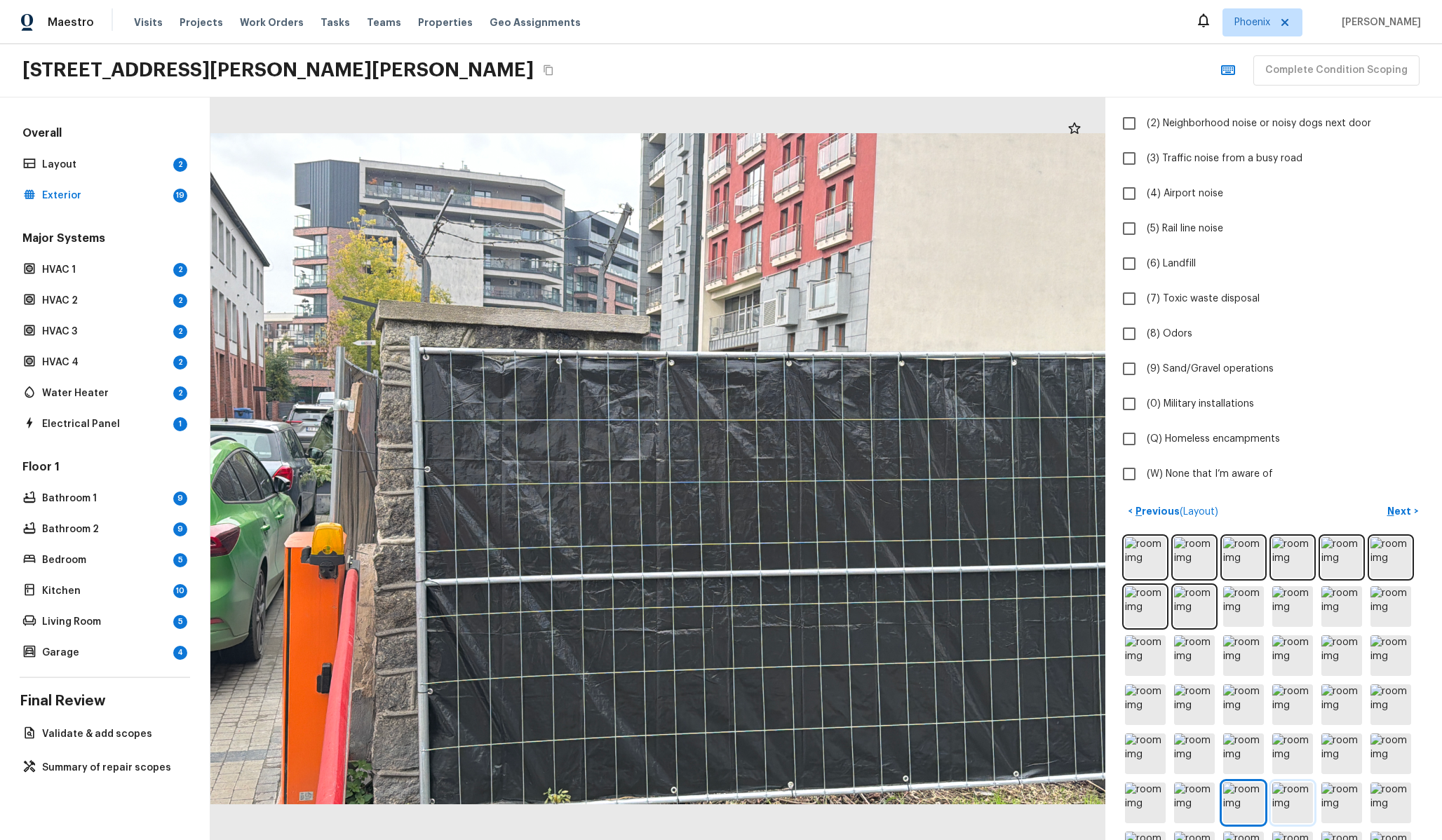
click at [1281, 810] on img at bounding box center [1292, 802] width 40 height 40
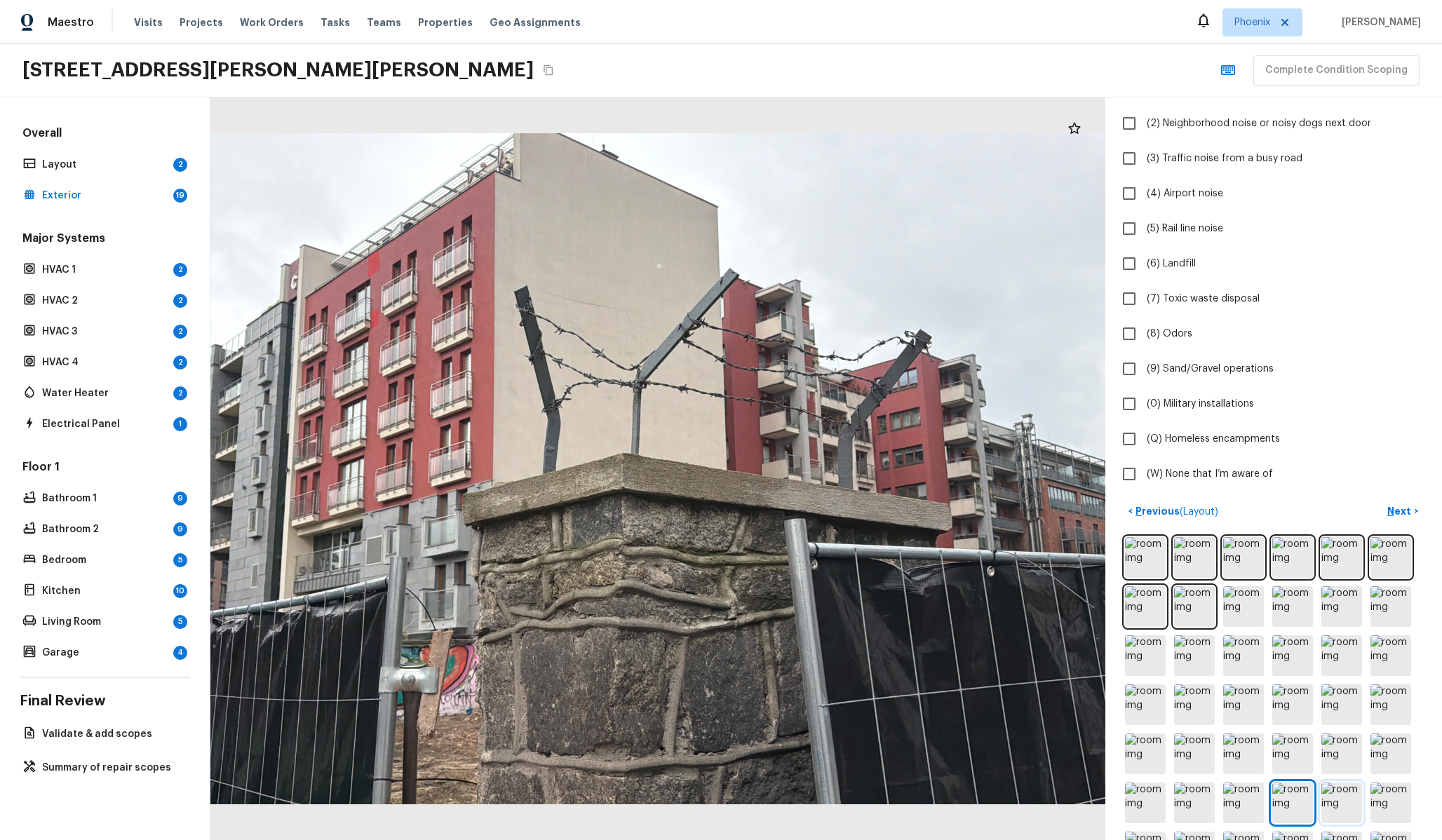
click at [1330, 805] on img at bounding box center [1341, 802] width 40 height 40
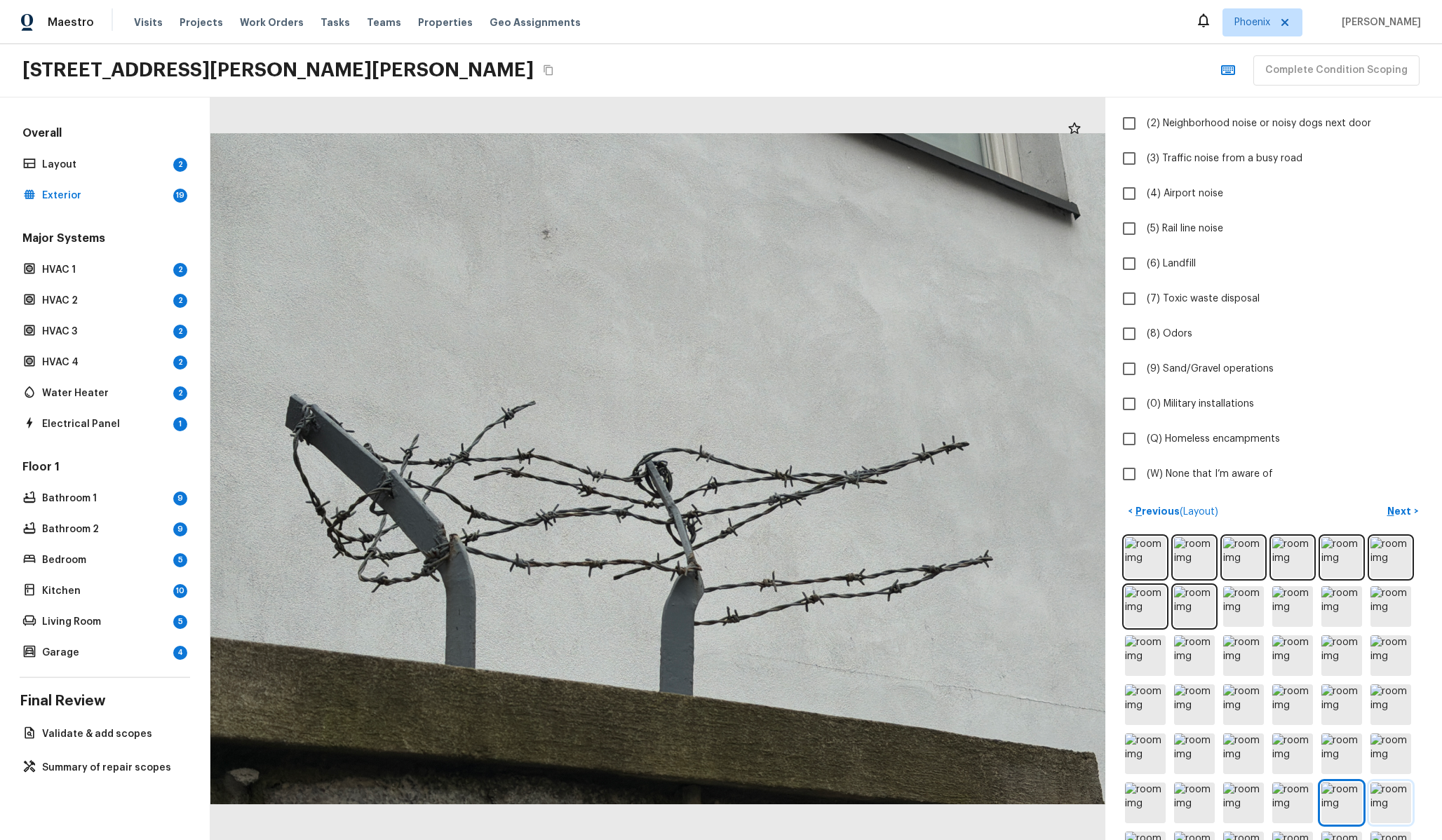
click at [1373, 799] on img at bounding box center [1390, 802] width 40 height 40
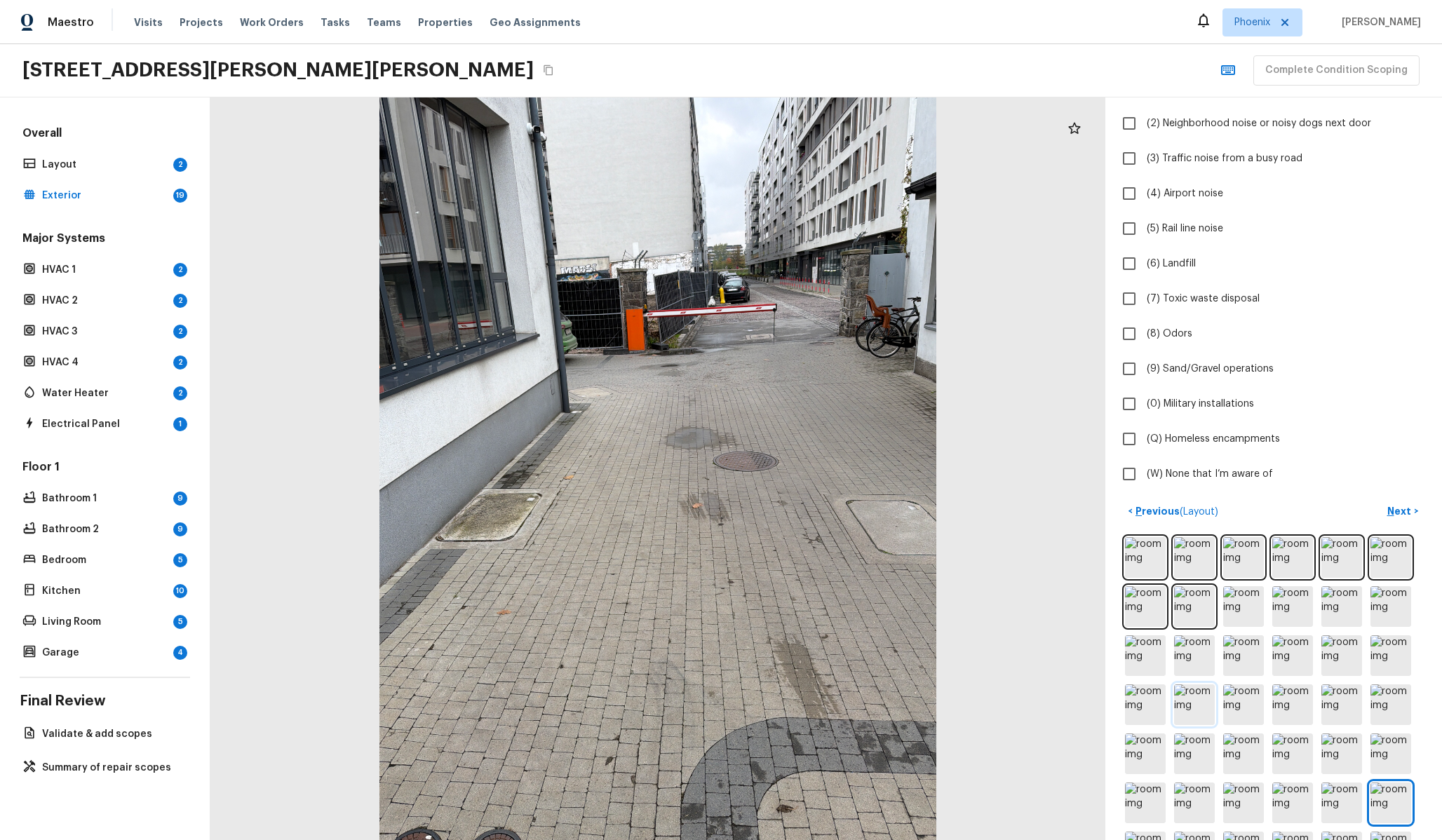
scroll to position [308, 0]
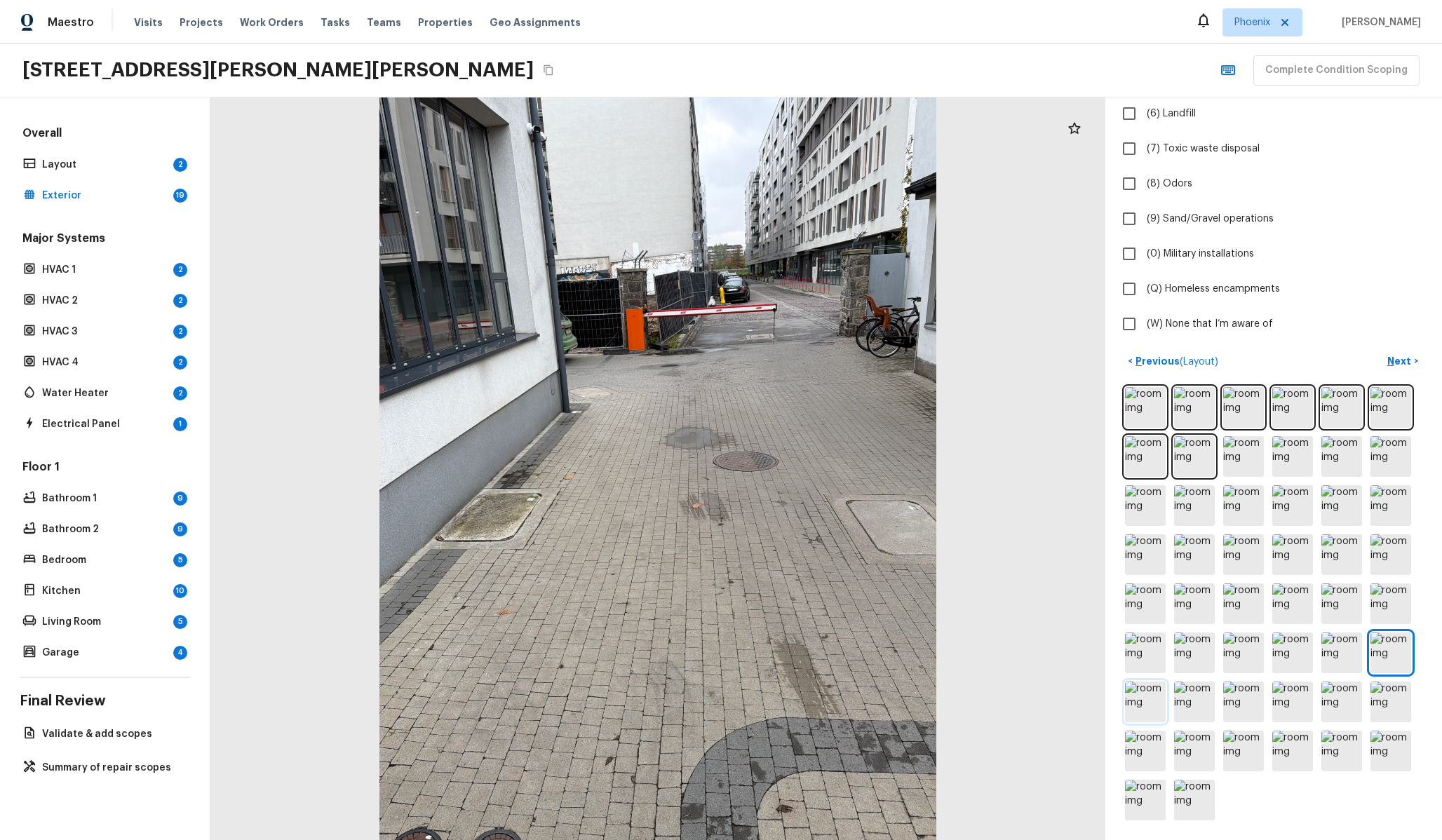
click at [1151, 687] on img at bounding box center [1144, 701] width 40 height 40
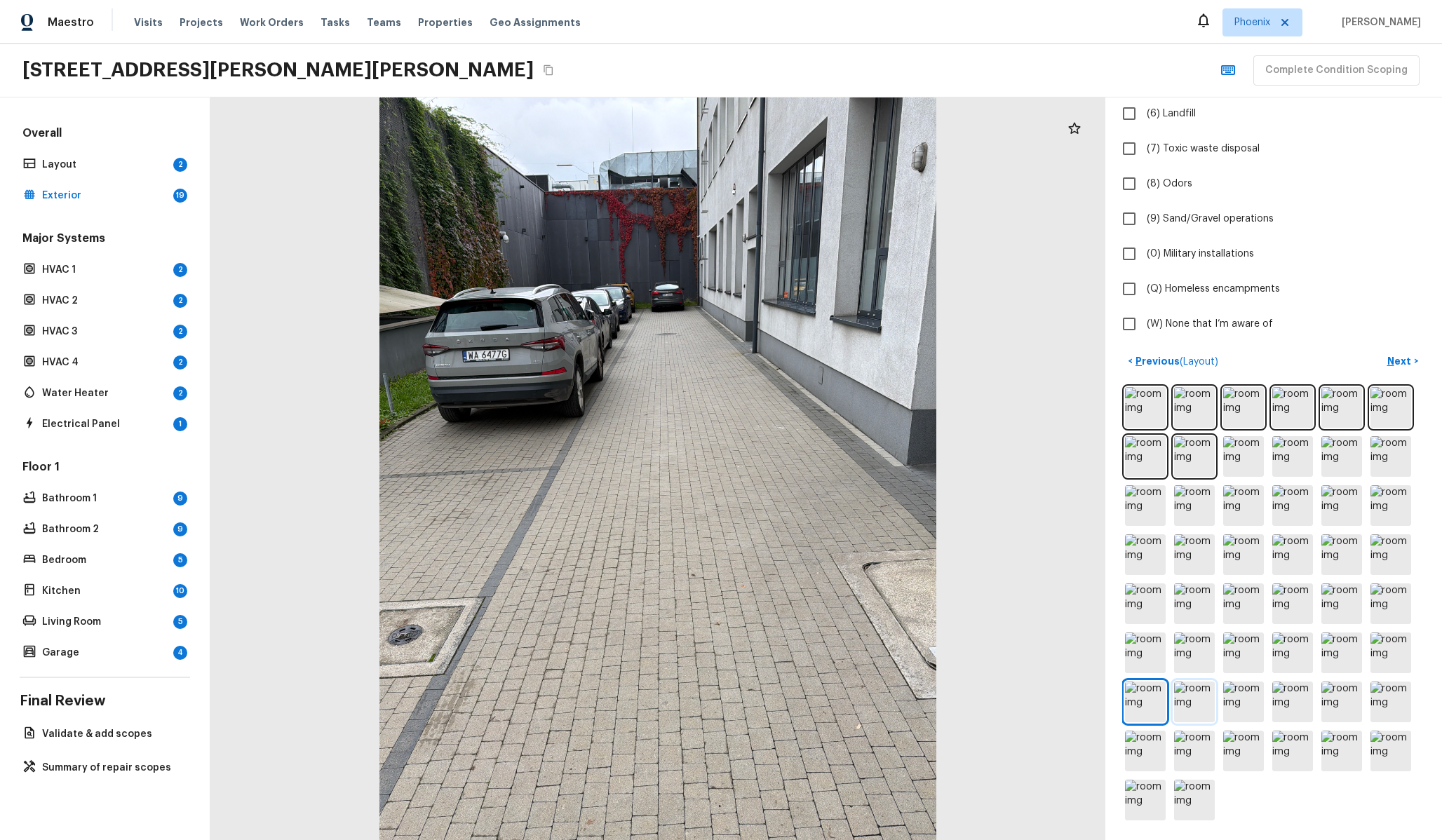
click at [1192, 705] on img at bounding box center [1194, 701] width 40 height 40
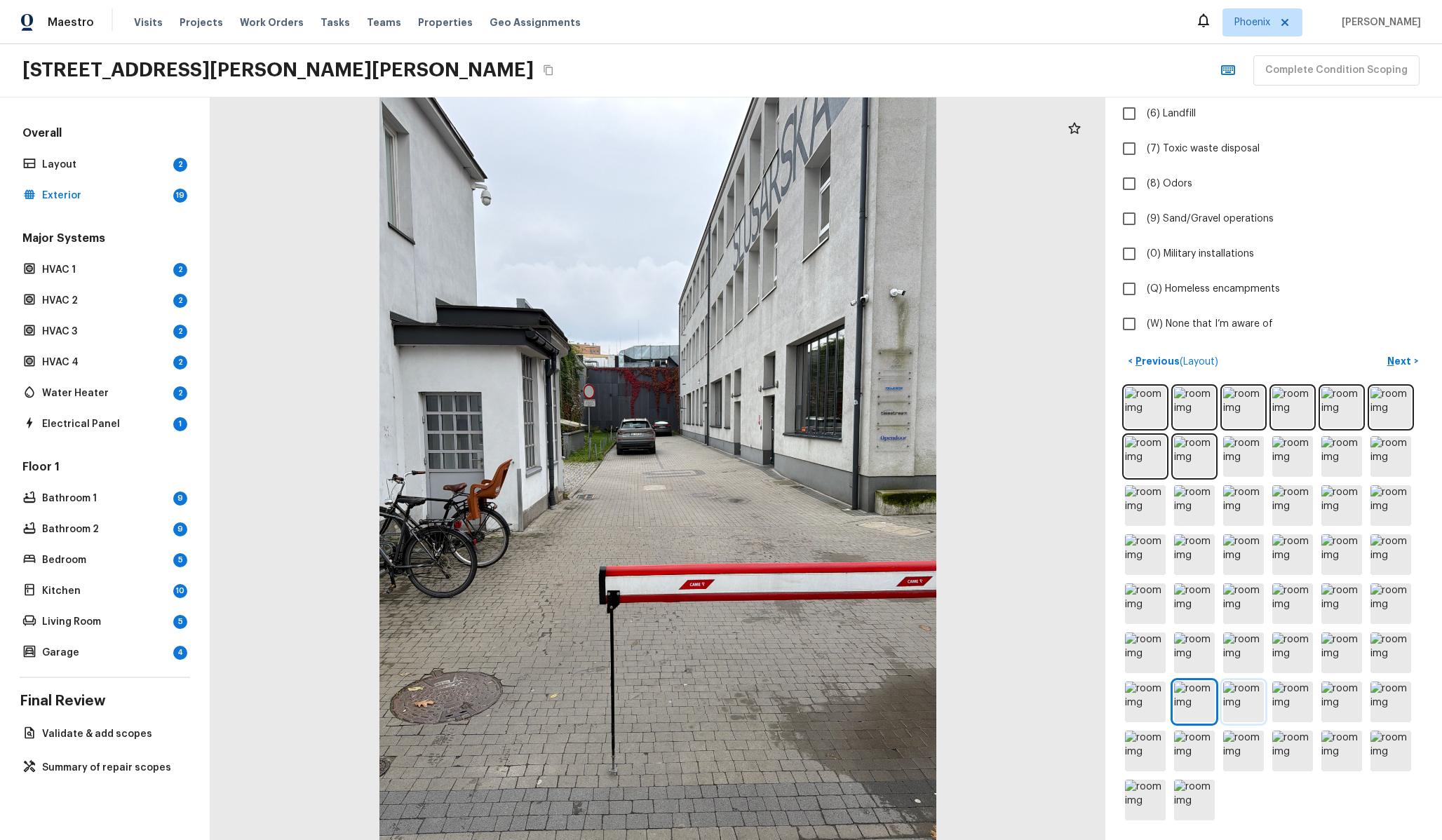
click at [1240, 700] on img at bounding box center [1243, 701] width 40 height 40
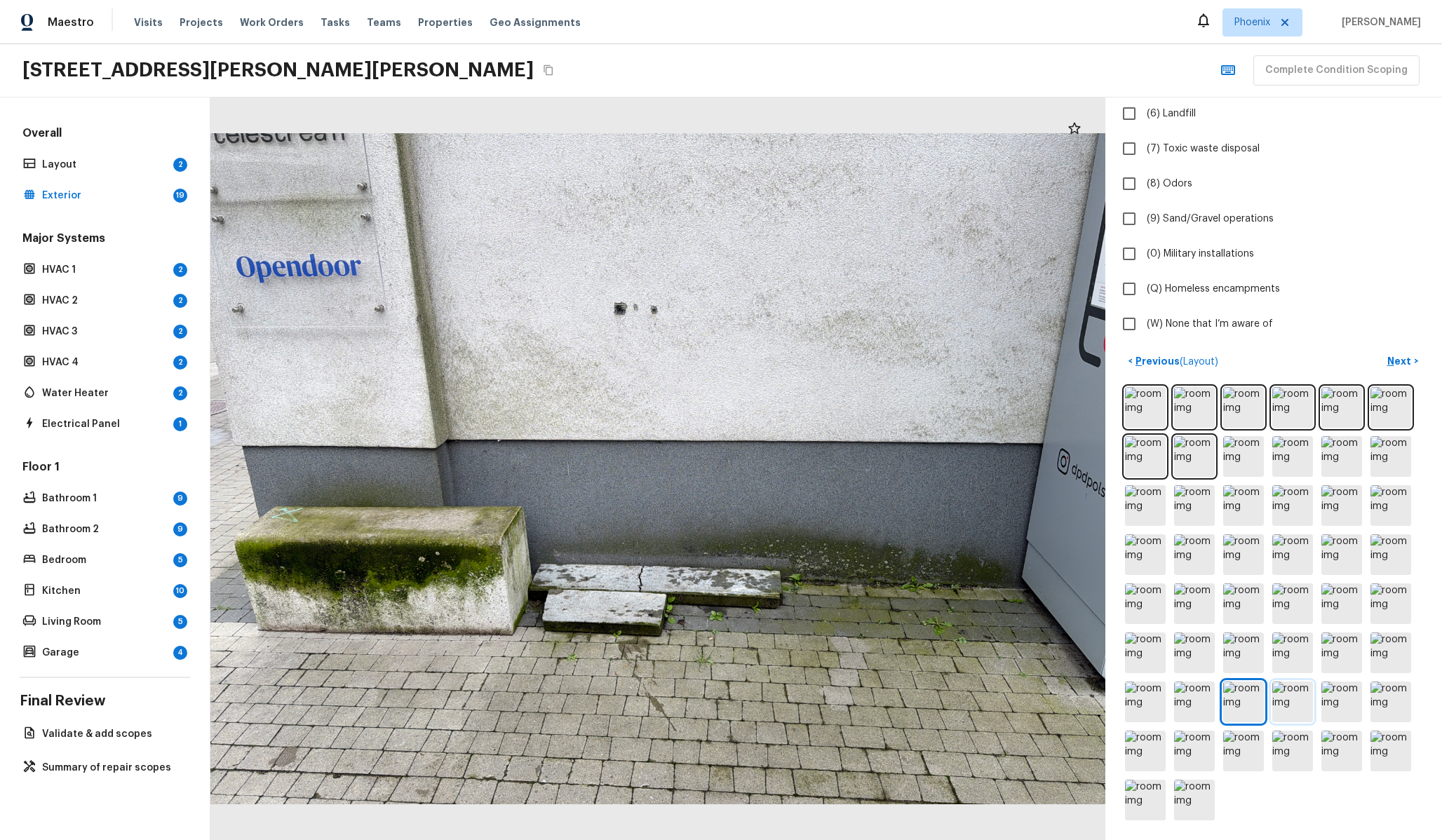
click at [1288, 700] on img at bounding box center [1292, 701] width 40 height 40
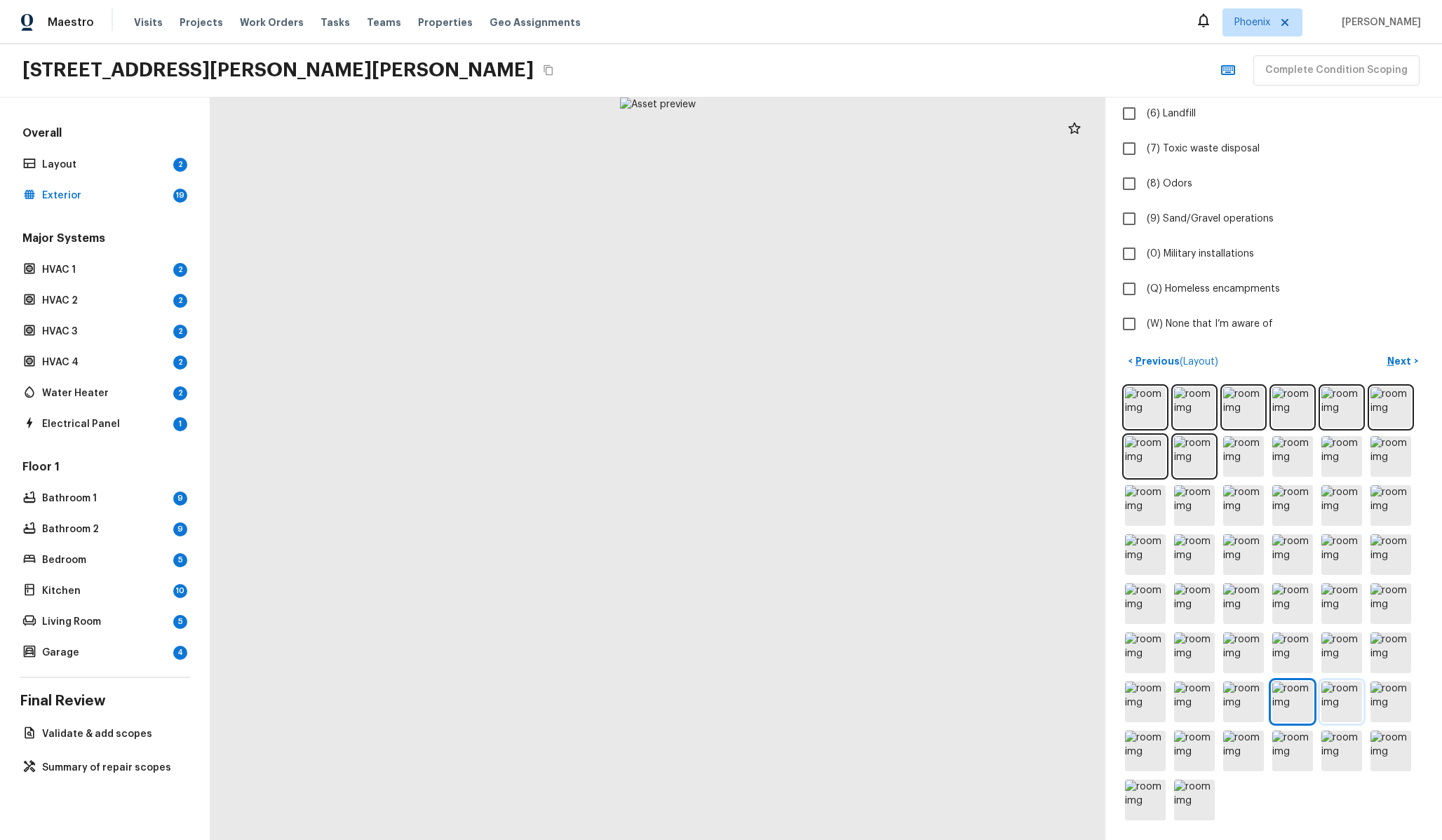
click at [1321, 699] on img at bounding box center [1341, 701] width 40 height 40
click at [1386, 697] on img at bounding box center [1390, 701] width 40 height 40
click at [1146, 745] on img at bounding box center [1144, 750] width 40 height 40
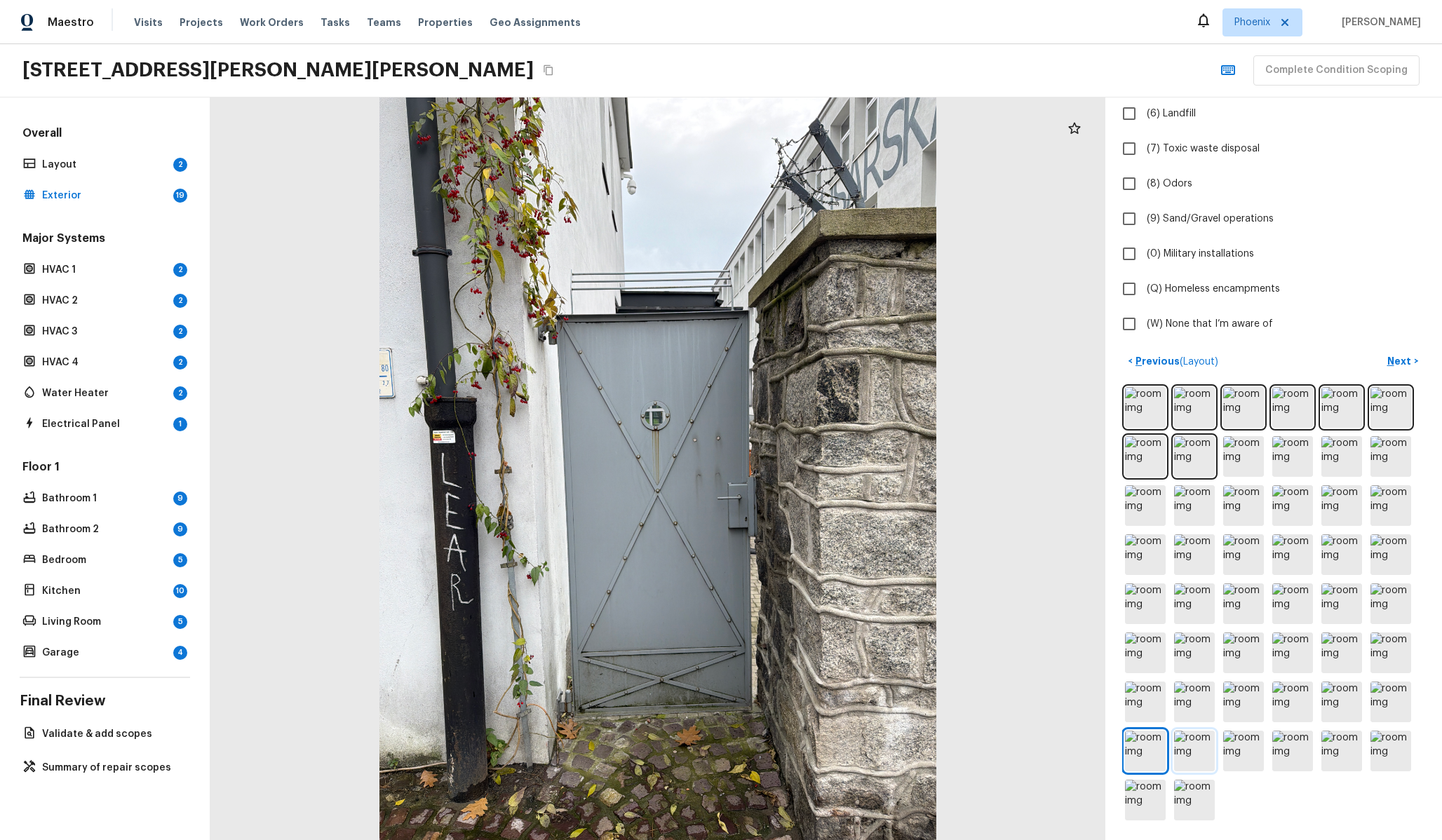
click at [1190, 753] on img at bounding box center [1194, 750] width 40 height 40
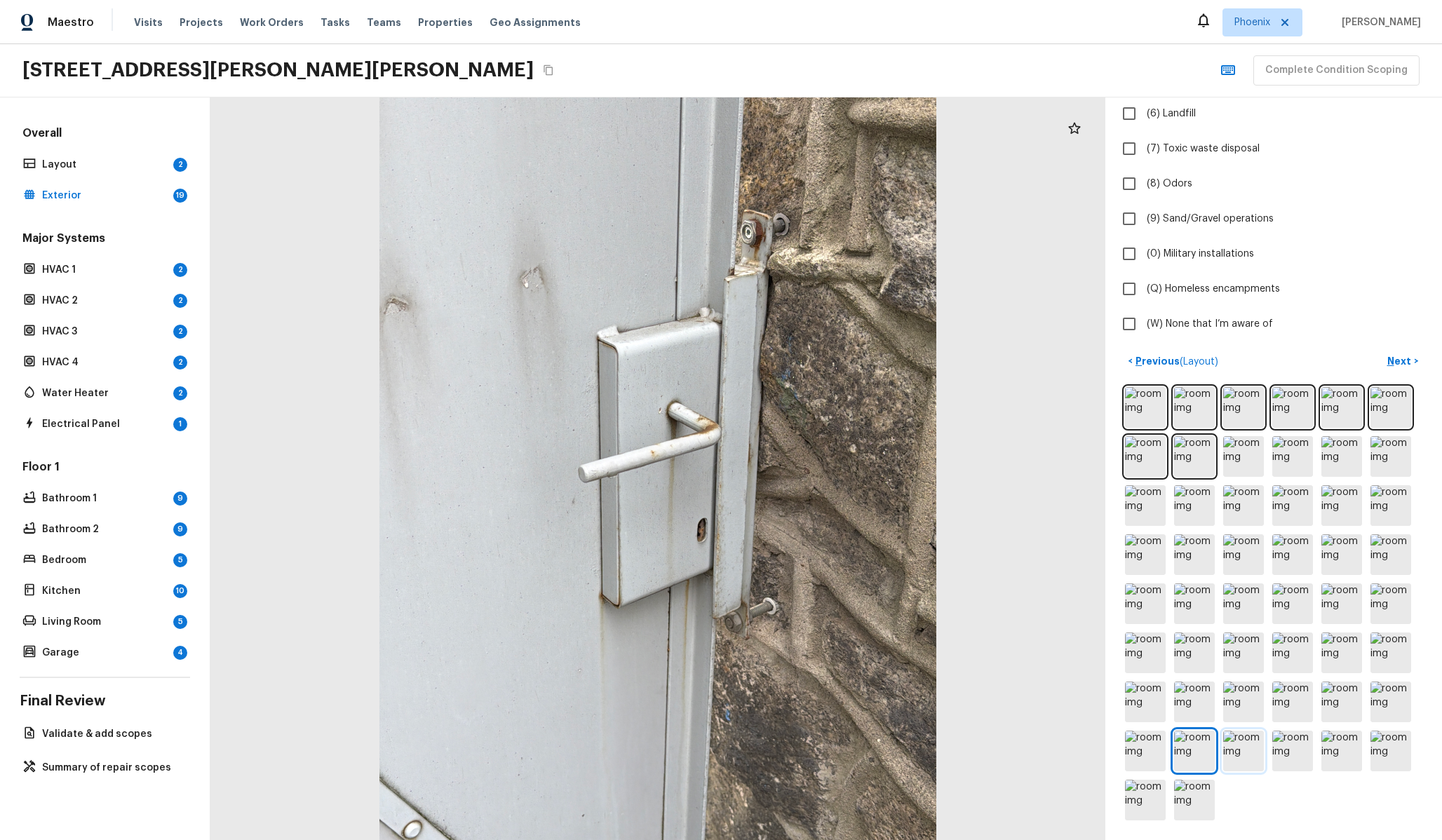
click at [1240, 750] on img at bounding box center [1243, 750] width 40 height 40
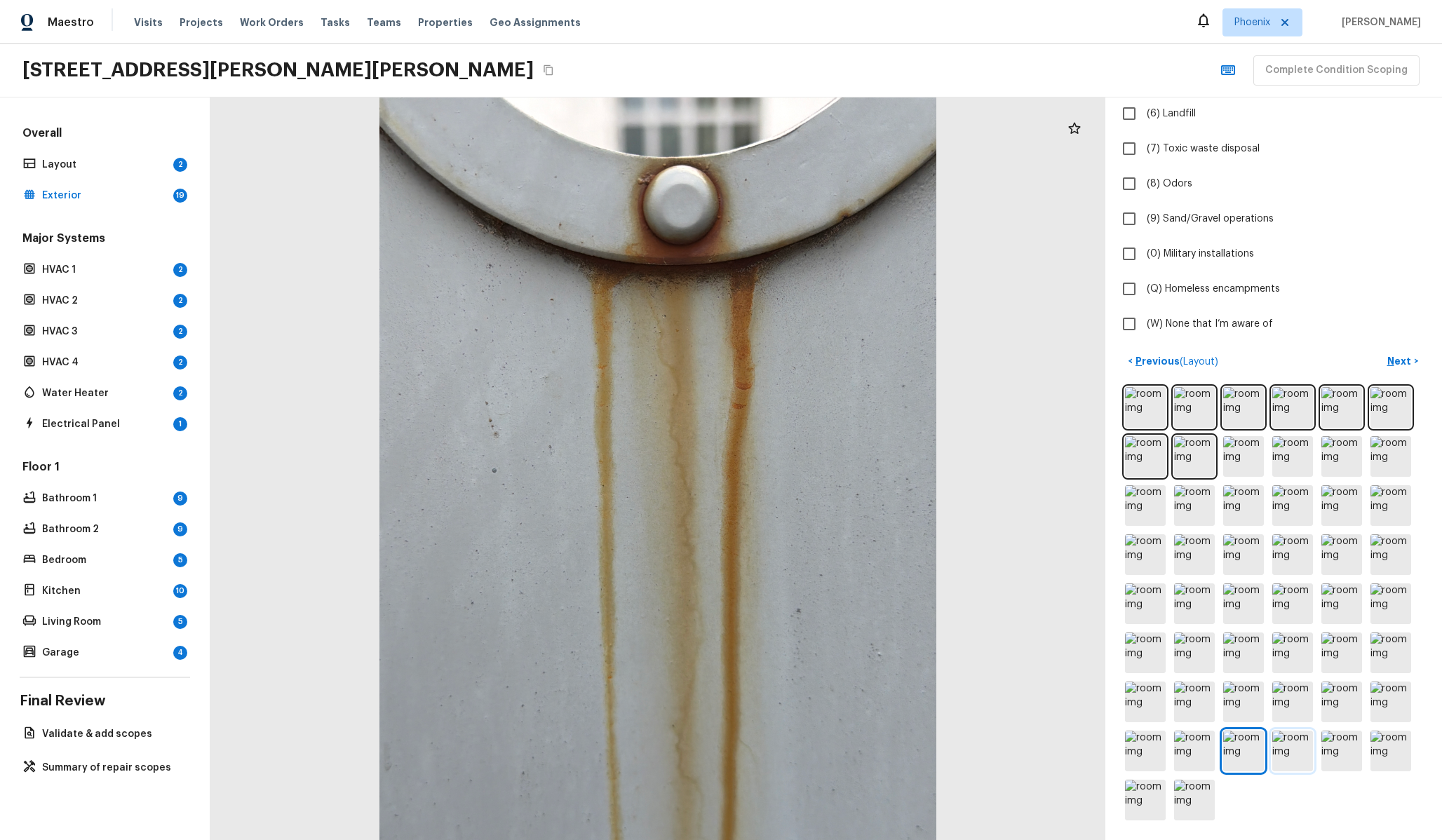
click at [1292, 760] on img at bounding box center [1292, 750] width 40 height 40
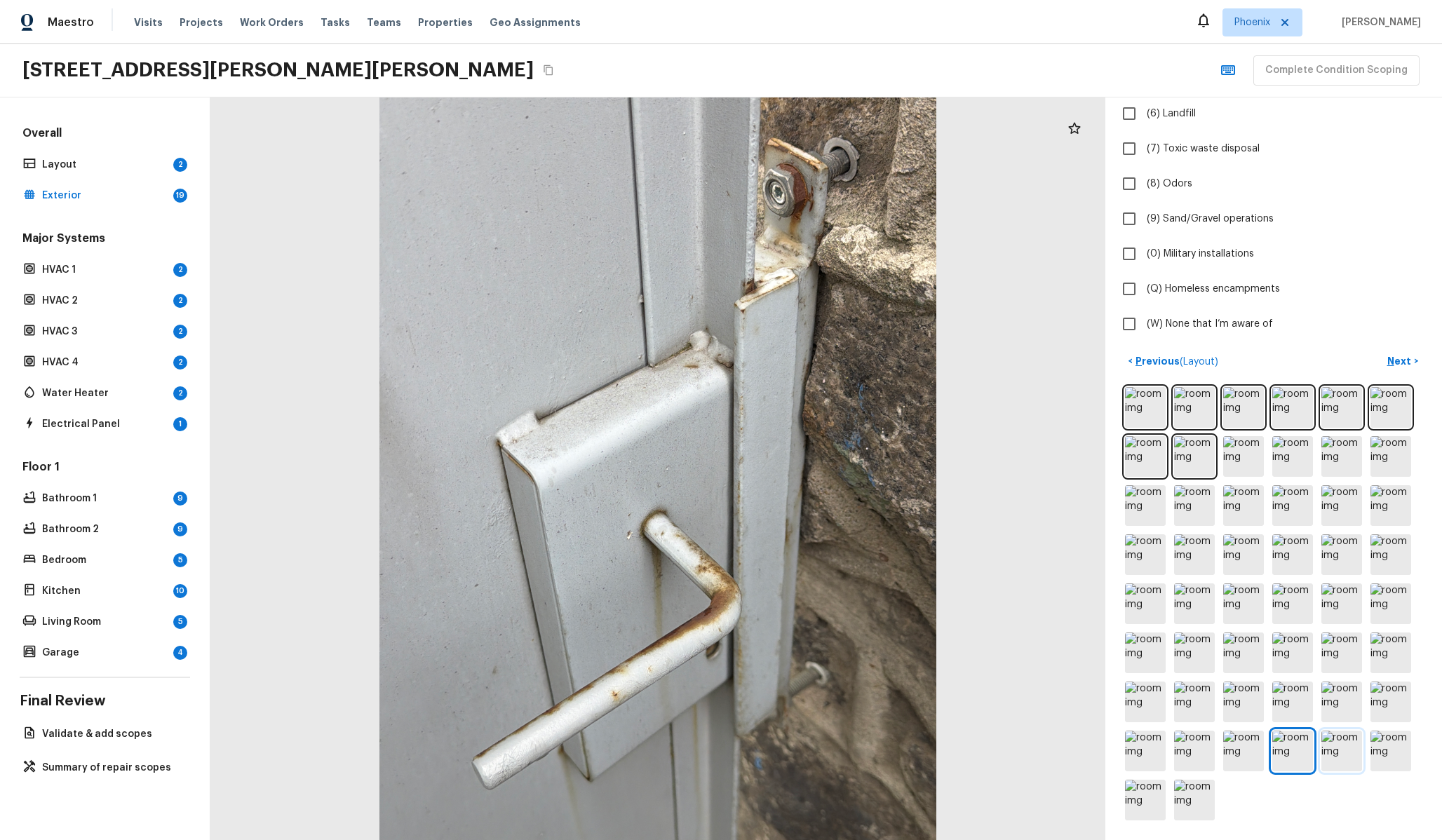
click at [1350, 751] on img at bounding box center [1341, 750] width 40 height 40
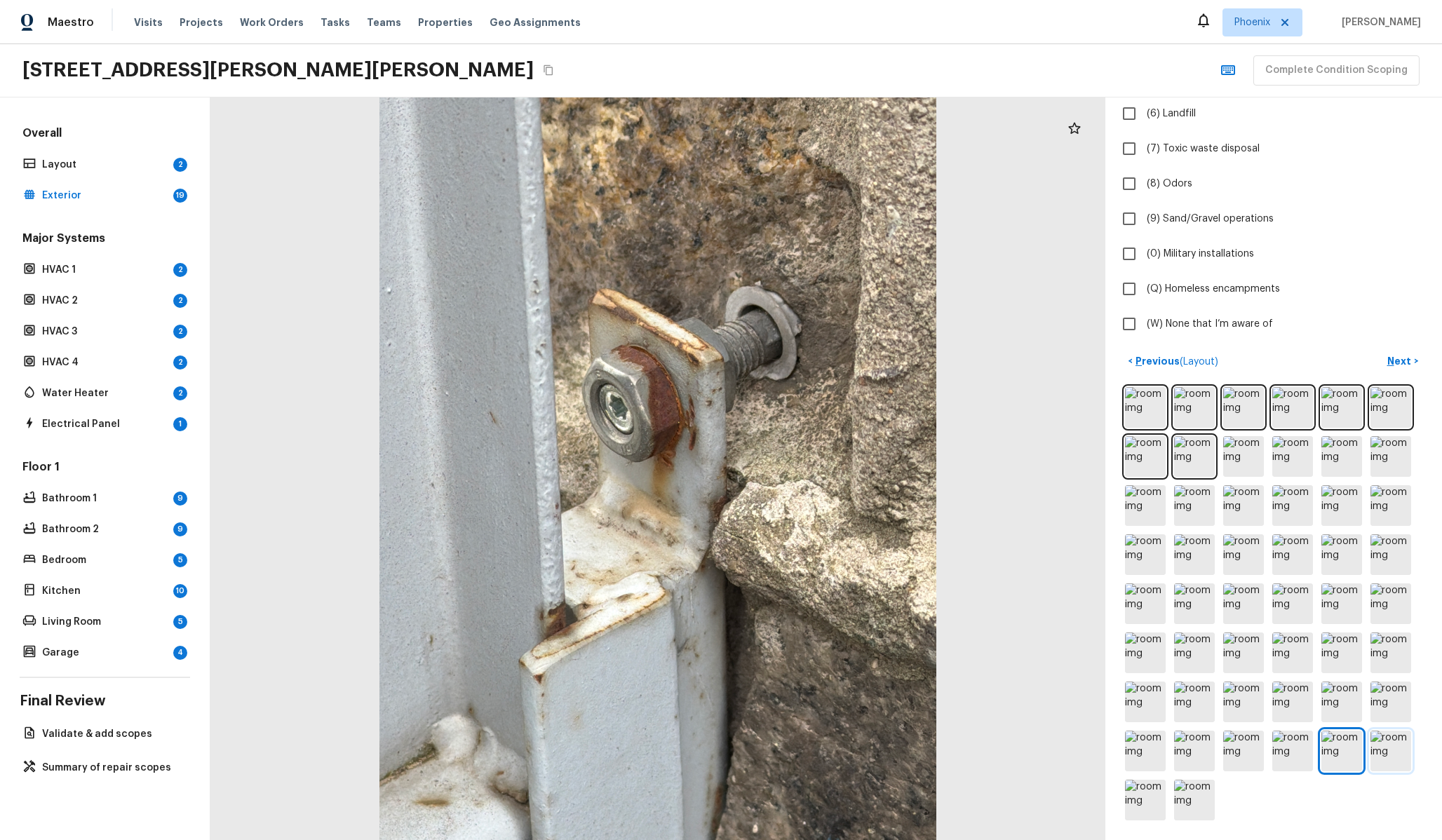
click at [1387, 751] on img at bounding box center [1390, 750] width 40 height 40
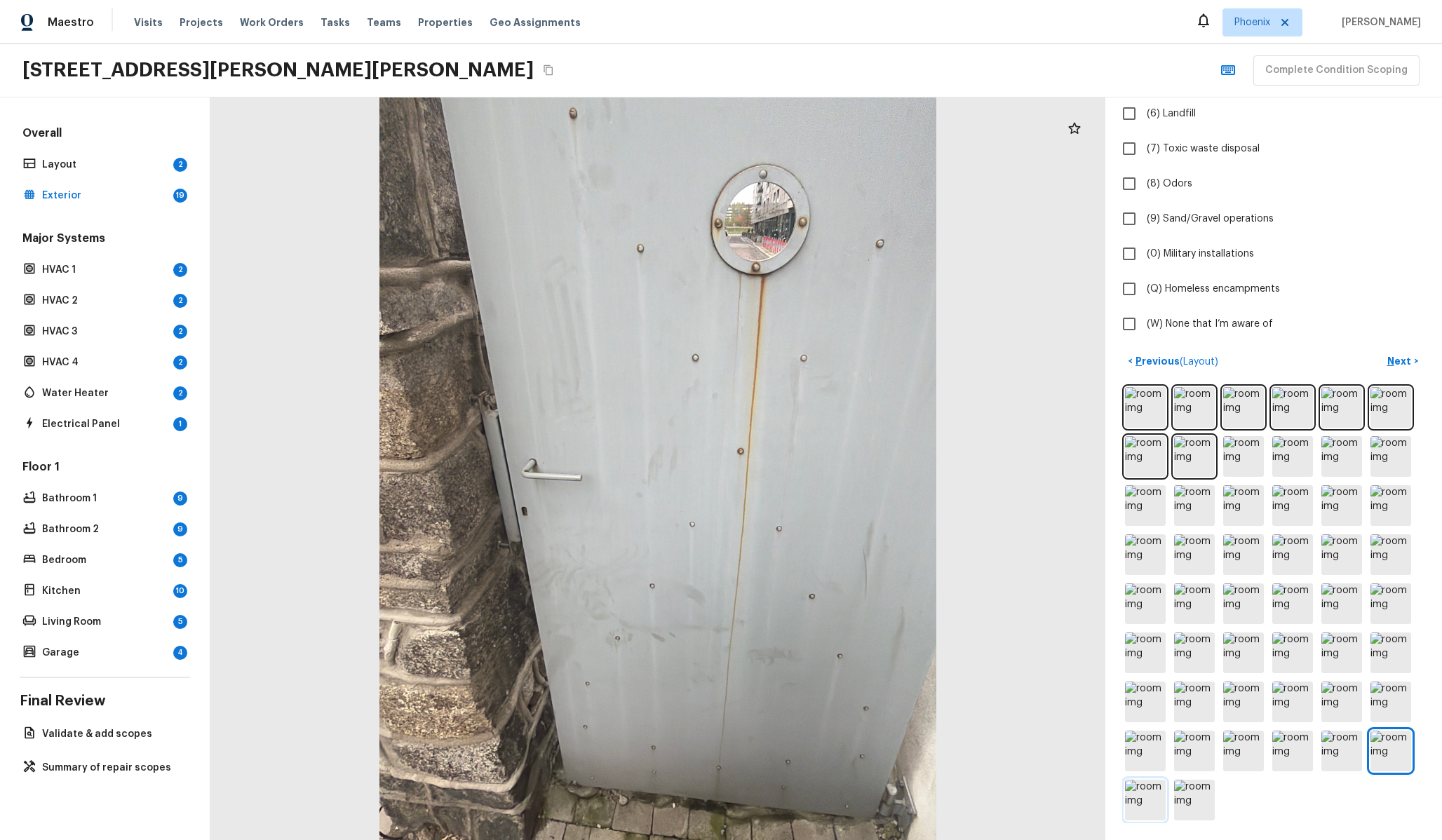
click at [1137, 796] on img at bounding box center [1144, 800] width 40 height 40
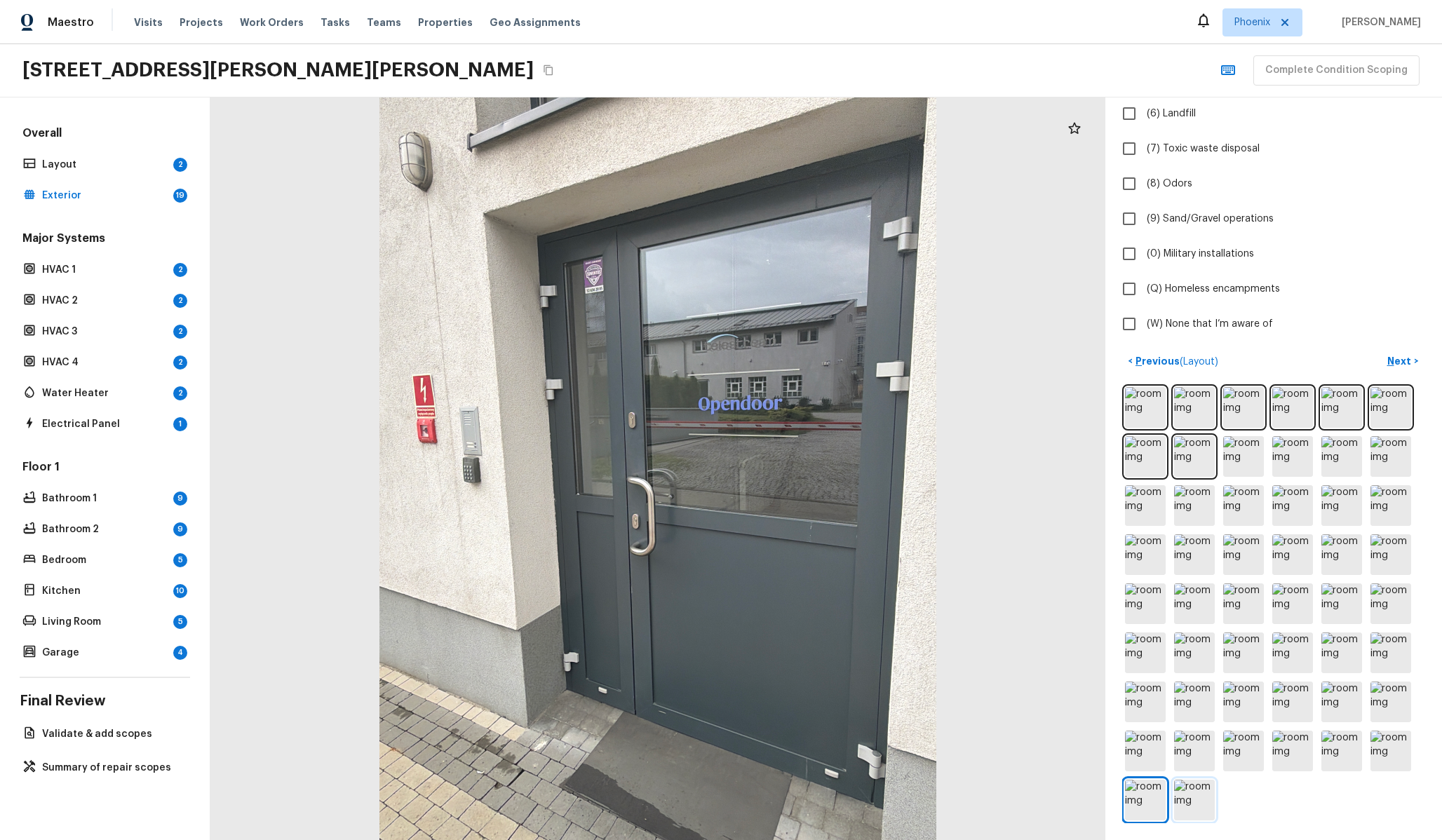
click at [1198, 808] on img at bounding box center [1194, 800] width 40 height 40
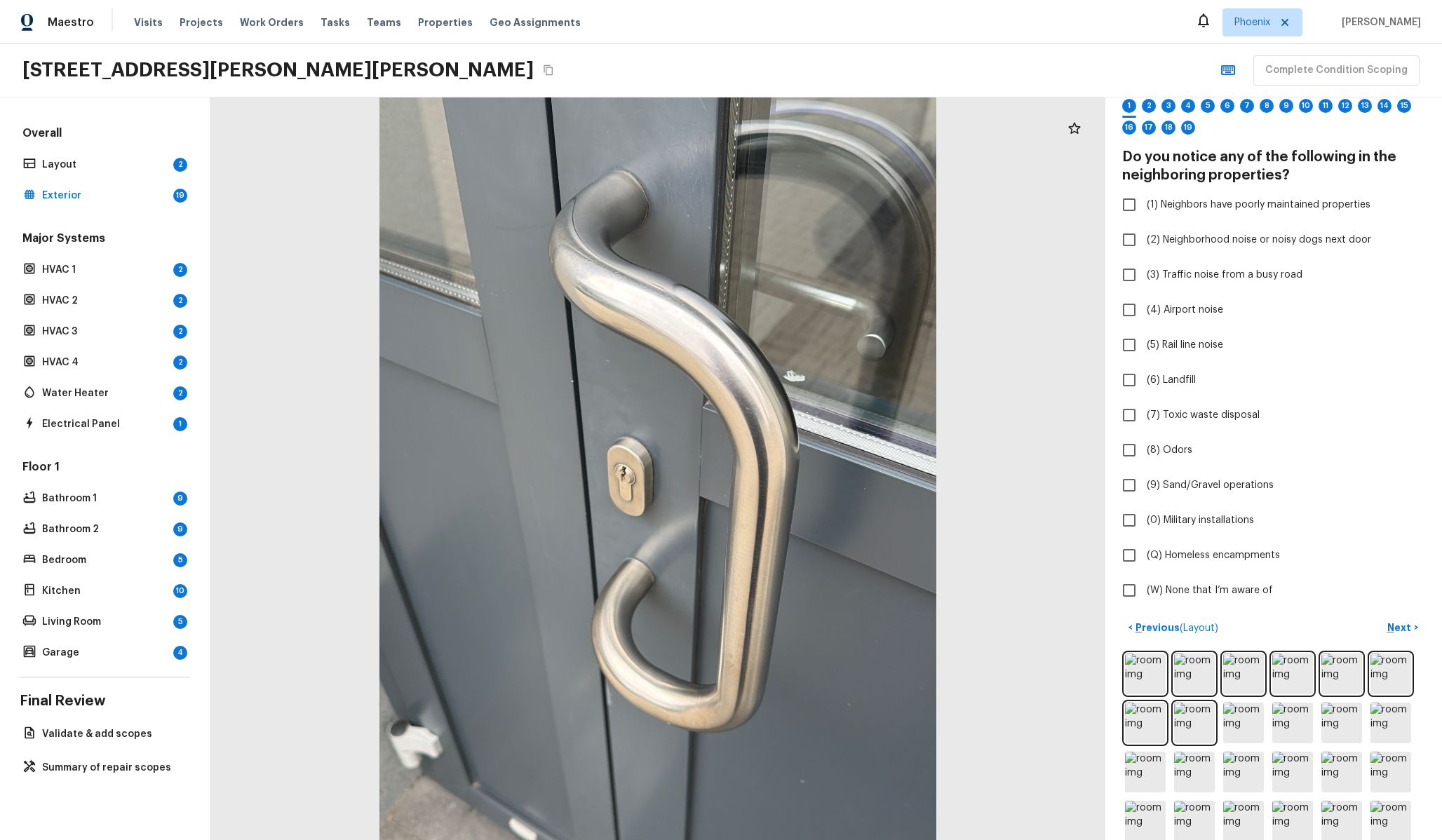
scroll to position [0, 0]
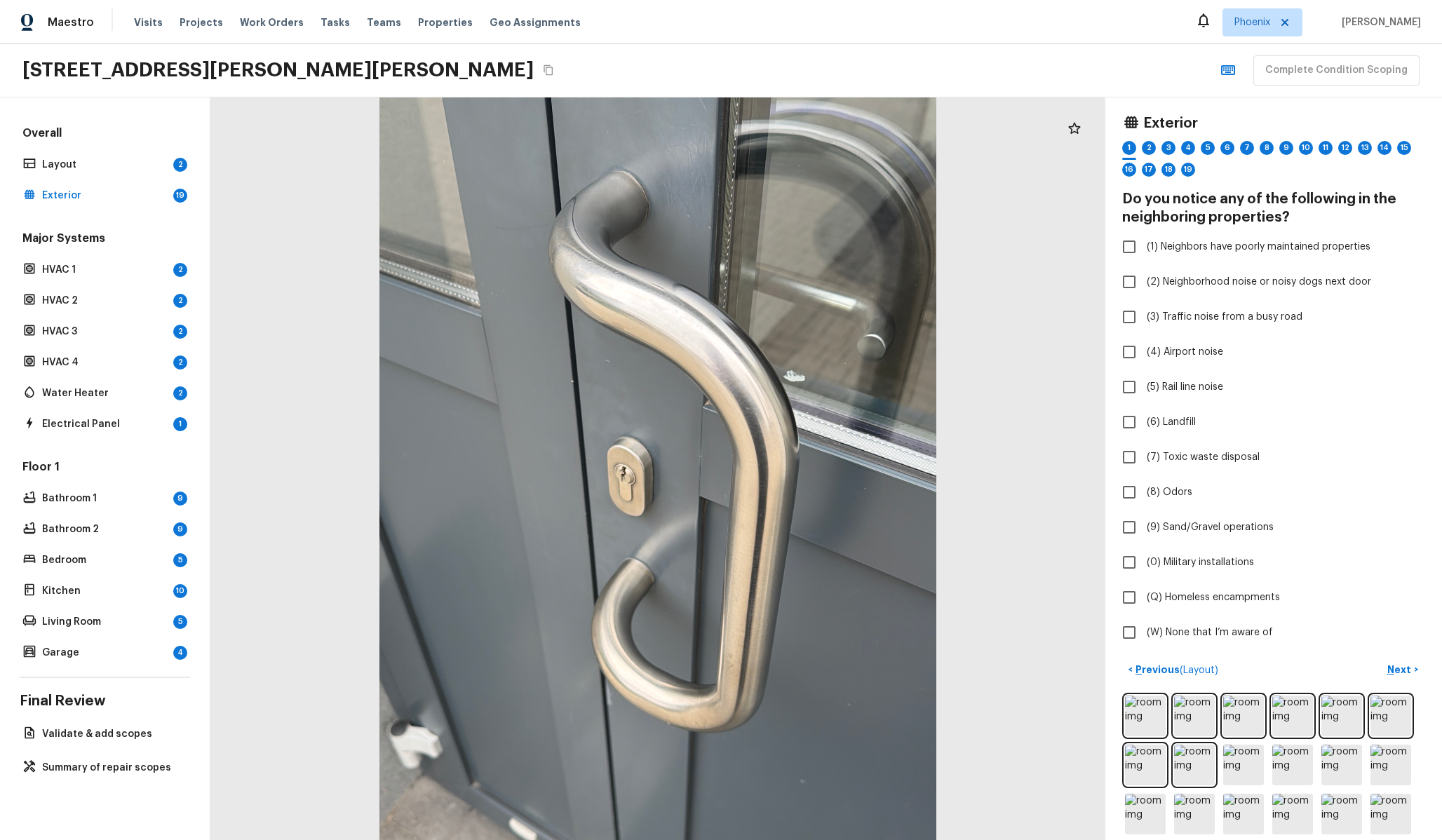
click at [105, 509] on div "Floor 1 Bathroom 1 9 Bathroom 2 9 Bedroom 5 Kitchen 10 Living Room 5 Garage 4" at bounding box center [105, 560] width 170 height 204
click at [95, 499] on p "Bathroom 1" at bounding box center [105, 498] width 126 height 14
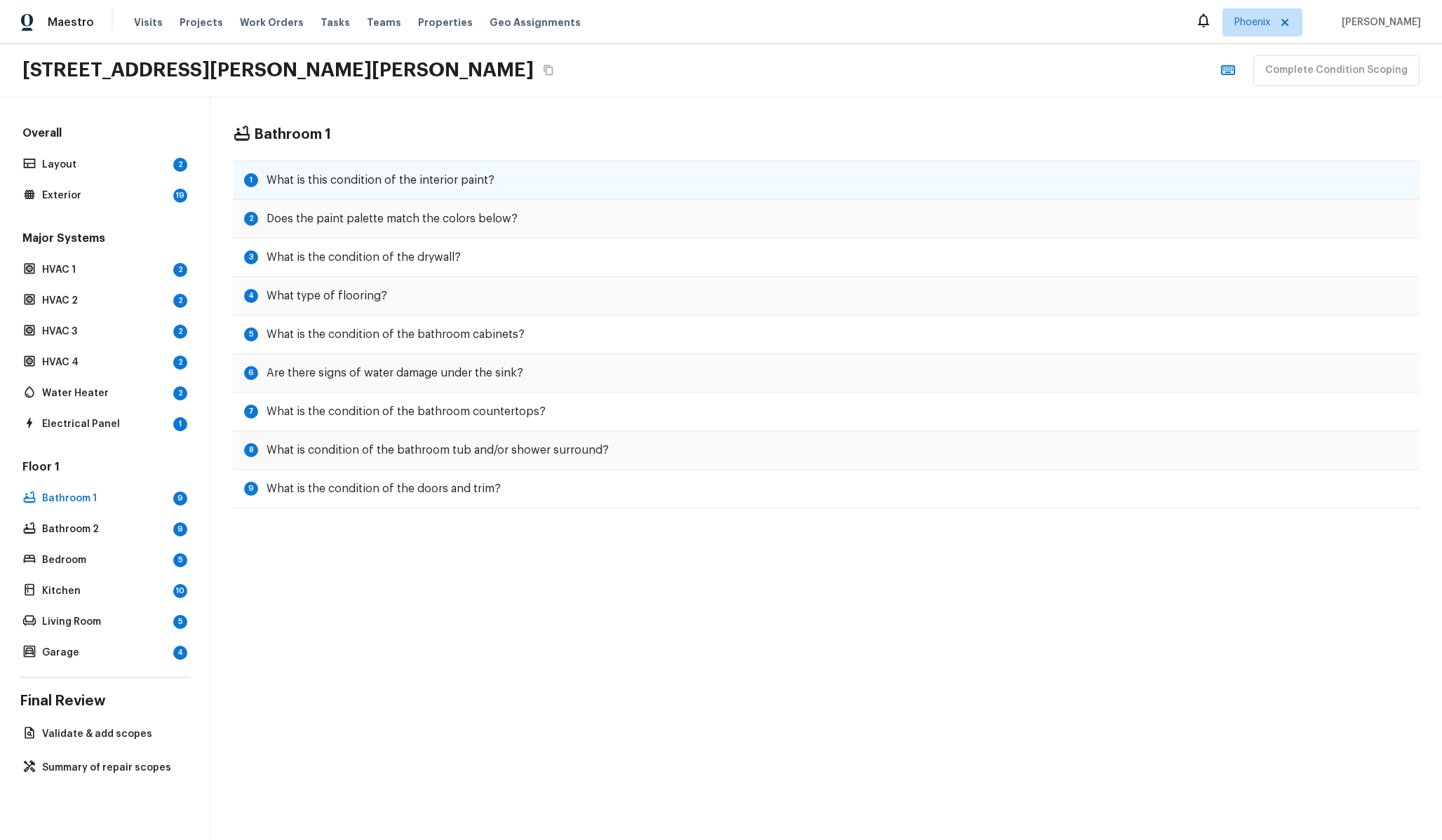
click at [367, 178] on h5 "What is this condition of the interior paint?" at bounding box center [380, 179] width 228 height 15
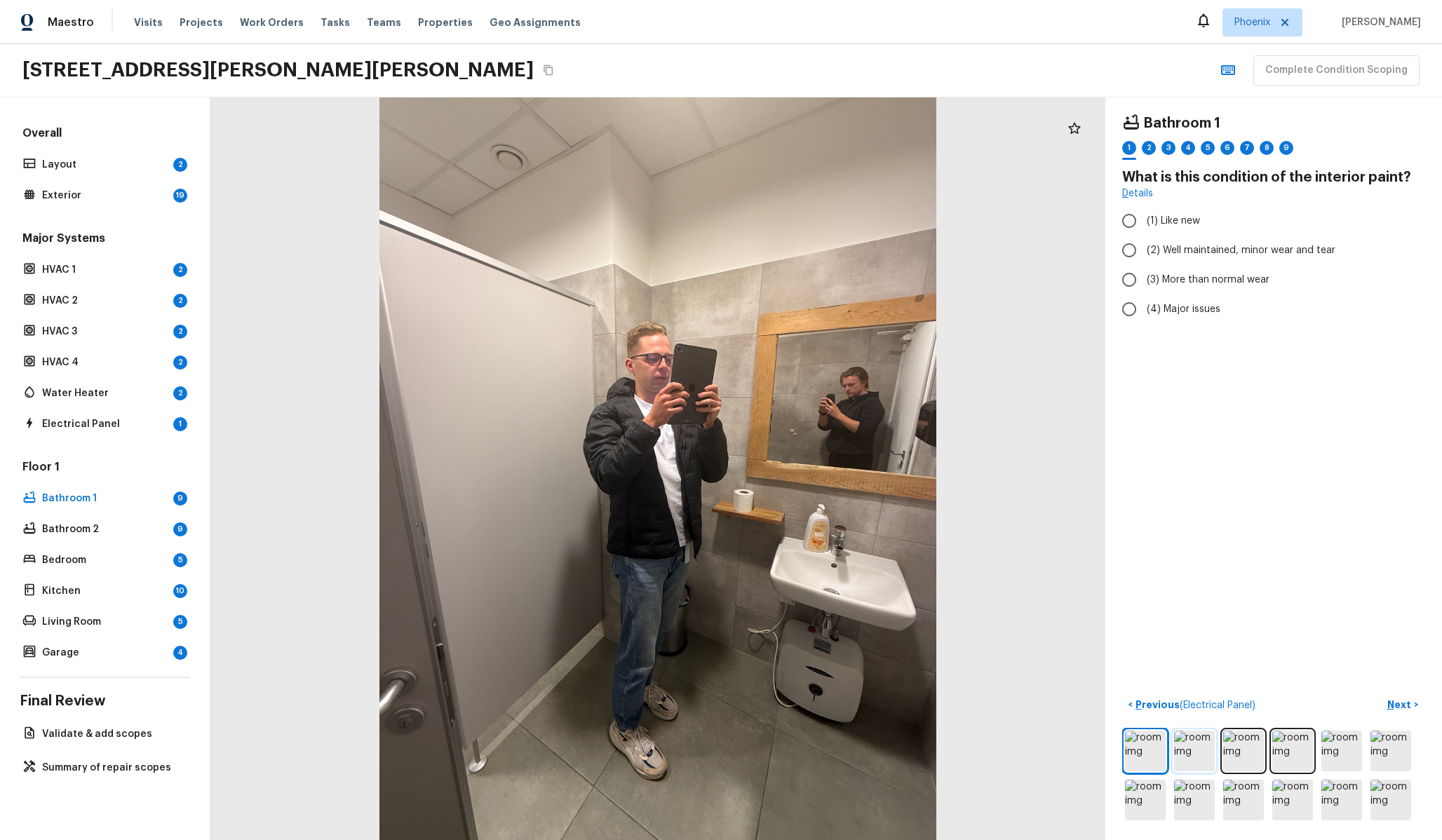
click at [1188, 744] on img at bounding box center [1194, 750] width 40 height 40
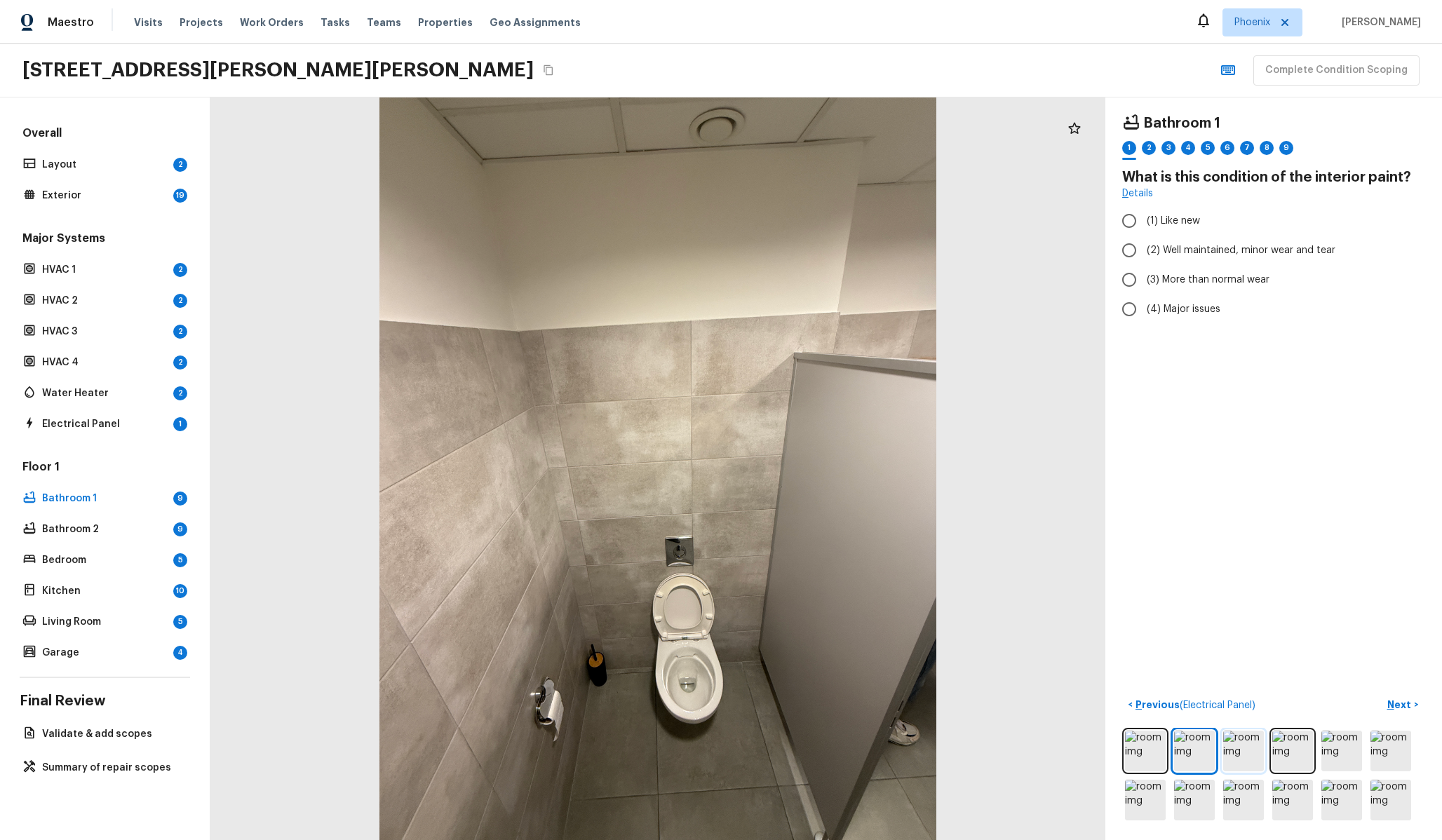
click at [1254, 741] on img at bounding box center [1243, 750] width 40 height 40
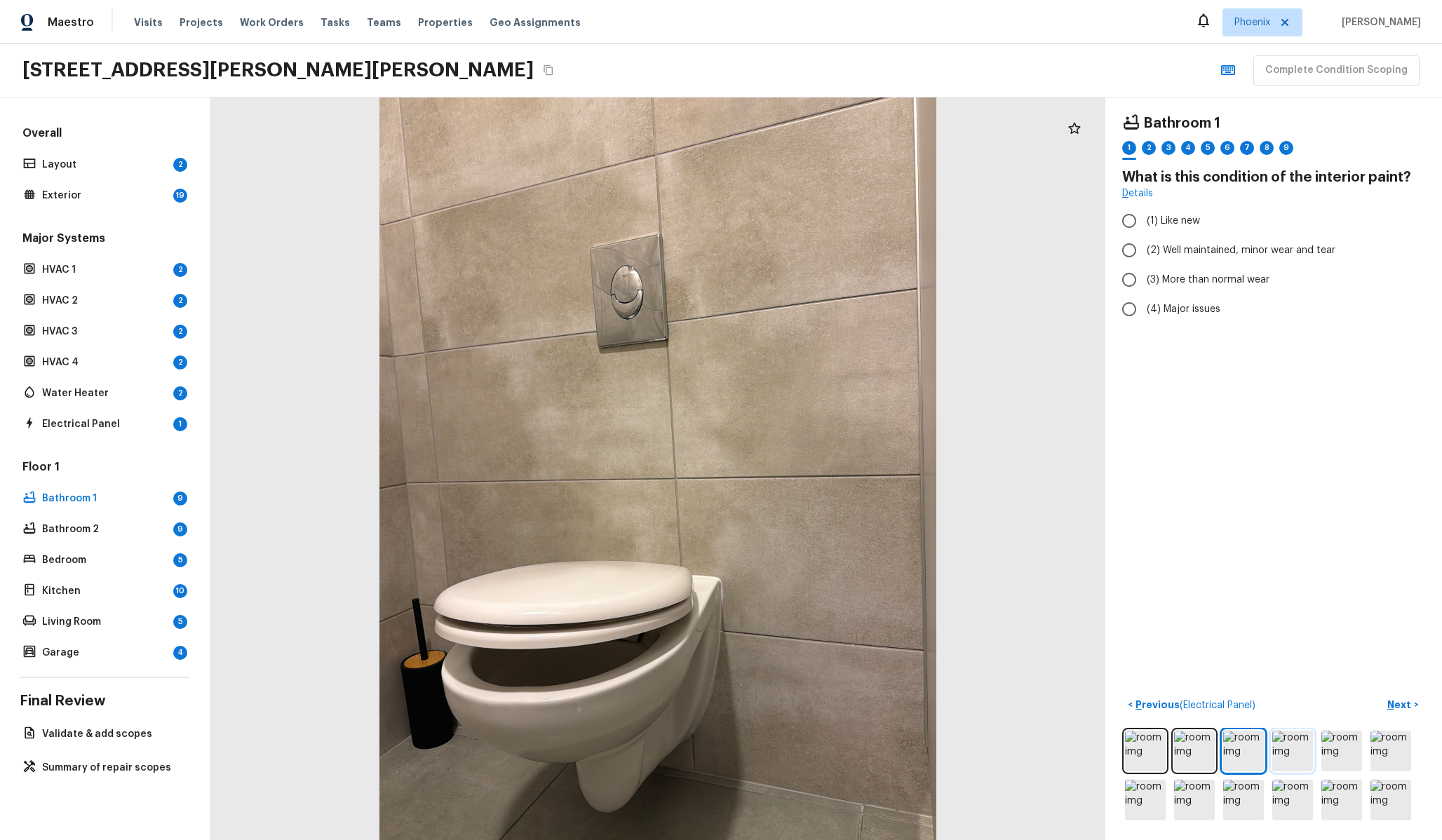
click at [1299, 756] on img at bounding box center [1292, 750] width 40 height 40
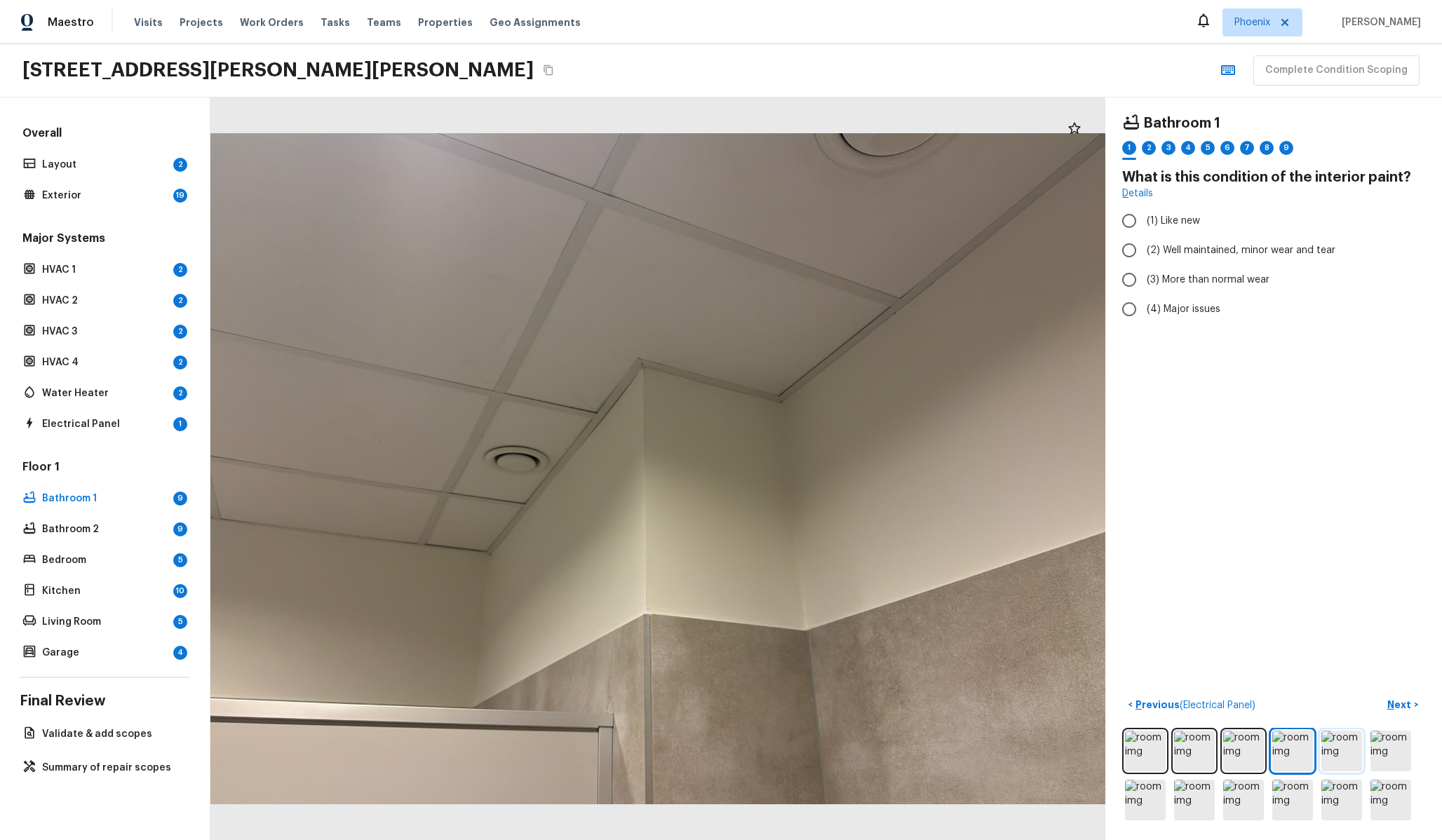
click at [1353, 751] on img at bounding box center [1341, 750] width 40 height 40
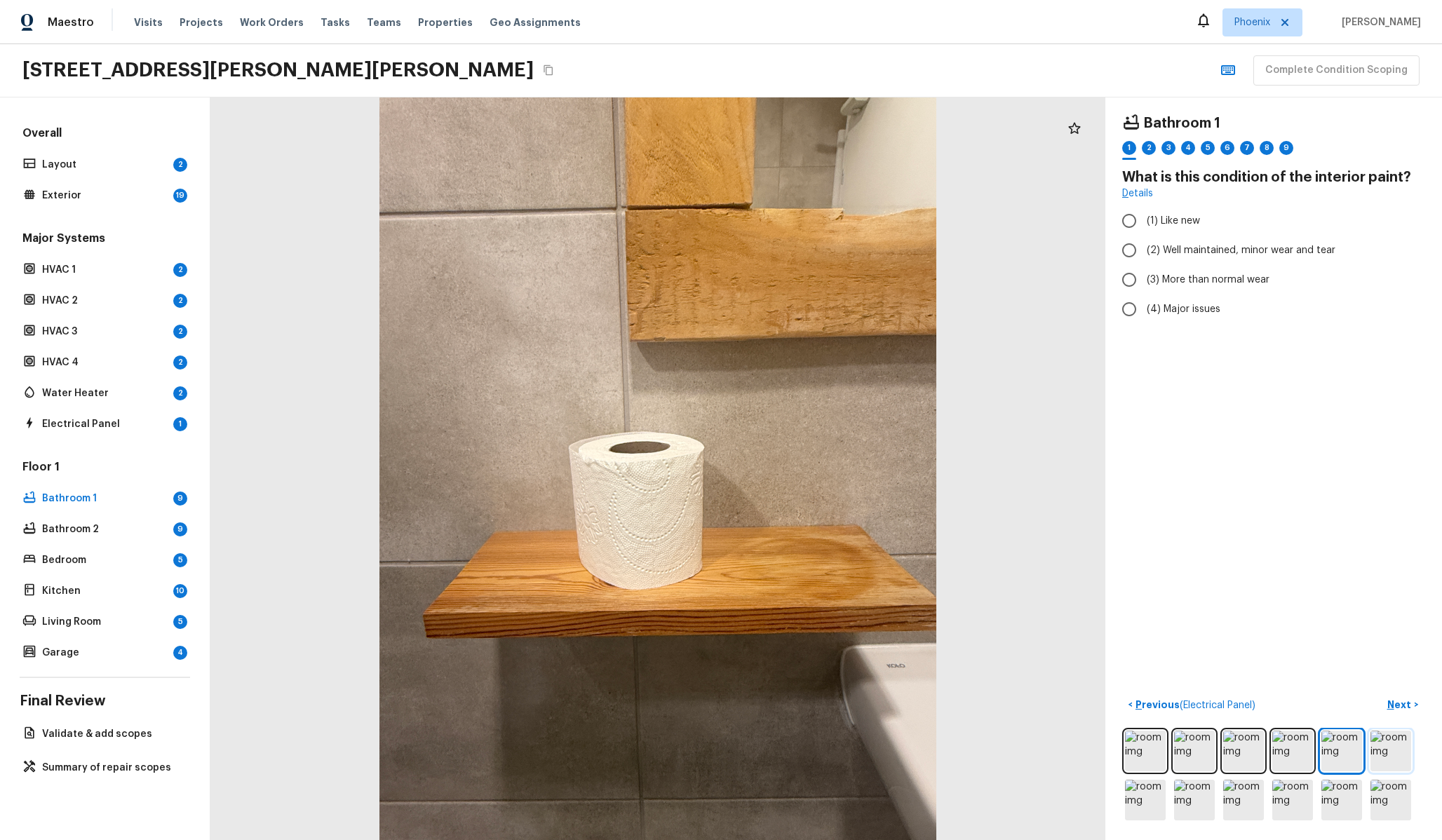
click at [1401, 745] on img at bounding box center [1390, 750] width 40 height 40
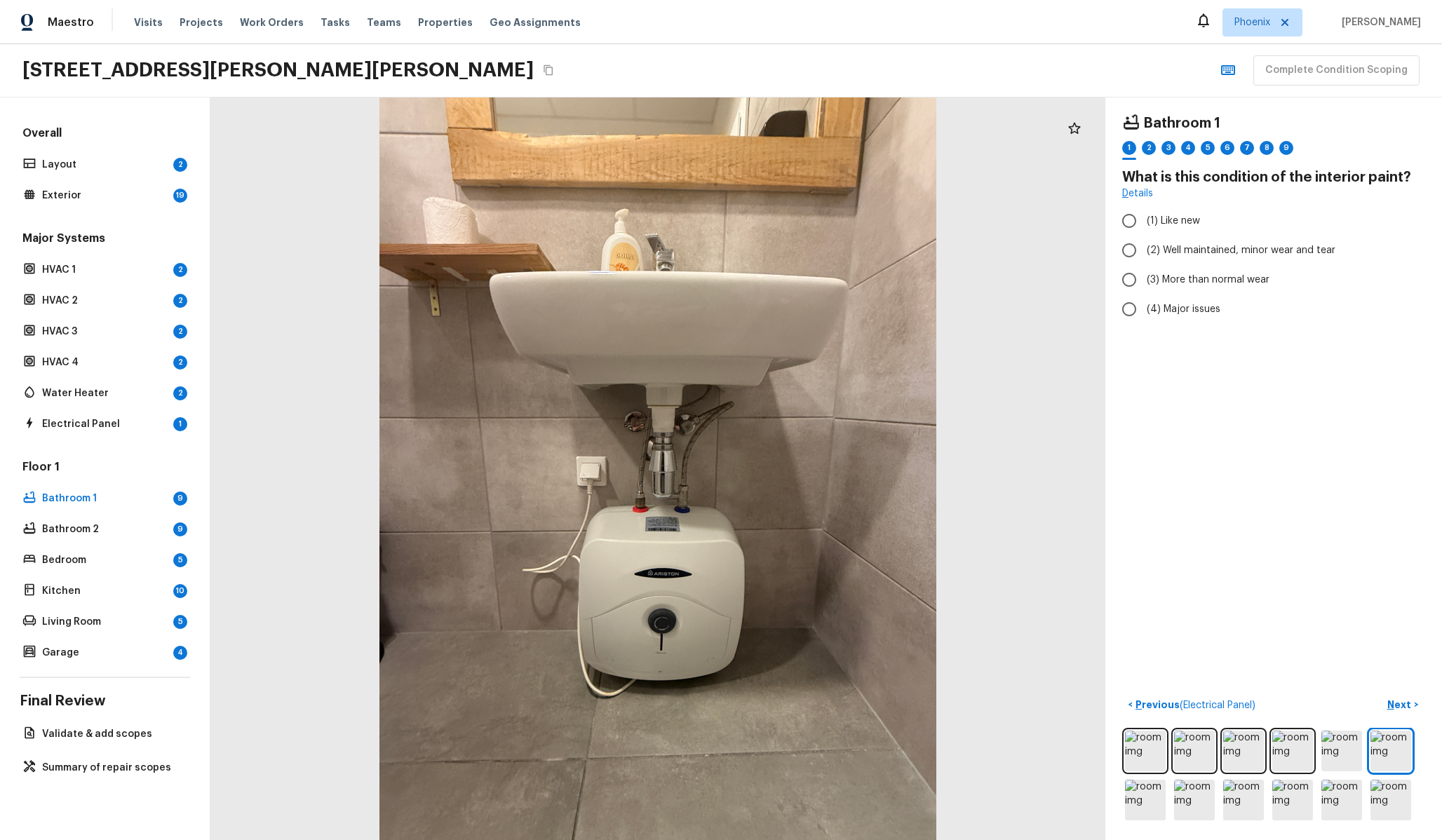
click at [1125, 782] on div at bounding box center [1273, 775] width 303 height 95
click at [1128, 788] on img at bounding box center [1144, 800] width 40 height 40
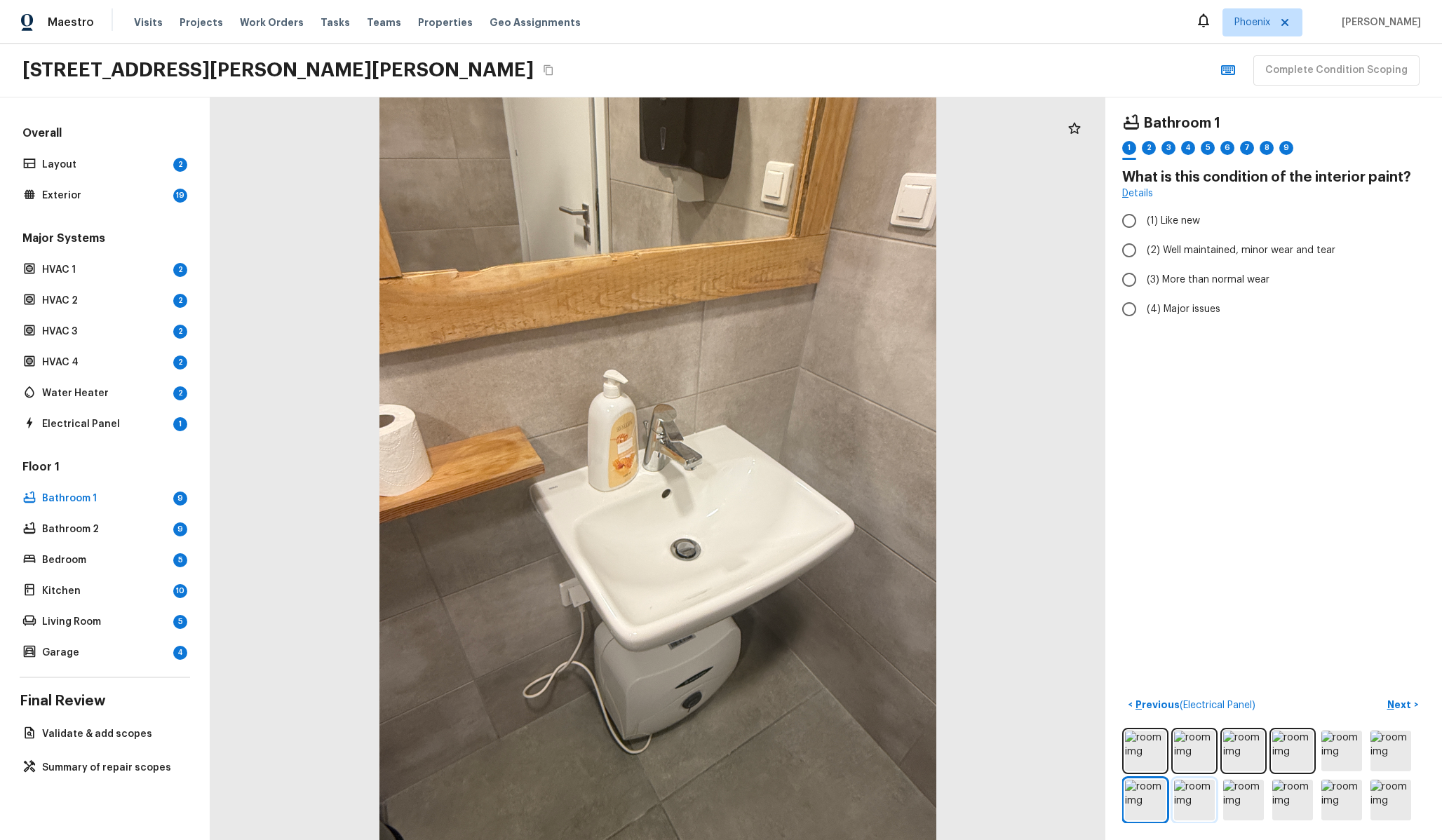
click at [1185, 797] on img at bounding box center [1194, 800] width 40 height 40
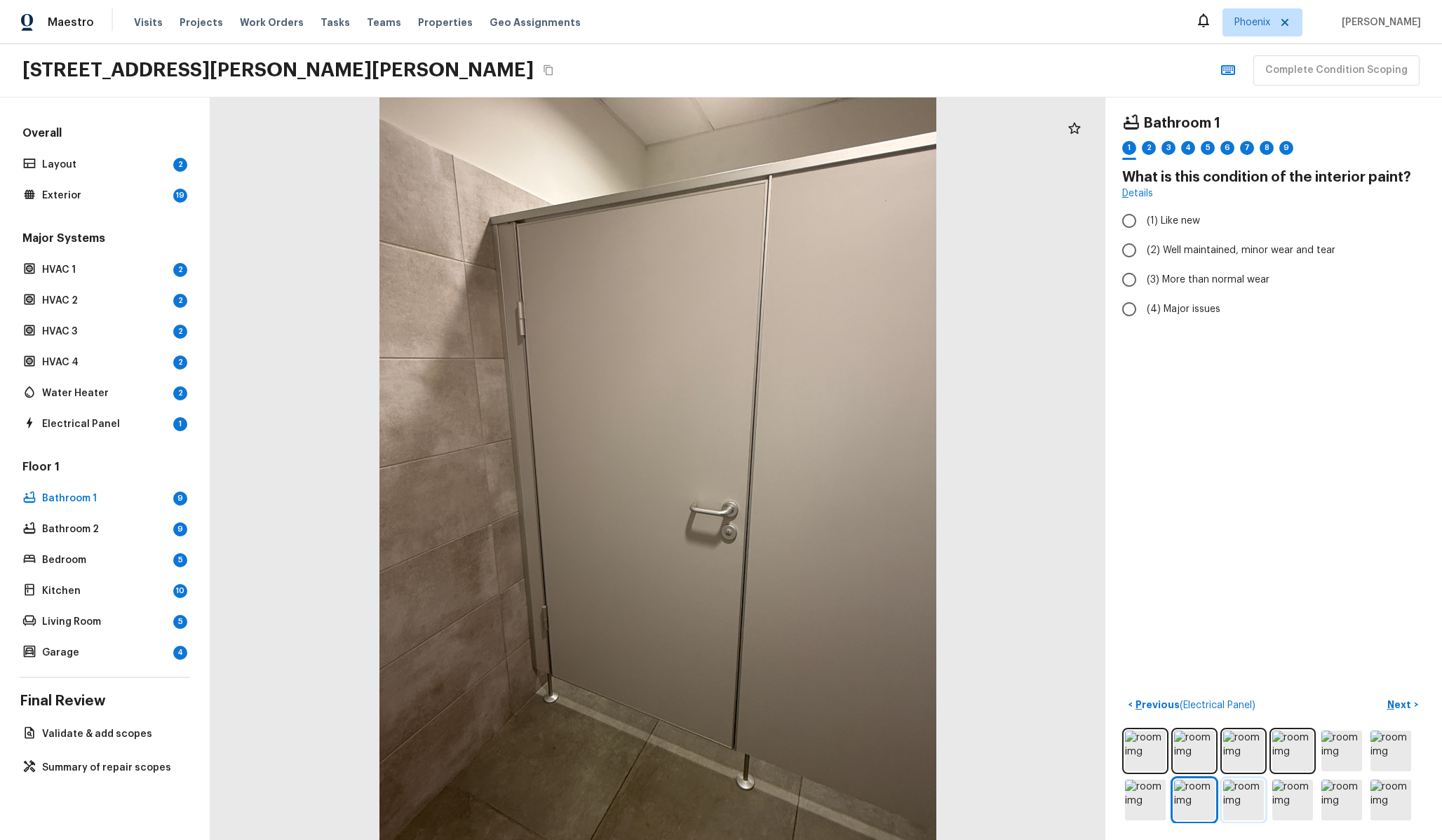
click at [1234, 800] on img at bounding box center [1243, 800] width 40 height 40
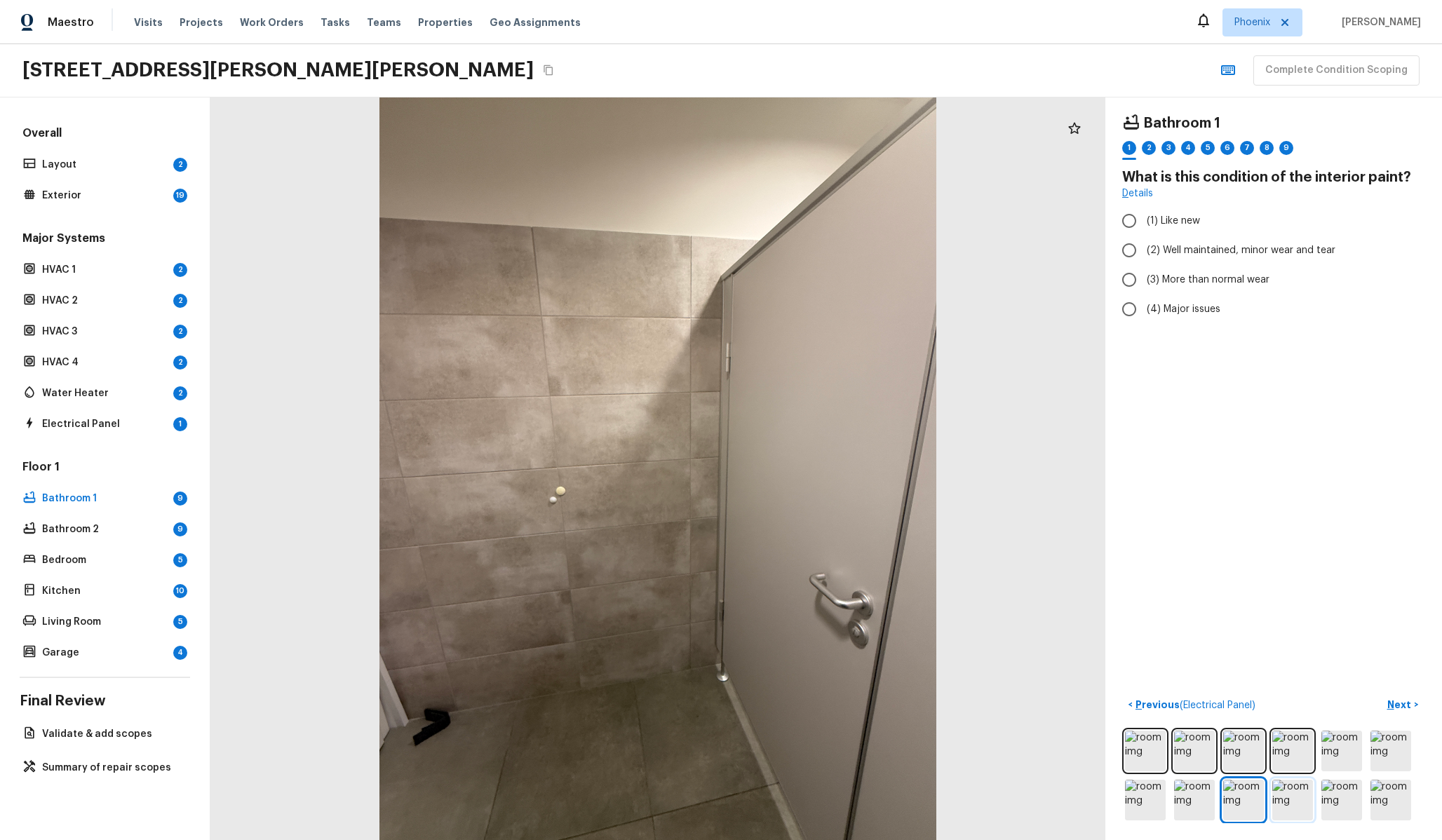
click at [1299, 796] on img at bounding box center [1292, 800] width 40 height 40
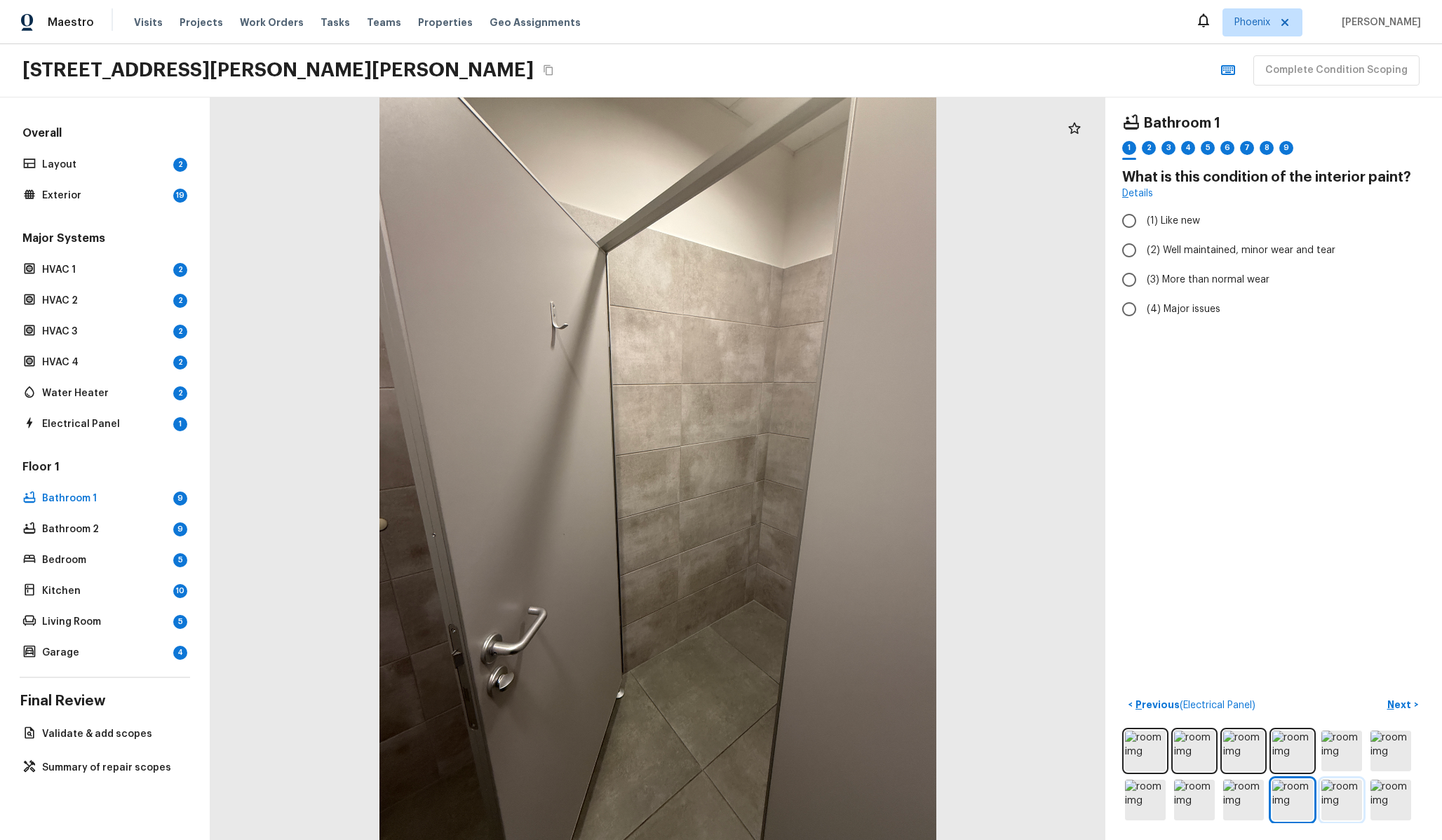
click at [1353, 790] on img at bounding box center [1341, 800] width 40 height 40
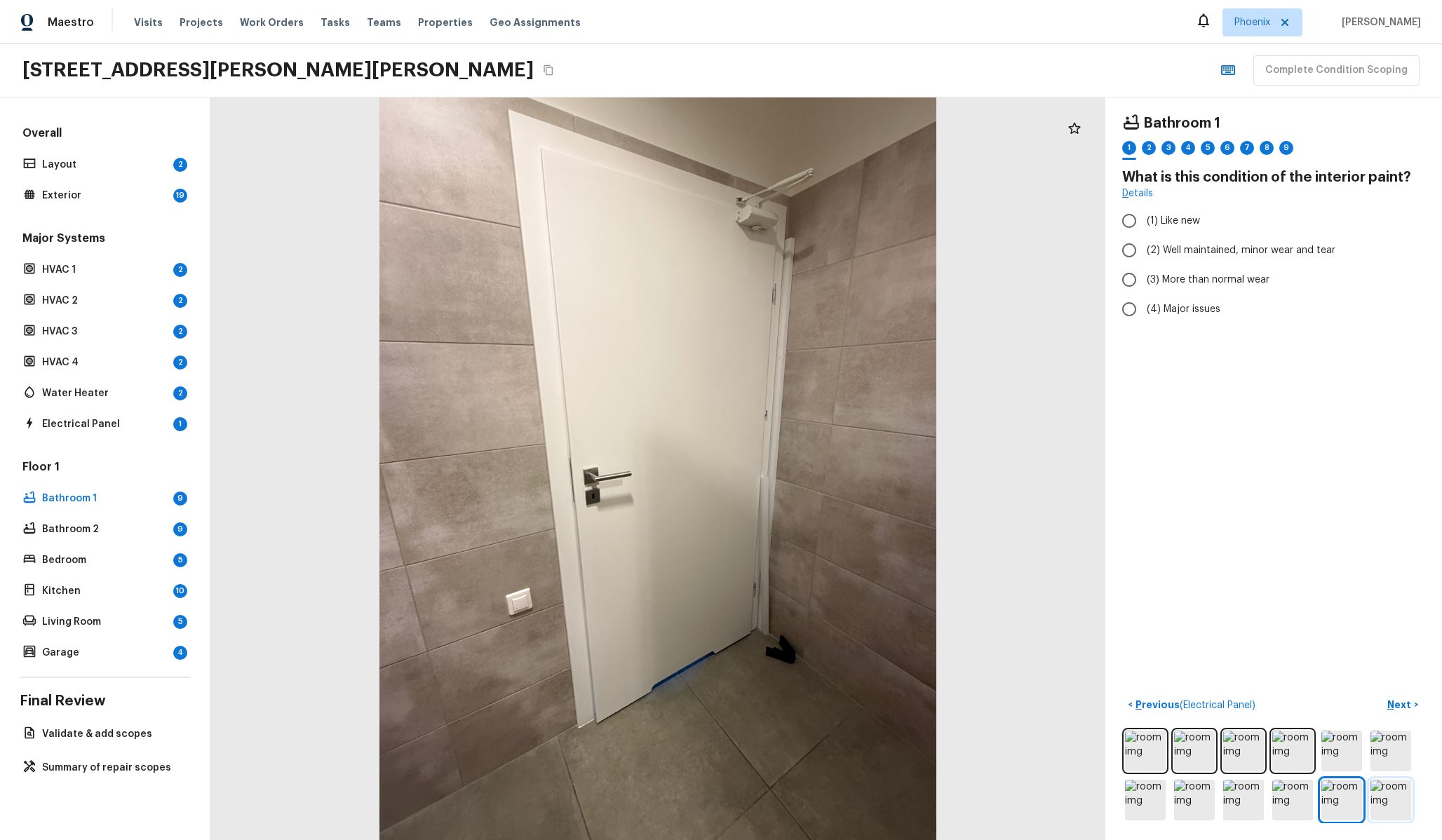
click at [1382, 800] on img at bounding box center [1390, 800] width 40 height 40
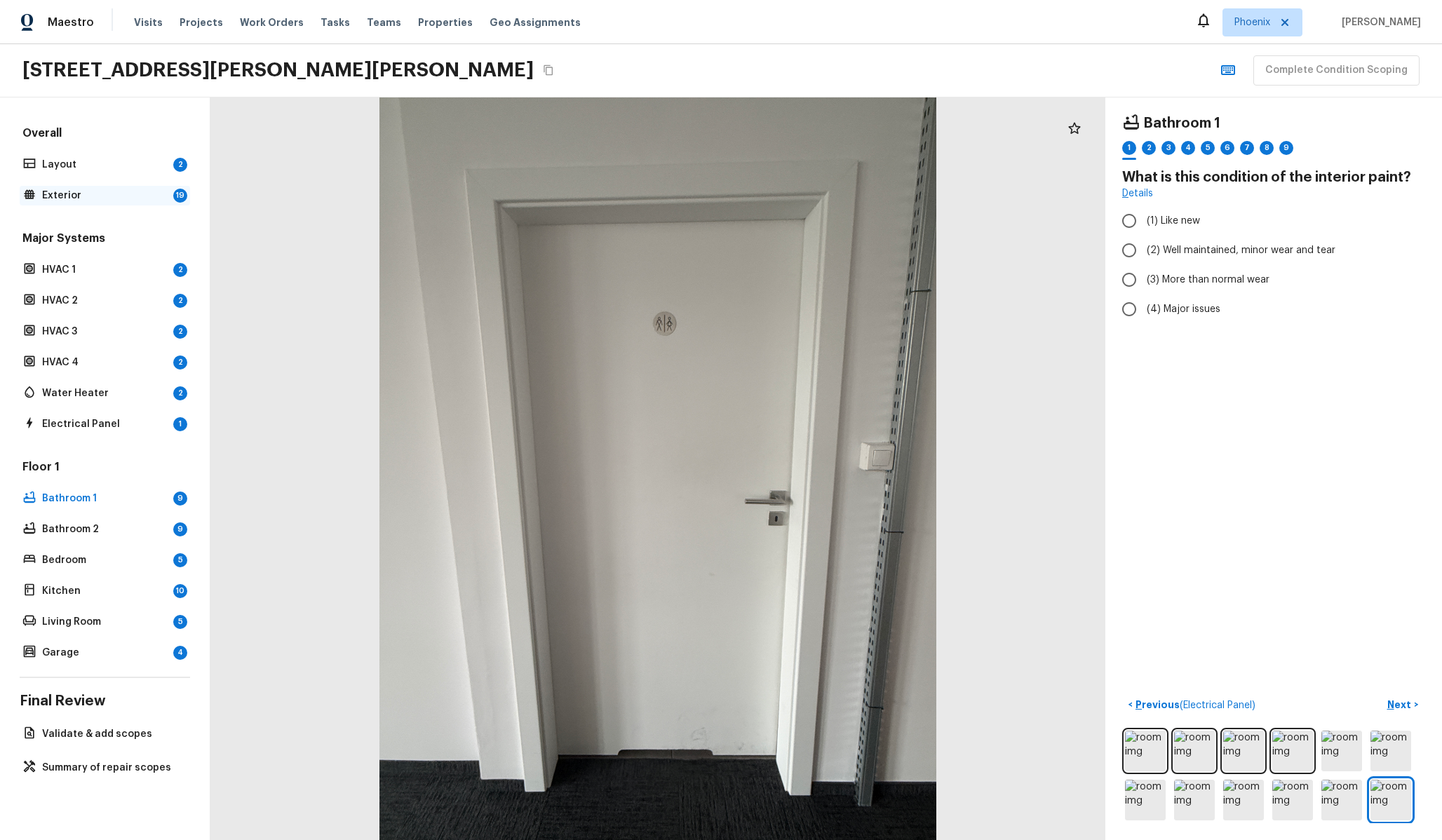
click at [78, 190] on p "Exterior" at bounding box center [105, 195] width 126 height 14
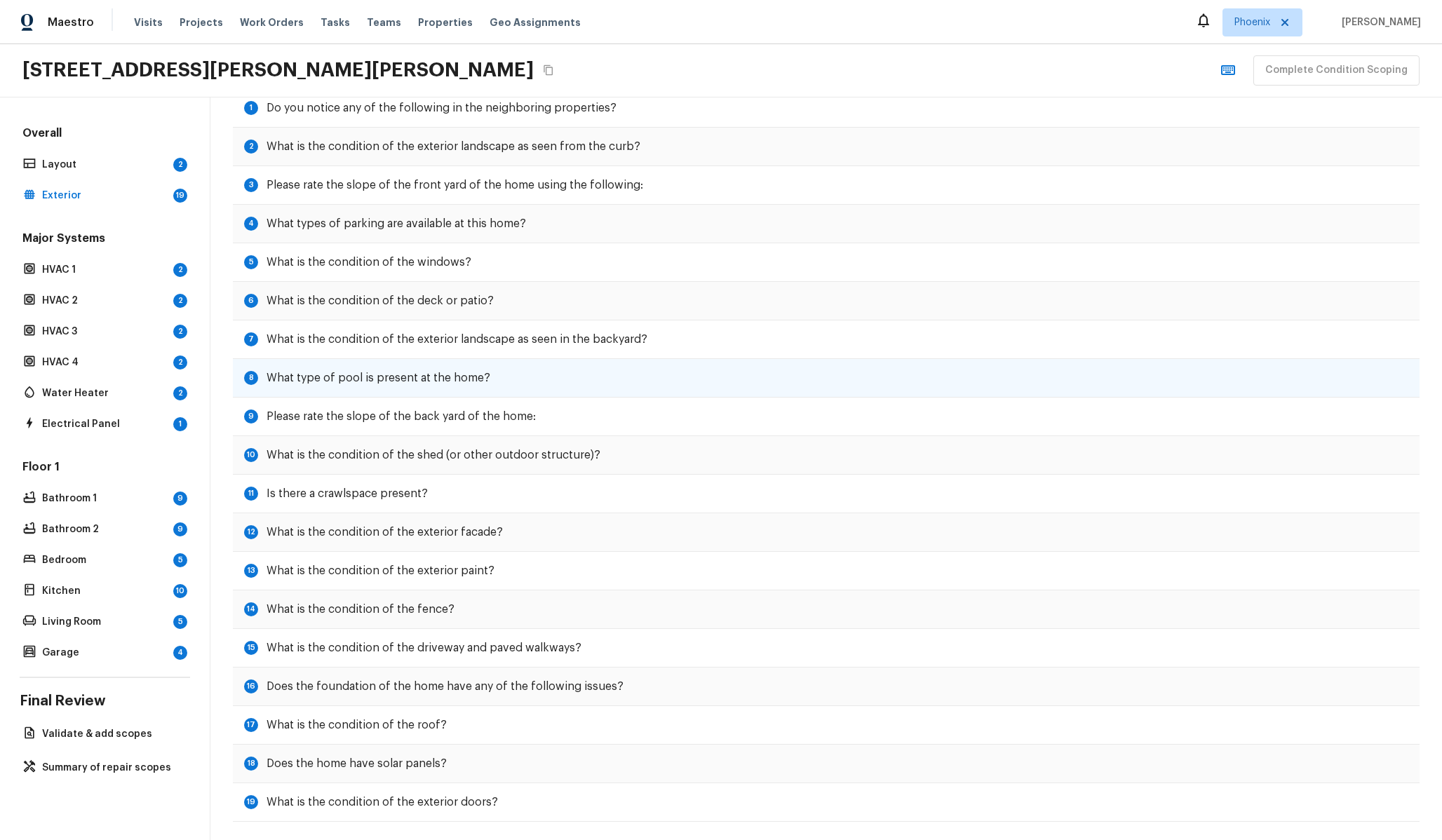
scroll to position [82, 0]
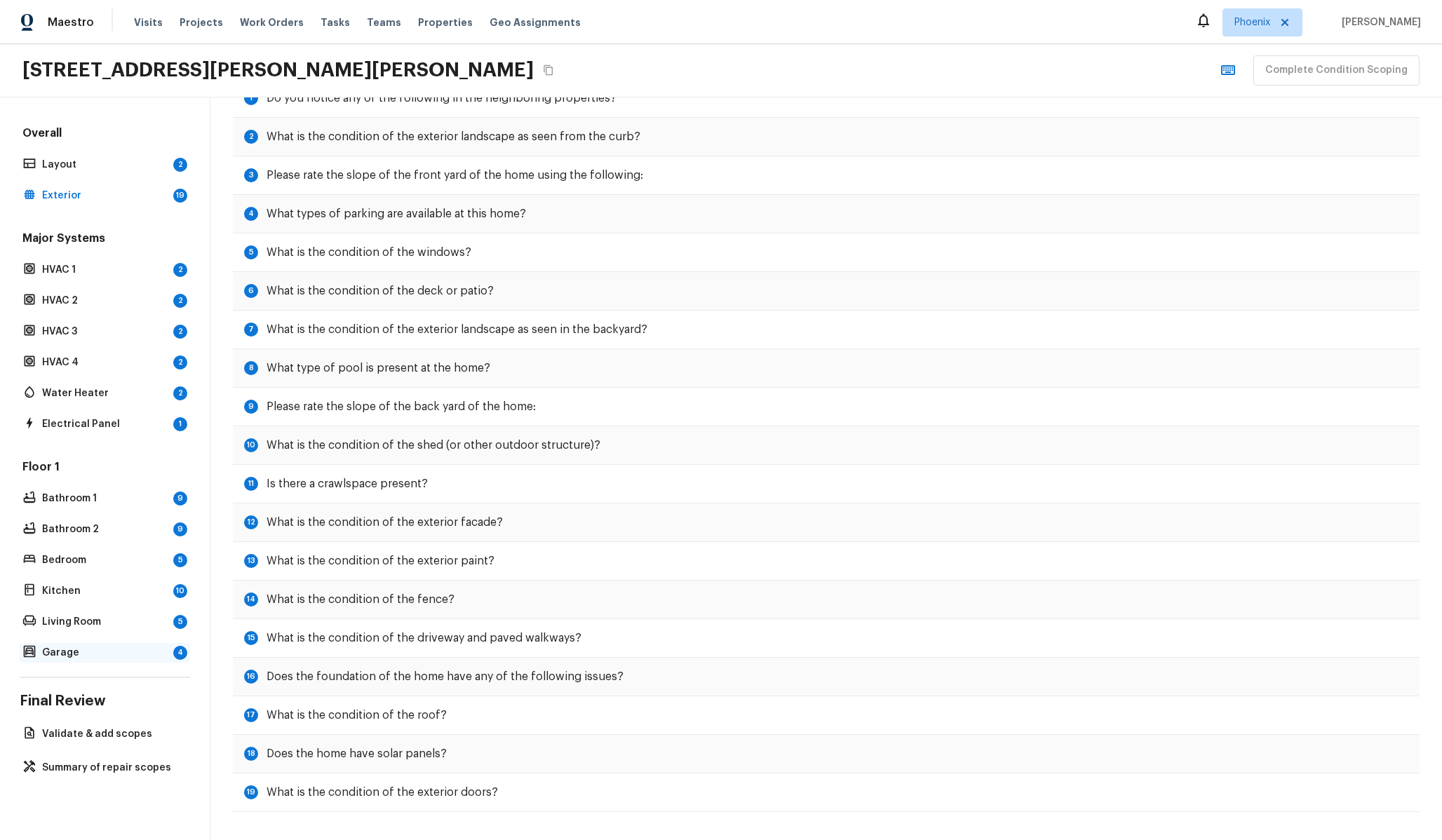
click at [123, 654] on p "Garage" at bounding box center [105, 653] width 126 height 14
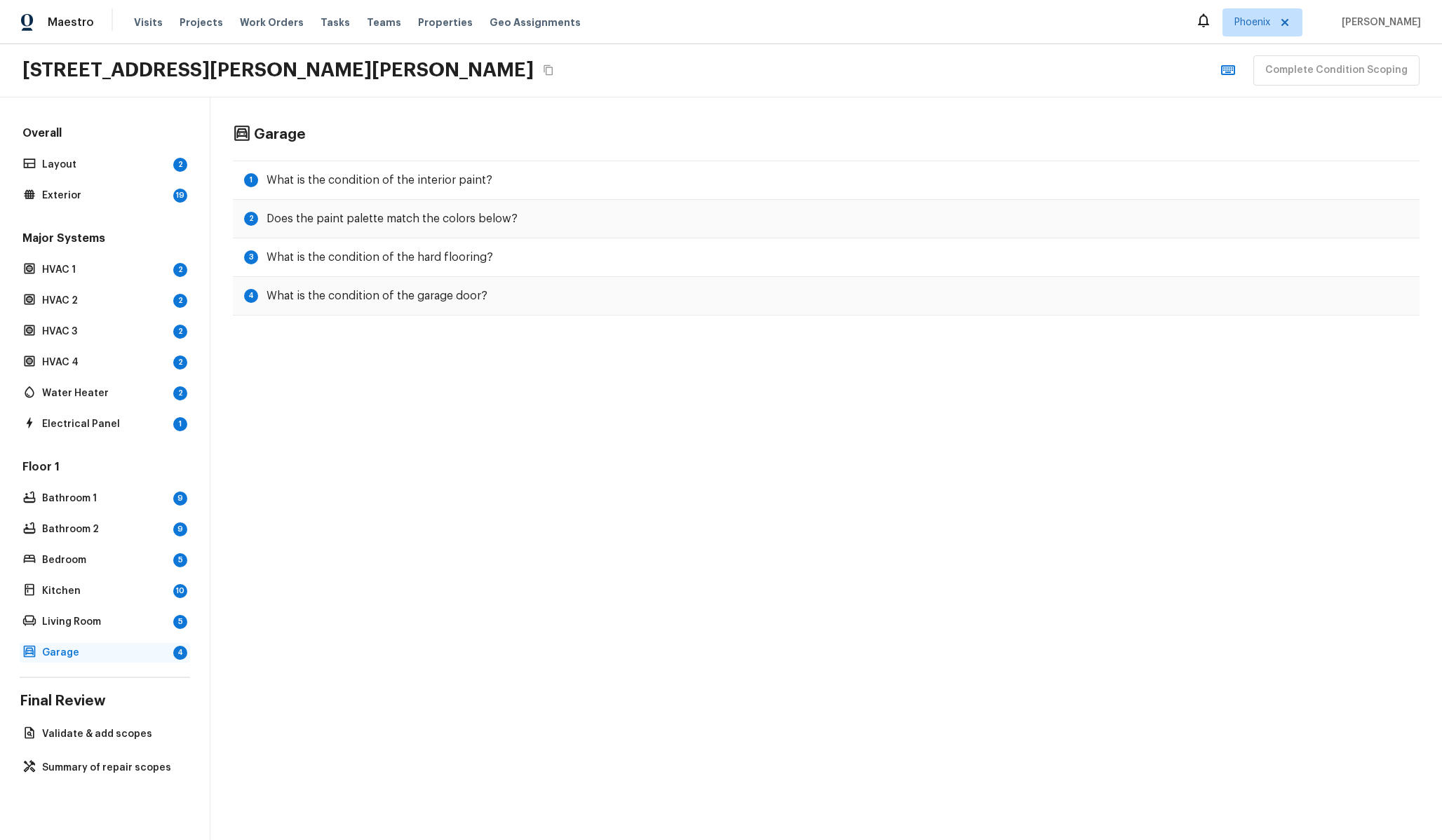
scroll to position [0, 0]
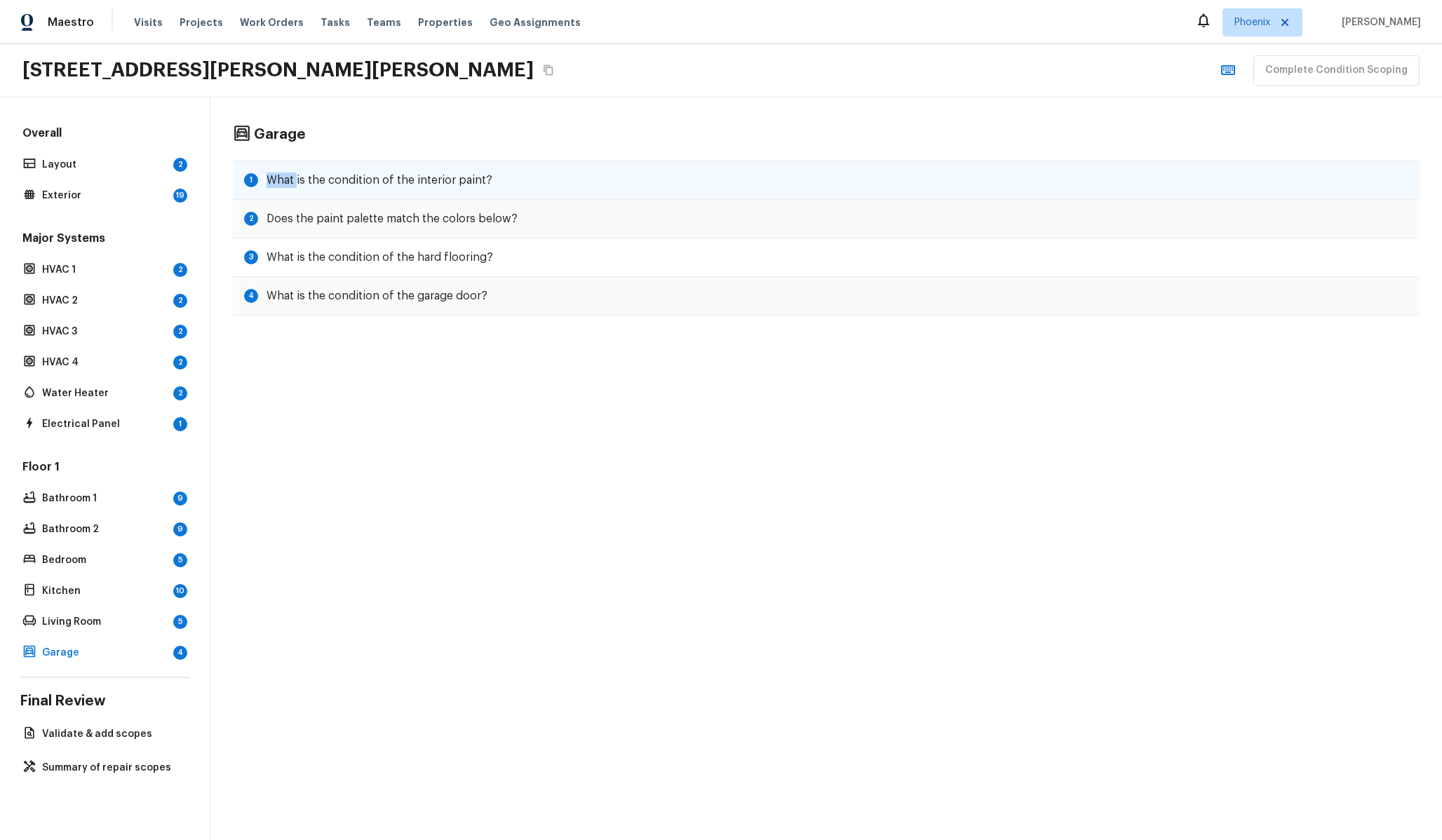
click at [297, 172] on h5 "What is the condition of the interior paint?" at bounding box center [379, 179] width 226 height 15
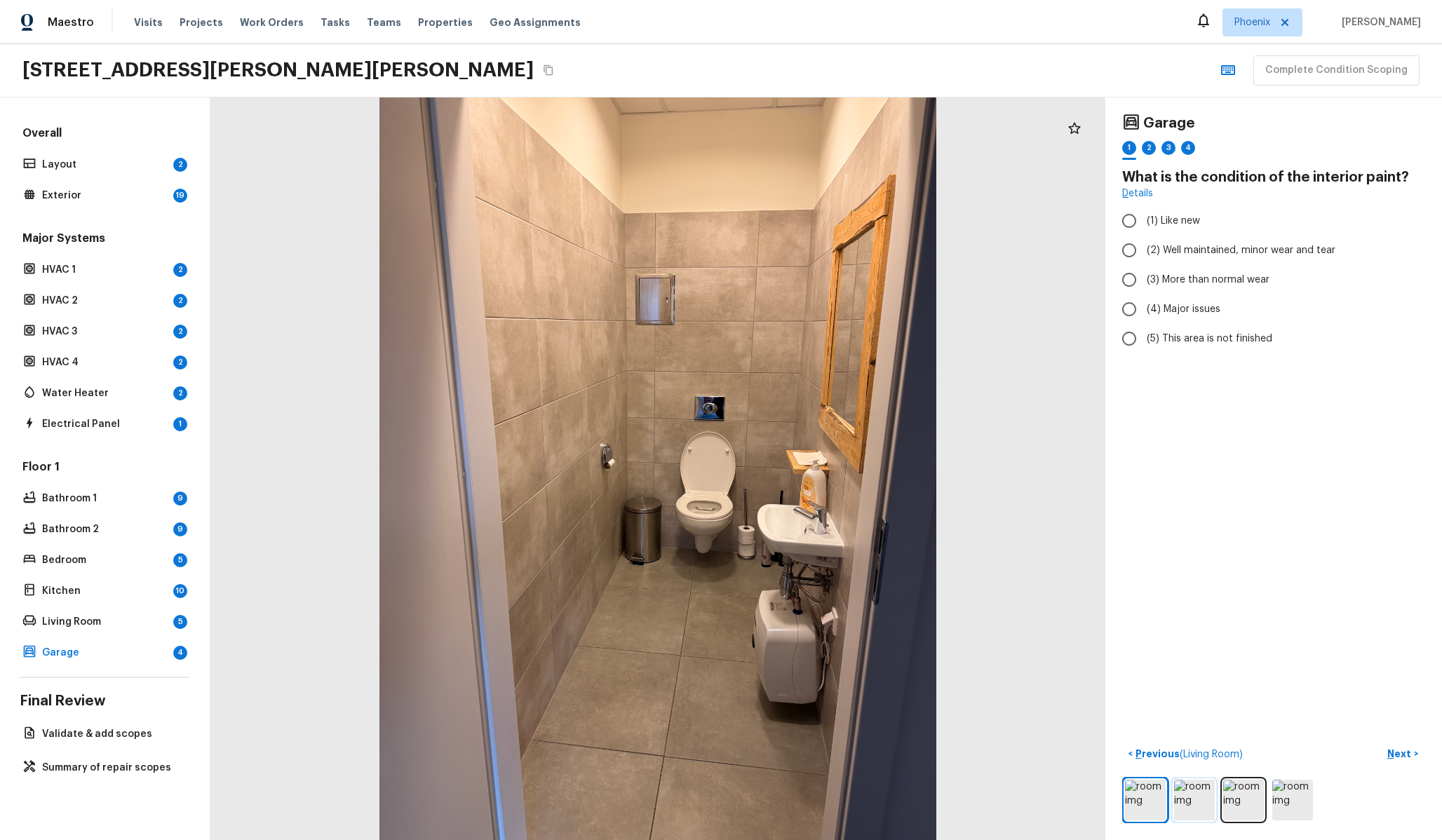
click at [1186, 792] on img at bounding box center [1194, 800] width 40 height 40
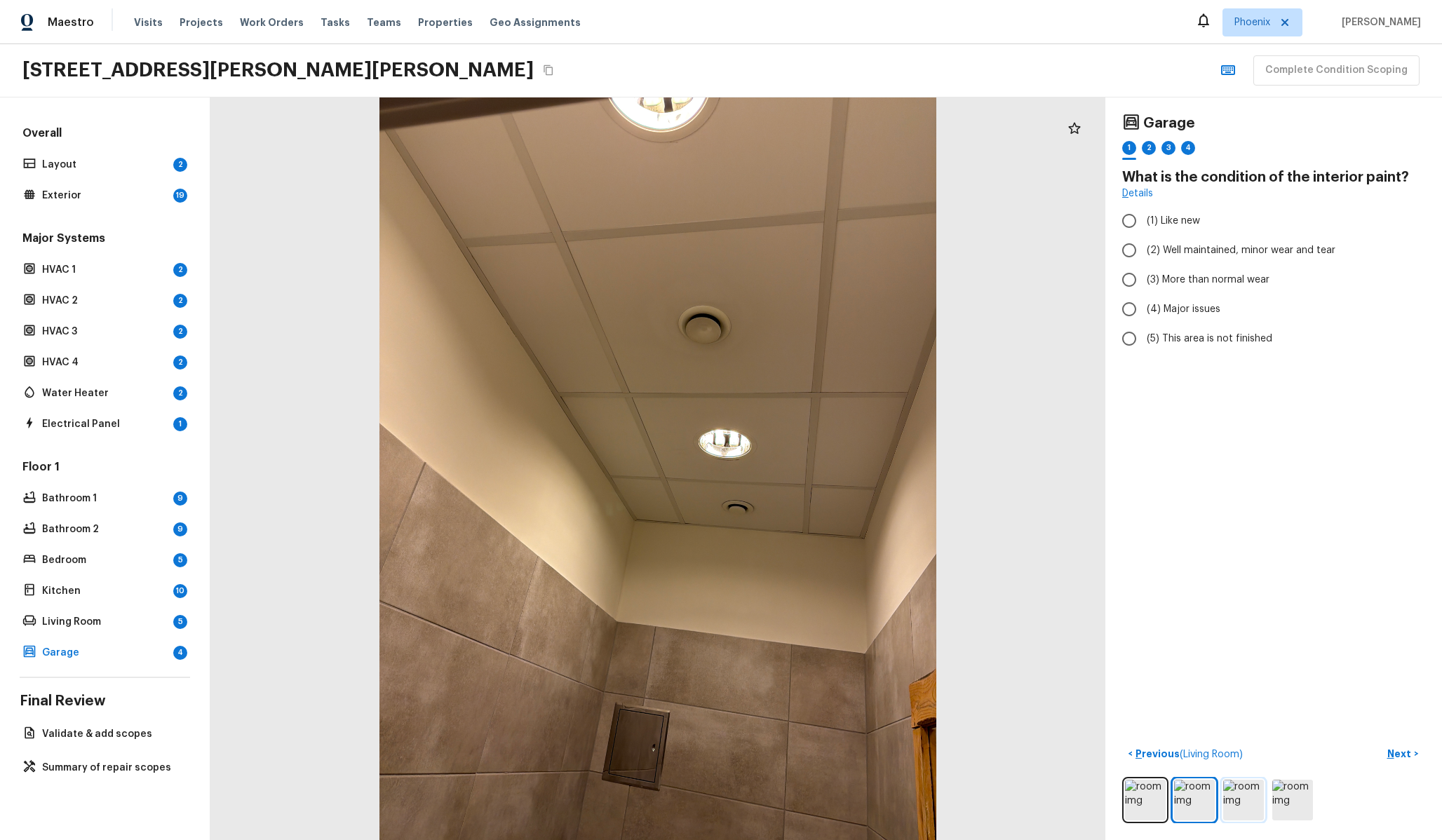
click at [1255, 804] on img at bounding box center [1243, 800] width 40 height 40
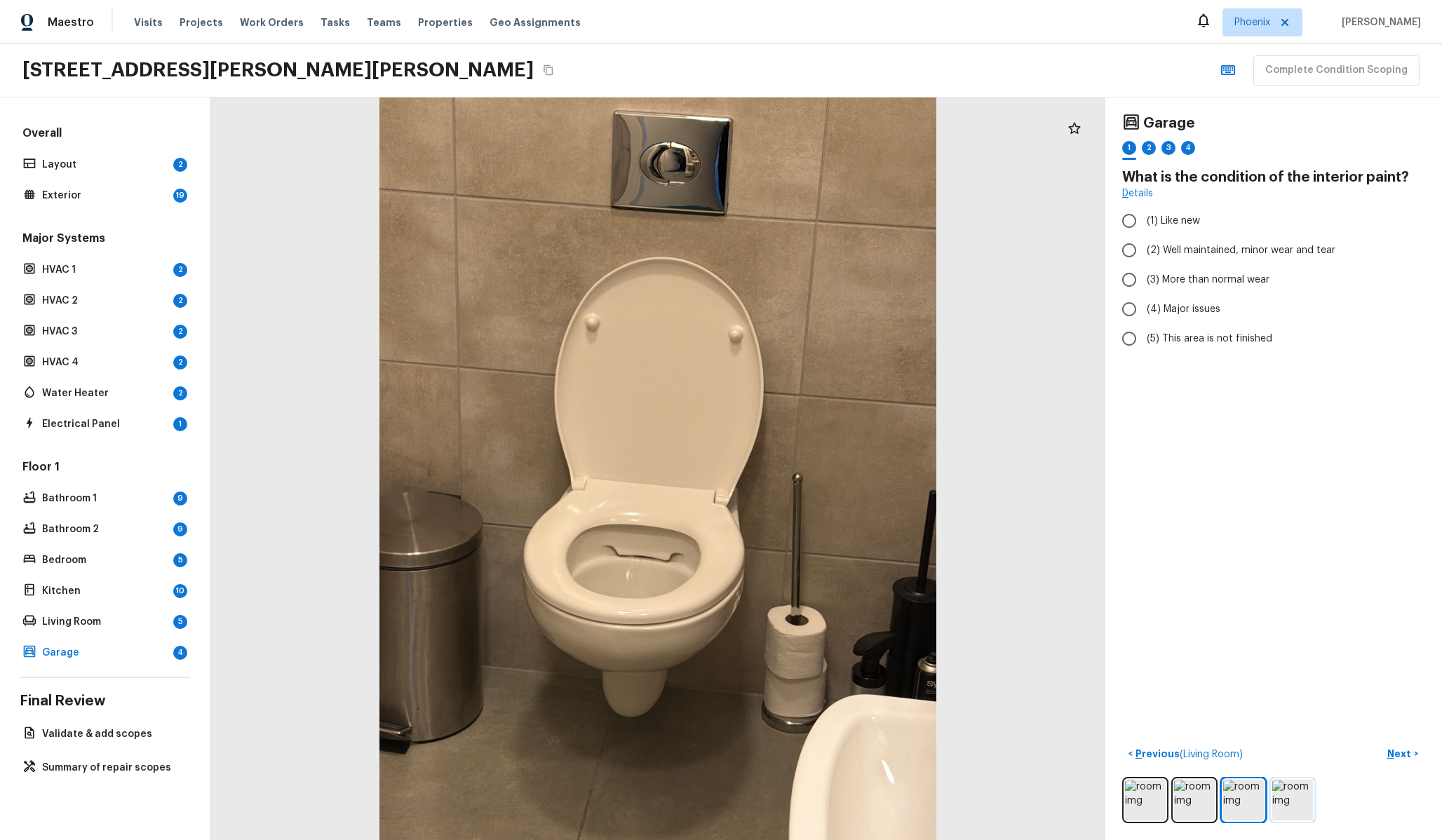
click at [1286, 799] on img at bounding box center [1292, 800] width 40 height 40
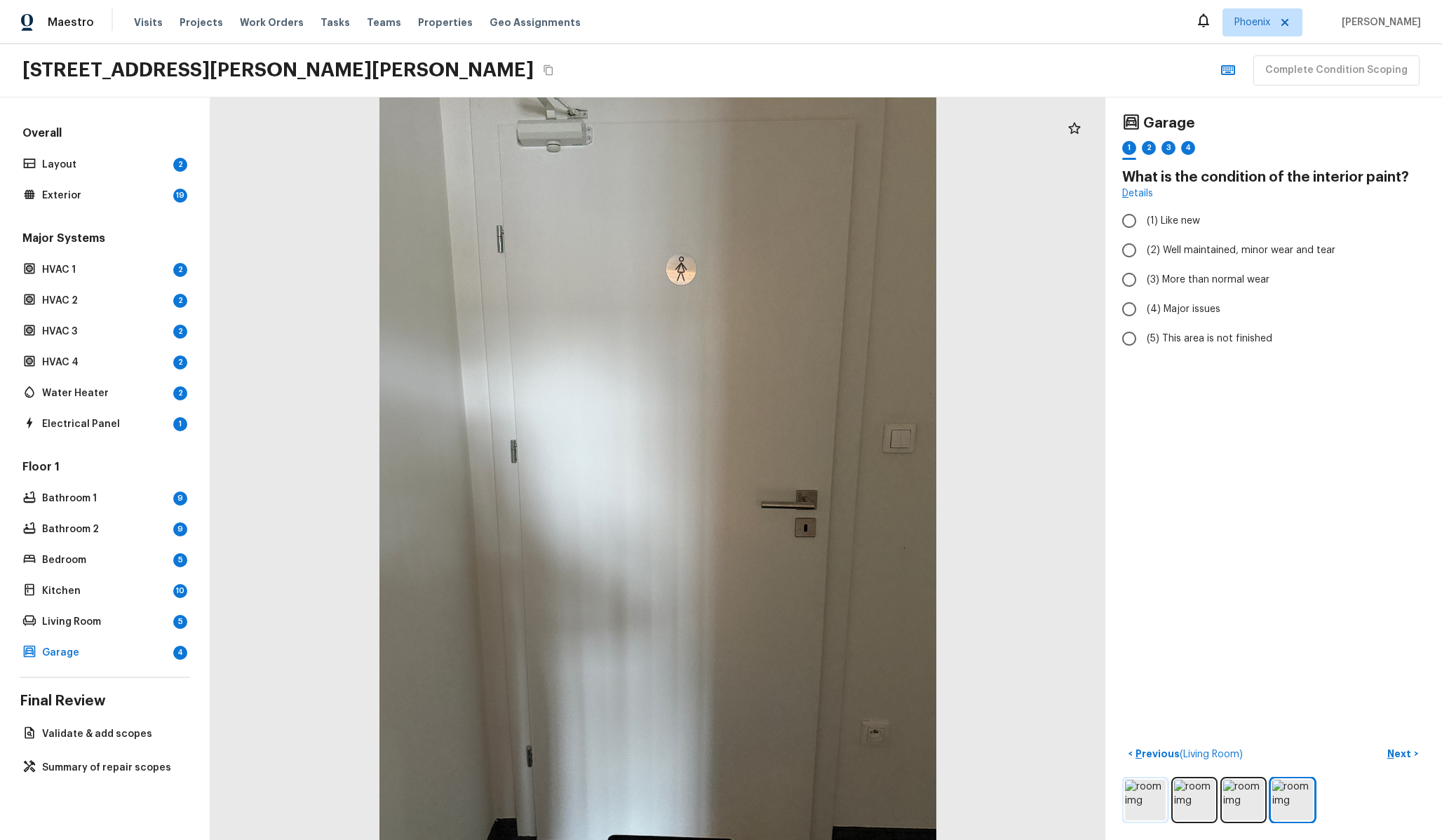
click at [1164, 800] on img at bounding box center [1144, 800] width 40 height 40
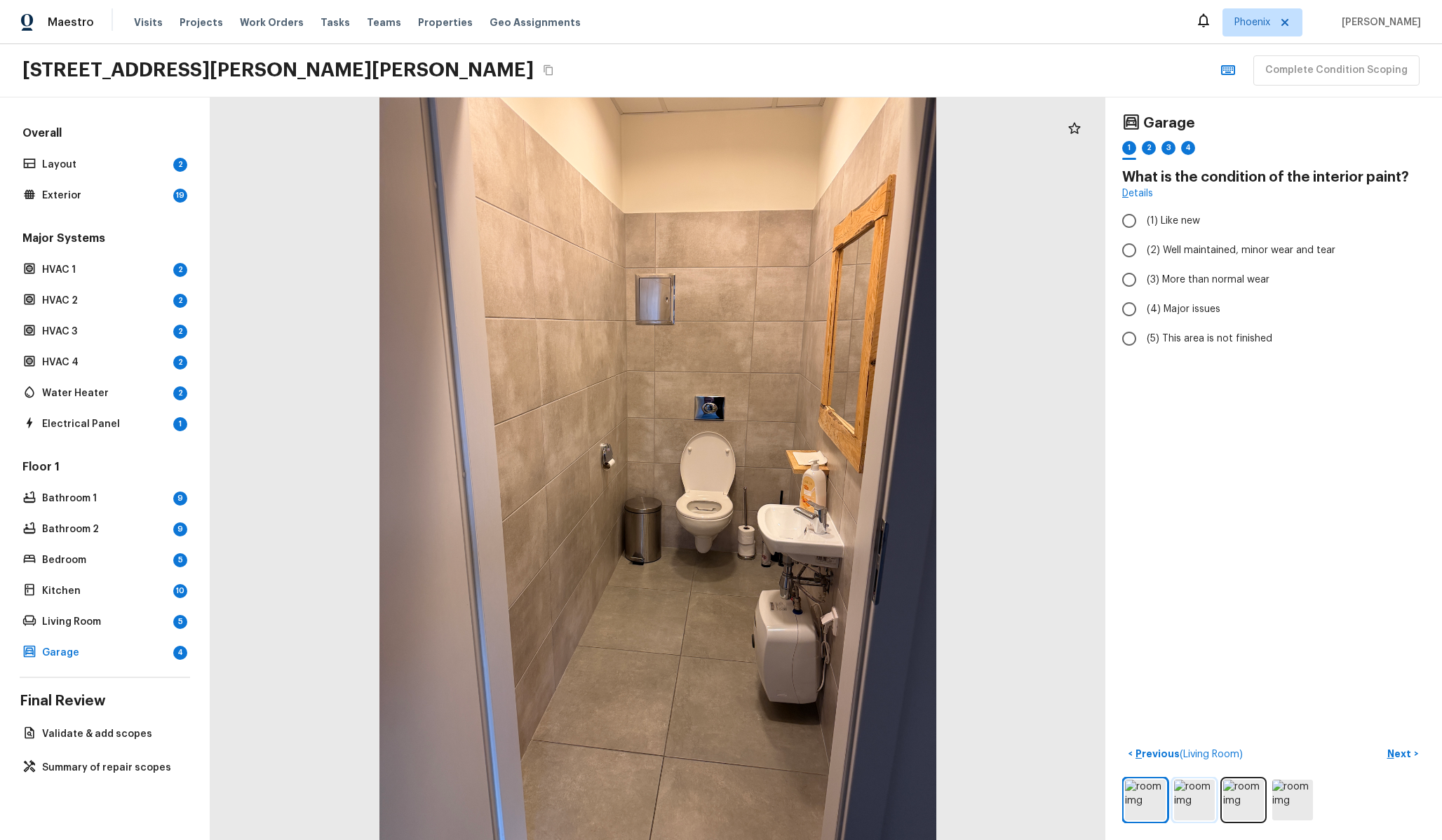
click at [1203, 806] on img at bounding box center [1194, 800] width 40 height 40
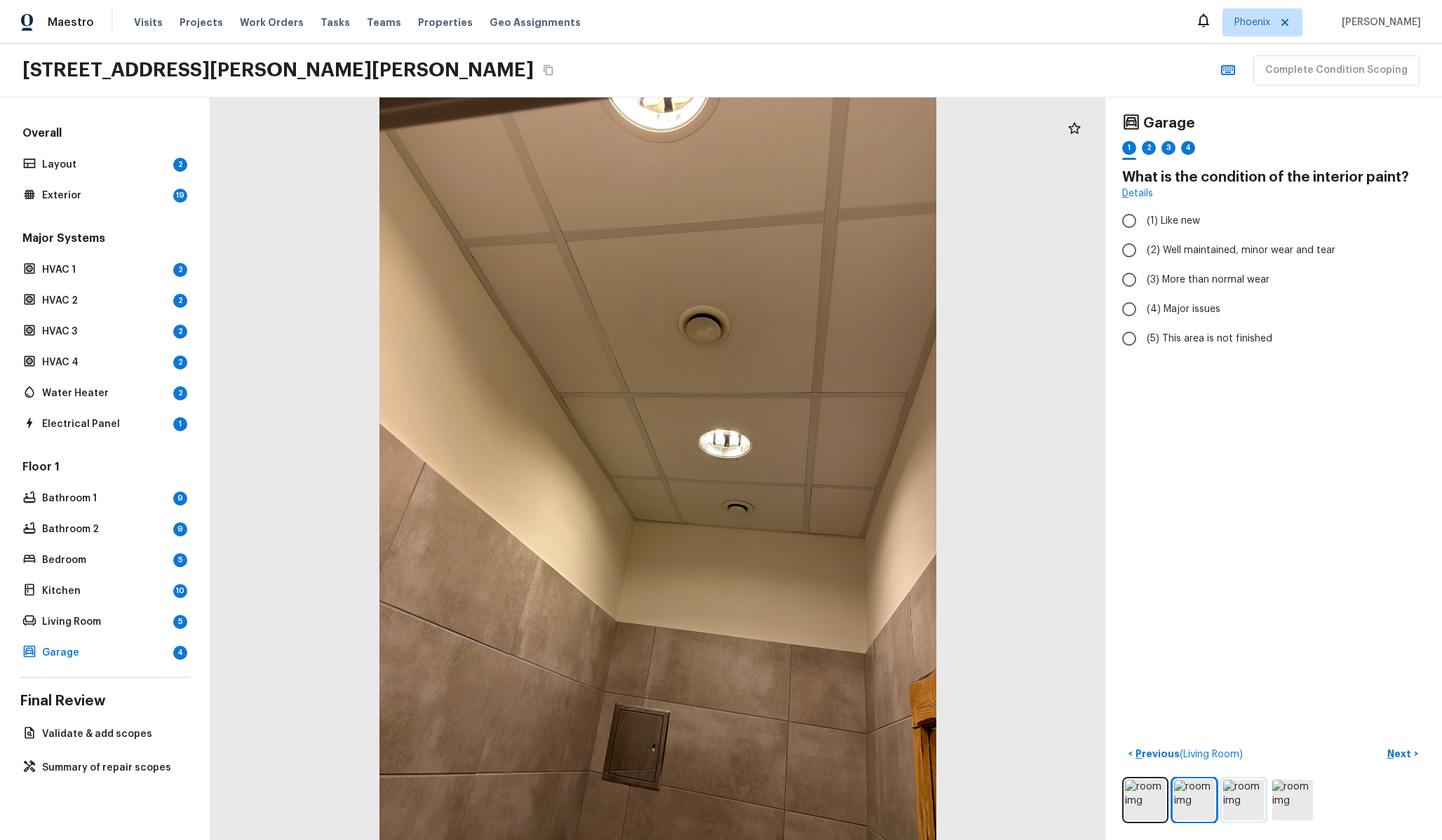
click at [1253, 802] on img at bounding box center [1243, 800] width 40 height 40
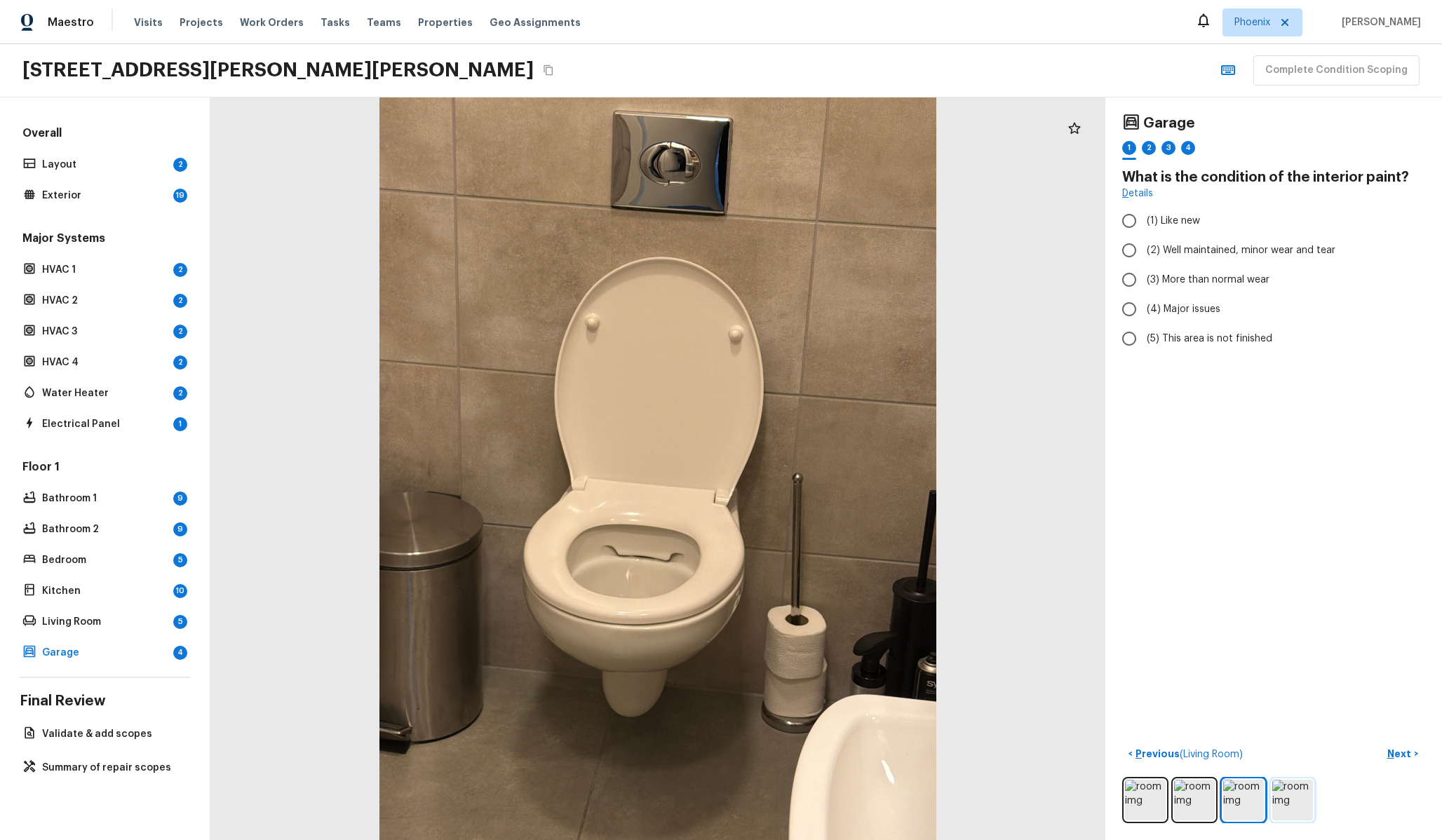
click at [1300, 793] on img at bounding box center [1292, 800] width 40 height 40
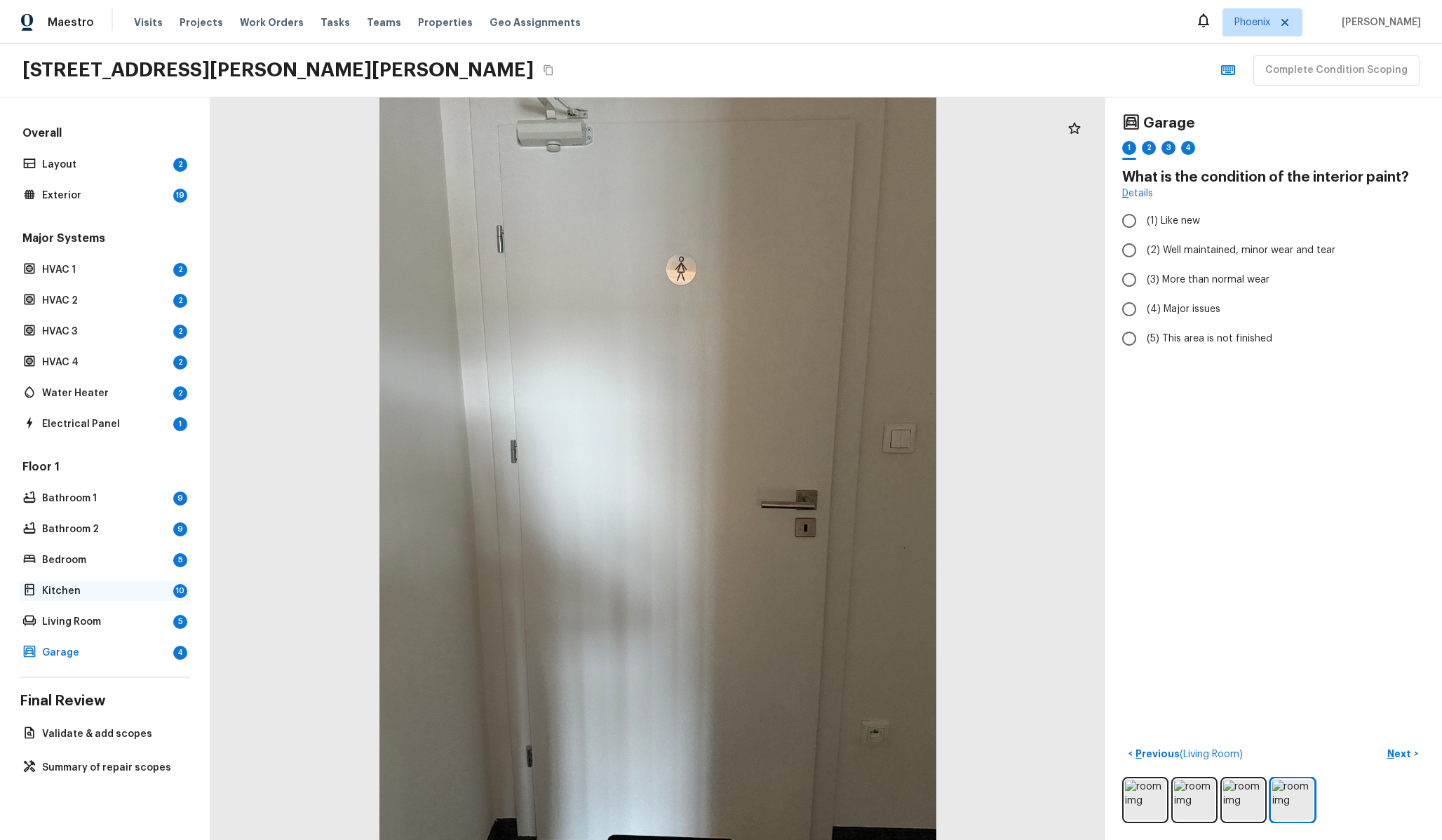
click at [88, 592] on p "Kitchen" at bounding box center [105, 591] width 126 height 14
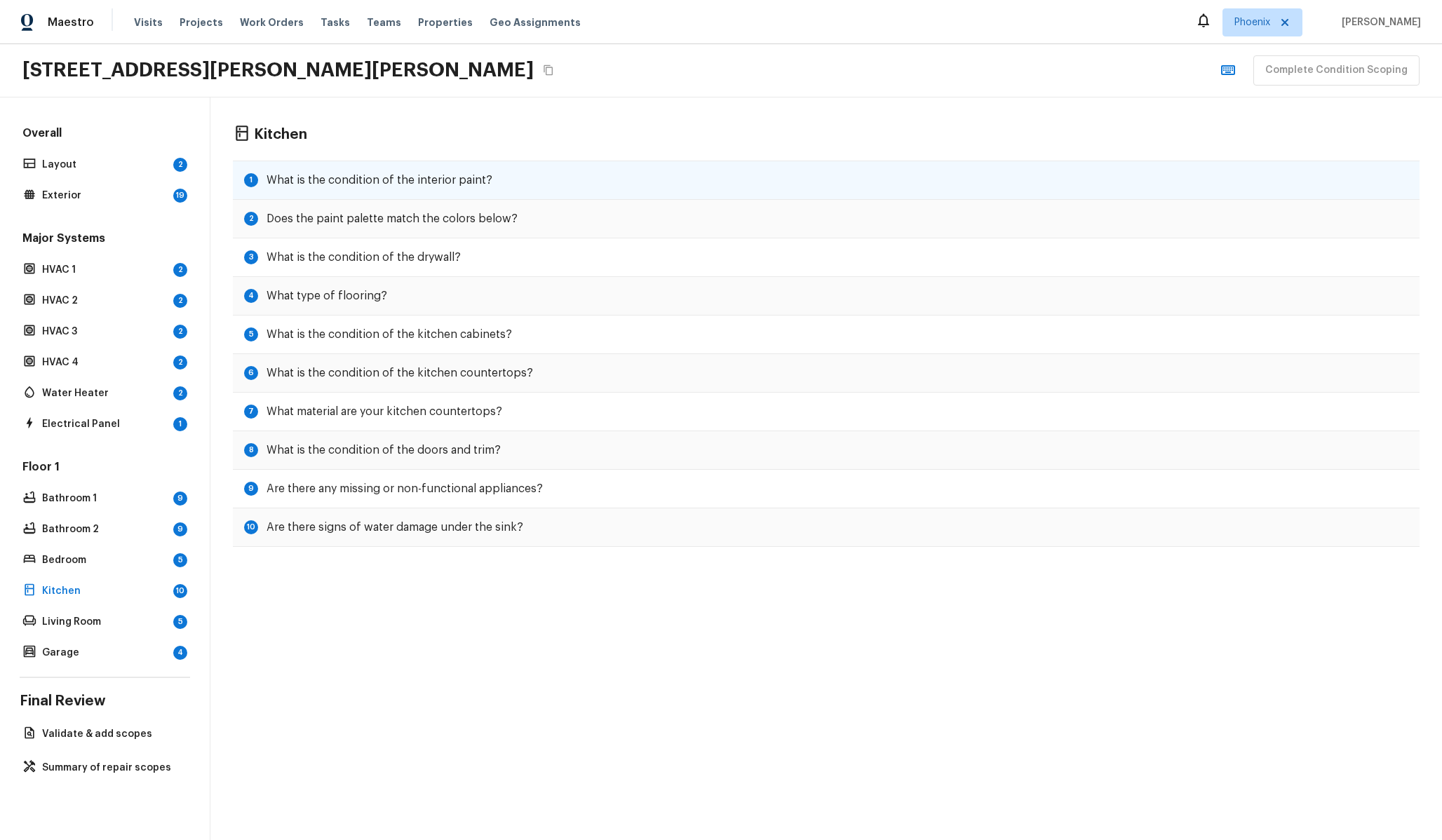
click at [314, 188] on div "1 What is the condition of the interior paint?" at bounding box center [826, 180] width 1186 height 39
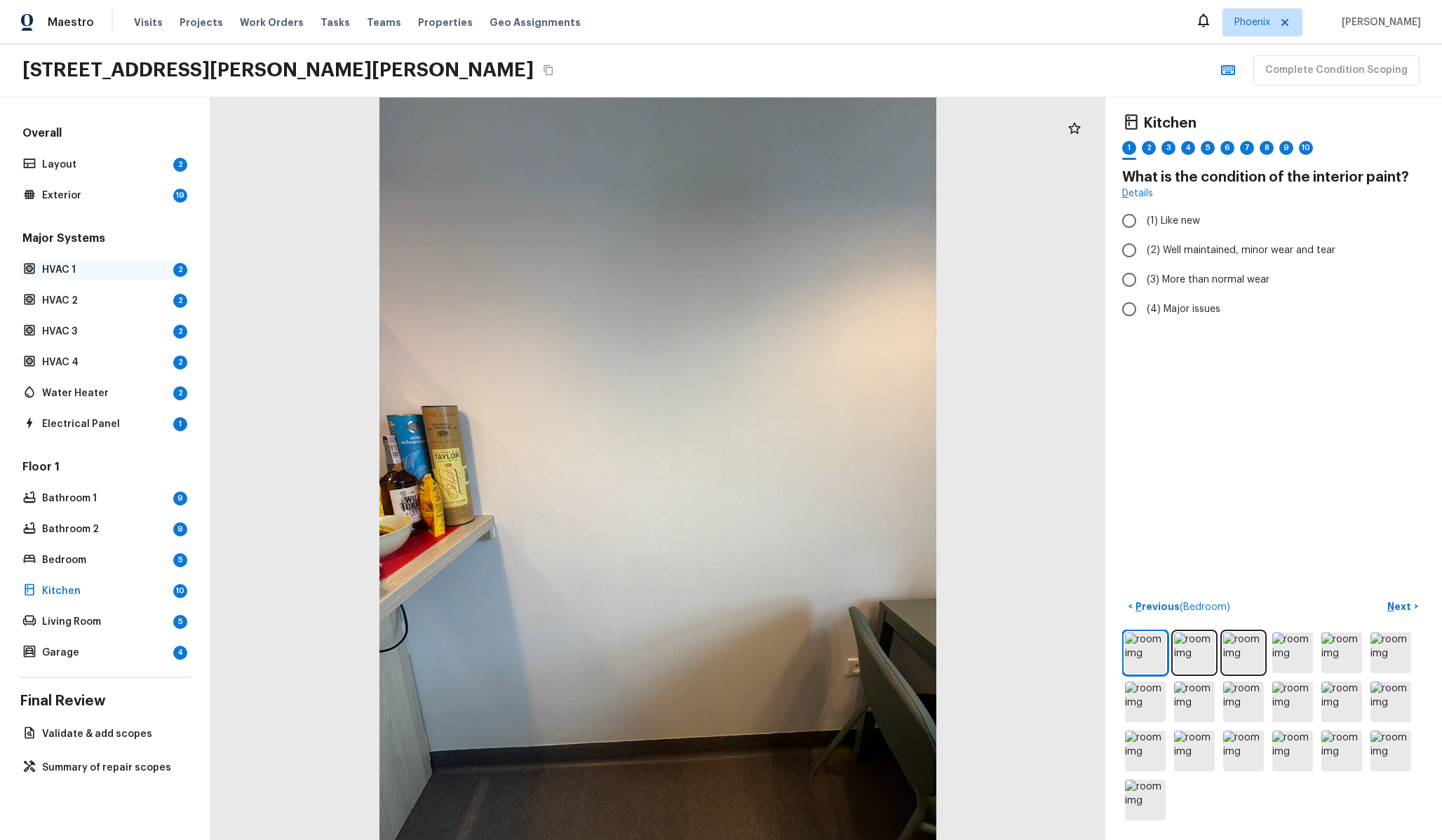
click at [111, 264] on p "HVAC 1" at bounding box center [105, 270] width 126 height 14
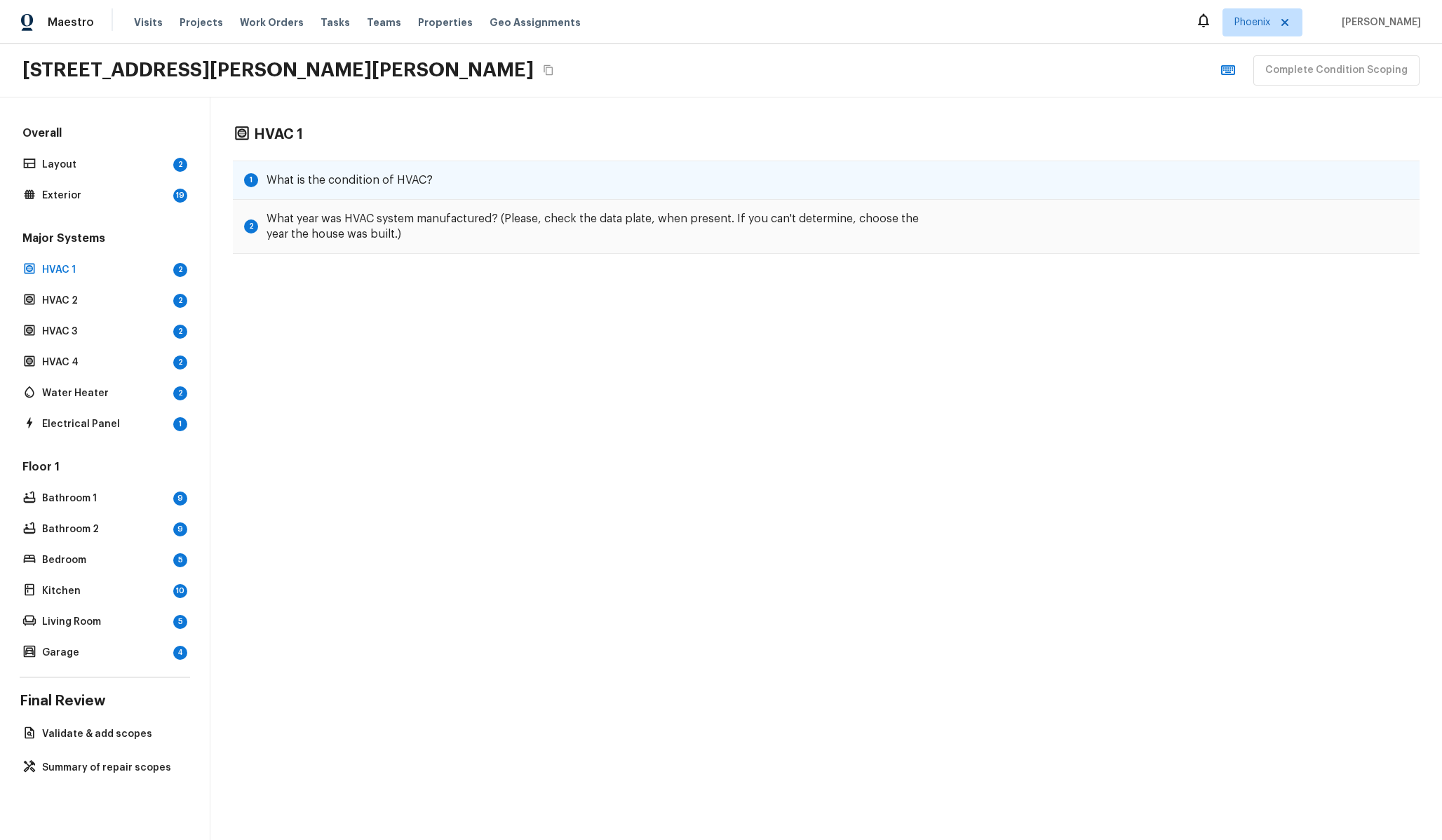
click at [419, 176] on h5 "What is the condition of HVAC?" at bounding box center [349, 179] width 166 height 15
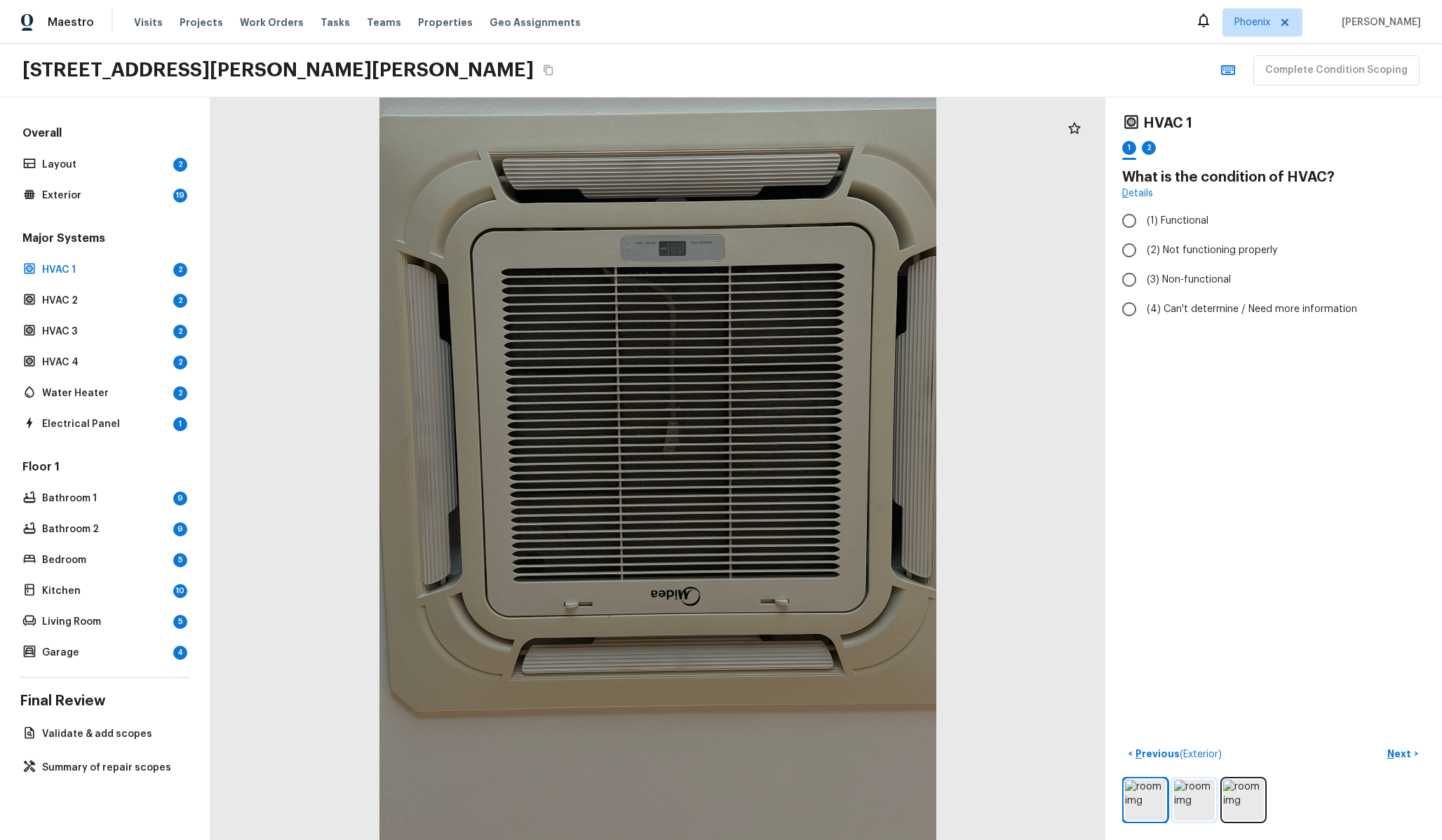
click at [1195, 786] on img at bounding box center [1194, 800] width 40 height 40
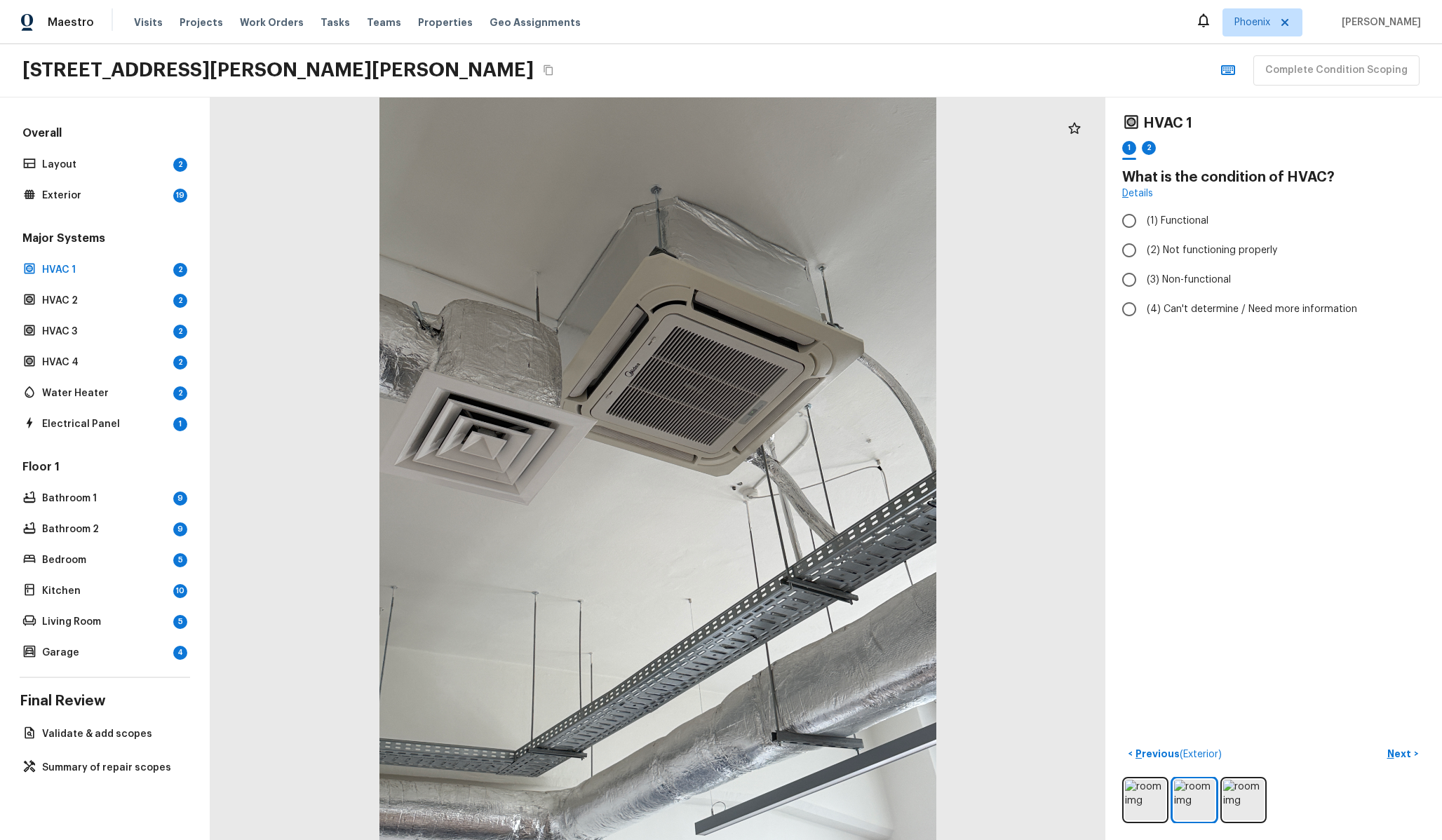
click at [1264, 809] on div at bounding box center [1273, 800] width 303 height 47
click at [1249, 802] on img at bounding box center [1243, 800] width 40 height 40
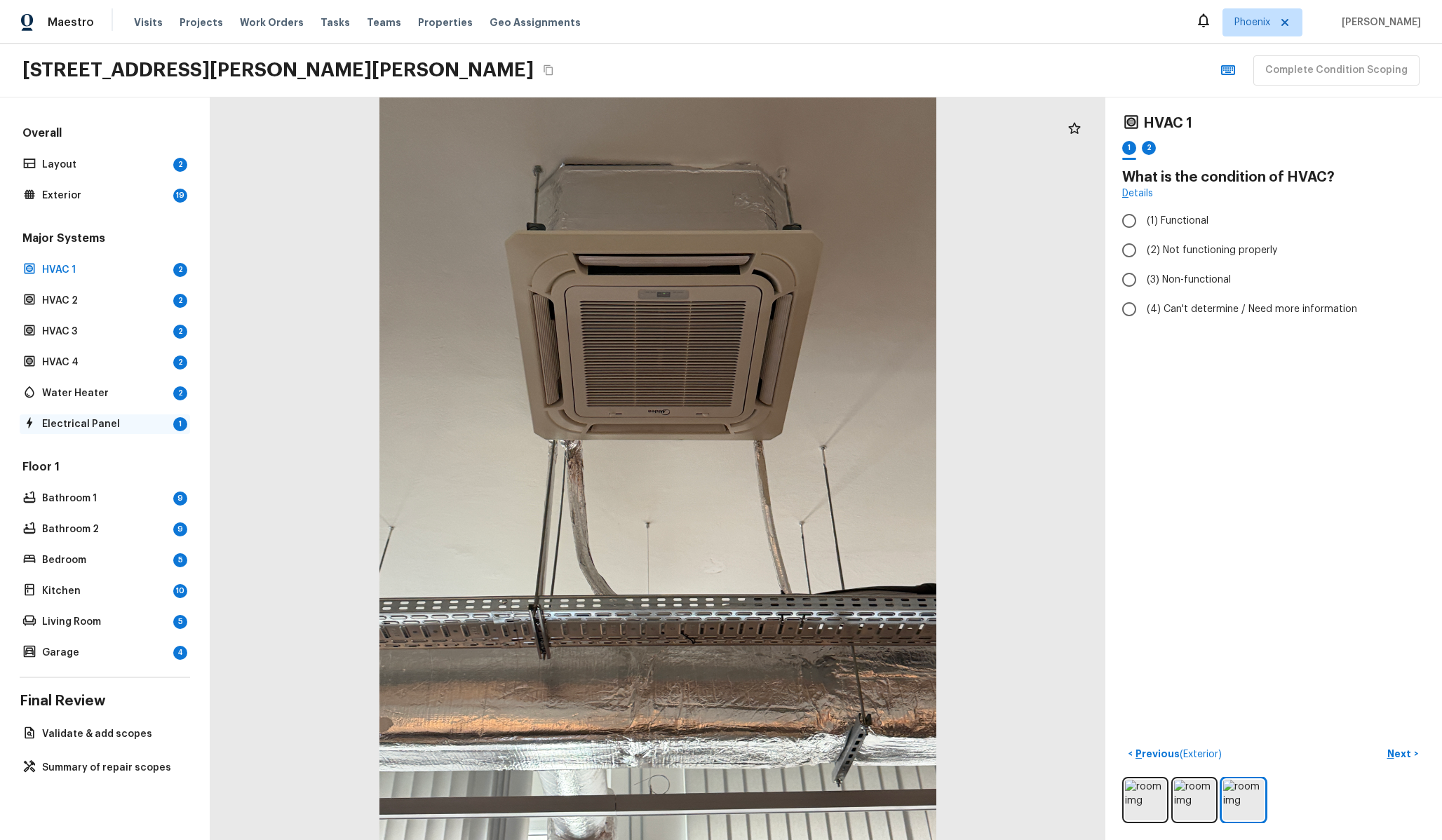
click at [69, 422] on p "Electrical Panel" at bounding box center [105, 424] width 126 height 14
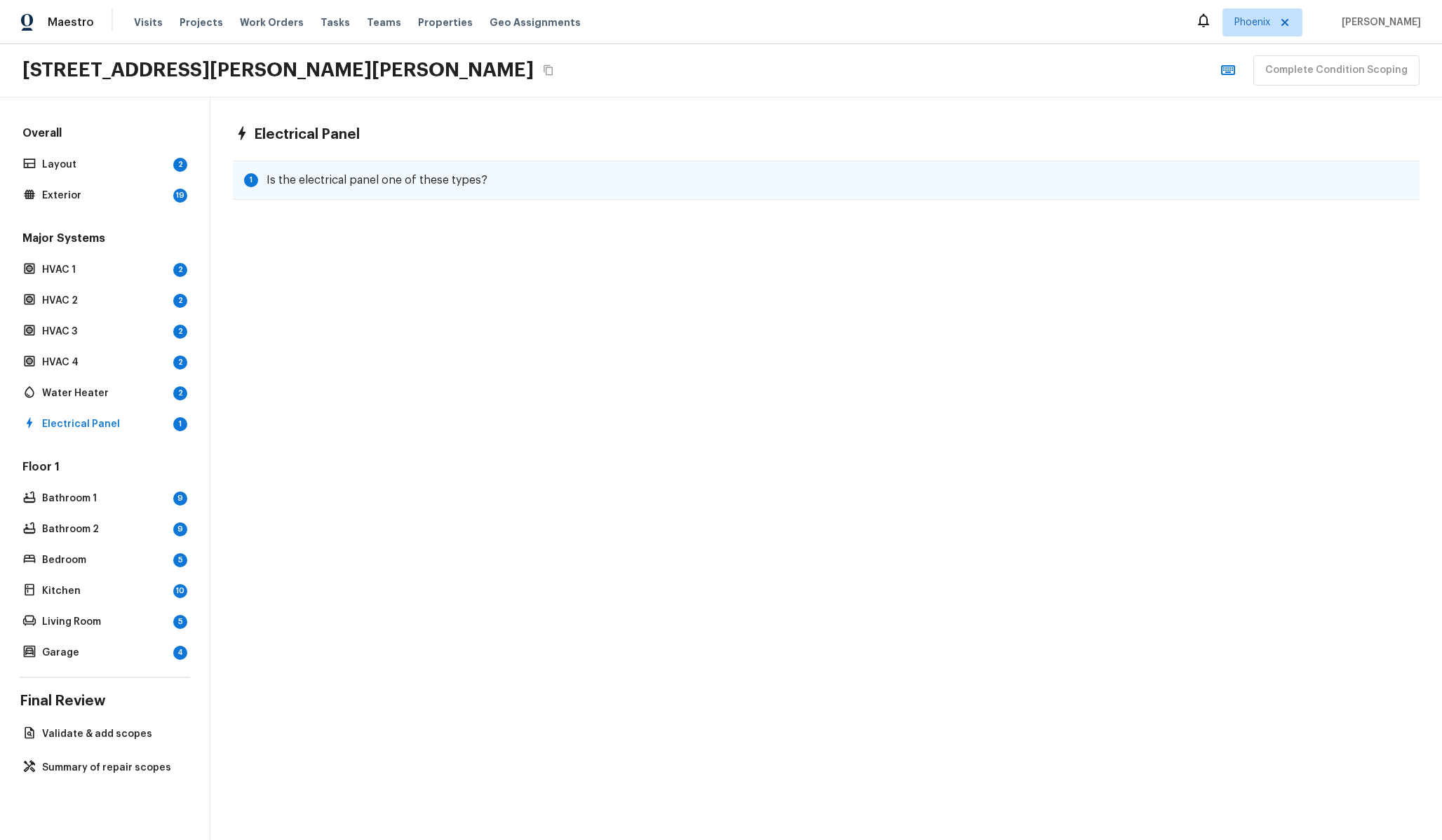
click at [385, 172] on div "1 Is the electrical panel one of these types?" at bounding box center [826, 180] width 1186 height 39
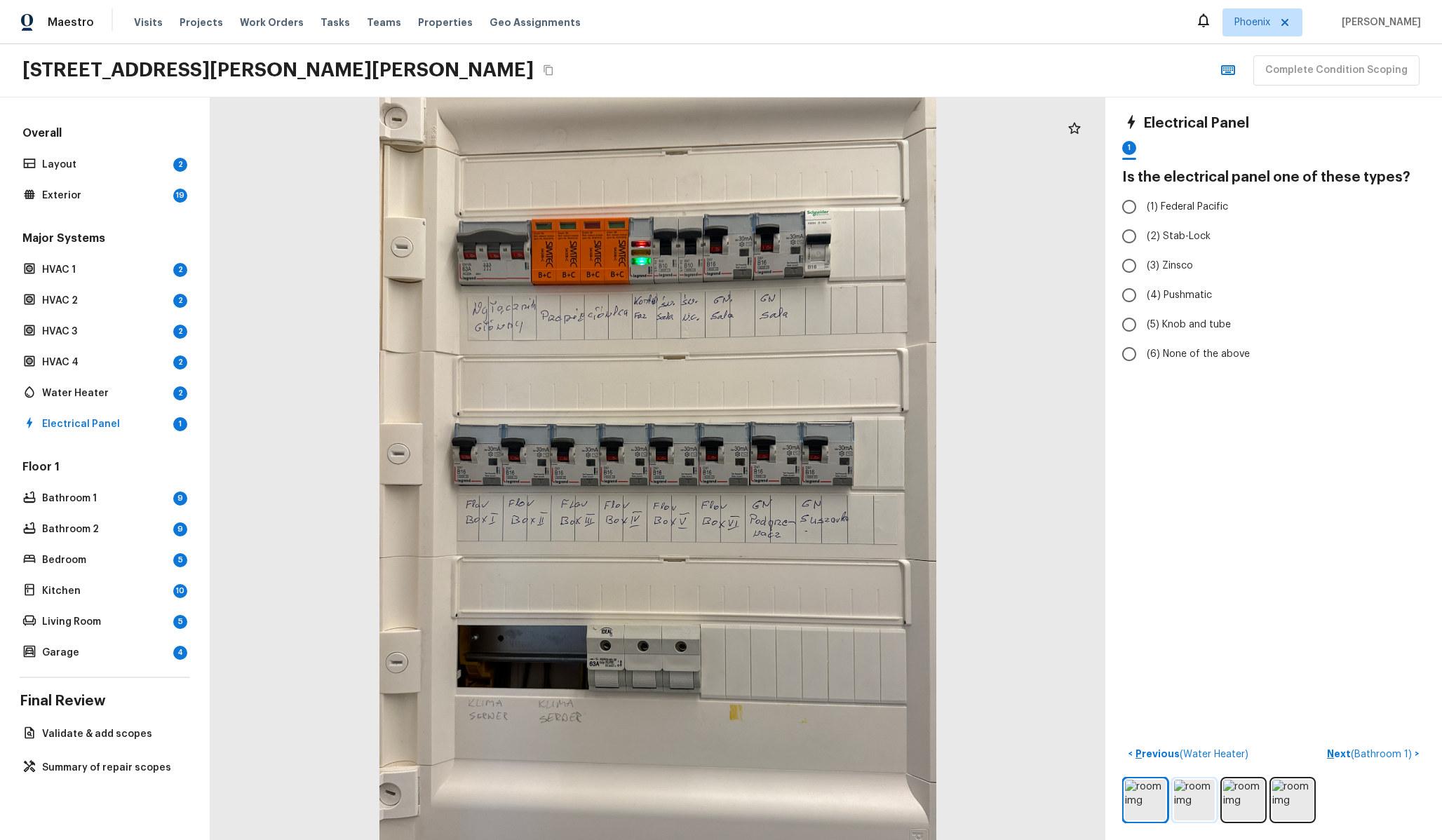
click at [1196, 806] on img at bounding box center [1194, 800] width 40 height 40
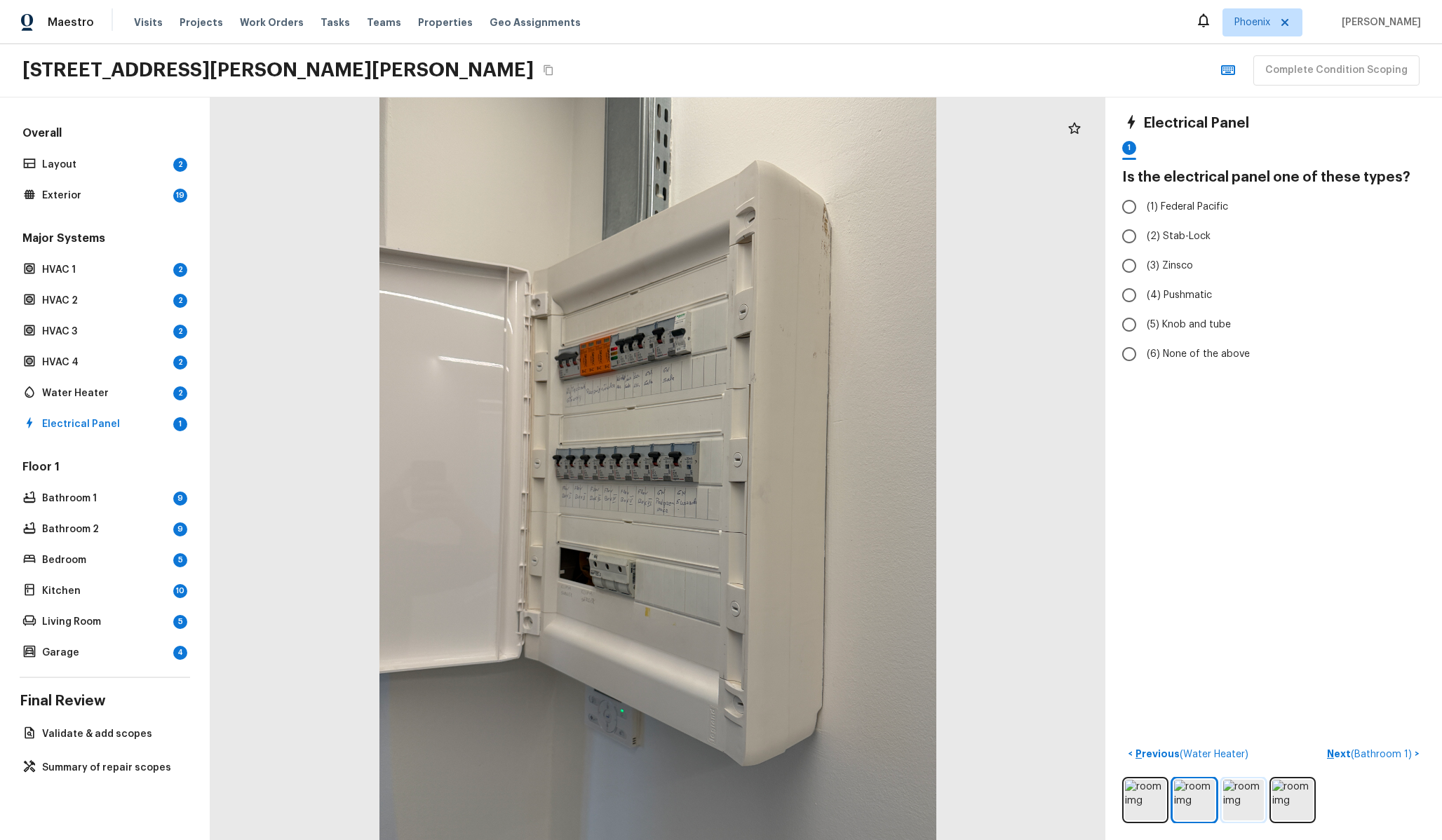
click at [1244, 807] on img at bounding box center [1243, 800] width 40 height 40
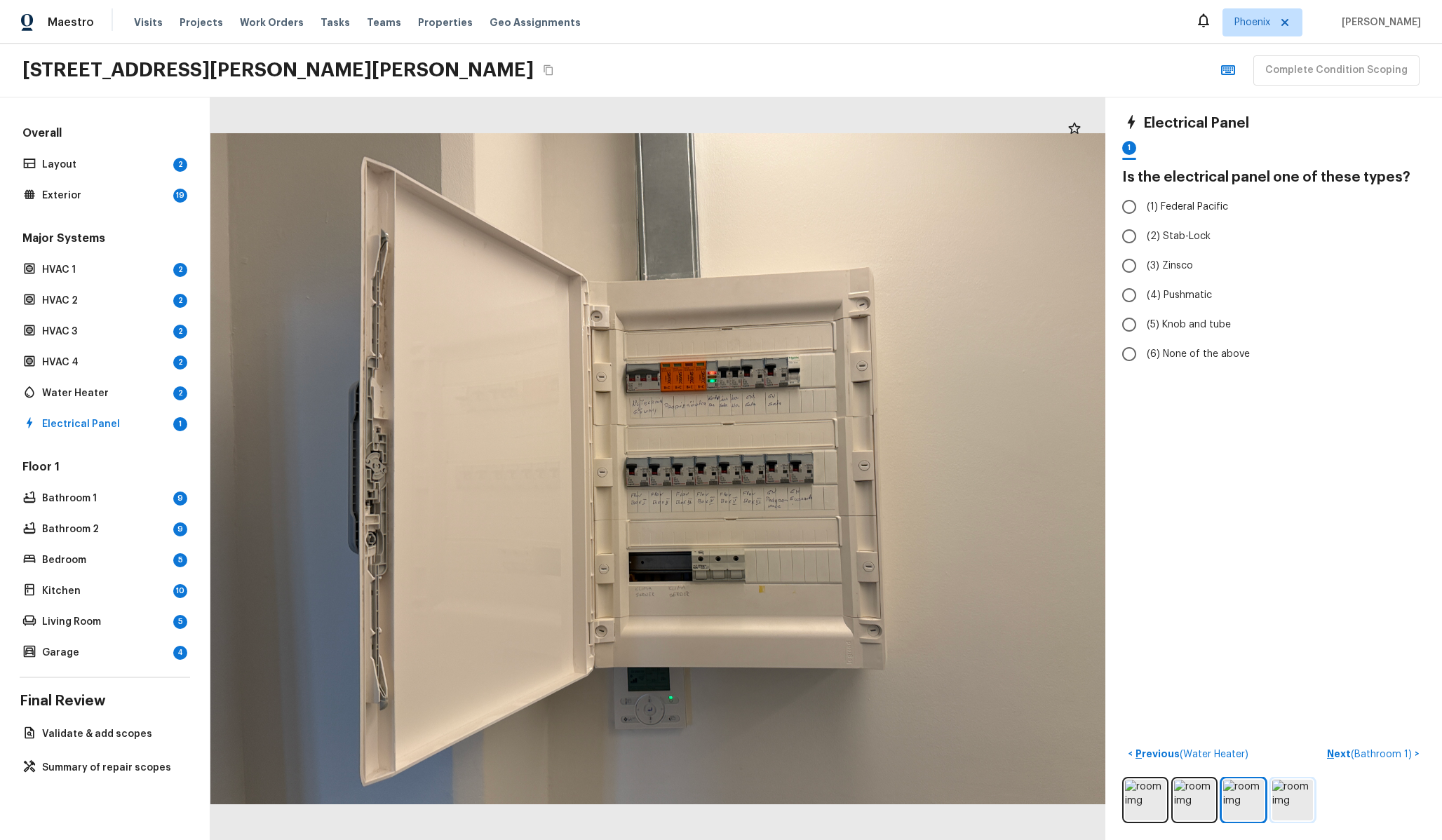
click at [1283, 801] on img at bounding box center [1292, 800] width 40 height 40
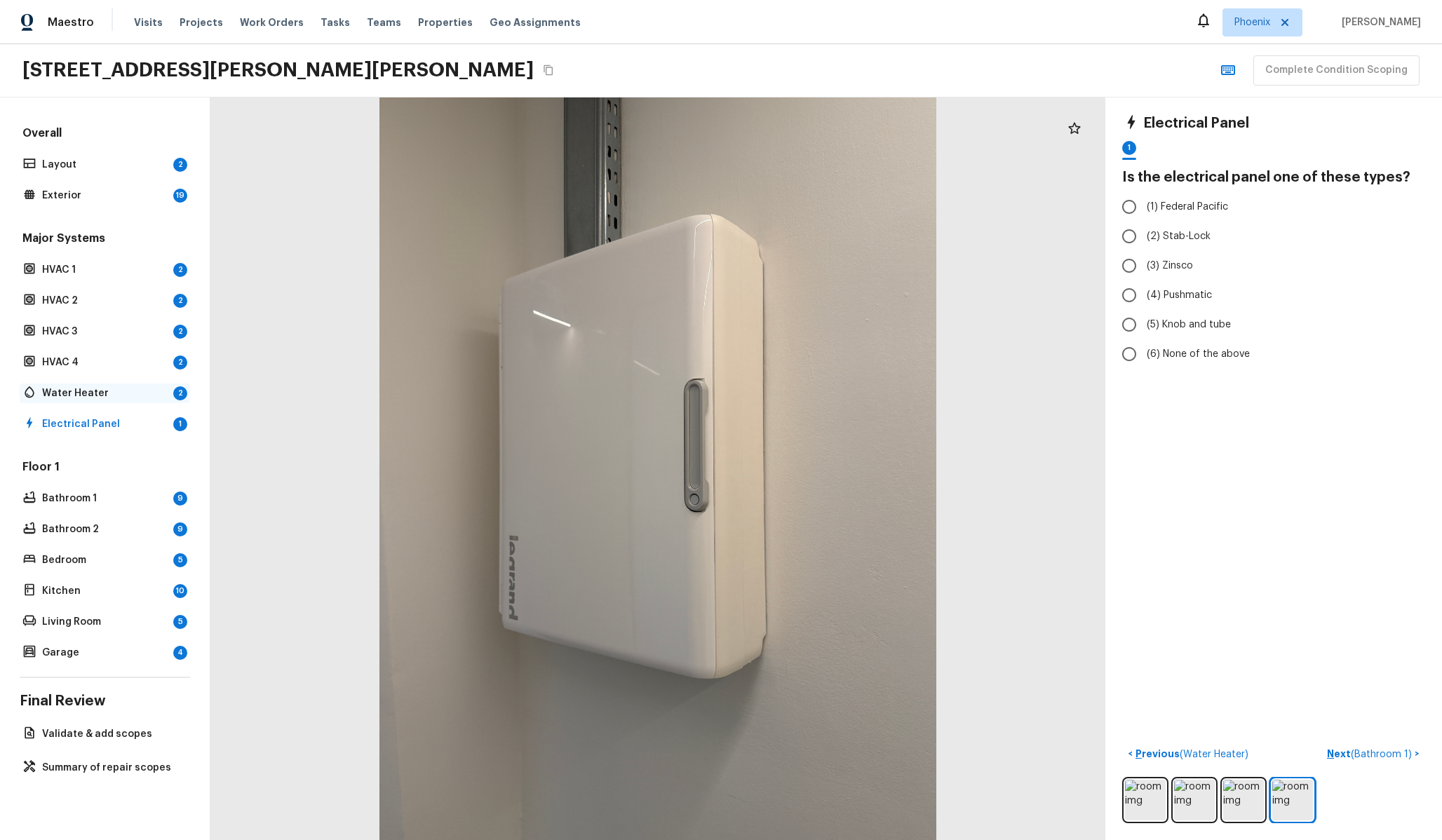
click at [63, 392] on p "Water Heater" at bounding box center [105, 394] width 126 height 14
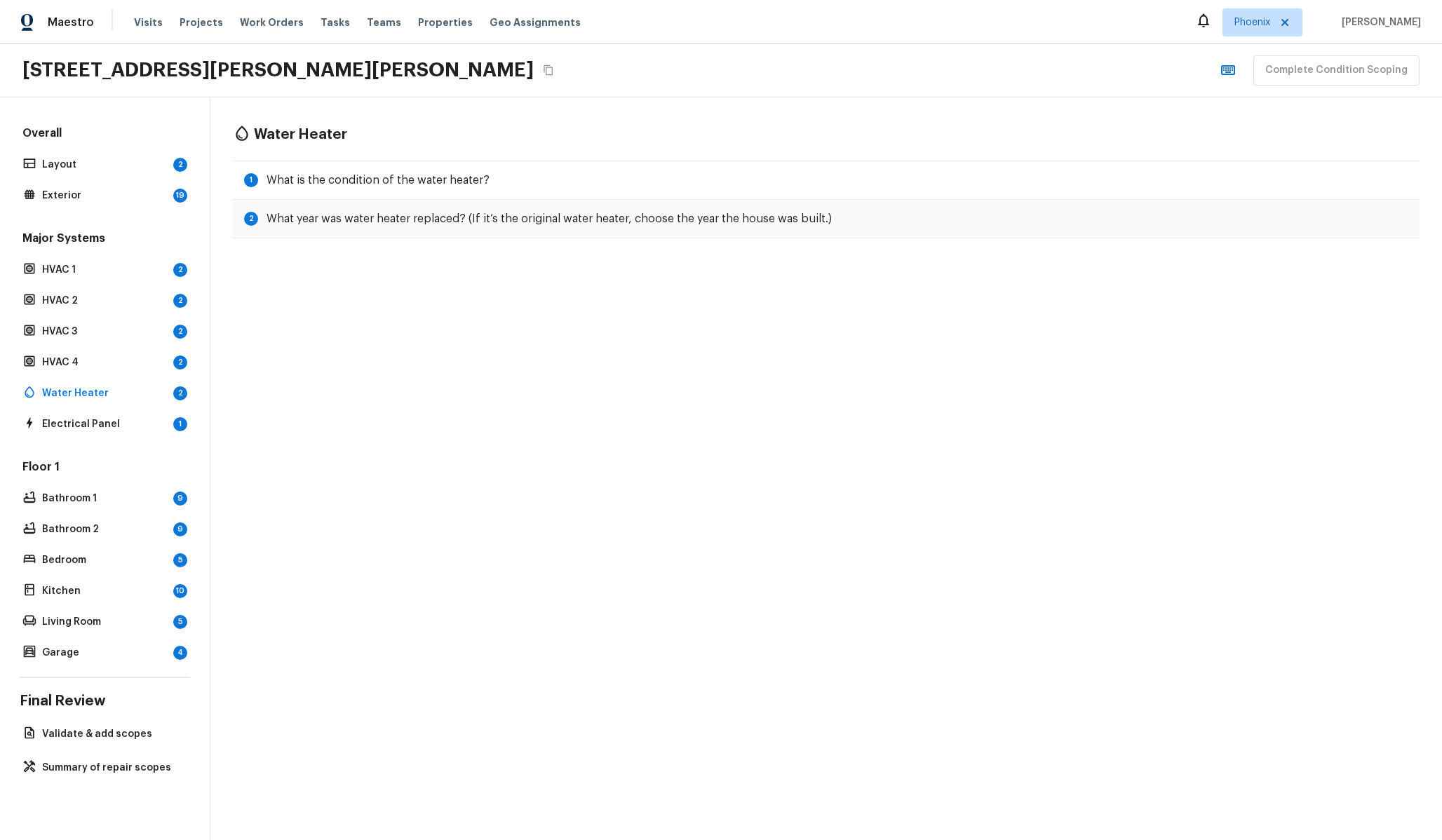
click at [410, 159] on div "Water Heater 1 What is the condition of the water heater? 2 What year was water…" at bounding box center [826, 182] width 1231 height 169
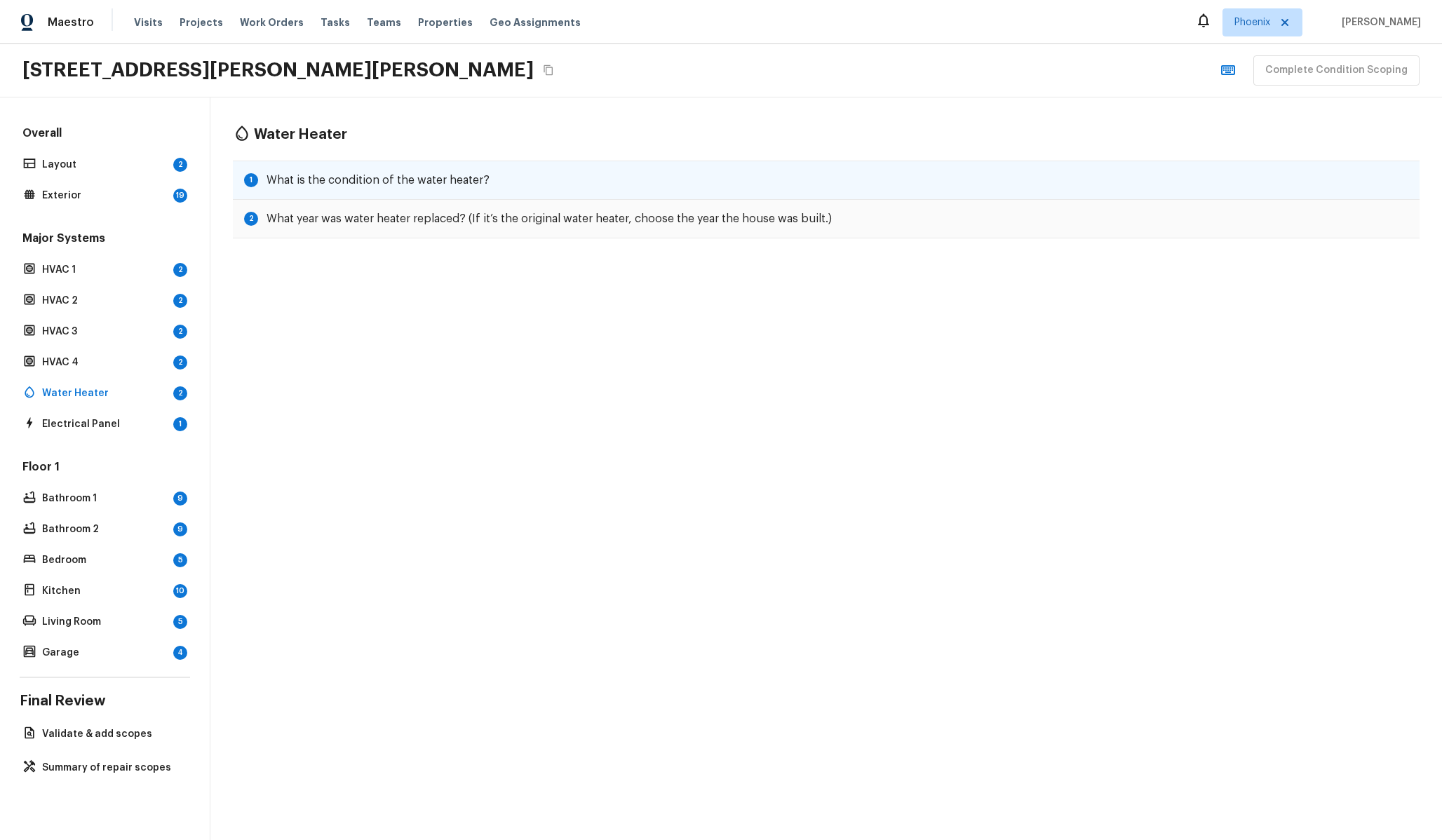
click at [423, 180] on h5 "What is the condition of the water heater?" at bounding box center [378, 179] width 223 height 15
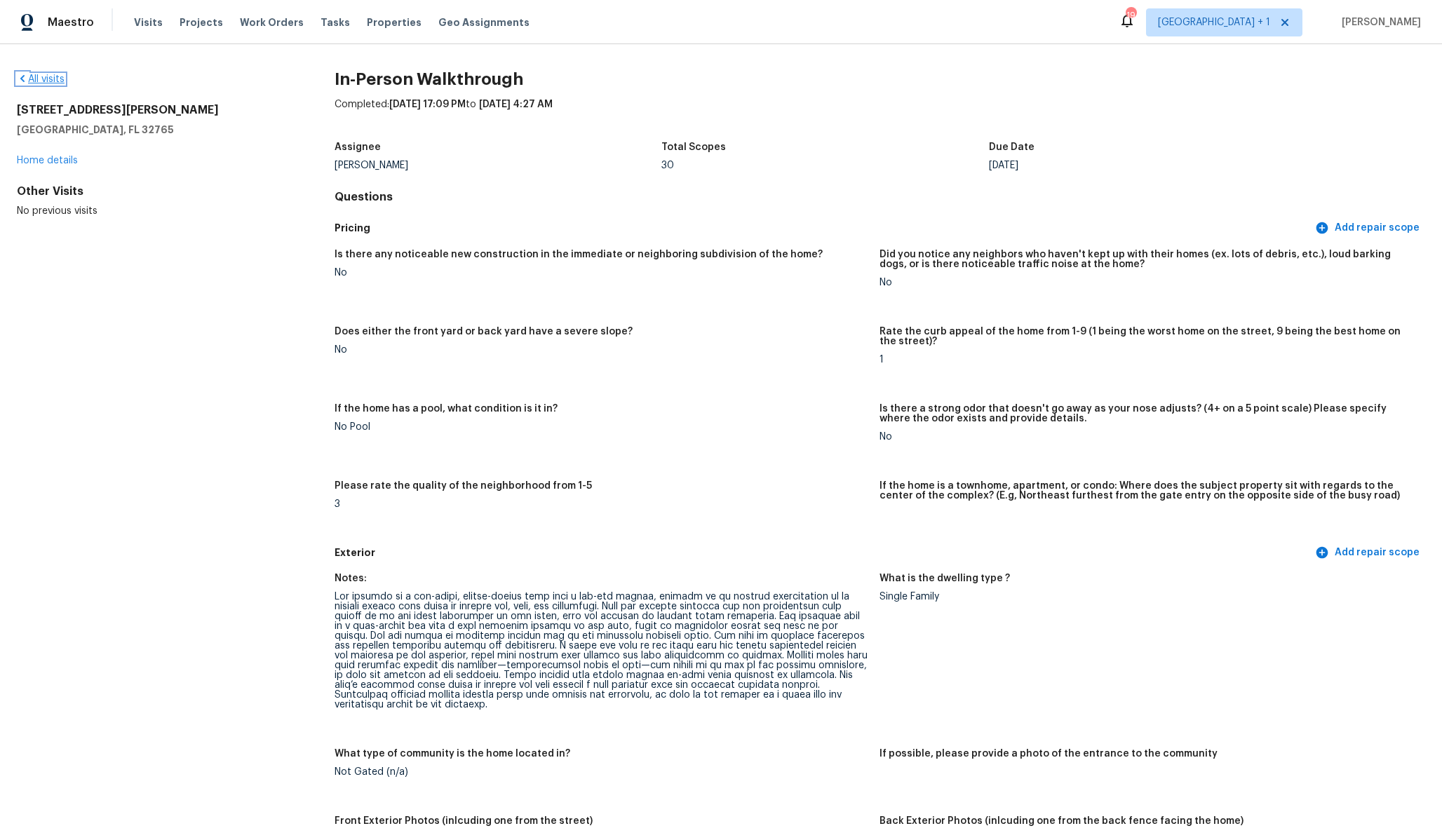
click at [51, 75] on link "All visits" at bounding box center [40, 79] width 48 height 10
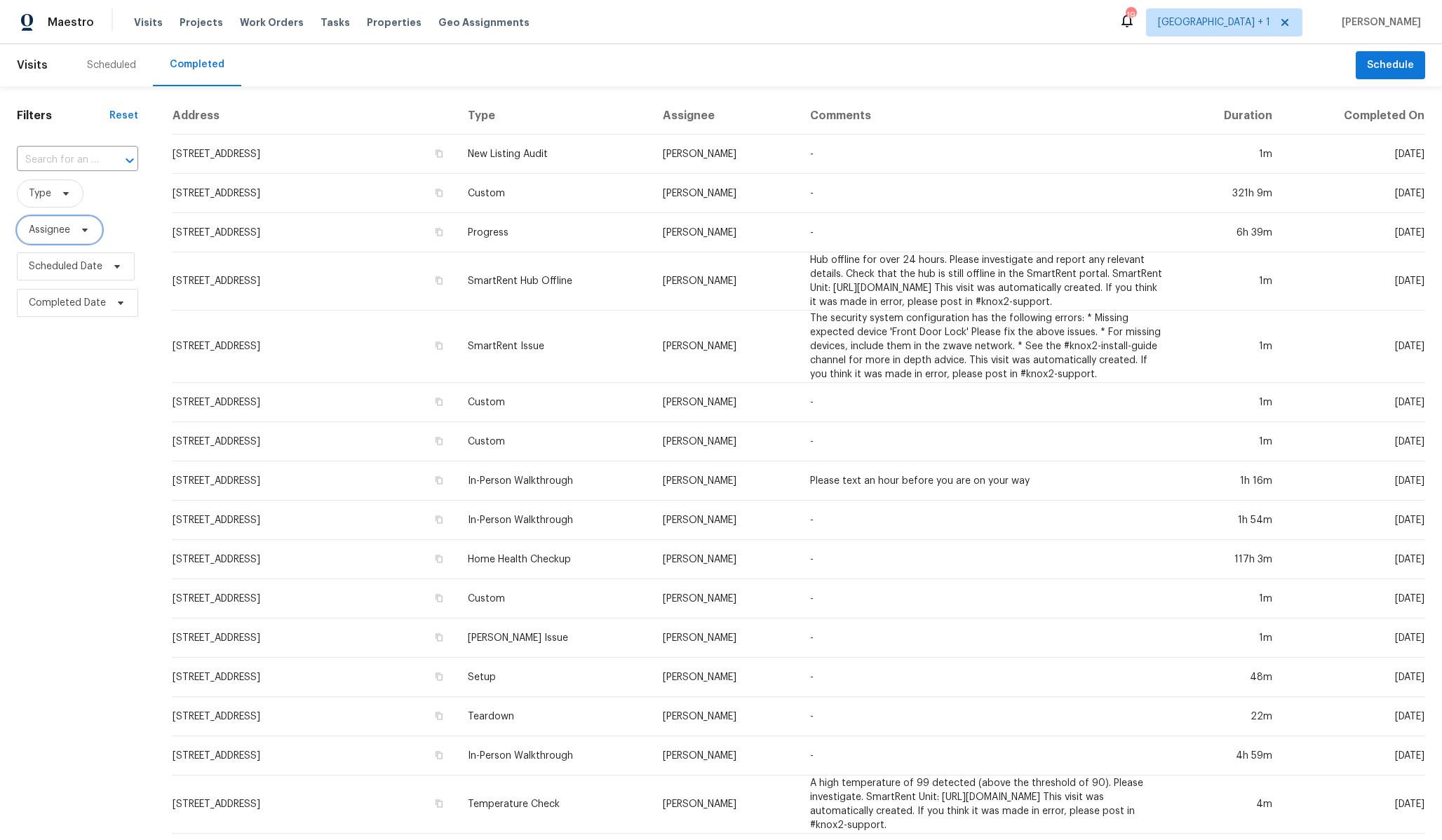
click at [64, 226] on span "Assignee" at bounding box center [49, 230] width 41 height 14
type input "daw"
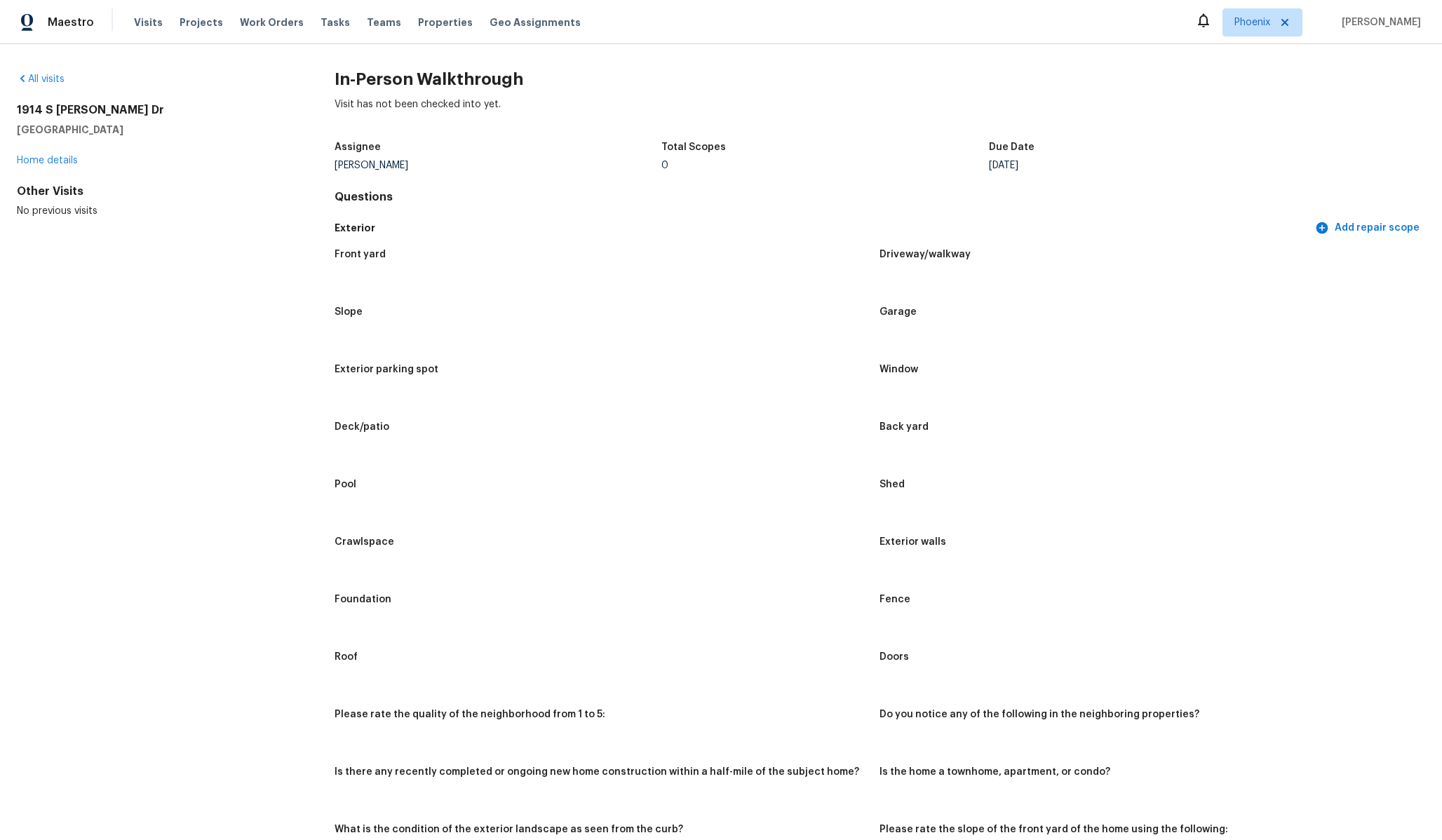
click at [164, 21] on div "Visits Projects Work Orders Tasks Teams Properties Geo Assignments" at bounding box center [365, 22] width 464 height 28
click at [144, 21] on span "Visits" at bounding box center [148, 22] width 29 height 14
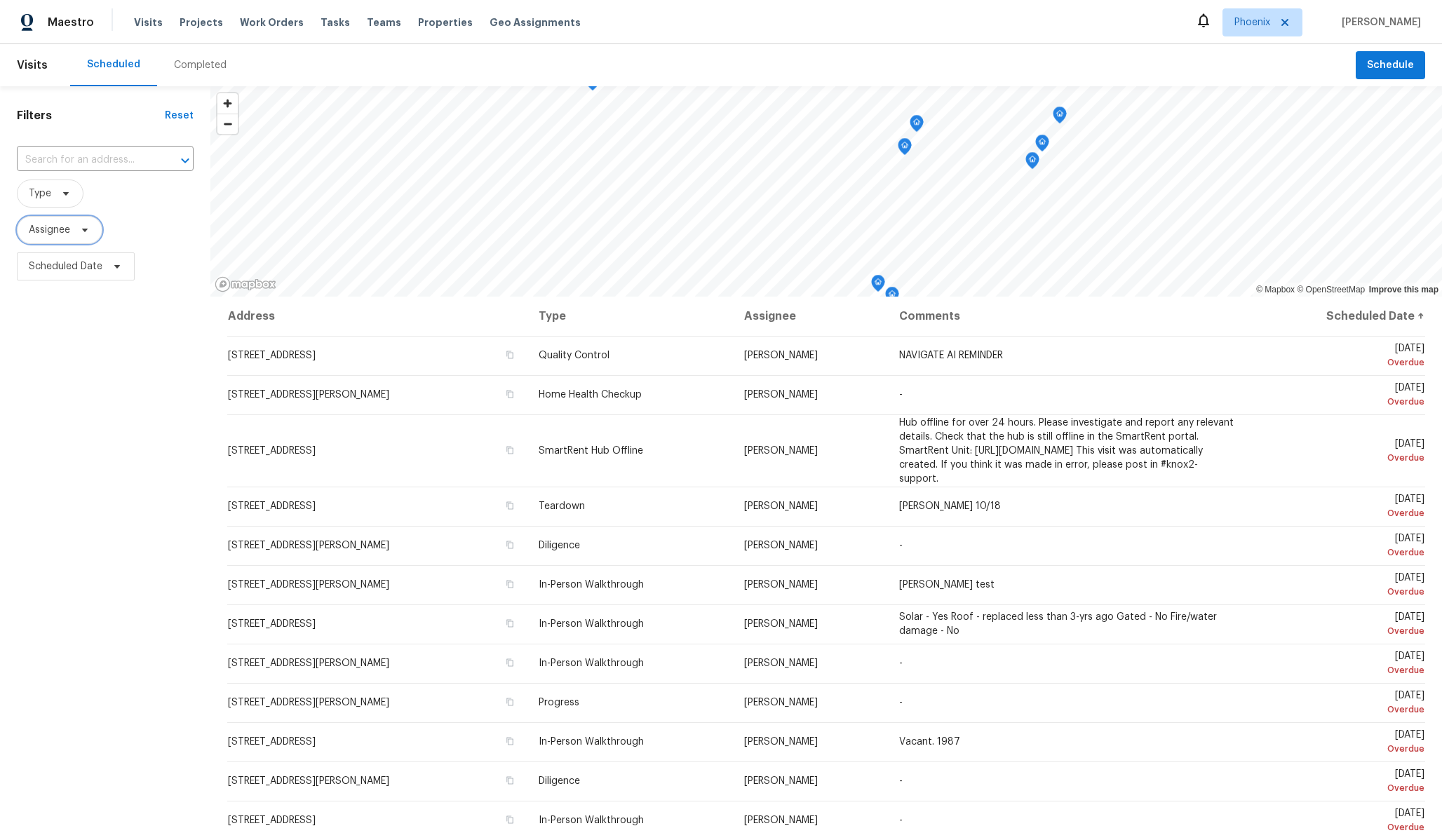
click at [58, 234] on span "Assignee" at bounding box center [49, 230] width 41 height 14
type input "daw"
click at [86, 277] on icon at bounding box center [98, 278] width 45 height 45
click at [79, 277] on icon at bounding box center [98, 278] width 38 height 38
click at [68, 275] on div at bounding box center [99, 278] width 163 height 45
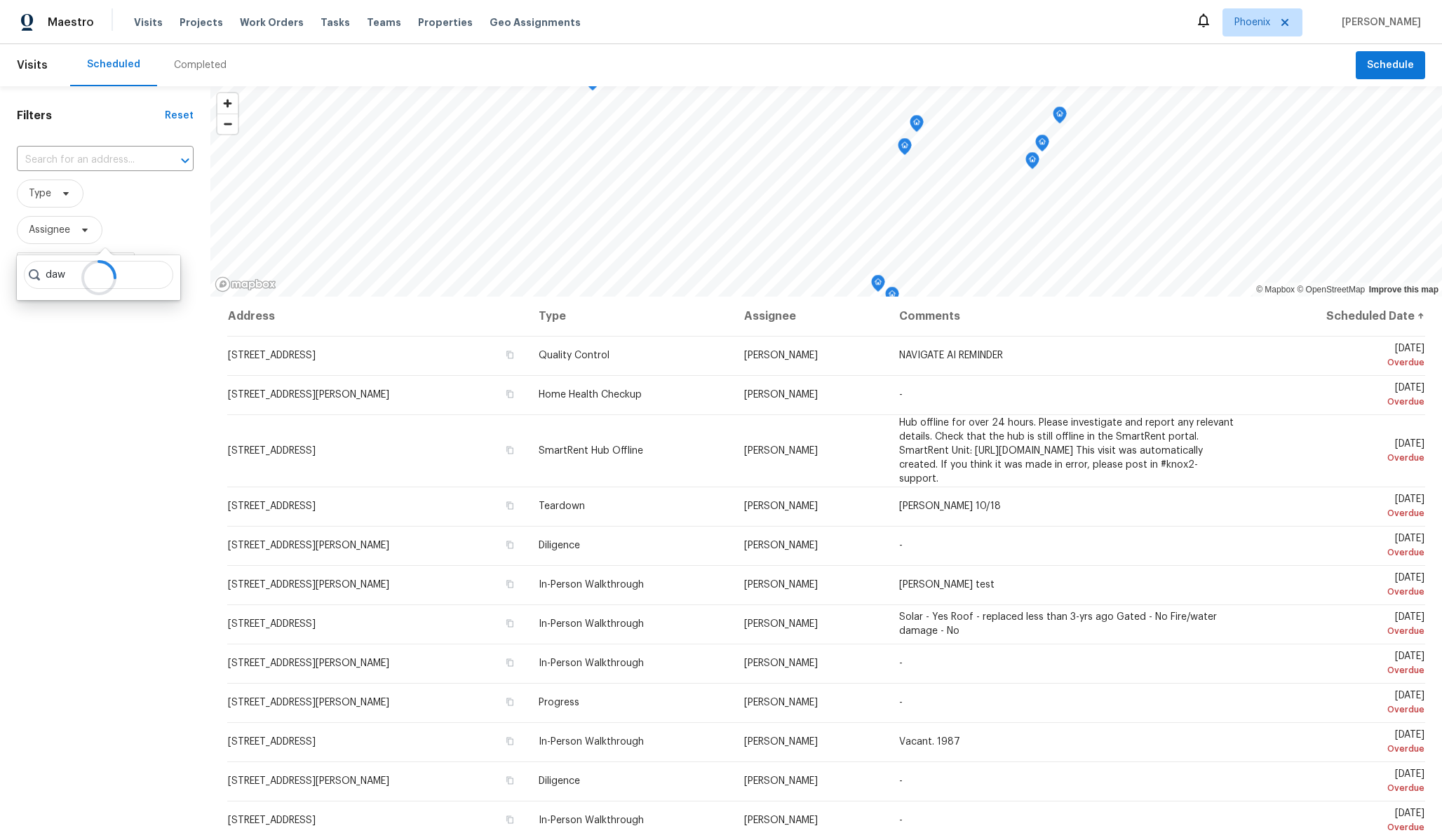
click at [68, 275] on div at bounding box center [99, 278] width 163 height 45
click at [178, 59] on div "Completed" at bounding box center [200, 65] width 53 height 14
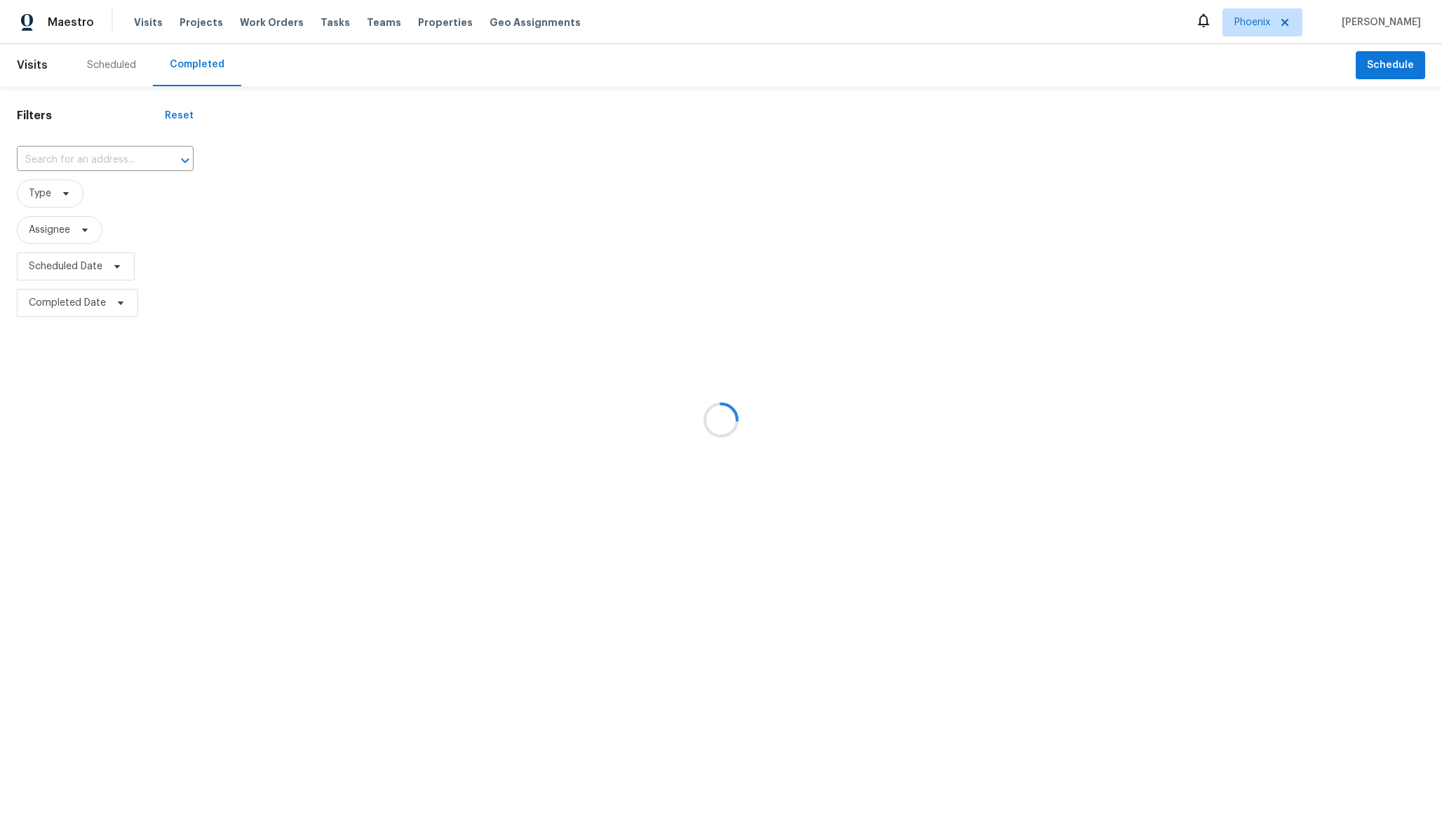
click at [73, 223] on div at bounding box center [721, 420] width 1442 height 840
click at [76, 236] on div at bounding box center [721, 420] width 1442 height 840
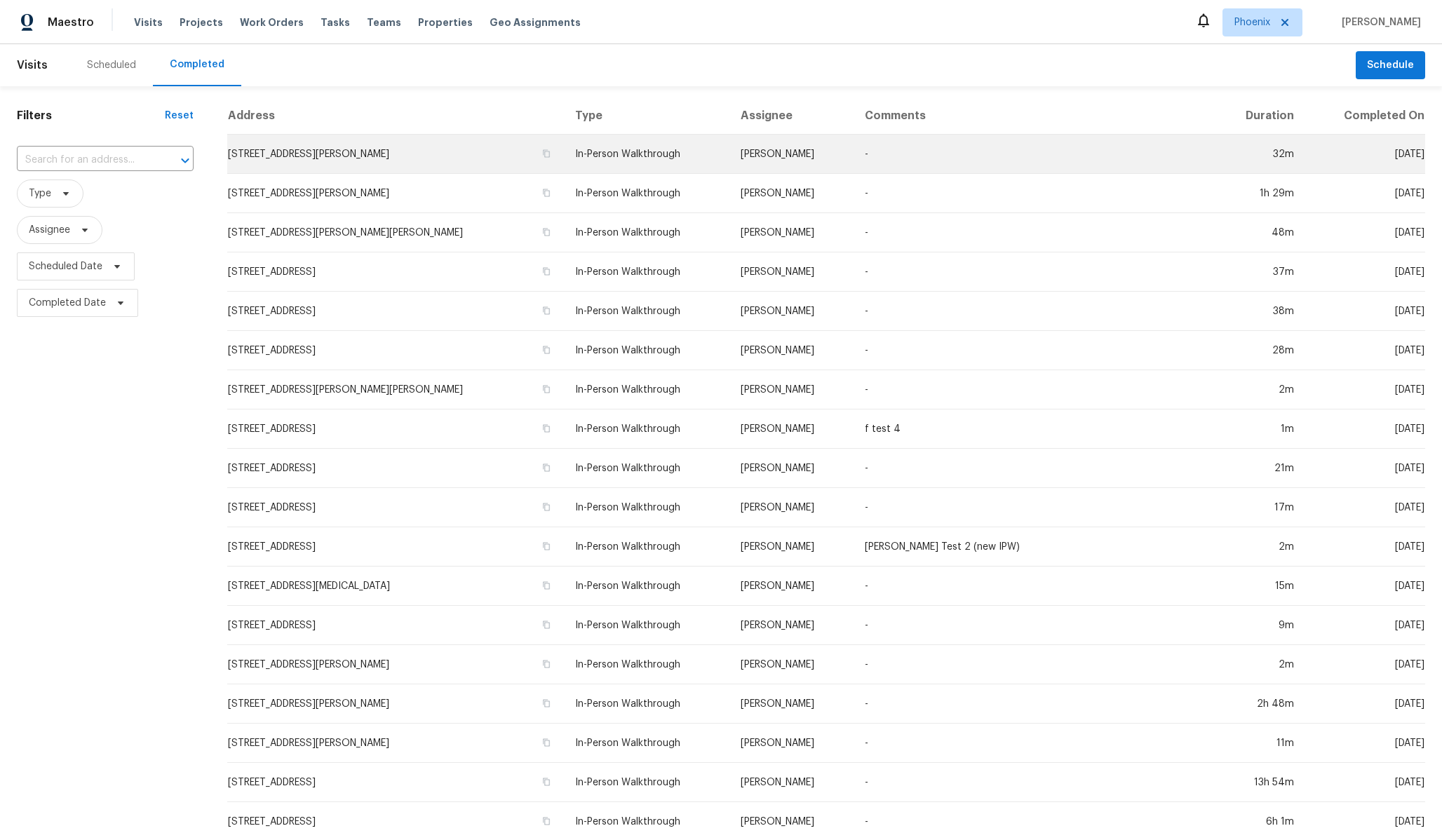
click at [956, 148] on td "-" at bounding box center [1033, 154] width 359 height 39
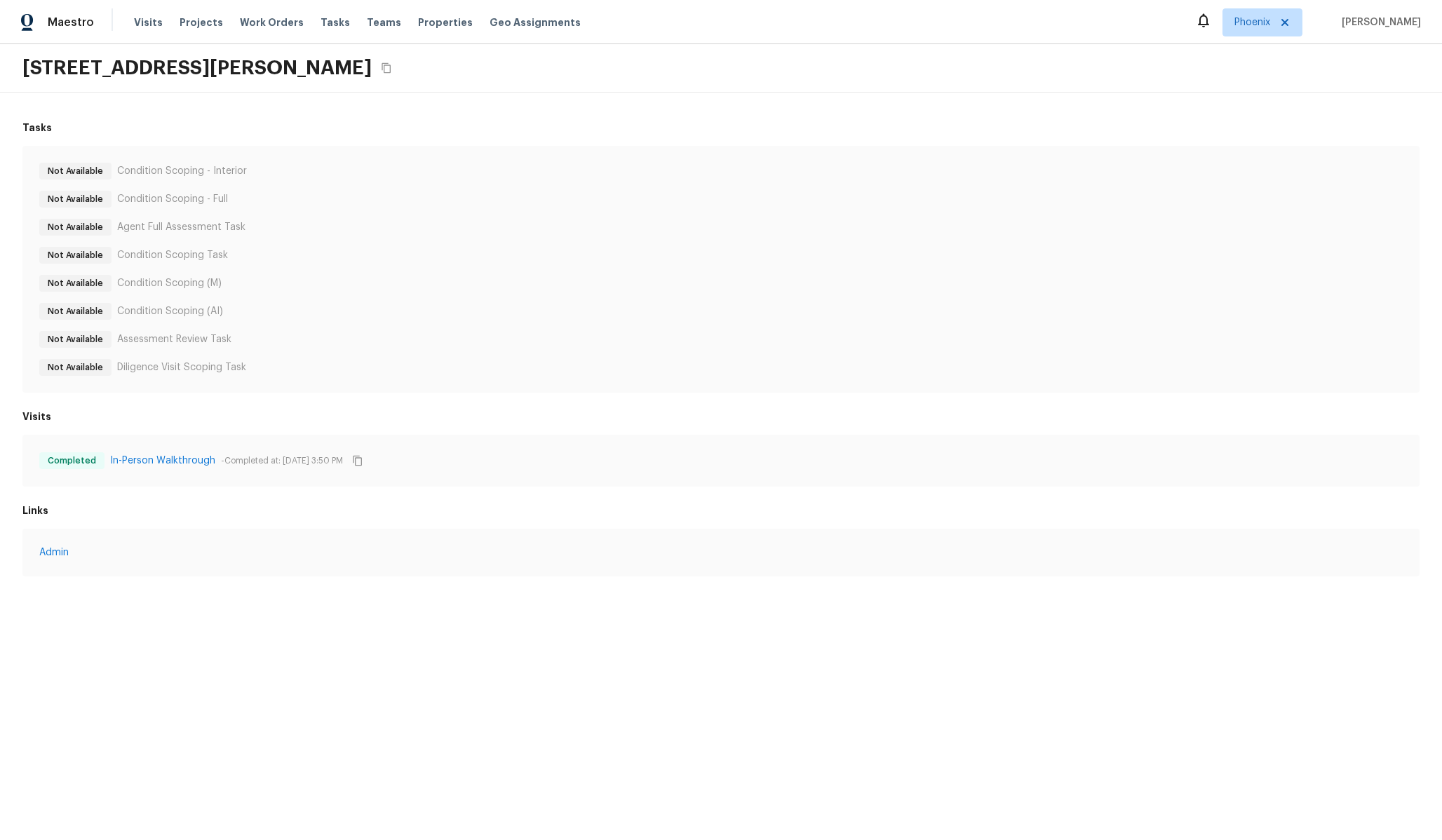
click at [195, 312] on p "Condition Scoping (AI)" at bounding box center [170, 311] width 106 height 14
click at [301, 430] on div "Visits Completed In-Person Walkthrough - Completed at: [DATE] 3:50 PM" at bounding box center [721, 448] width 1397 height 77
click at [302, 430] on div "Visits Completed In-Person Walkthrough - Completed at: [DATE] 3:50 PM" at bounding box center [721, 448] width 1397 height 77
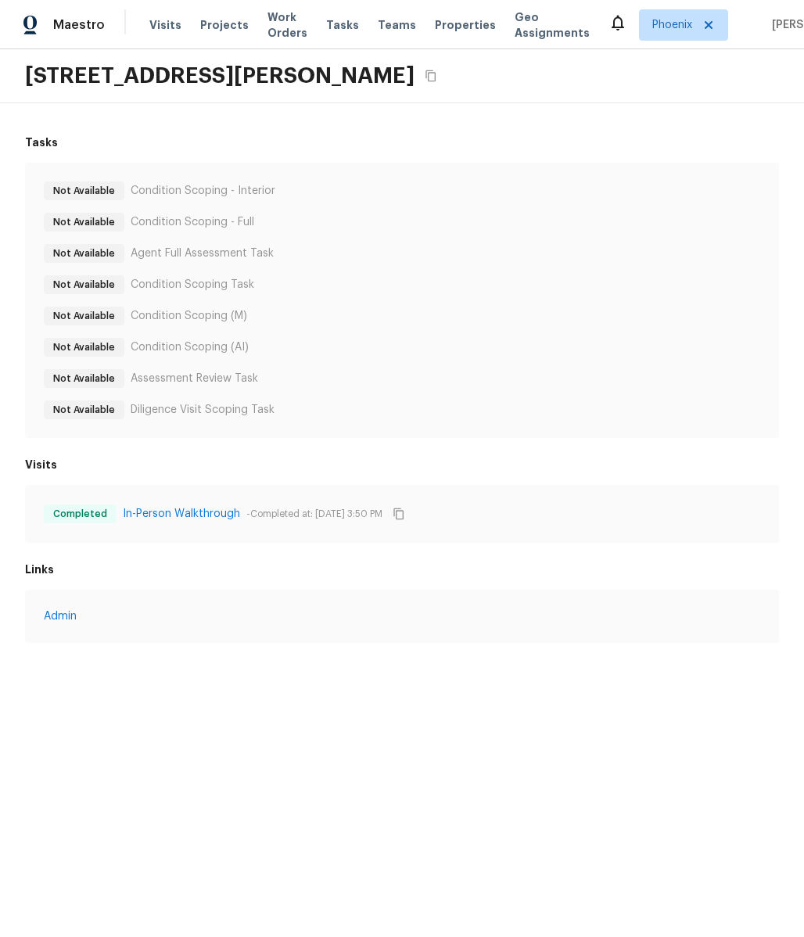
click at [95, 360] on div "Not Available Condition Scoping - Interior Not Available Condition Scoping - Fu…" at bounding box center [402, 300] width 716 height 238
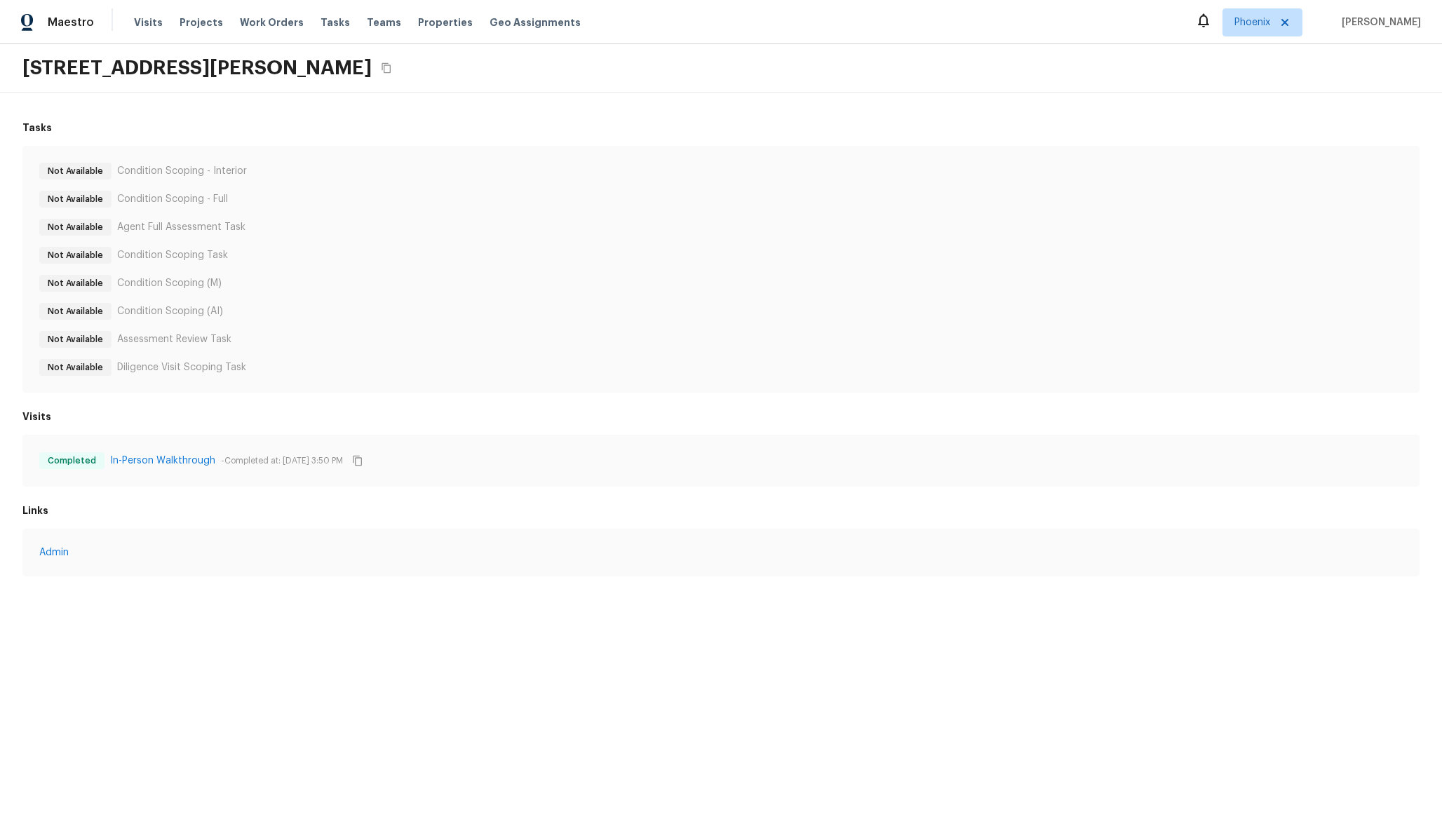
click at [89, 265] on div "Not Available Condition Scoping - Interior Not Available Condition Scoping - Fu…" at bounding box center [721, 269] width 1363 height 213
click at [177, 297] on div "Not Available Condition Scoping - Interior Not Available Condition Scoping - Fu…" at bounding box center [721, 269] width 1363 height 213
click at [148, 455] on link "In-Person Walkthrough" at bounding box center [162, 461] width 105 height 14
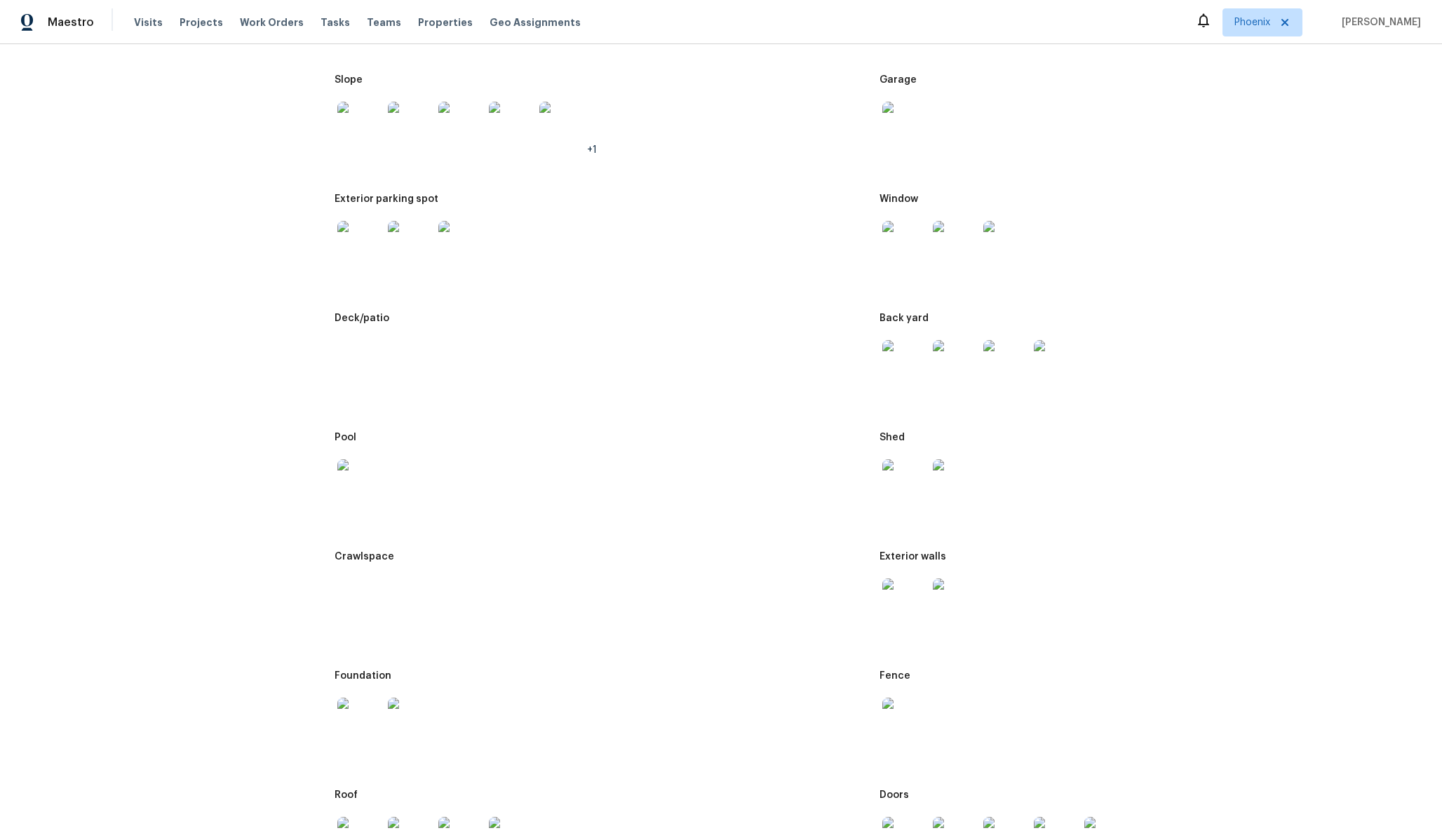
scroll to position [247, 0]
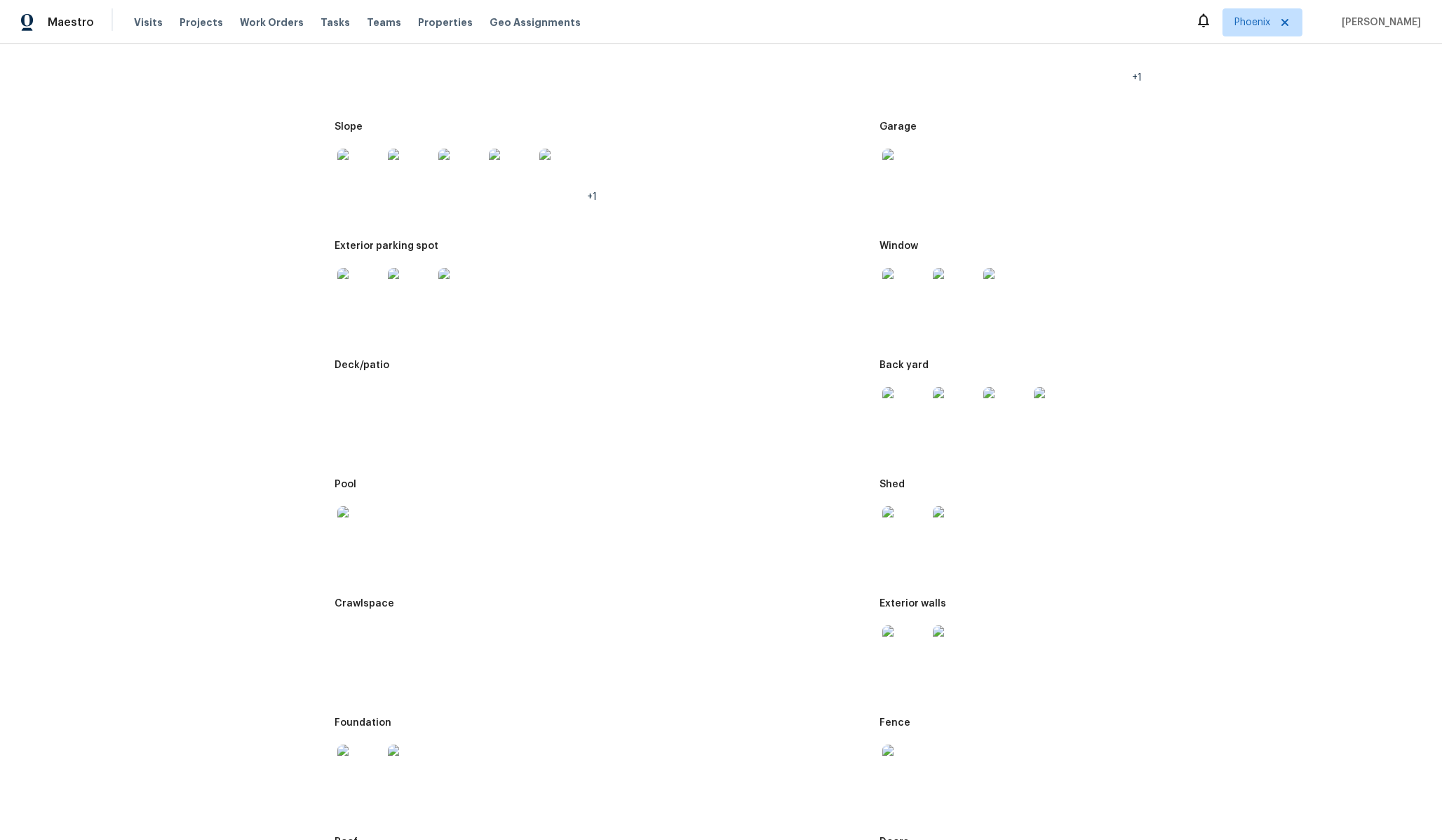
click at [417, 178] on img at bounding box center [410, 171] width 45 height 45
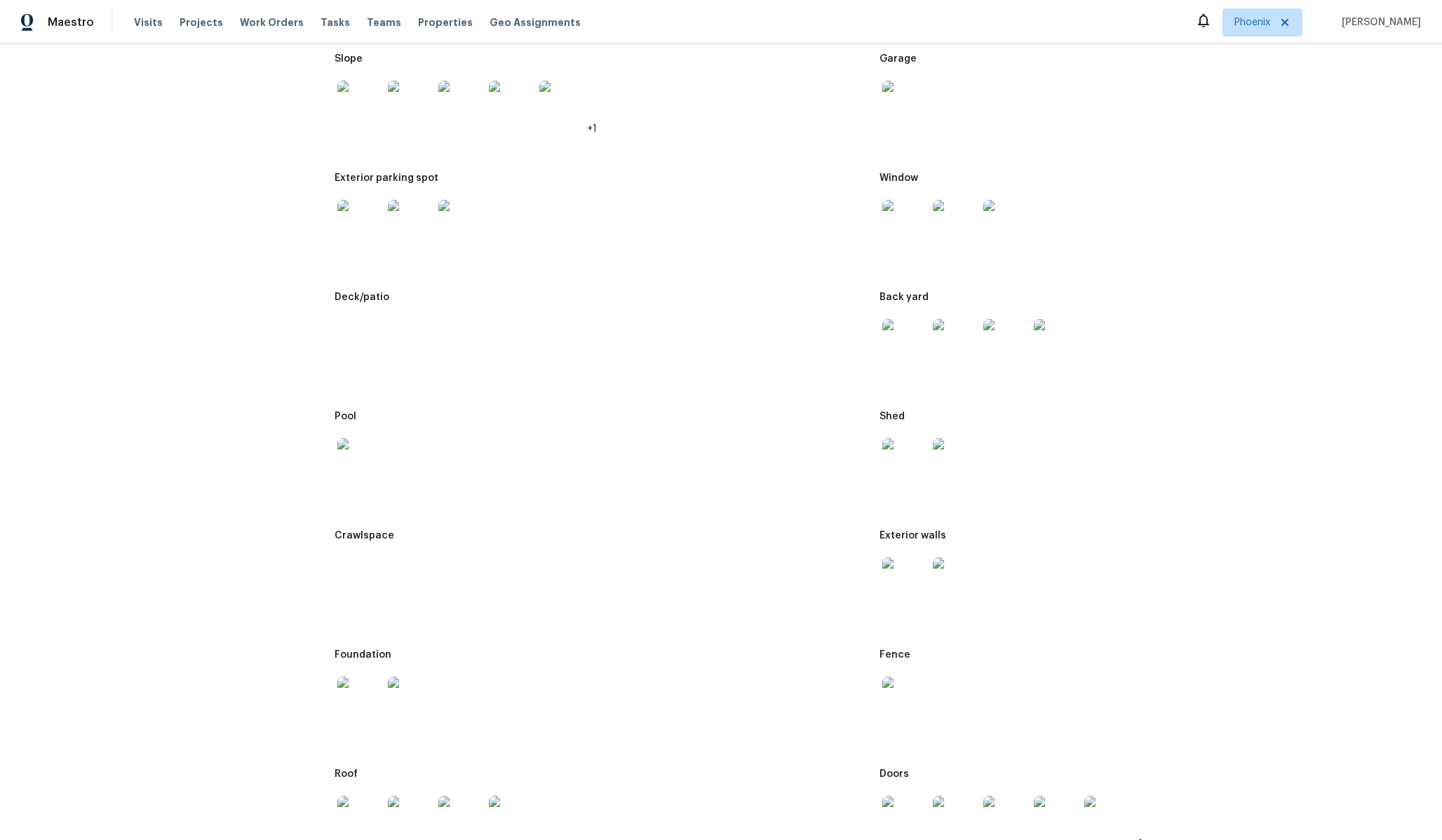
scroll to position [0, 0]
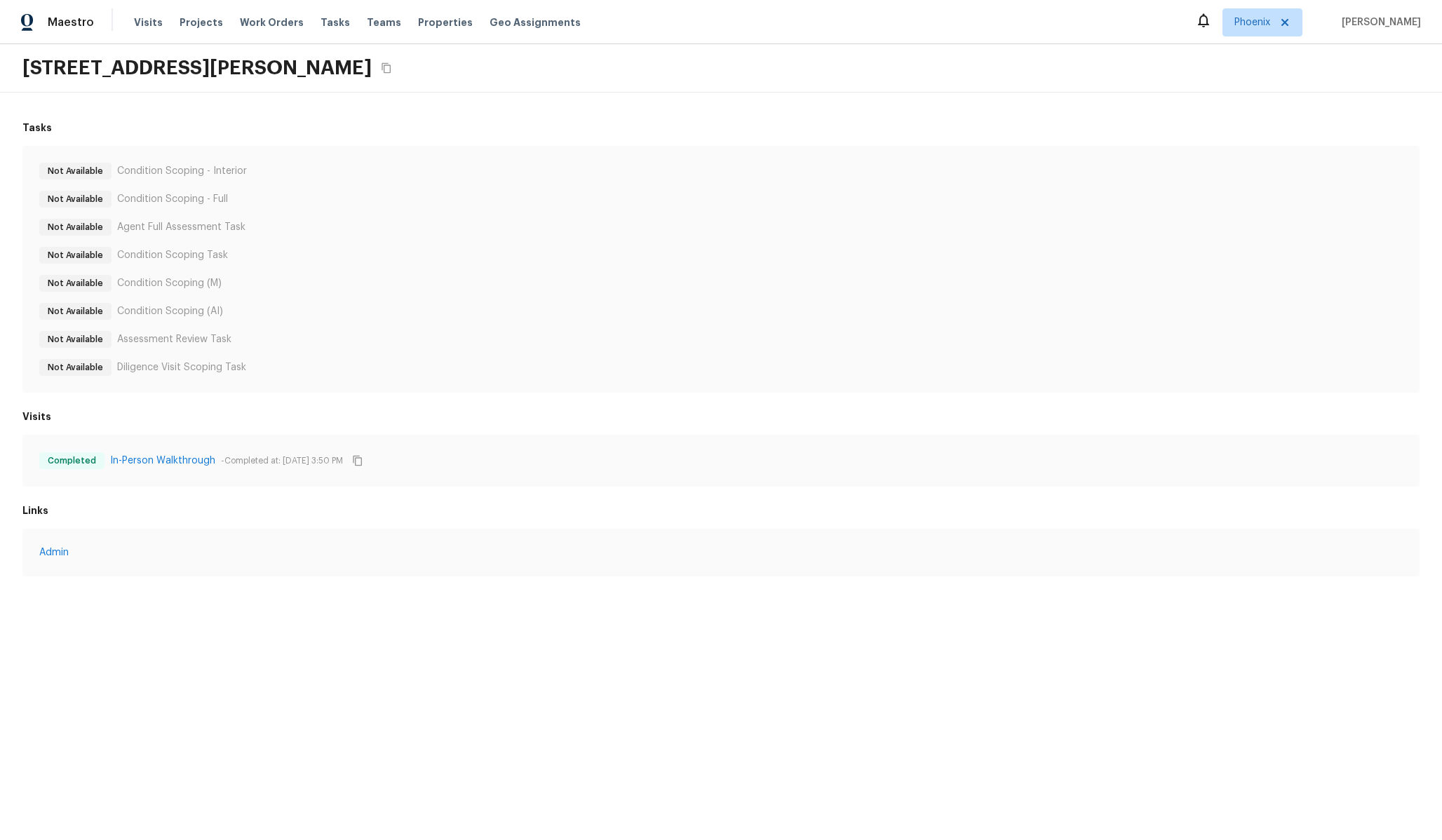
click at [330, 308] on div "Not Available Condition Scoping (AI)" at bounding box center [721, 311] width 1363 height 17
click at [189, 214] on div "Not Available Condition Scoping - Interior Not Available Condition Scoping - Fu…" at bounding box center [721, 269] width 1363 height 213
drag, startPoint x: 114, startPoint y: 255, endPoint x: 330, endPoint y: 333, distance: 229.7
click at [326, 332] on div "Not Available Condition Scoping - Interior Not Available Condition Scoping - Fu…" at bounding box center [721, 269] width 1363 height 213
click at [330, 333] on div "Not Available Assessment Review Task" at bounding box center [721, 339] width 1363 height 17
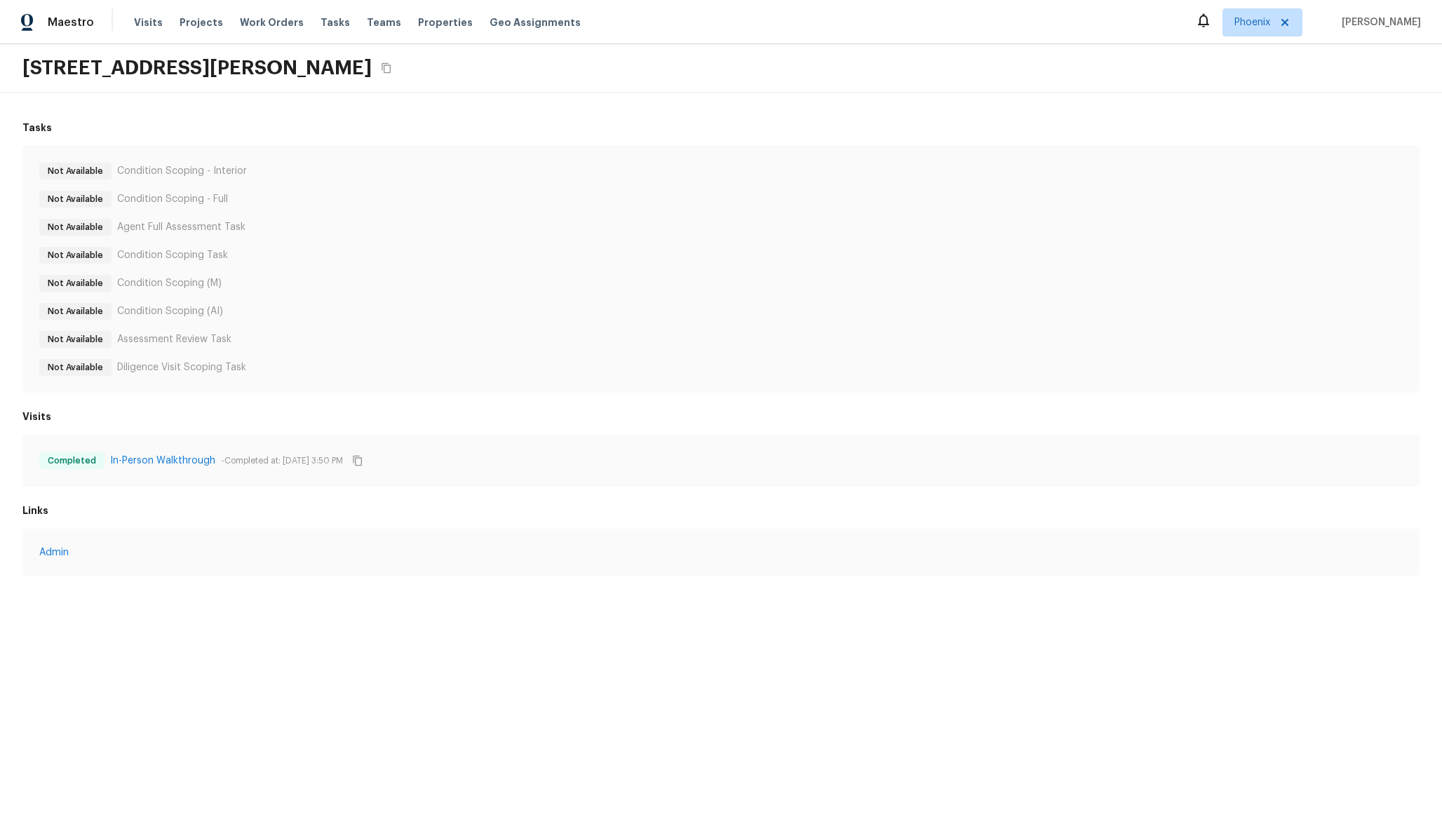
click at [508, 150] on div "Not Available Condition Scoping - Interior Not Available Condition Scoping - Fu…" at bounding box center [721, 269] width 1397 height 247
click at [255, 264] on div "Not Available Condition Scoping - Interior Not Available Condition Scoping - Fu…" at bounding box center [721, 269] width 1363 height 213
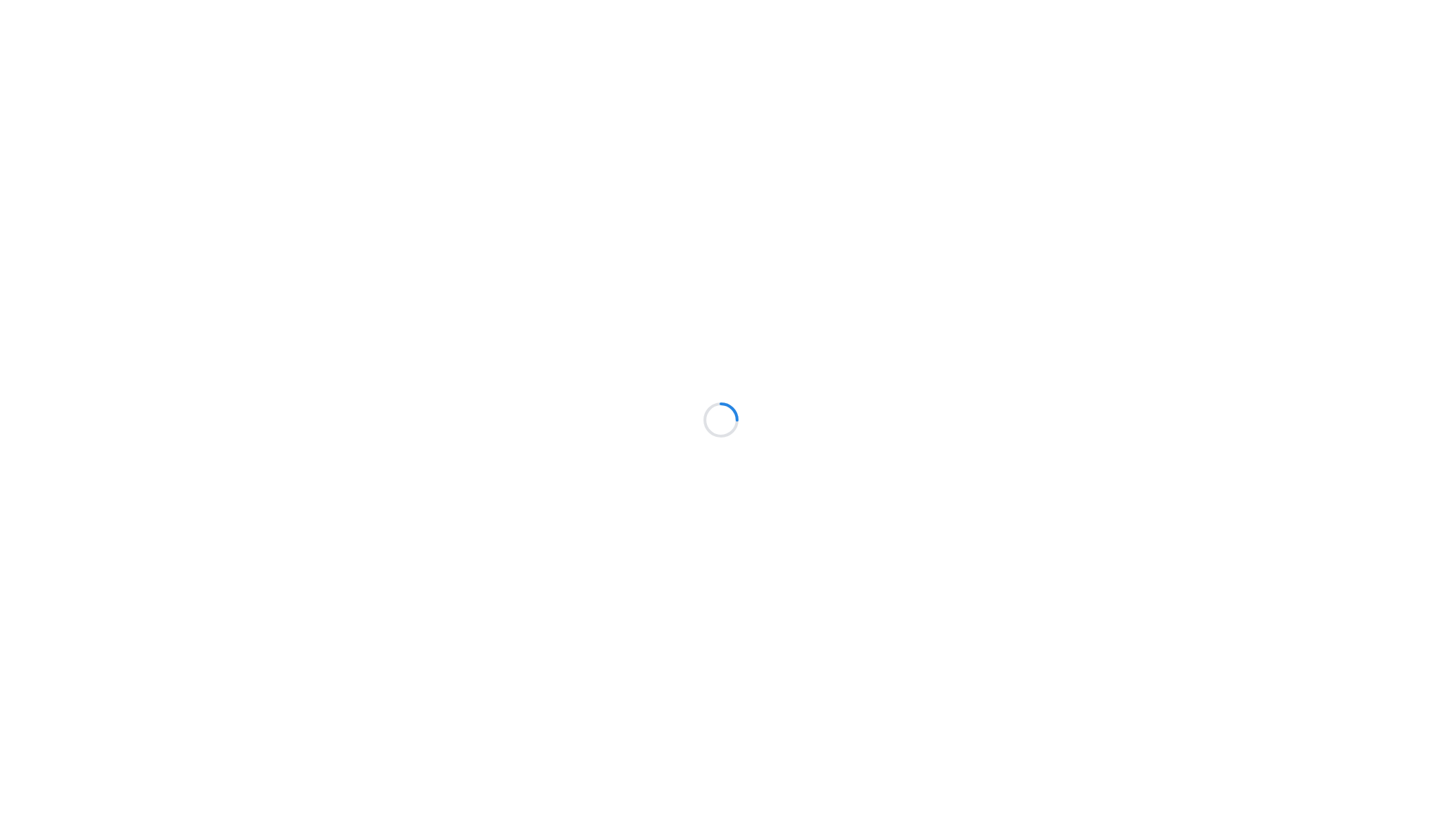
click at [446, 233] on div at bounding box center [721, 420] width 1442 height 840
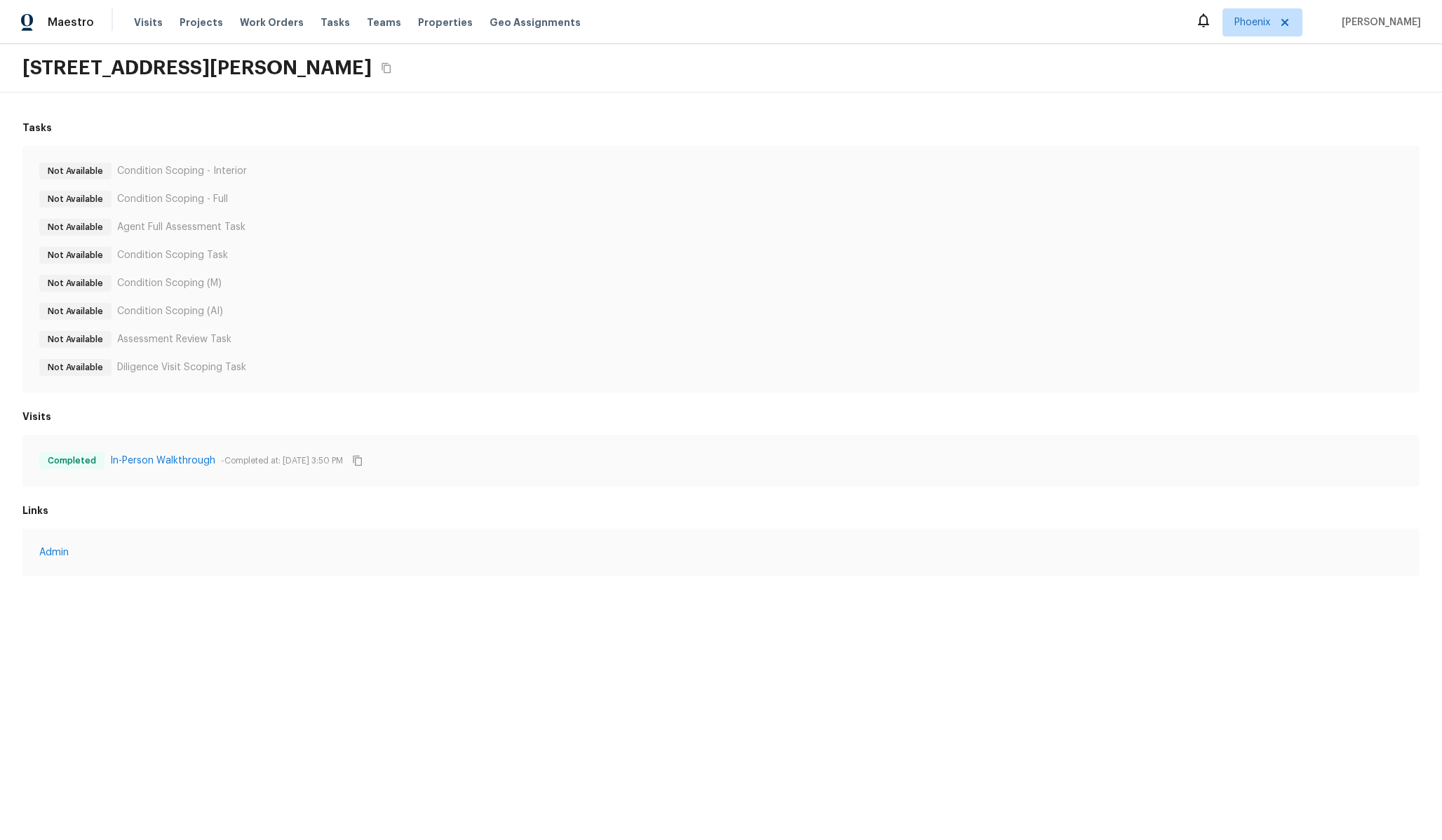
click at [573, 295] on div "Not Available Condition Scoping - Interior Not Available Condition Scoping - Fu…" at bounding box center [721, 269] width 1363 height 213
click at [172, 466] on link "In-Person Walkthrough" at bounding box center [162, 461] width 105 height 14
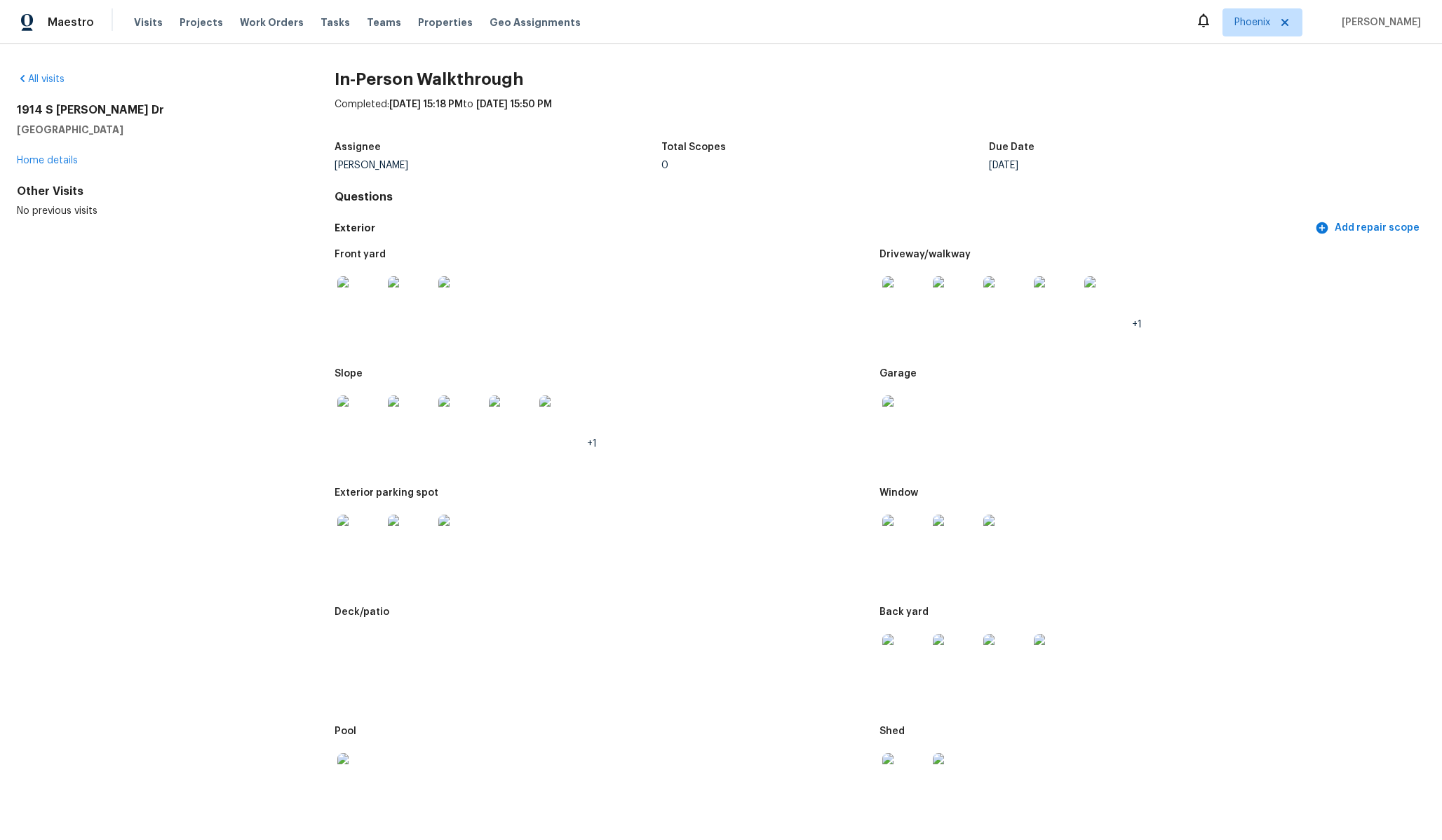
click at [901, 297] on img at bounding box center [905, 299] width 45 height 45
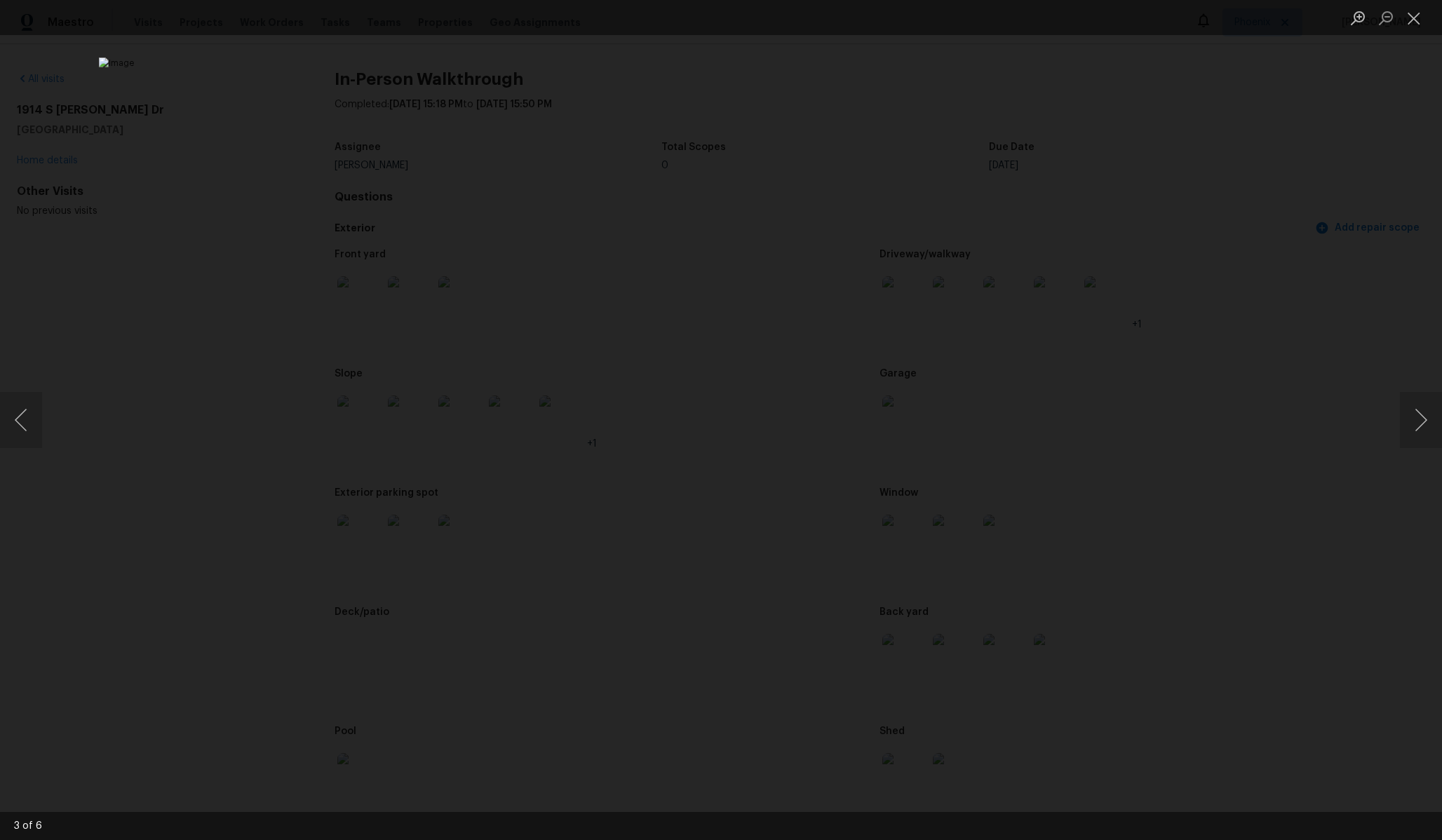
click at [1191, 341] on div "Lightbox" at bounding box center [721, 420] width 1442 height 840
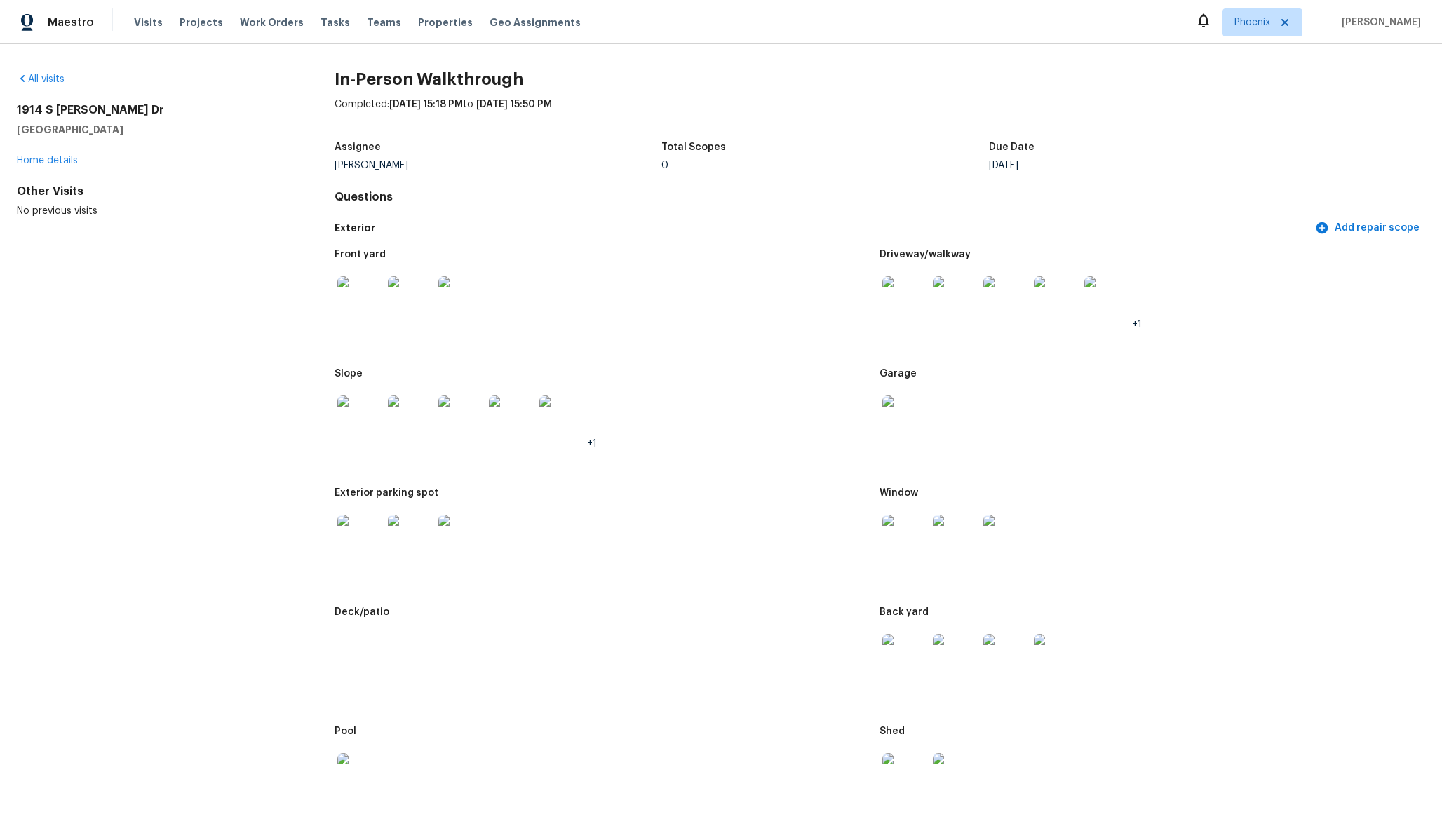
click at [911, 772] on img at bounding box center [905, 775] width 45 height 45
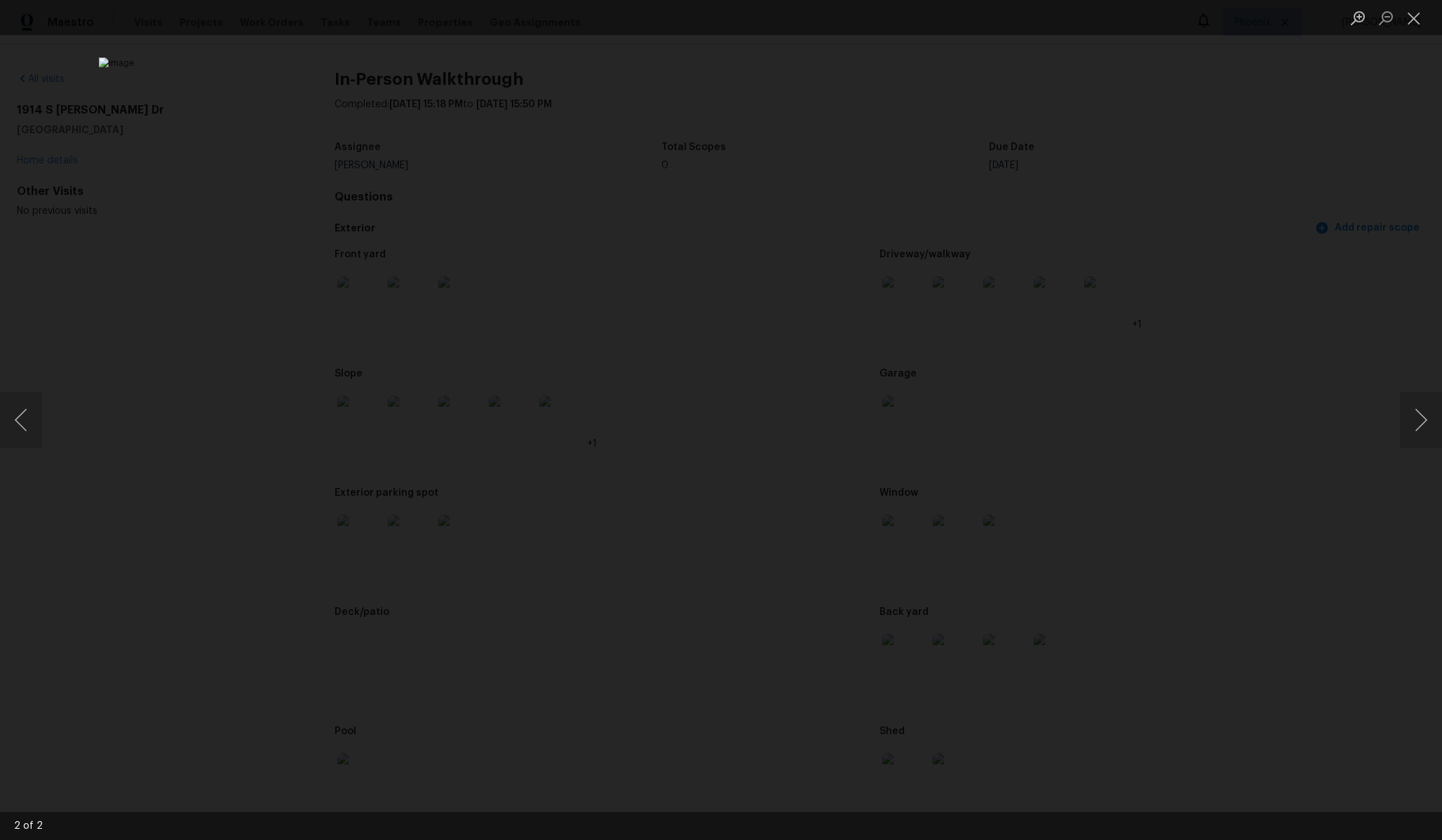
click at [1148, 542] on div "Lightbox" at bounding box center [721, 420] width 1442 height 840
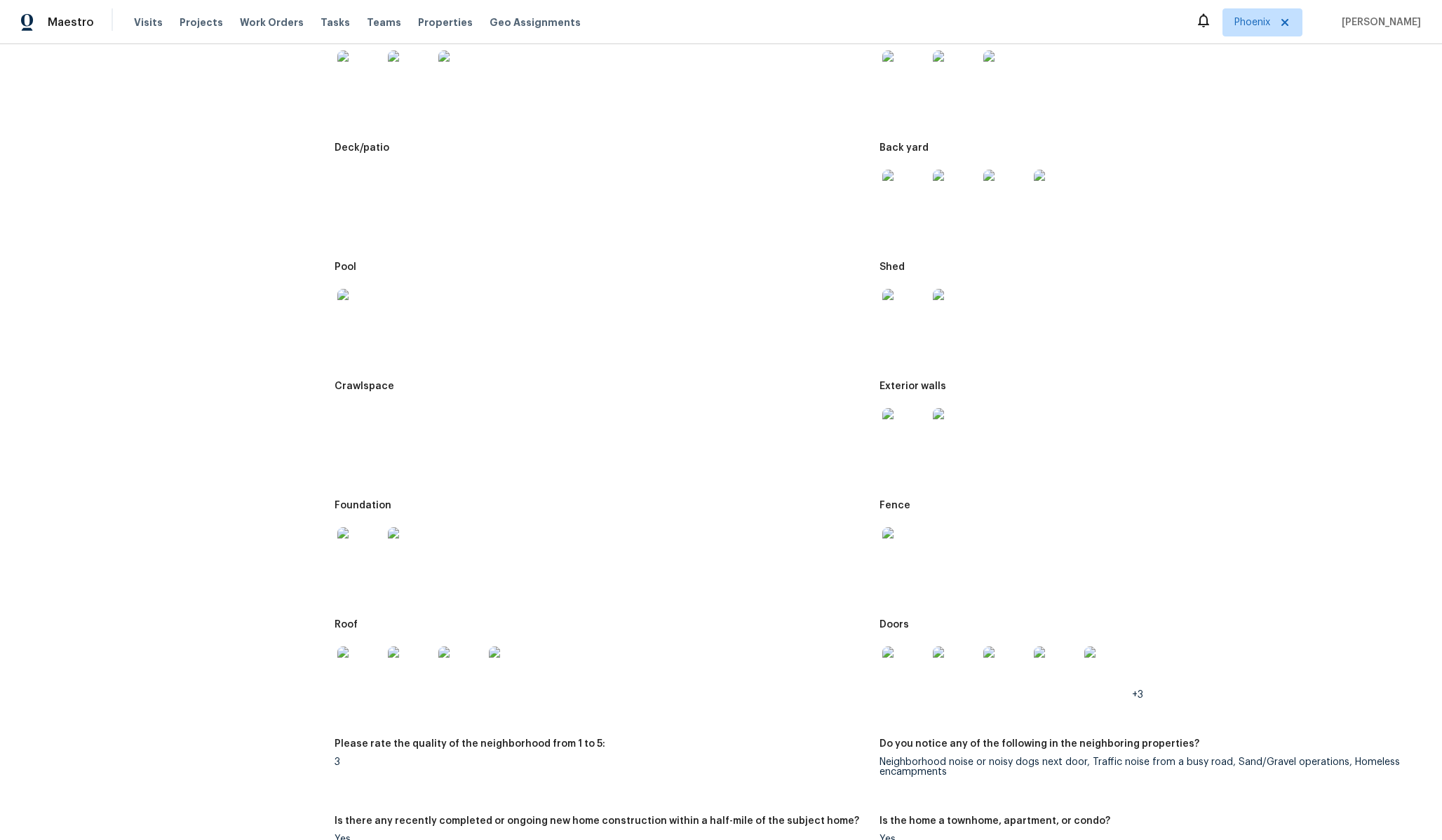
scroll to position [628, 0]
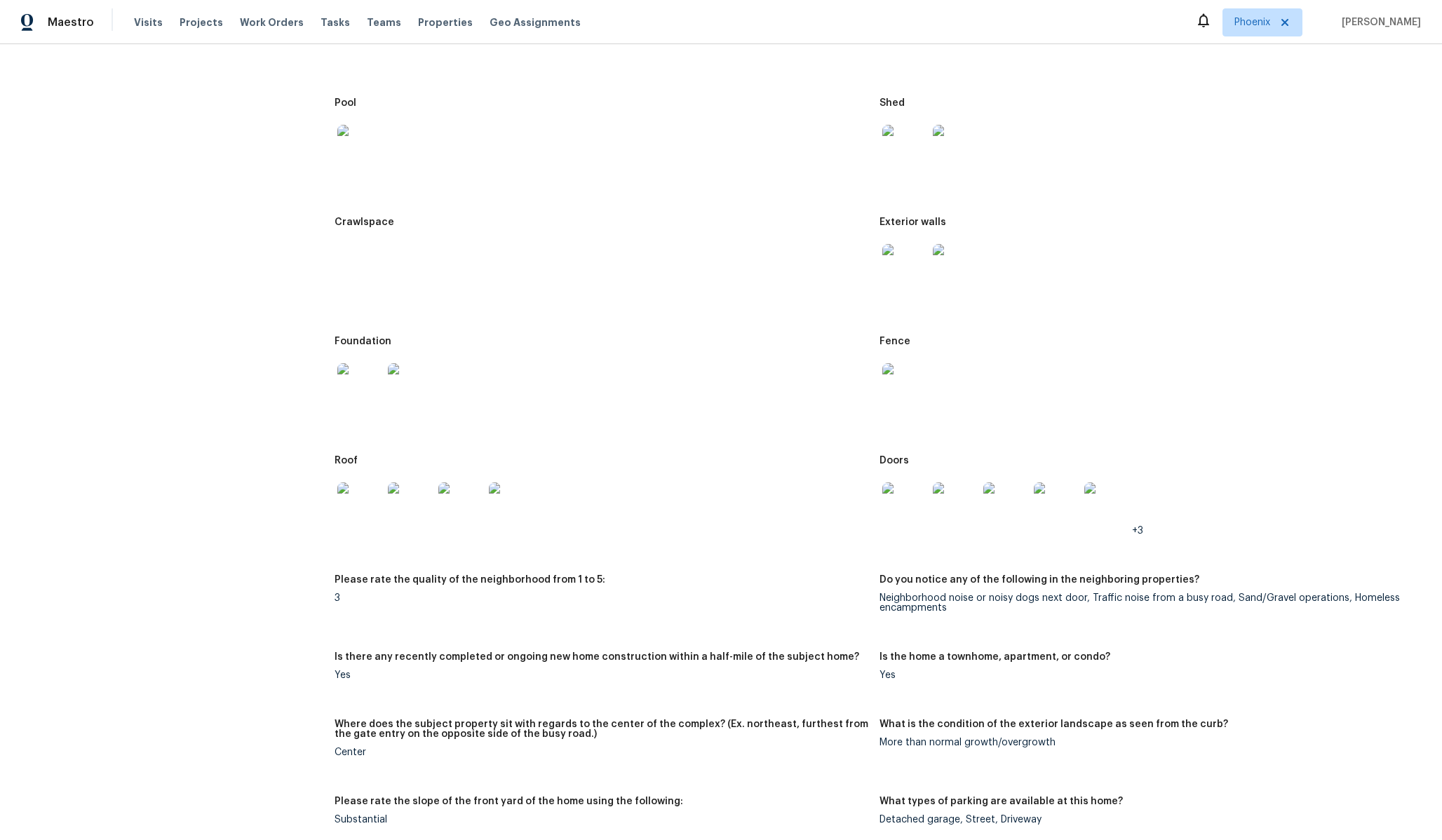
click at [365, 151] on img at bounding box center [360, 147] width 45 height 45
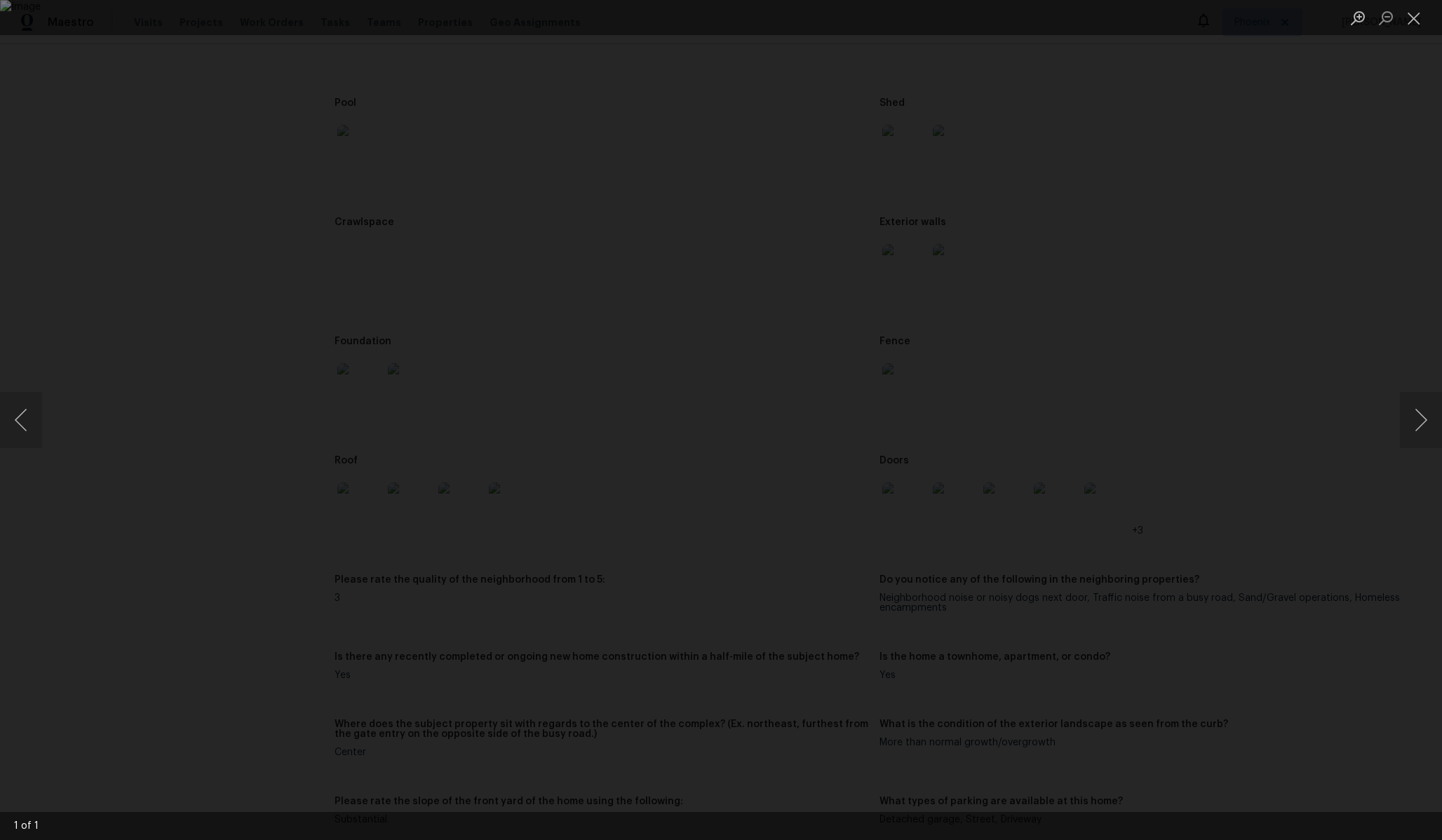
click at [1215, 326] on div "Lightbox" at bounding box center [721, 420] width 1442 height 840
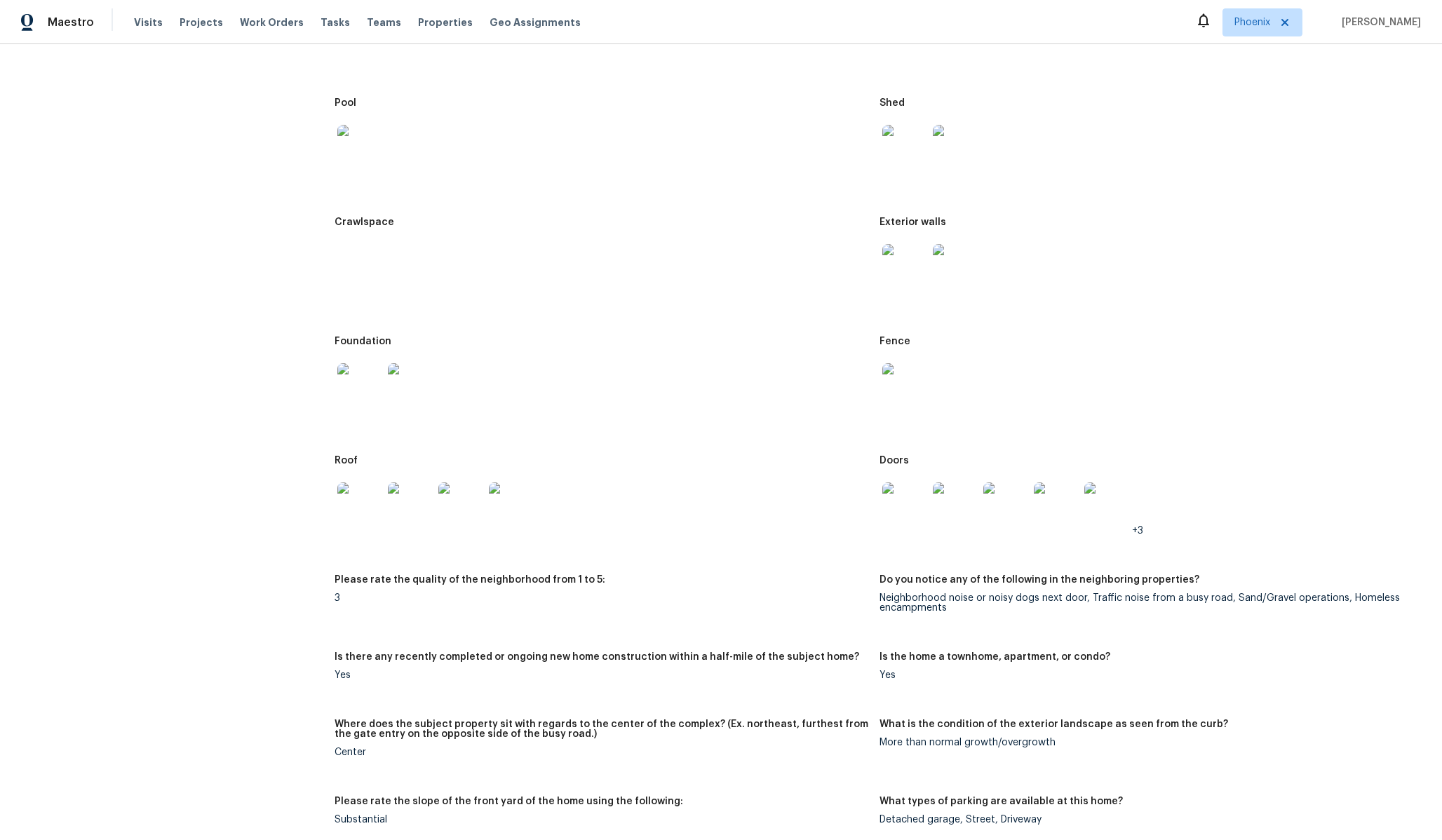
click at [410, 503] on img at bounding box center [410, 505] width 45 height 45
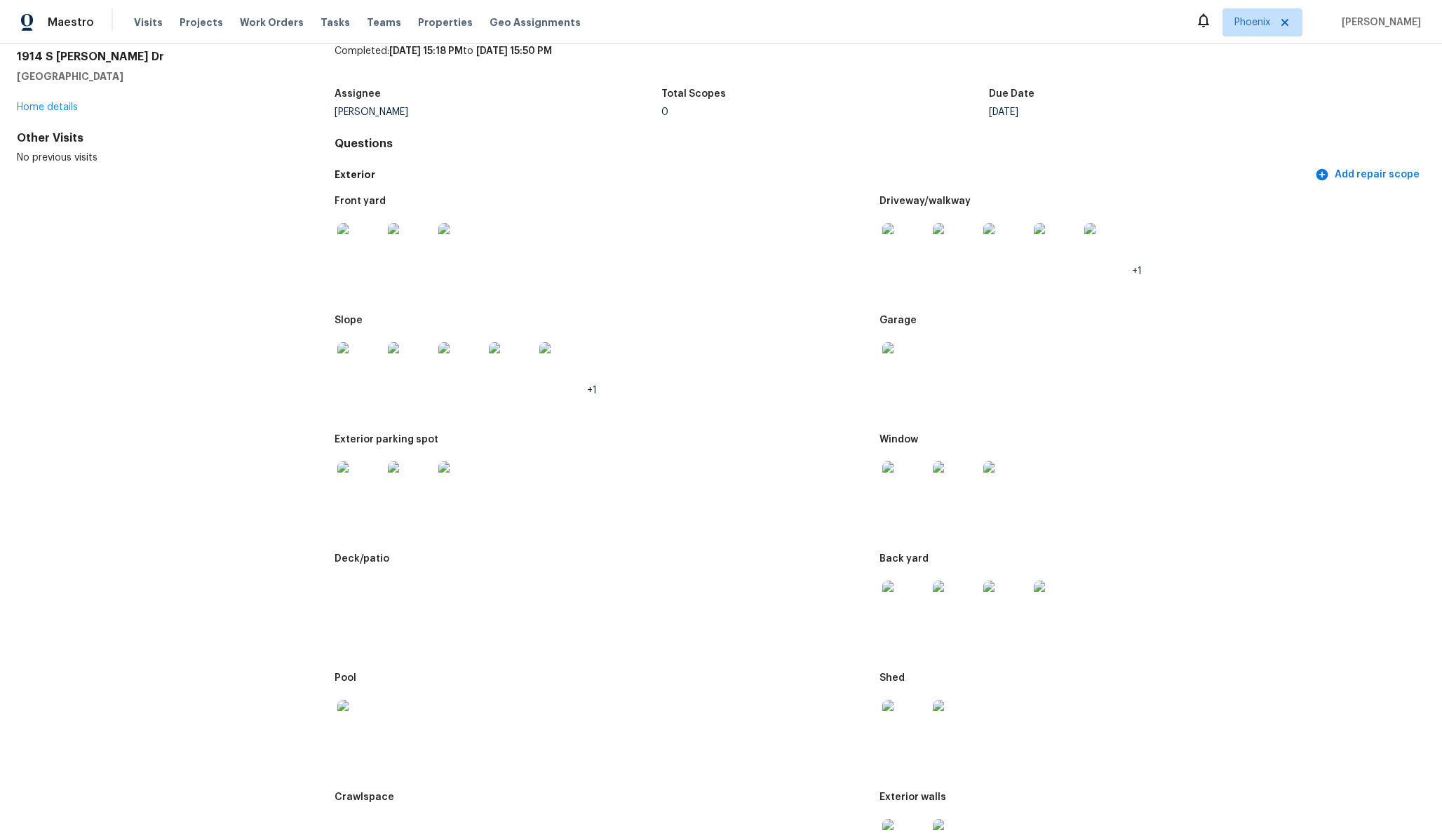
scroll to position [0, 0]
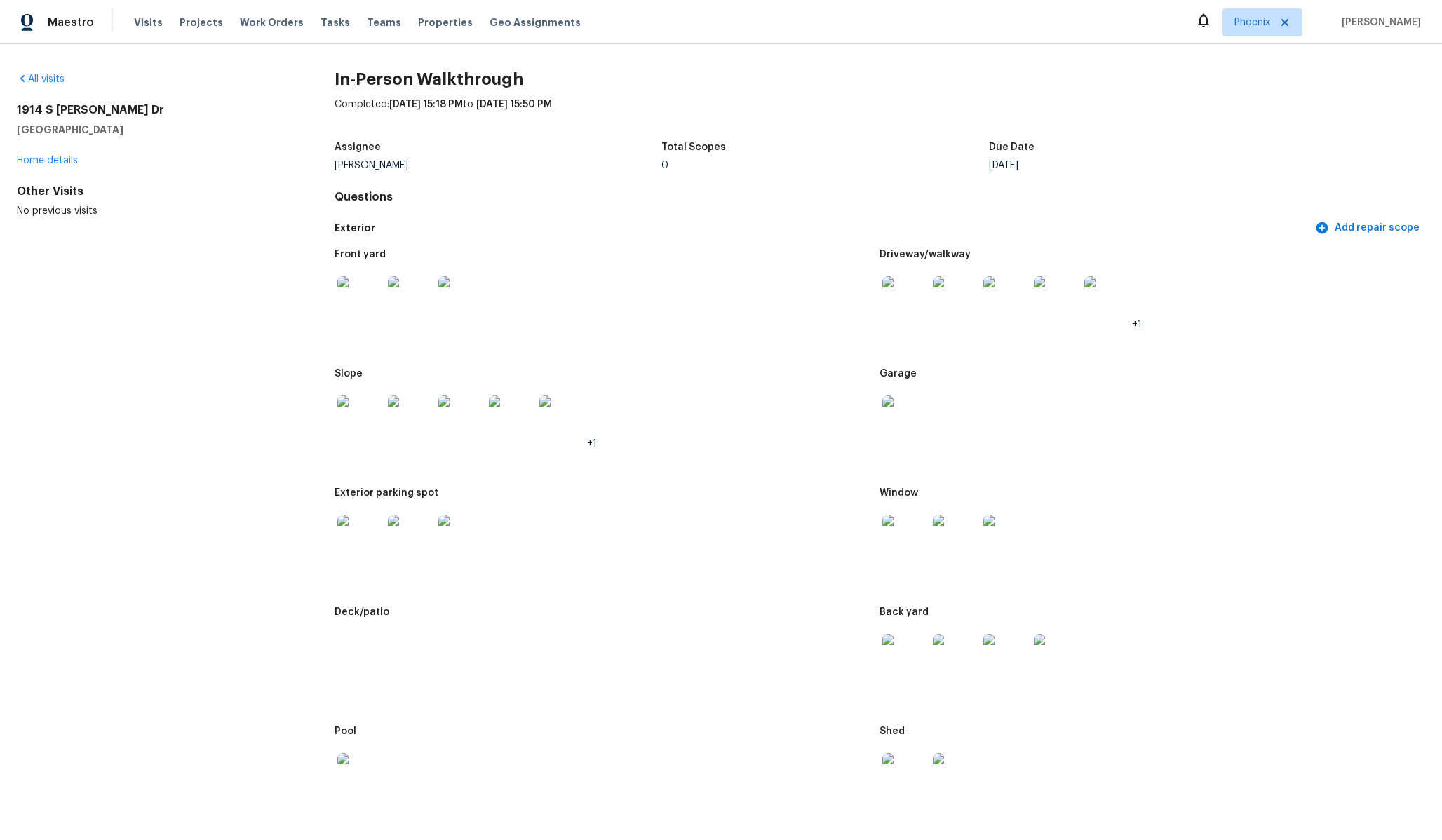
click at [53, 90] on div "All visits [STREET_ADDRESS][PERSON_NAME] Home details Other Visits No previous …" at bounding box center [153, 145] width 273 height 146
click at [53, 82] on link "All visits" at bounding box center [40, 79] width 48 height 10
